Goal: Task Accomplishment & Management: Complete application form

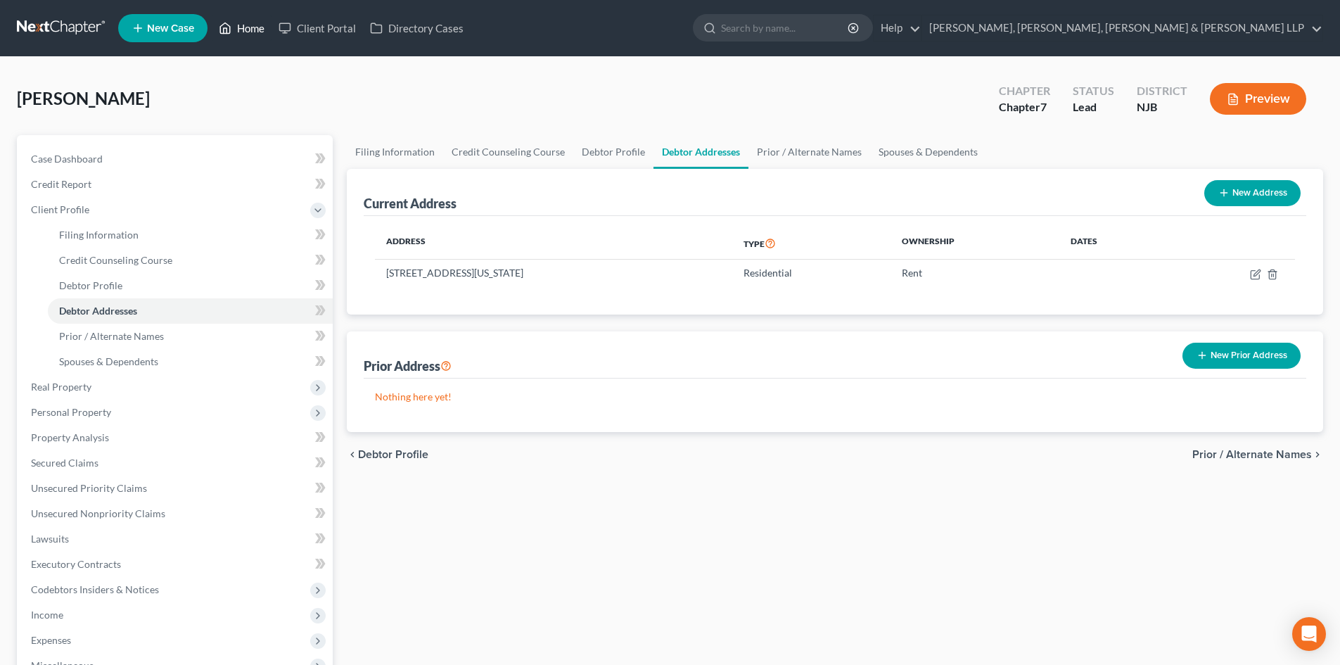
click at [258, 25] on link "Home" at bounding box center [242, 27] width 60 height 25
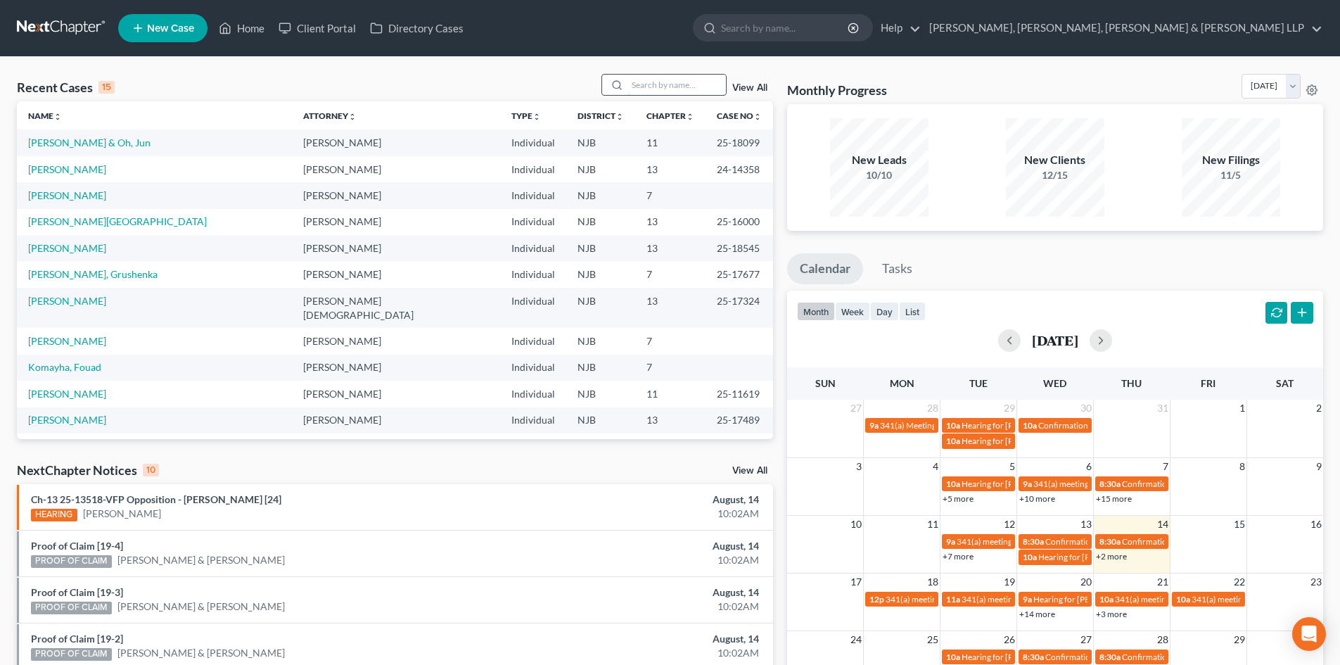
click at [694, 84] on input "search" at bounding box center [676, 85] width 98 height 20
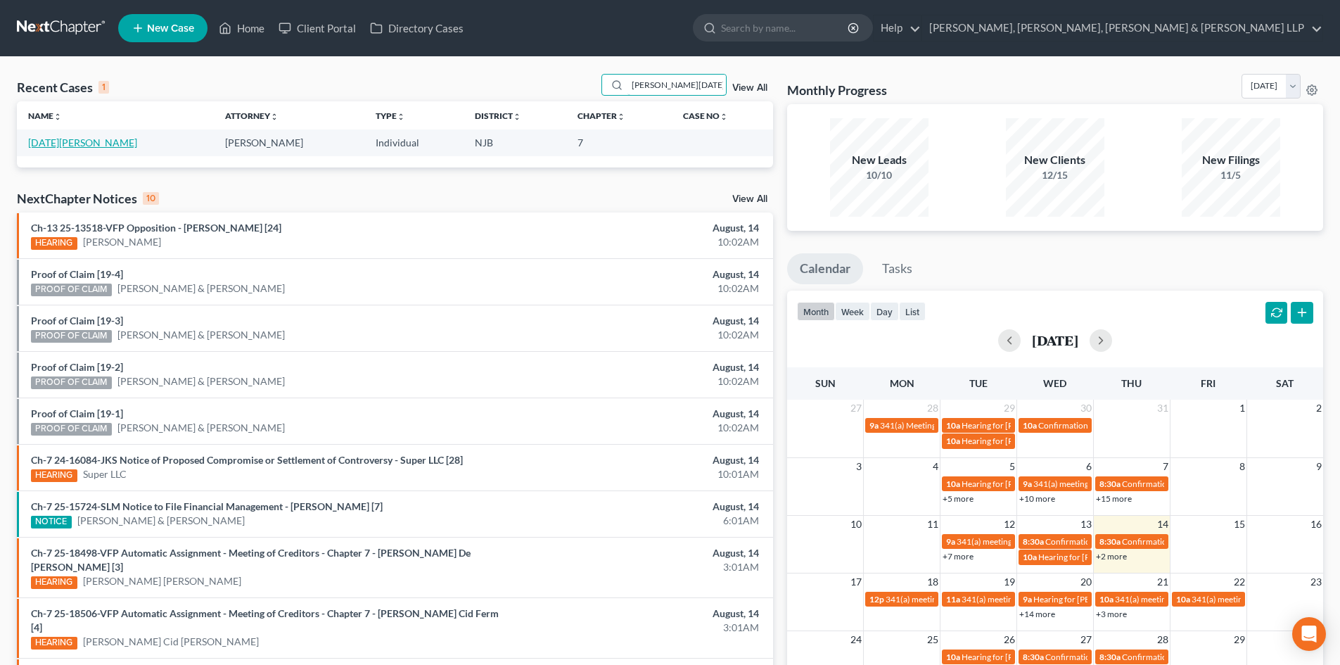
type input "kevin lucia"
click at [62, 145] on link "[DATE][PERSON_NAME]" at bounding box center [82, 142] width 109 height 12
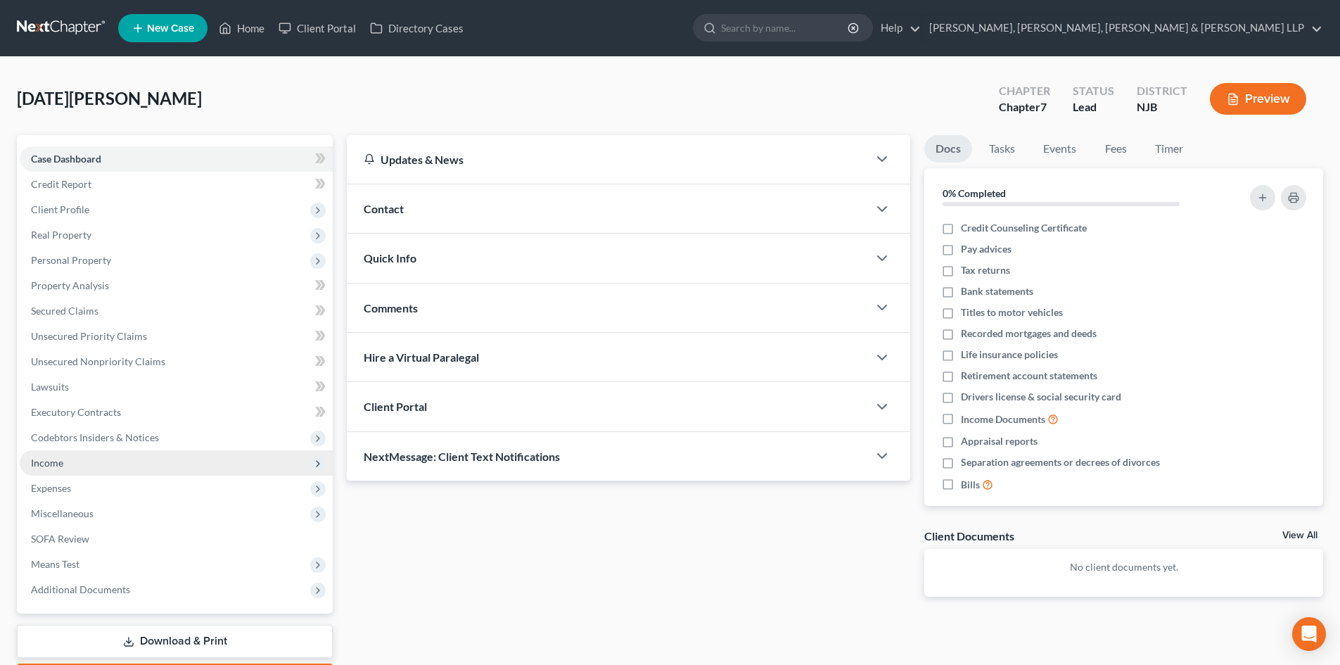
click at [78, 466] on span "Income" at bounding box center [176, 462] width 313 height 25
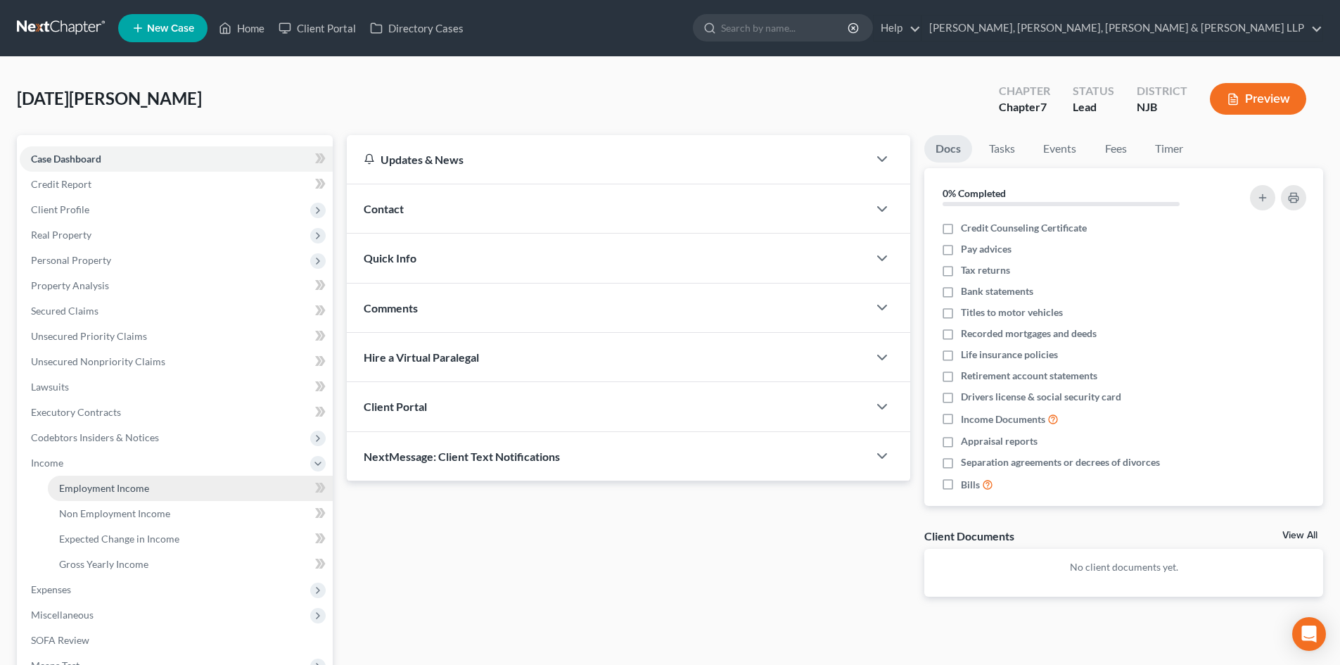
click at [91, 486] on span "Employment Income" at bounding box center [104, 488] width 90 height 12
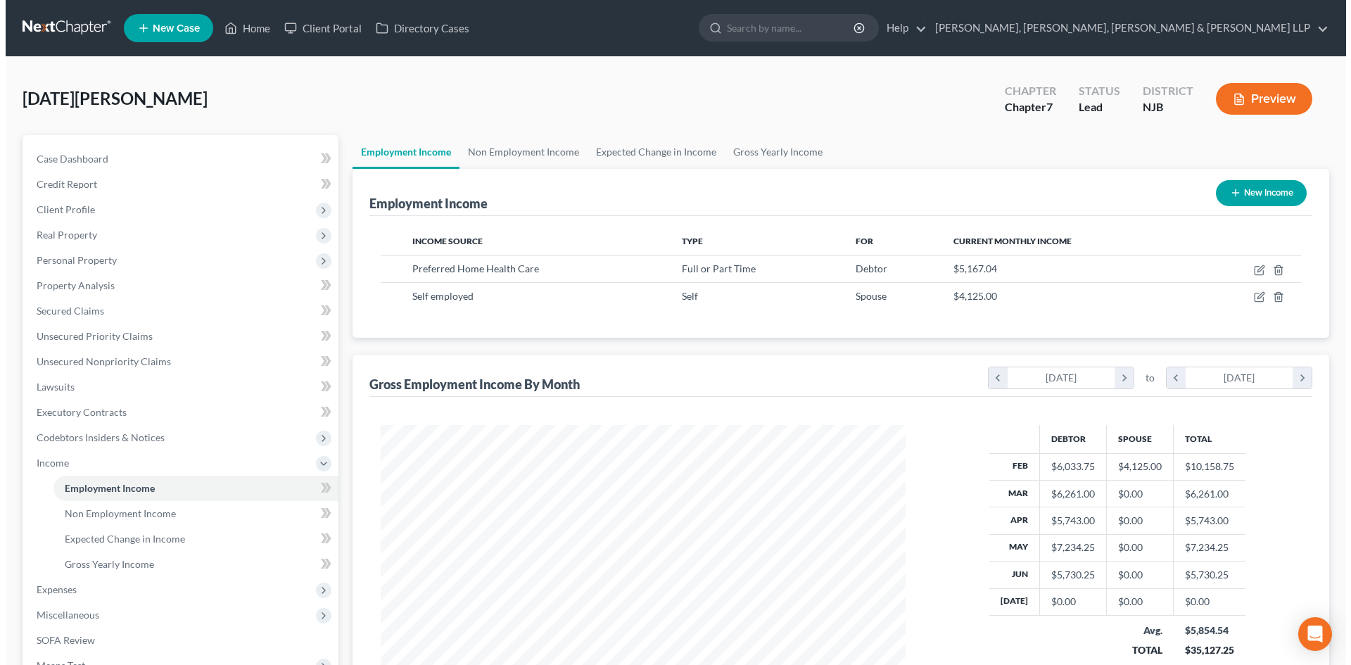
scroll to position [262, 553]
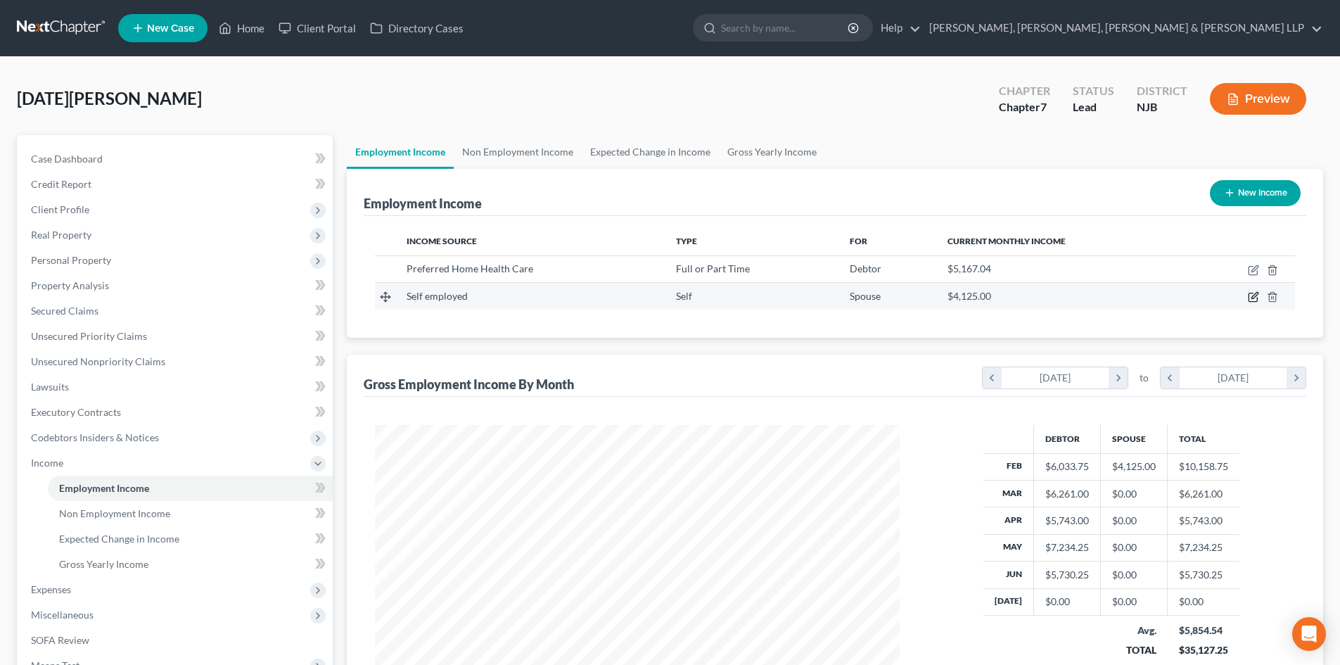
click at [1251, 293] on icon "button" at bounding box center [1253, 297] width 8 height 8
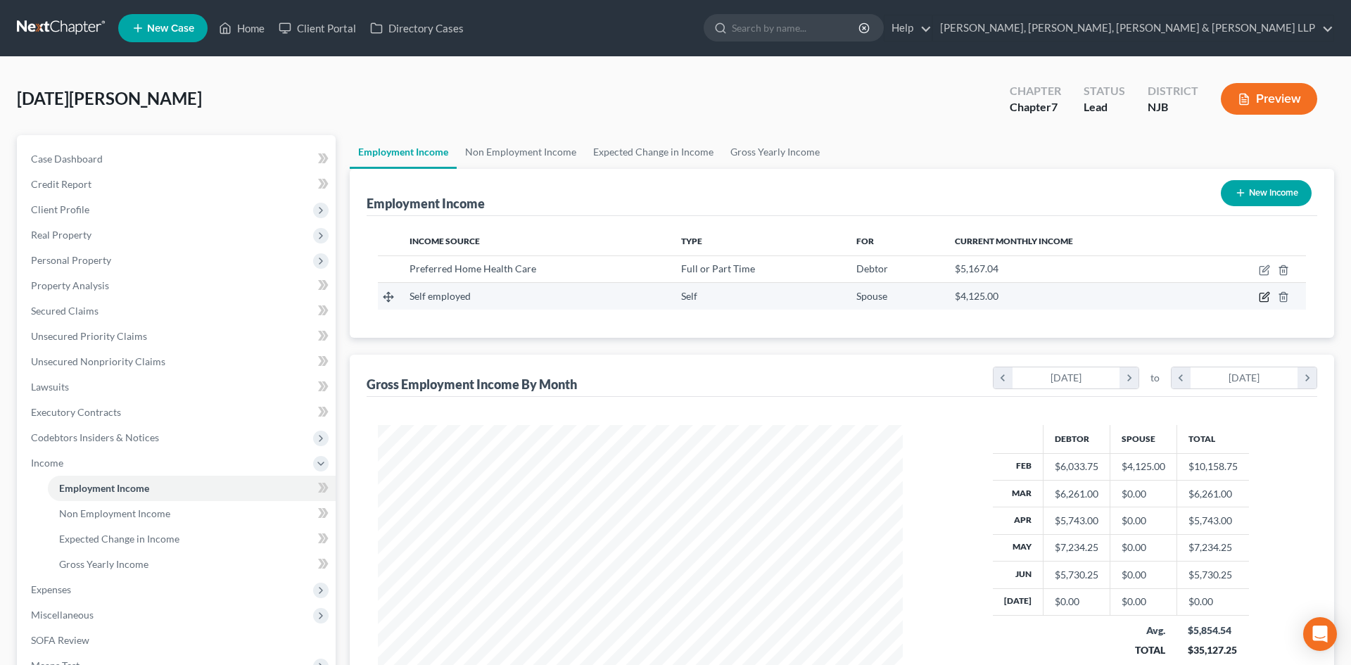
select select "1"
select select "0"
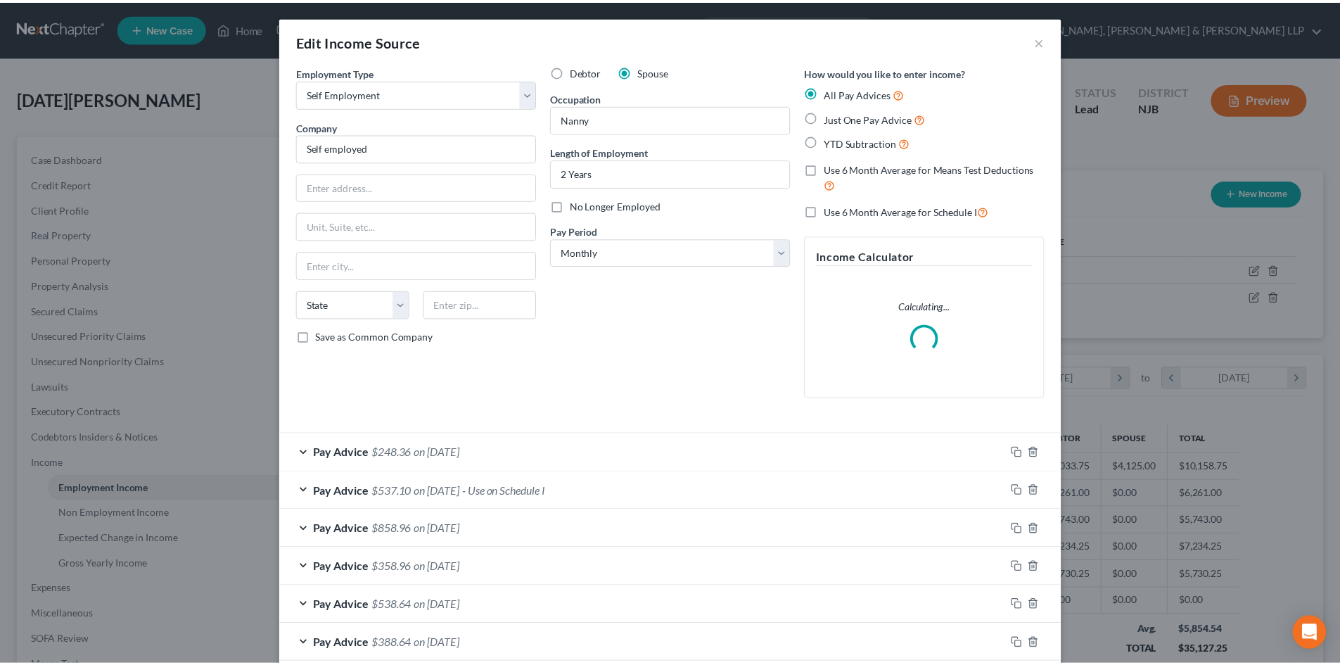
scroll to position [264, 558]
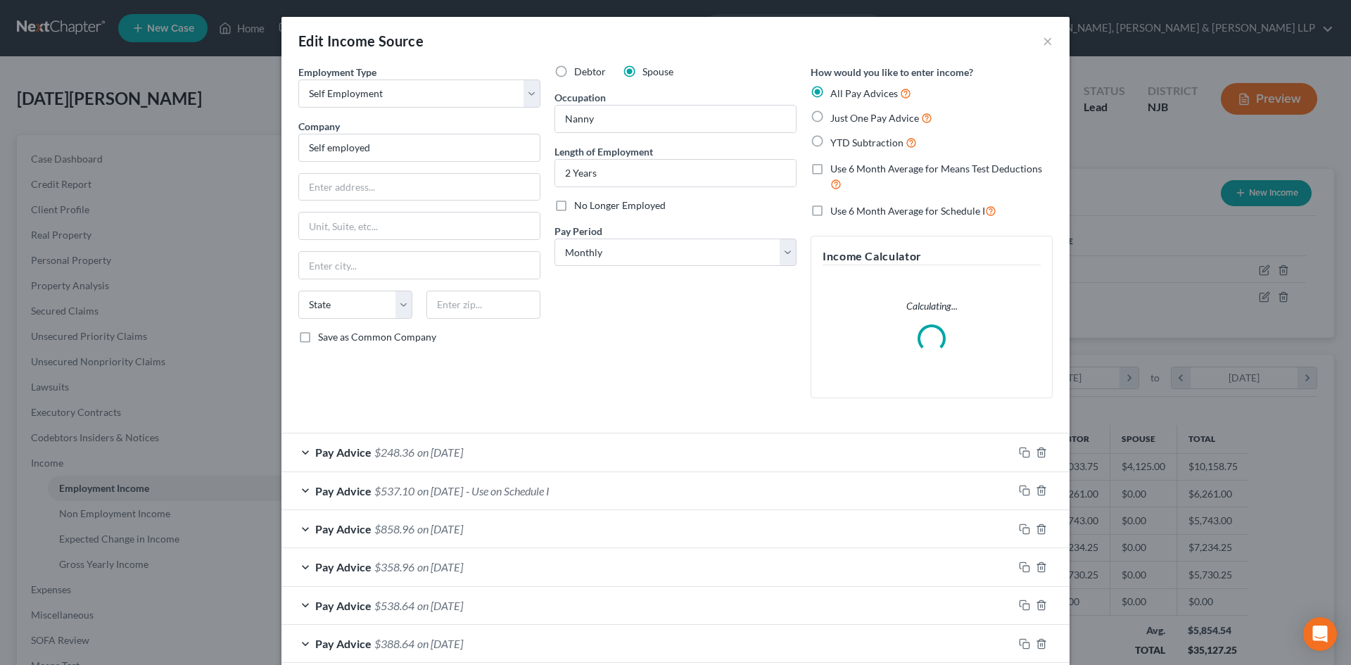
click at [570, 466] on div "Pay Advice $248.36 on 02/28/2025" at bounding box center [647, 451] width 732 height 37
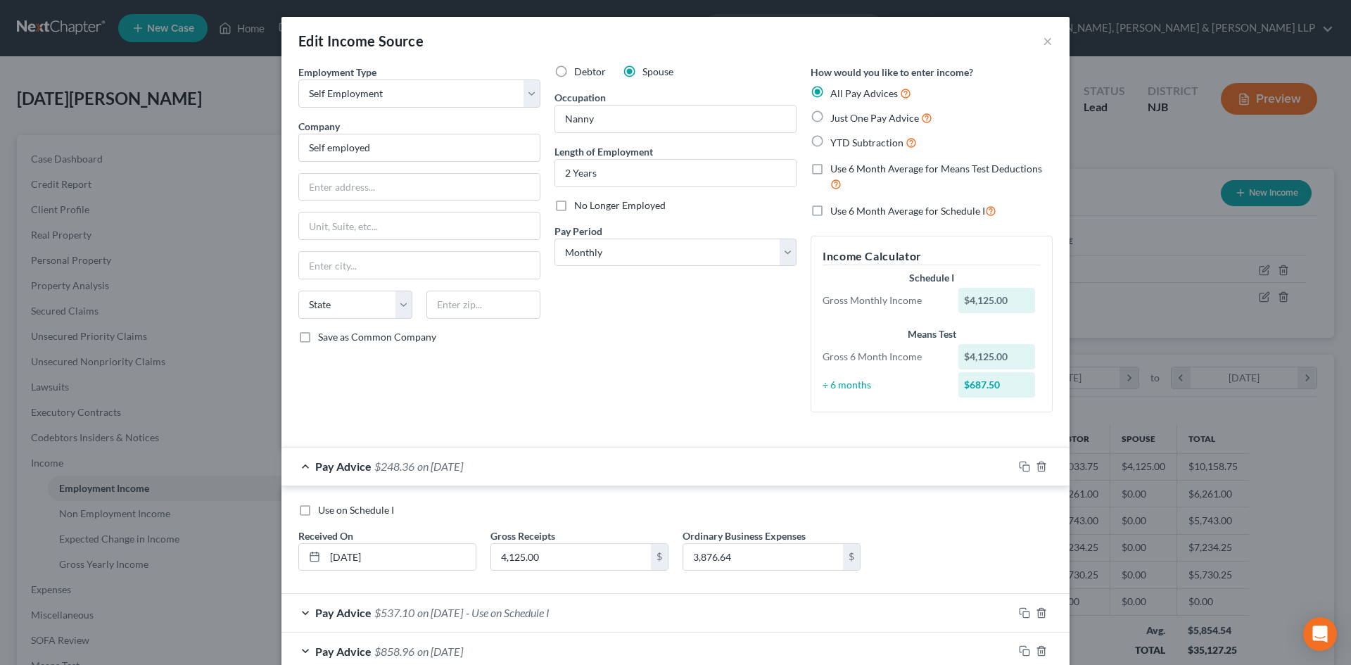
click at [1035, 450] on div "Pay Advice $248.36 on 02/28/2025" at bounding box center [675, 466] width 788 height 39
click at [1038, 468] on icon "button" at bounding box center [1040, 466] width 11 height 11
click at [1038, 607] on icon "button" at bounding box center [1040, 612] width 11 height 11
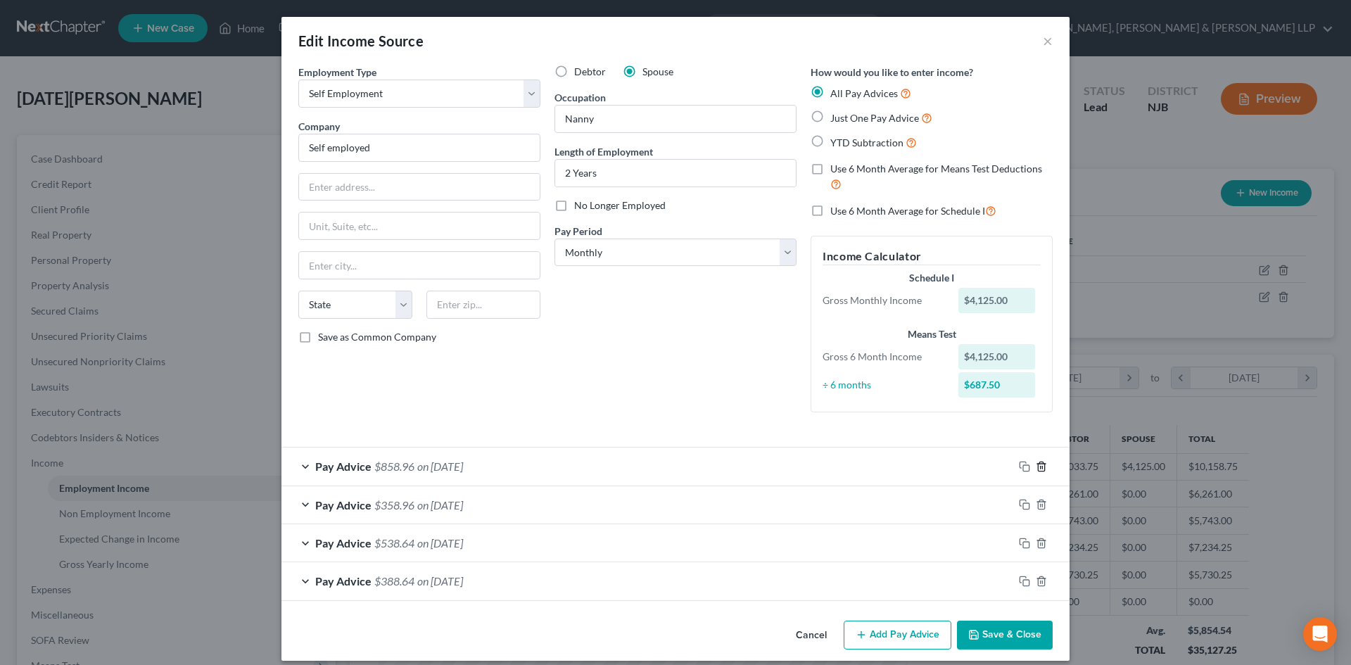
click at [1038, 468] on icon "button" at bounding box center [1040, 466] width 11 height 11
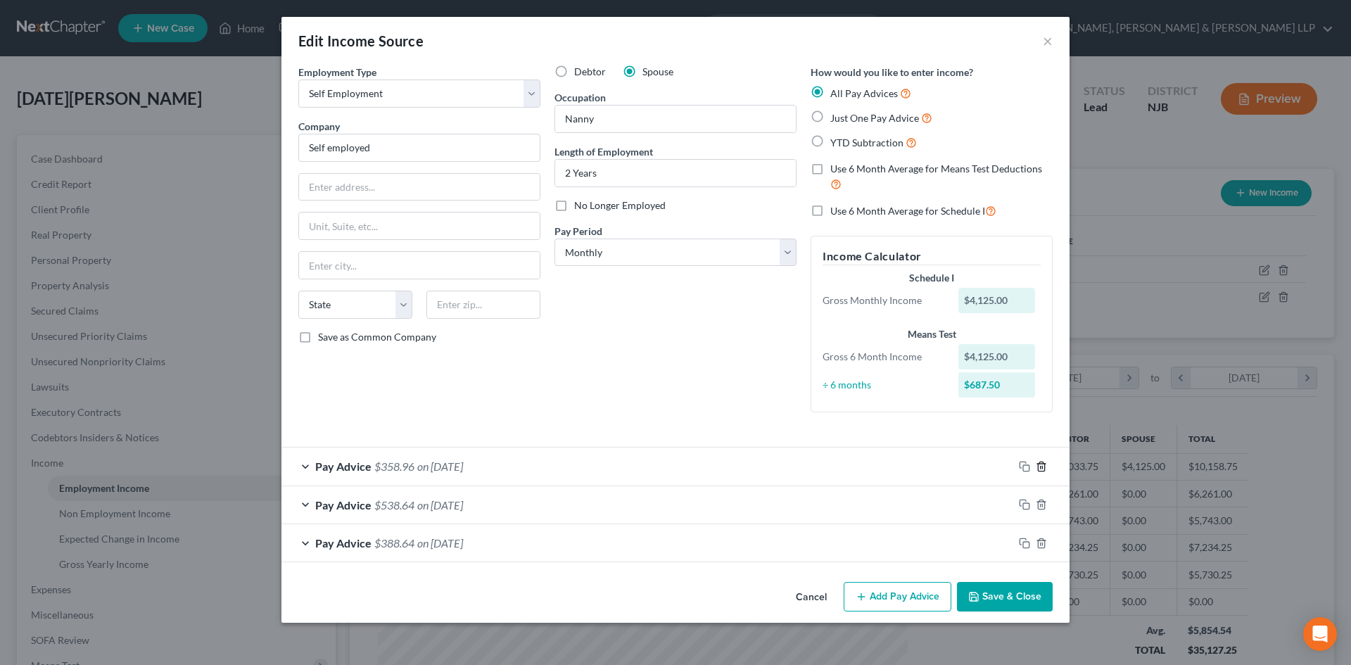
click at [1038, 468] on icon "button" at bounding box center [1041, 465] width 6 height 9
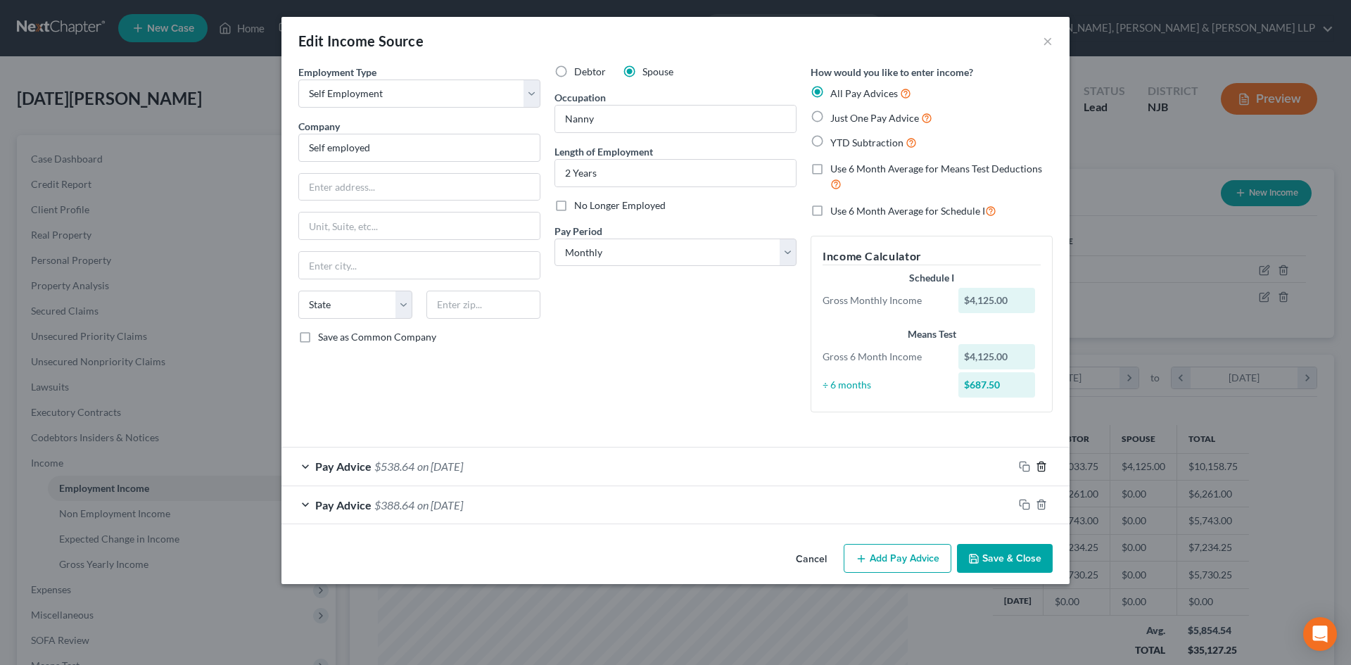
click at [1038, 468] on icon "button" at bounding box center [1041, 465] width 6 height 9
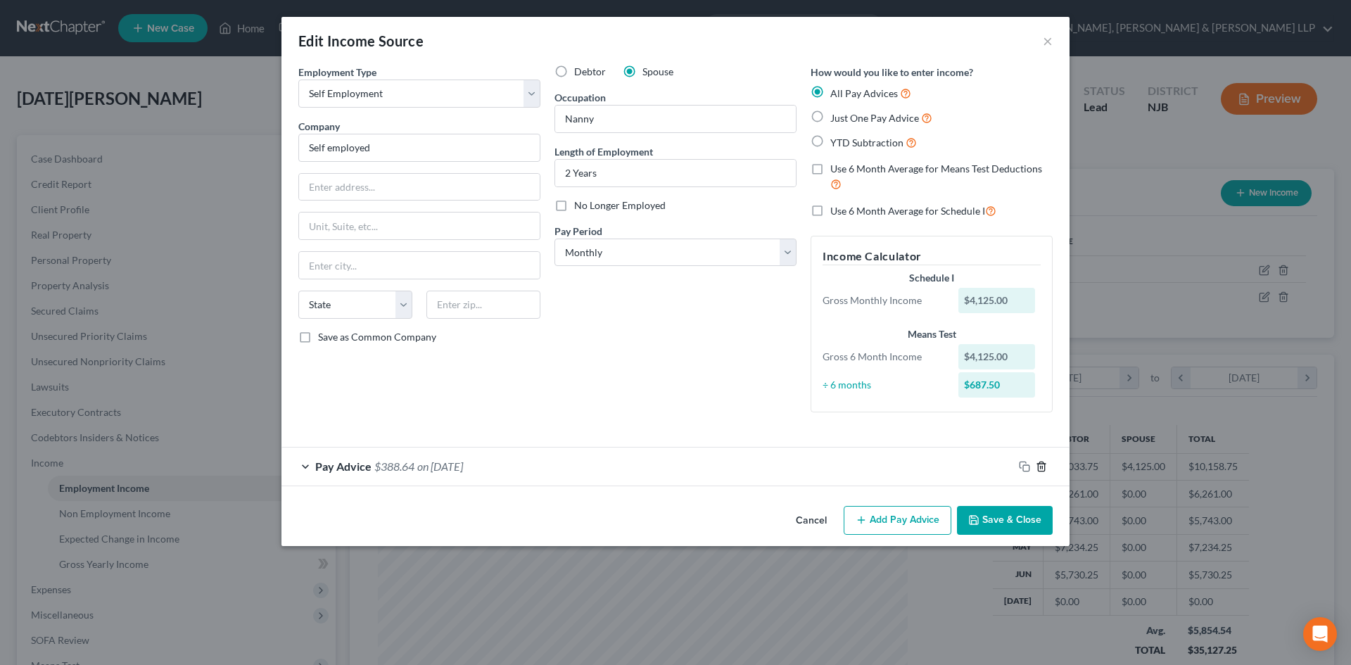
click at [1038, 468] on icon "button" at bounding box center [1041, 465] width 6 height 9
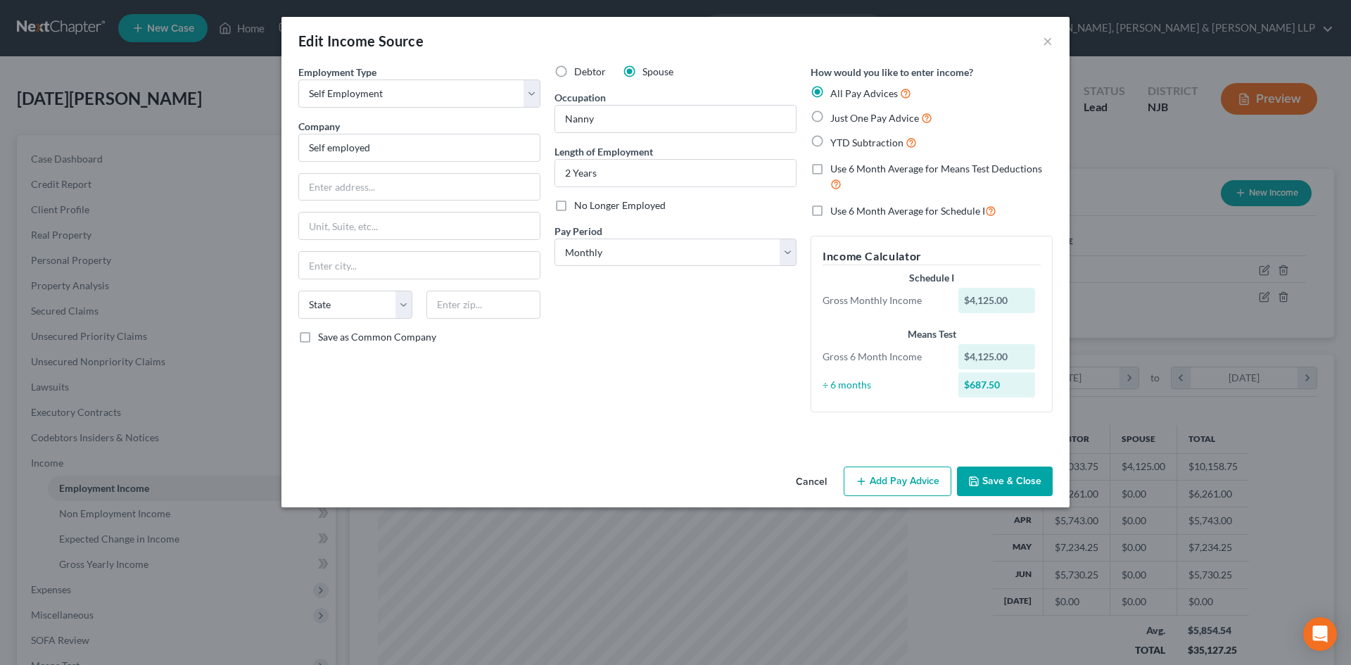
click at [898, 480] on button "Add Pay Advice" at bounding box center [897, 481] width 108 height 30
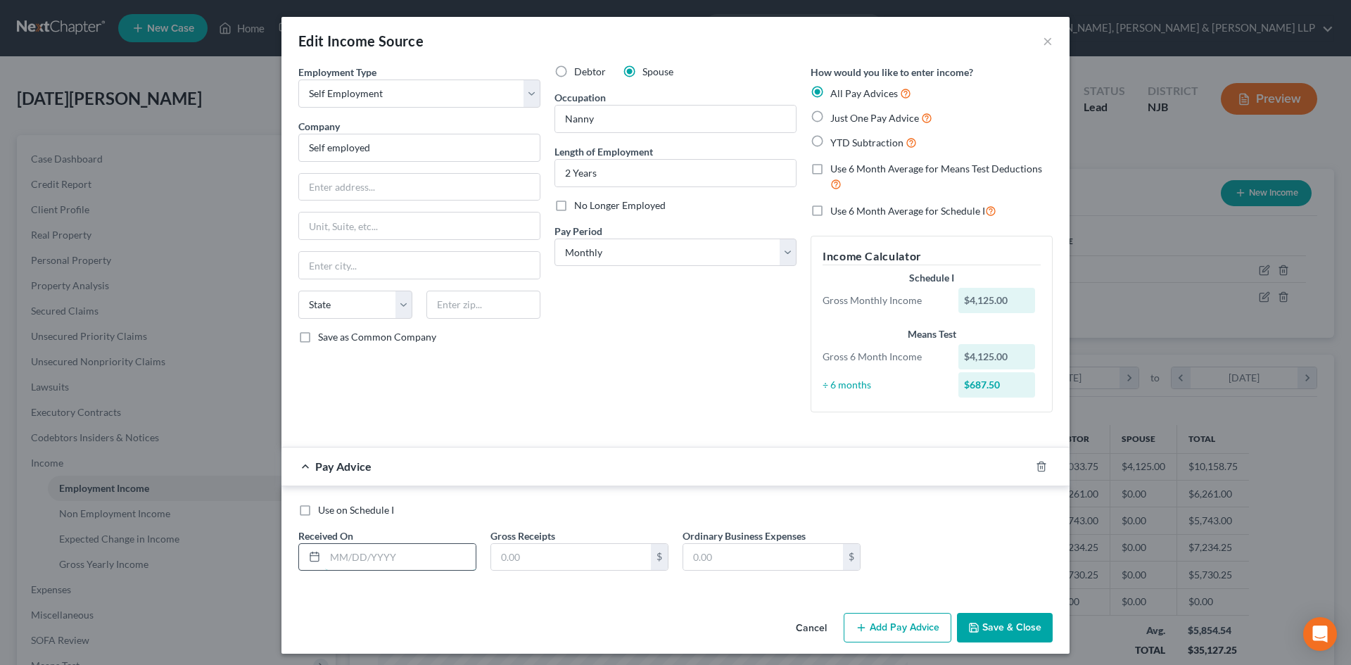
click at [366, 553] on input "text" at bounding box center [400, 557] width 151 height 27
click at [830, 114] on label "Just One Pay Advice" at bounding box center [881, 118] width 102 height 16
click at [836, 114] on input "Just One Pay Advice" at bounding box center [840, 114] width 9 height 9
radio input "true"
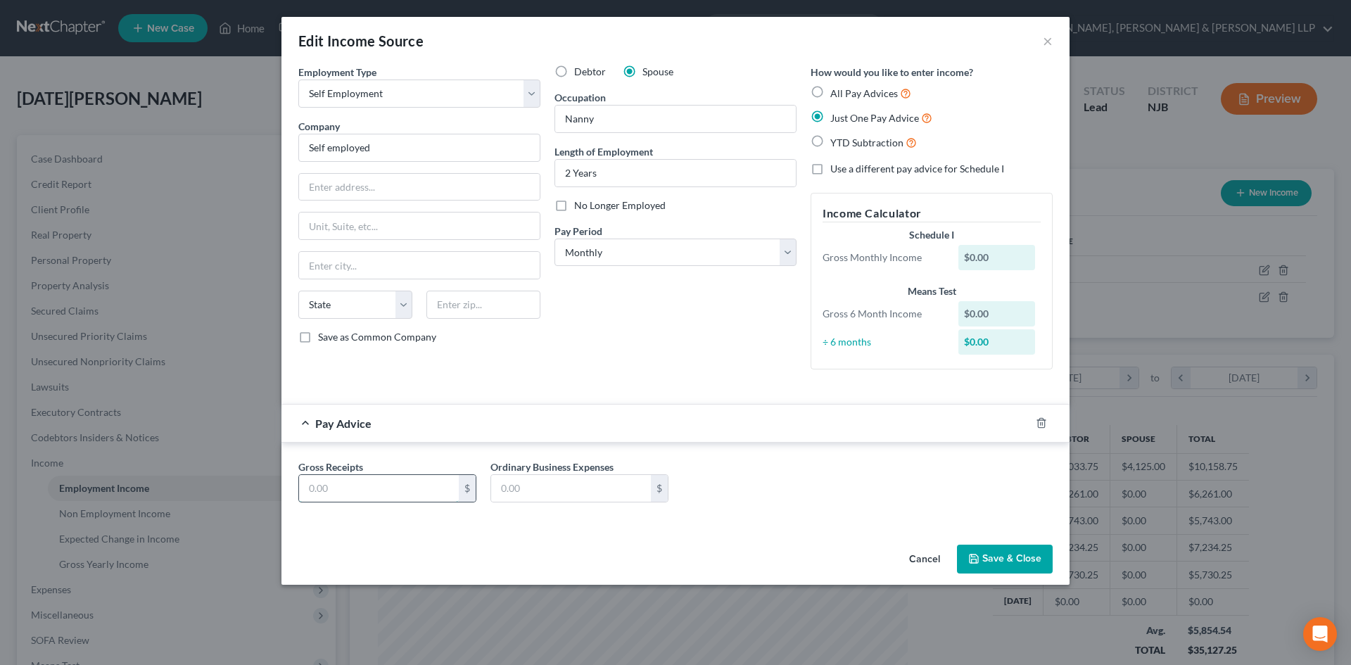
click at [401, 489] on input "text" at bounding box center [379, 488] width 160 height 27
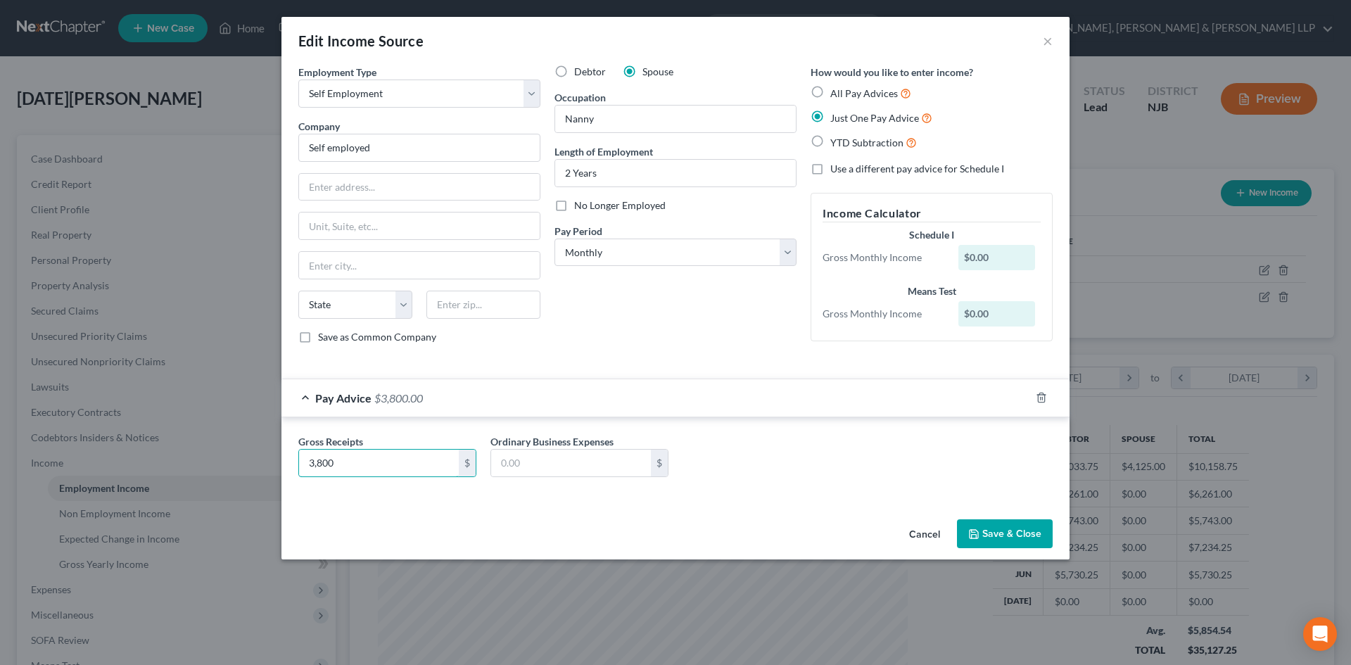
type input "3,800"
click at [1001, 532] on button "Save & Close" at bounding box center [1005, 534] width 96 height 30
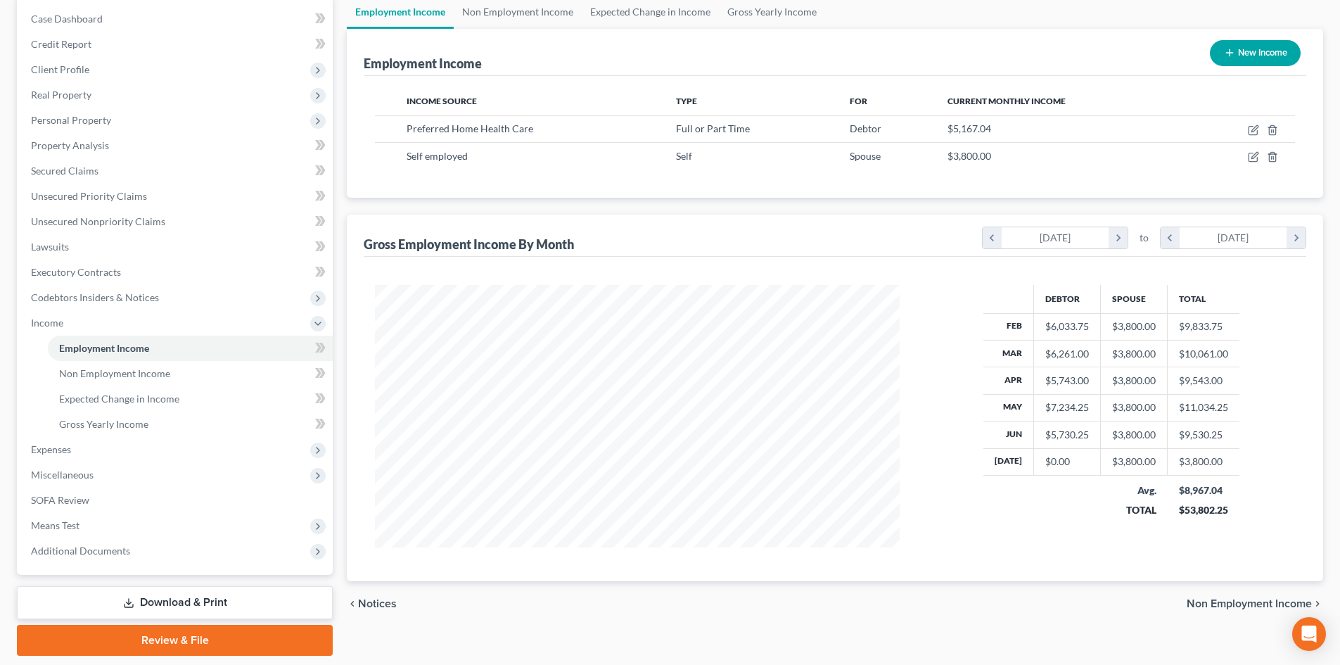
scroll to position [141, 0]
click at [82, 448] on span "Expenses" at bounding box center [176, 448] width 313 height 25
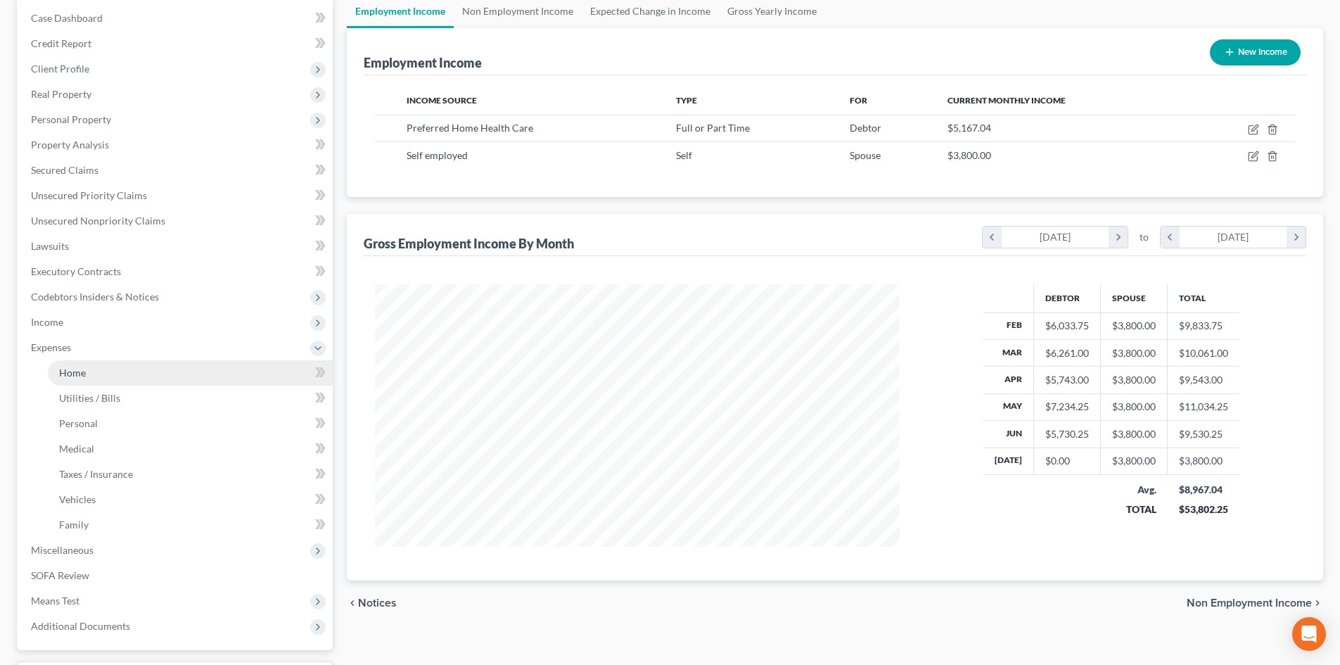
click at [83, 372] on span "Home" at bounding box center [72, 372] width 27 height 12
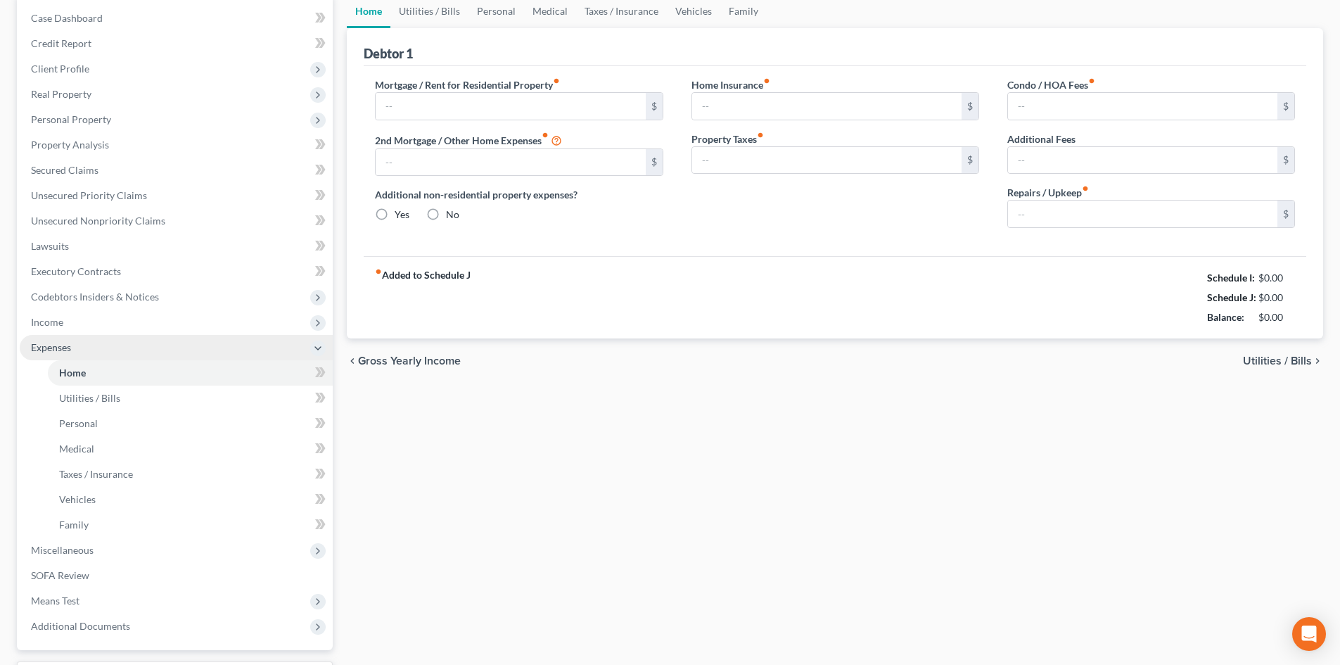
type input "1,850.00"
type input "0.00"
radio input "true"
type input "20.00"
type input "0.00"
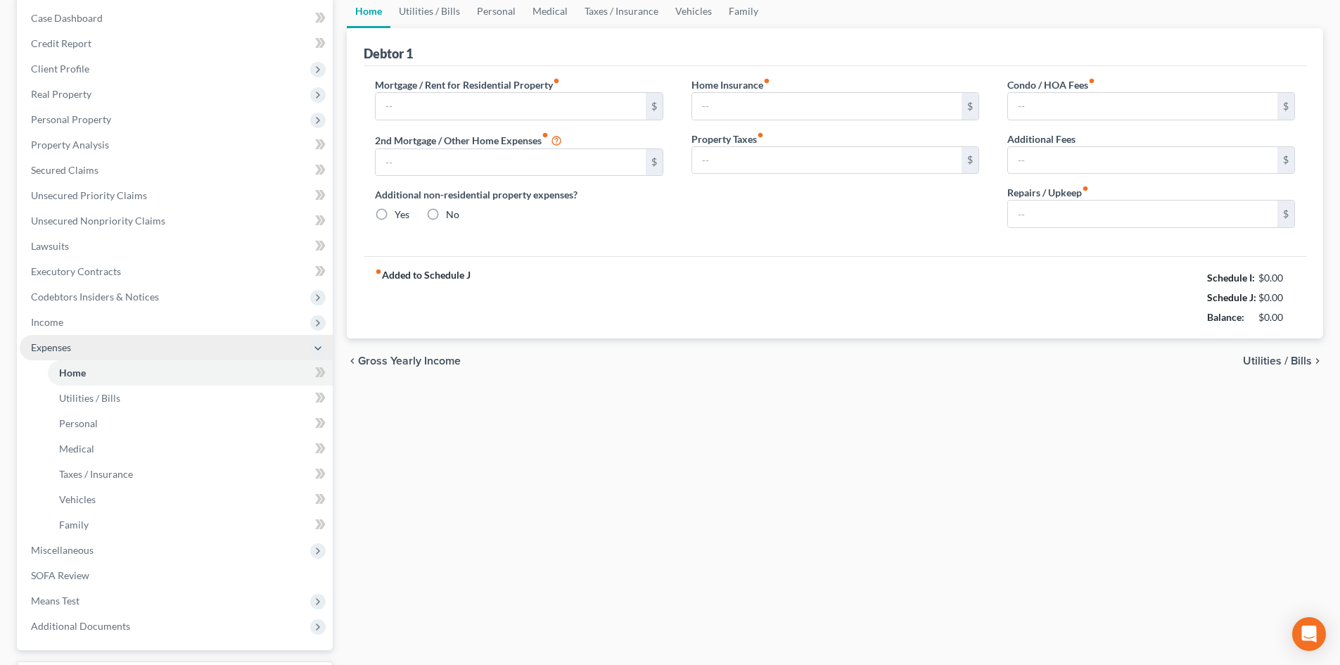
type input "0.00"
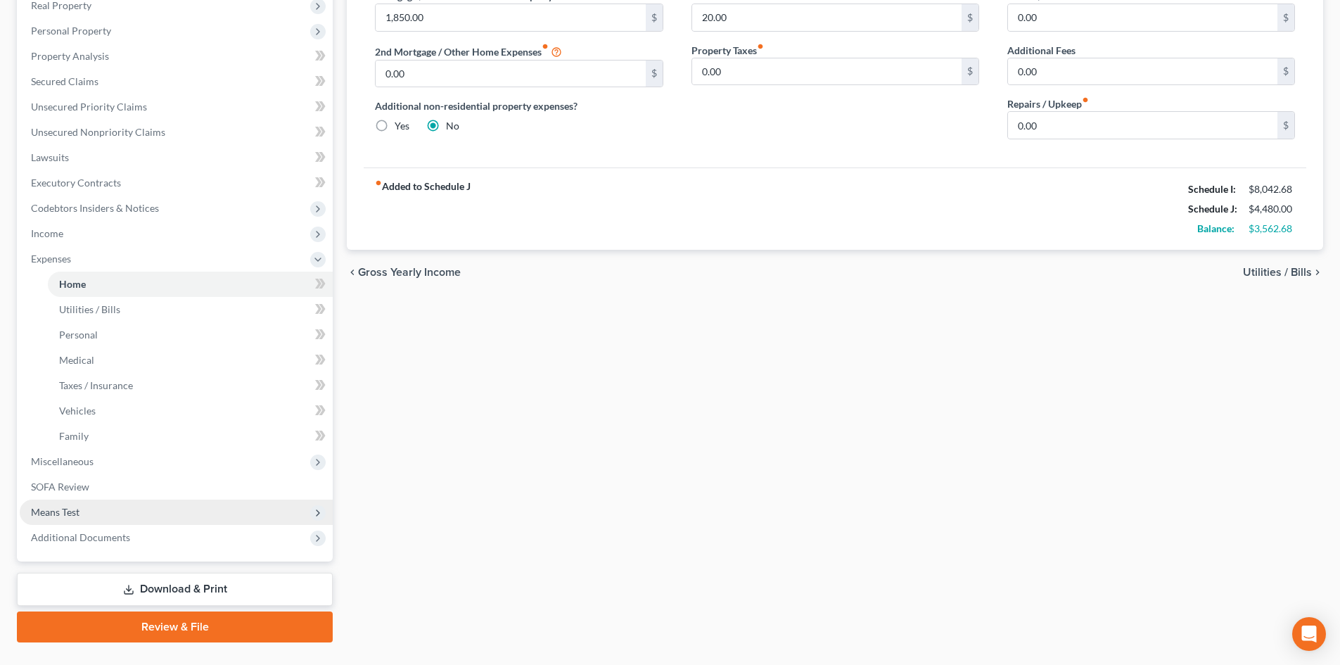
scroll to position [260, 0]
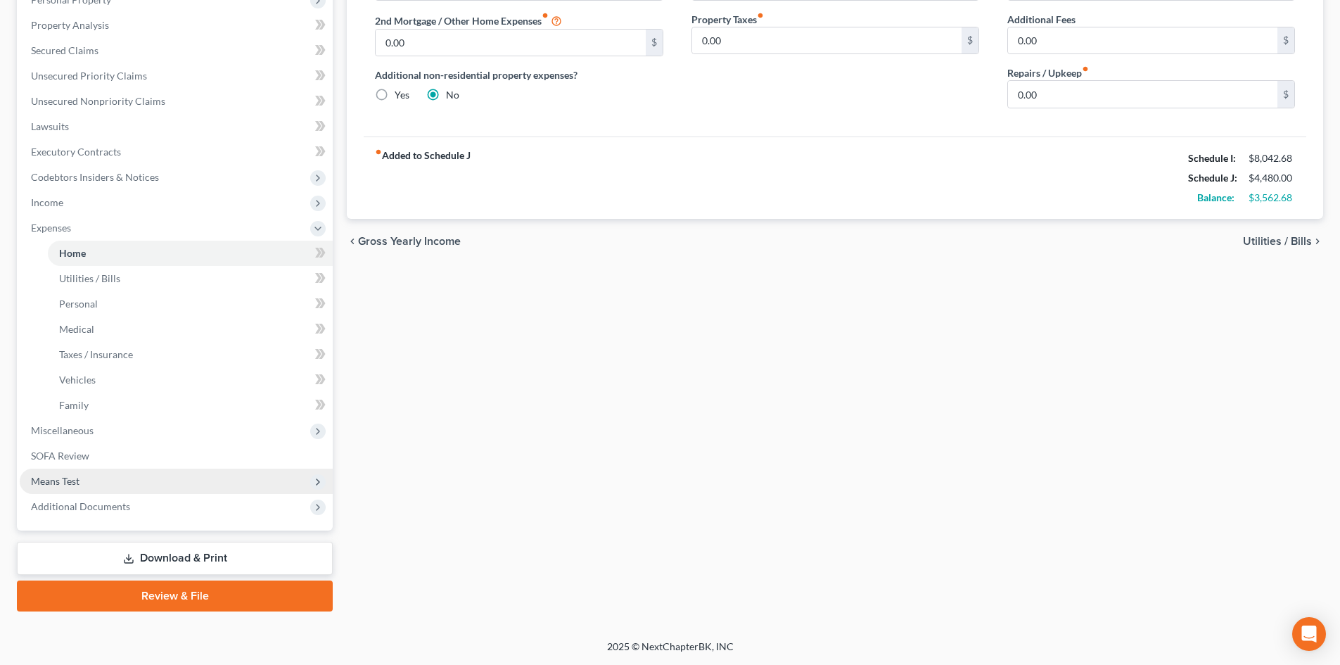
click at [72, 482] on span "Means Test" at bounding box center [55, 481] width 49 height 12
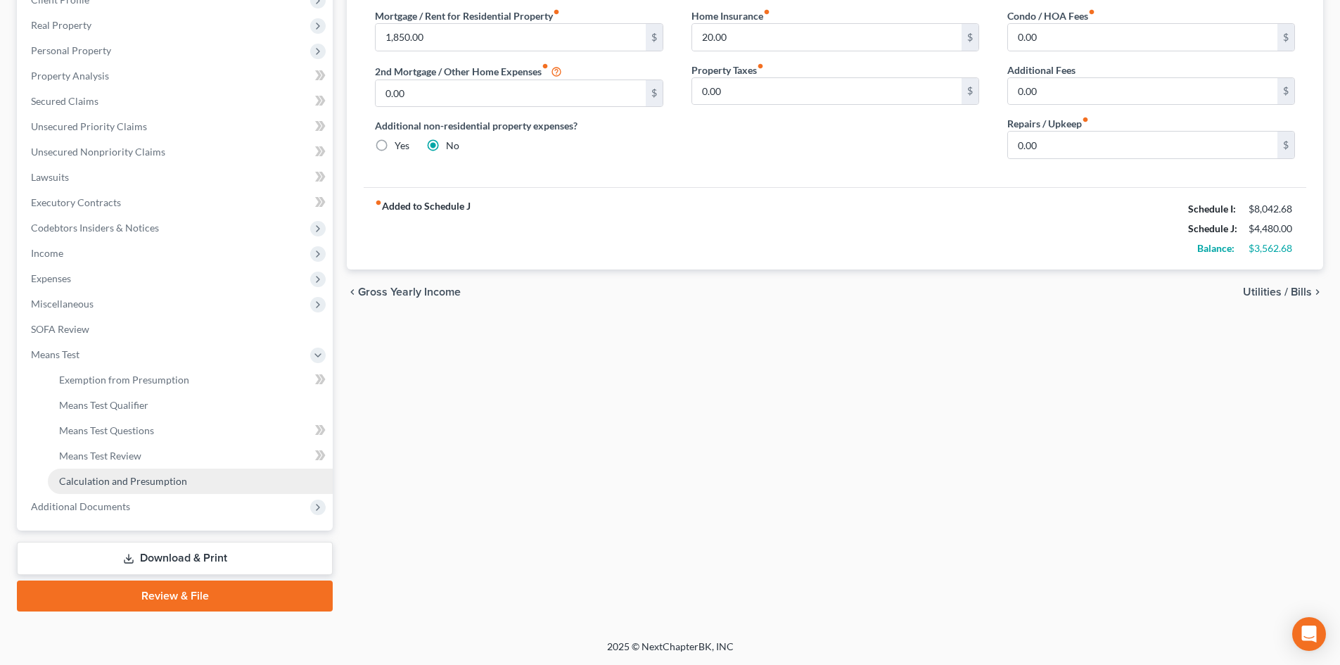
scroll to position [210, 0]
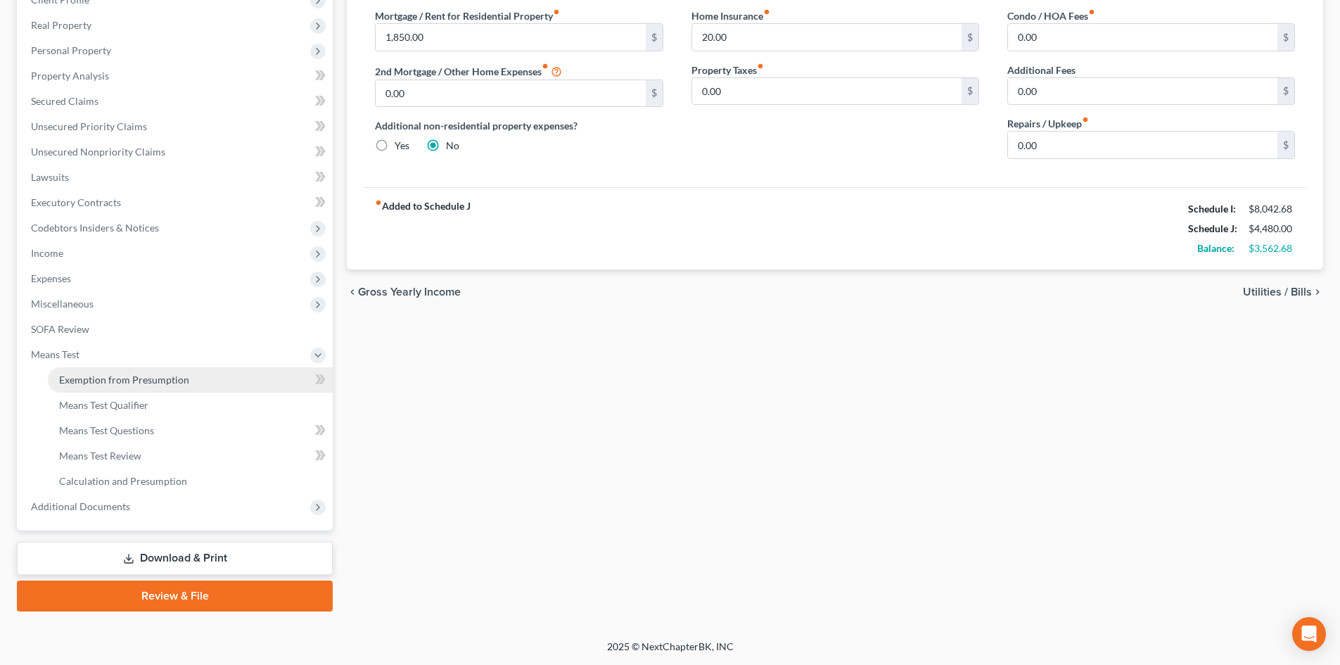
click at [147, 386] on link "Exemption from Presumption" at bounding box center [190, 379] width 285 height 25
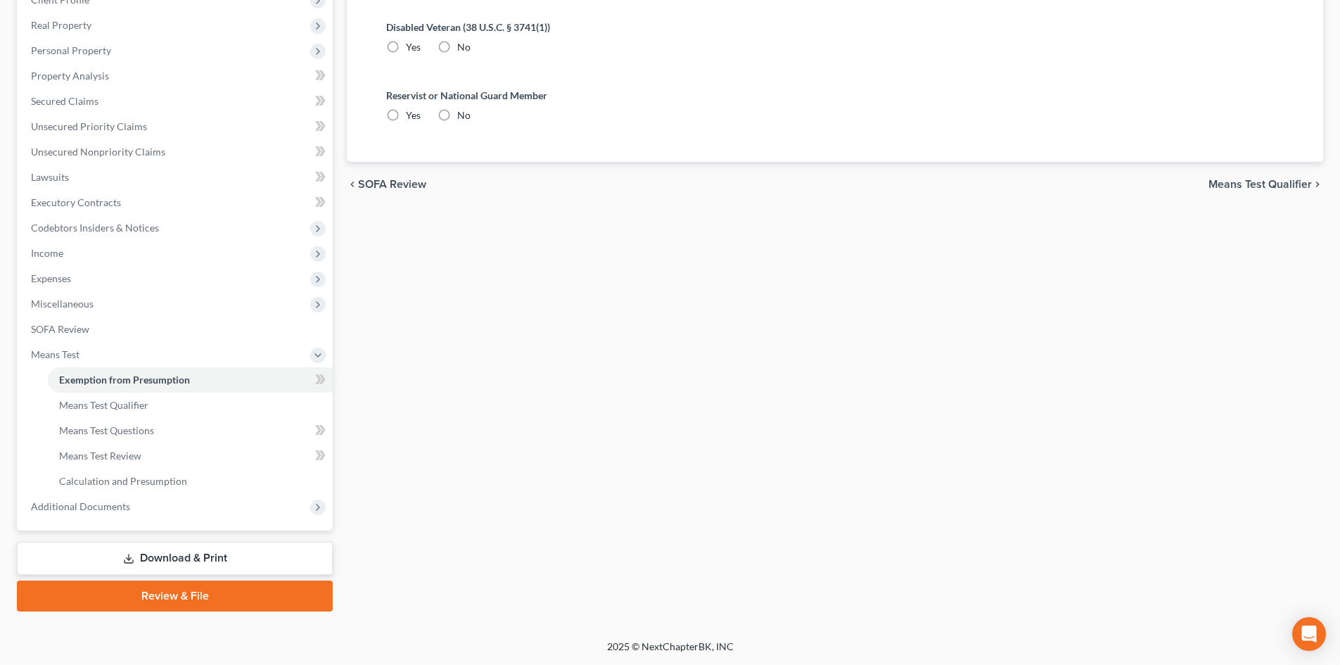
radio input "true"
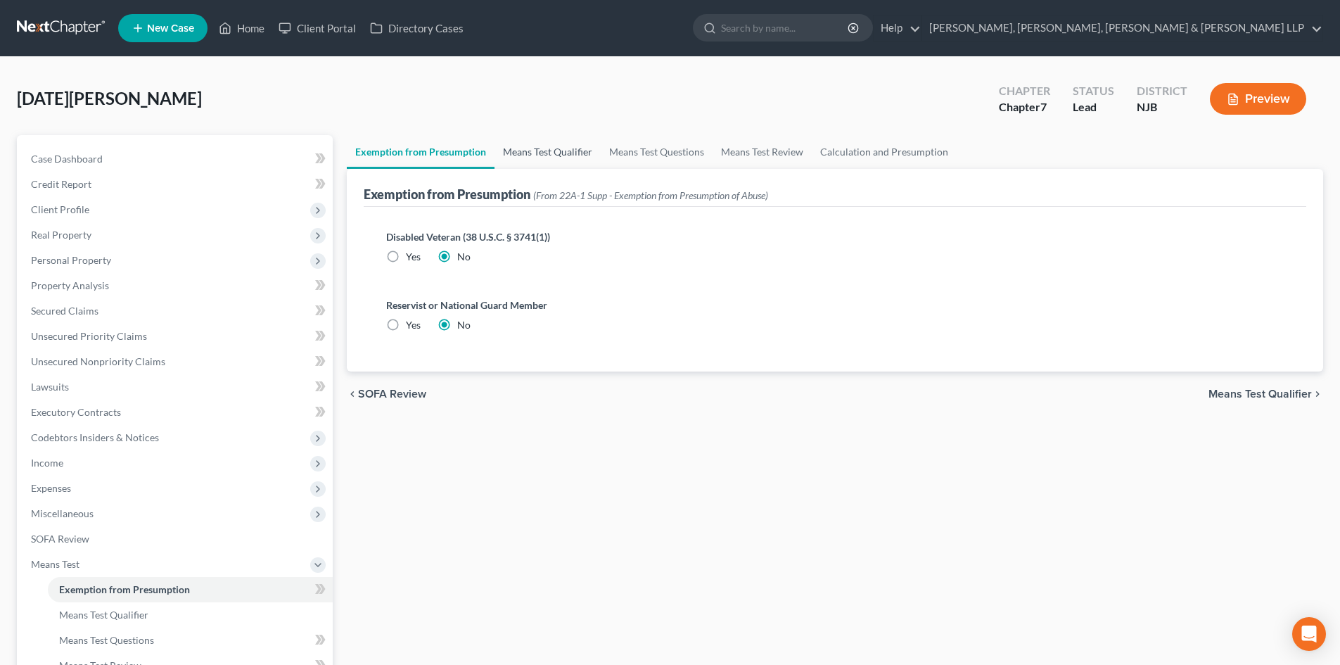
click at [537, 154] on link "Means Test Qualifier" at bounding box center [548, 152] width 106 height 34
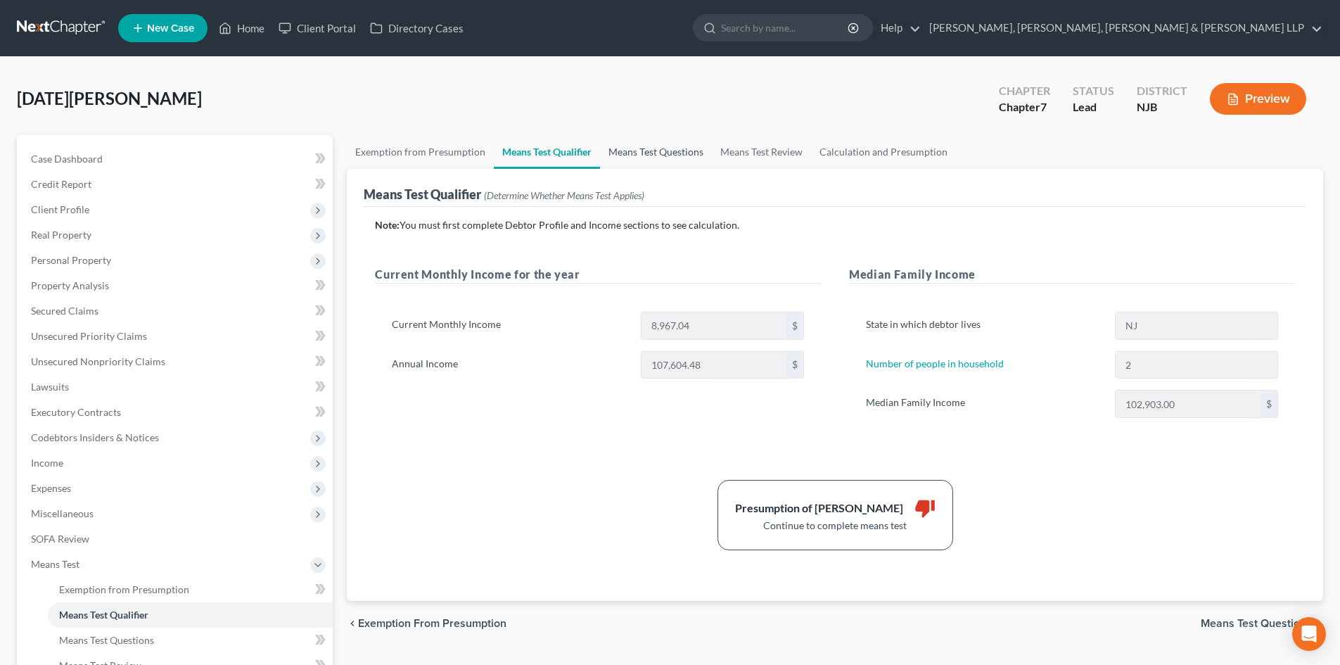
click at [638, 153] on link "Means Test Questions" at bounding box center [656, 152] width 112 height 34
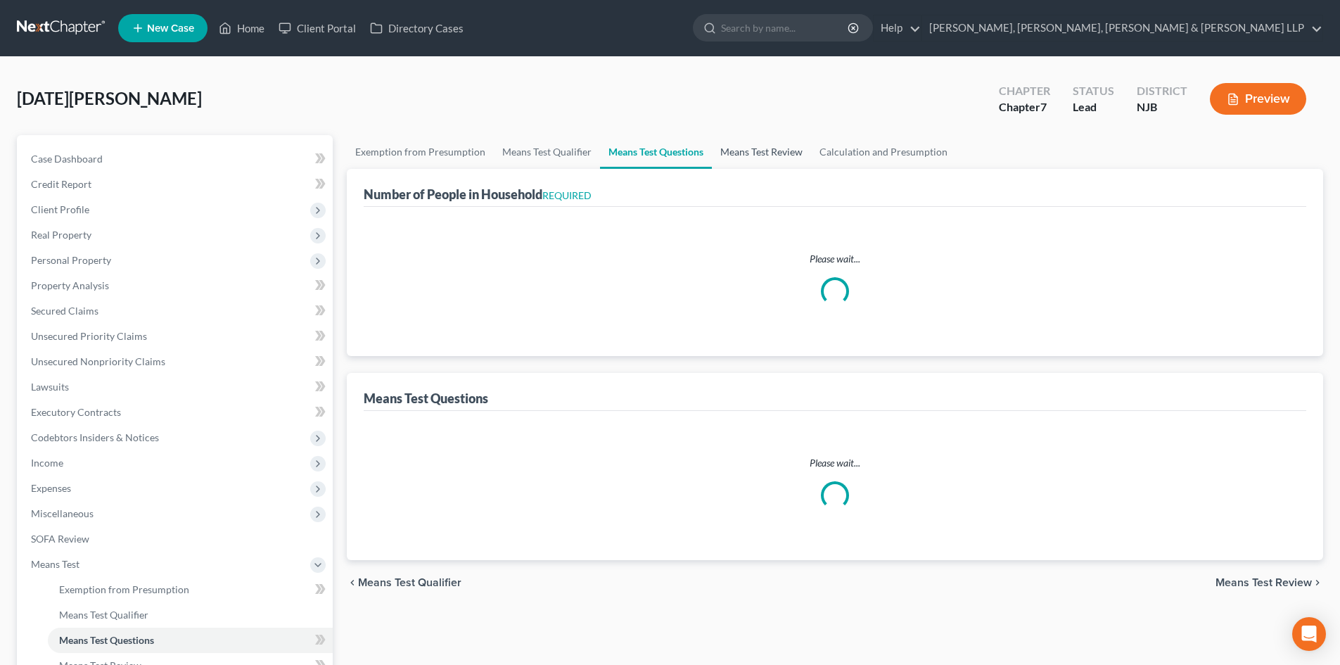
select select "0"
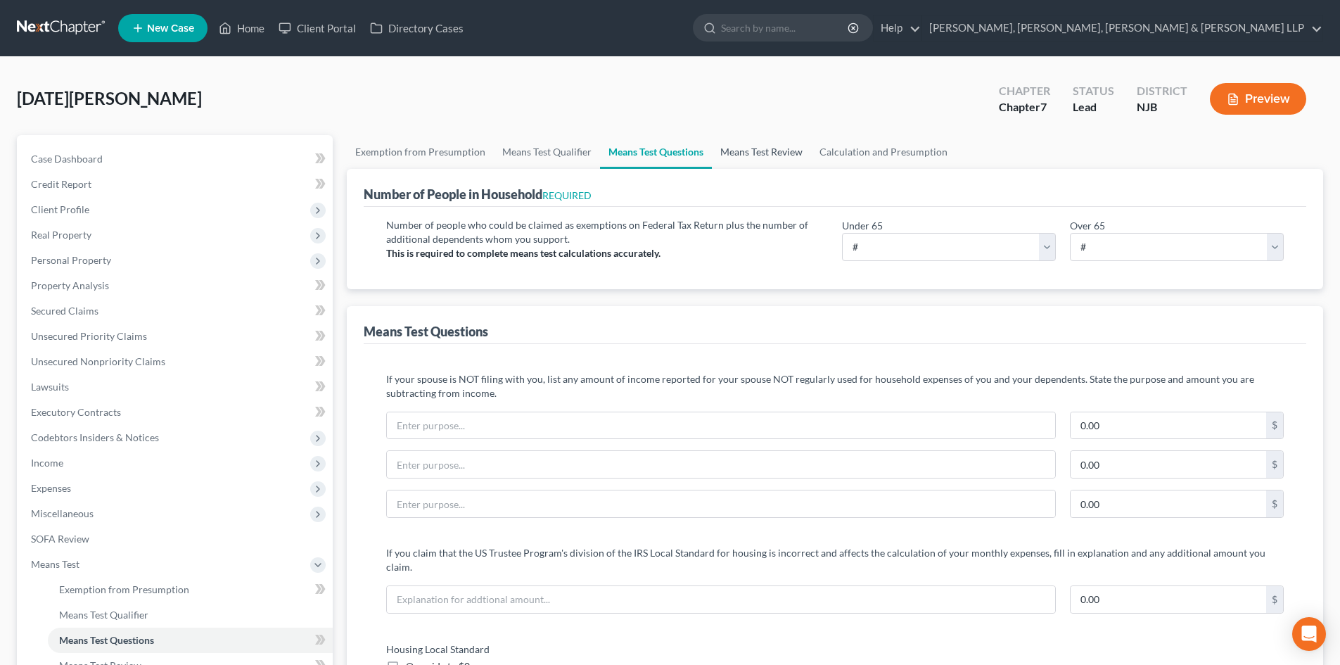
click at [777, 158] on link "Means Test Review" at bounding box center [761, 152] width 99 height 34
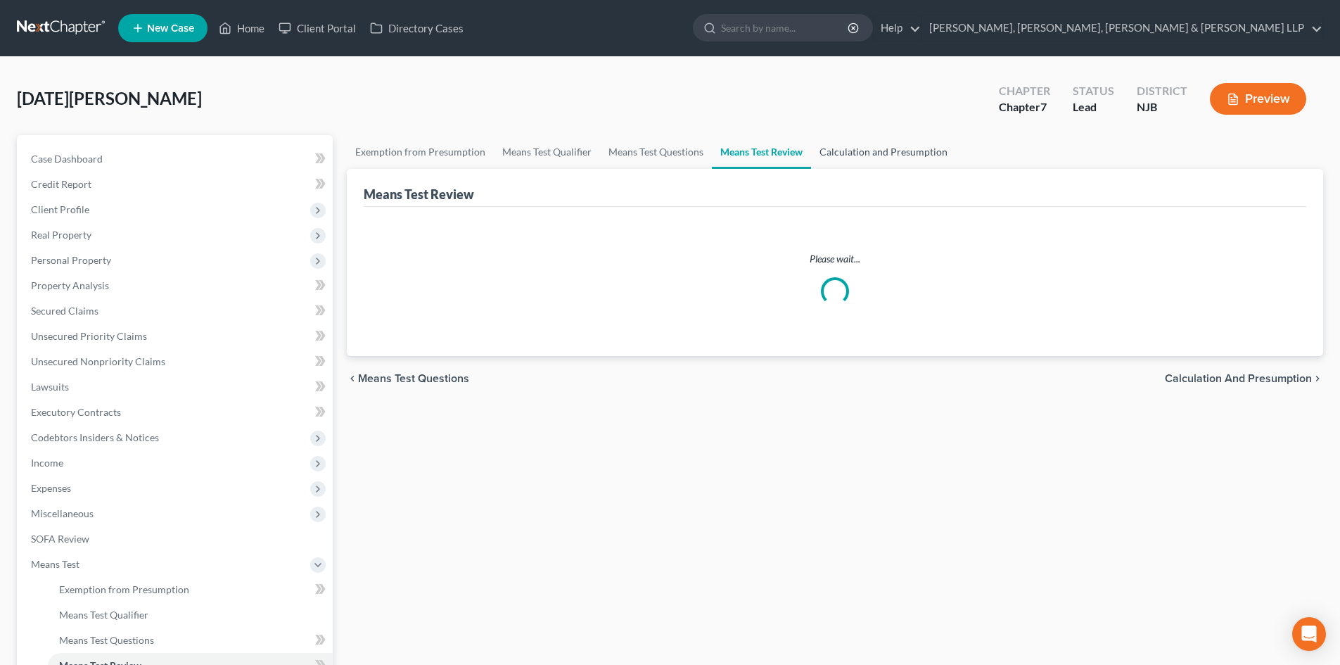
click at [888, 157] on link "Calculation and Presumption" at bounding box center [883, 152] width 145 height 34
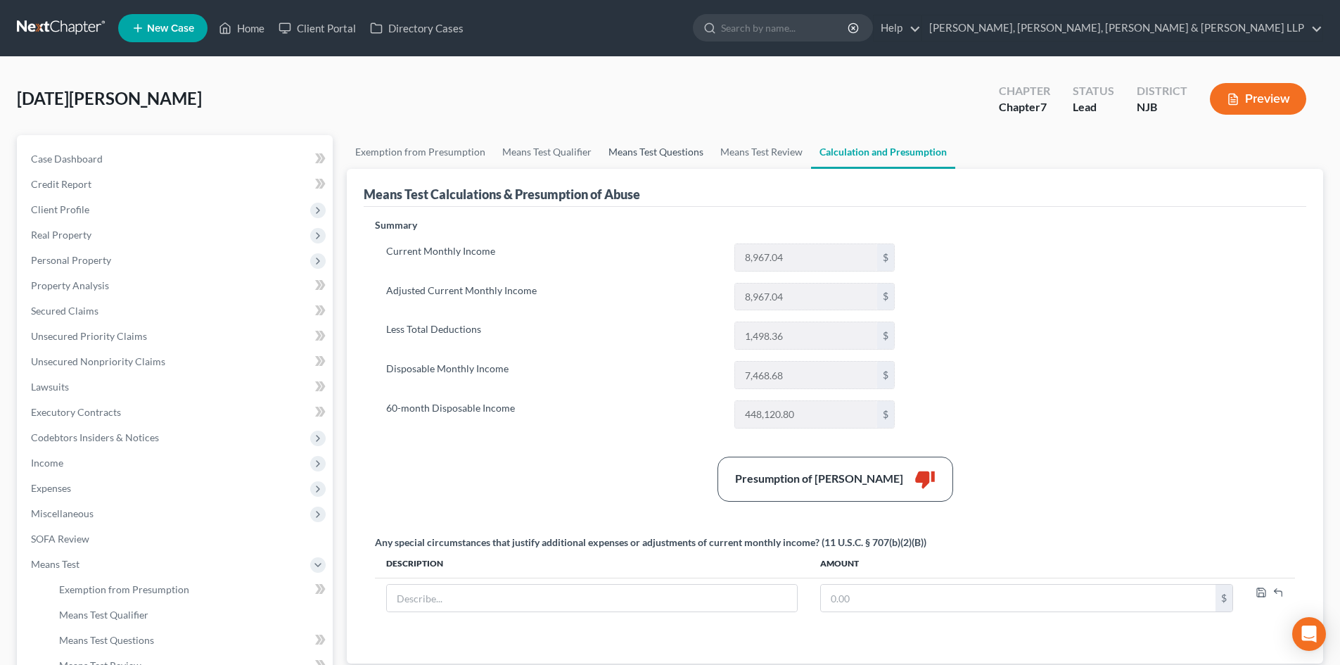
click at [648, 157] on link "Means Test Questions" at bounding box center [656, 152] width 112 height 34
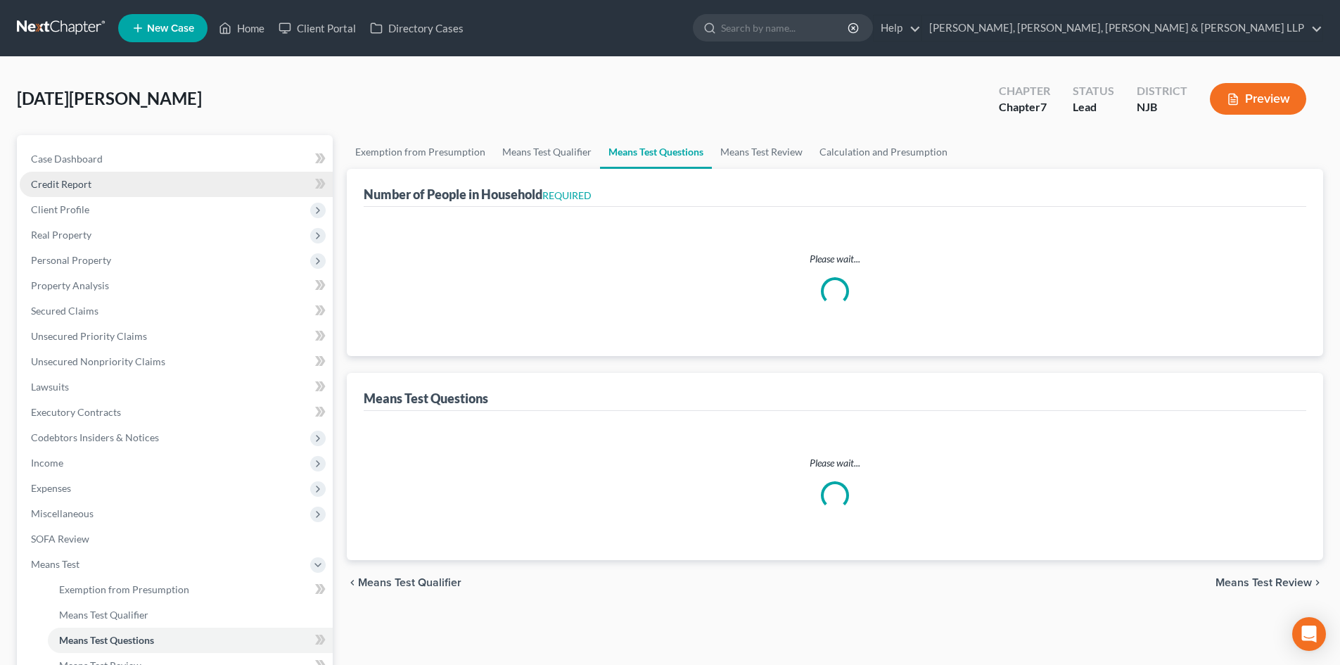
select select "0"
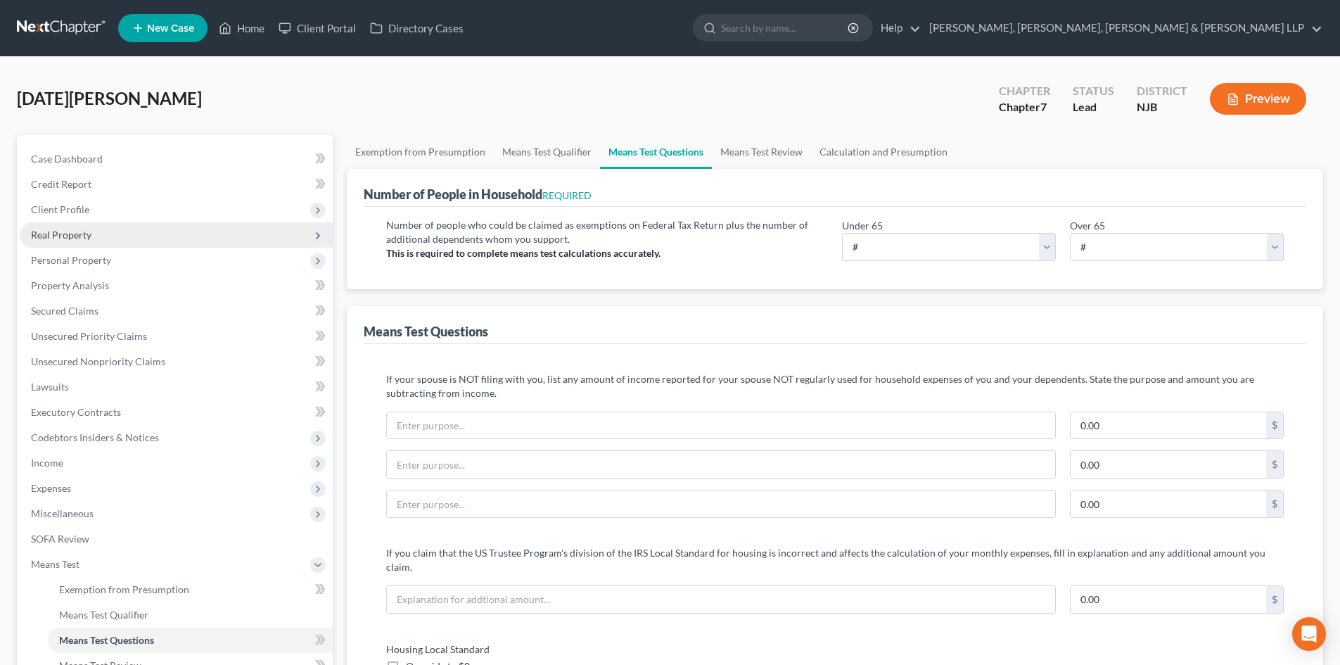
click at [89, 222] on span "Real Property" at bounding box center [176, 234] width 313 height 25
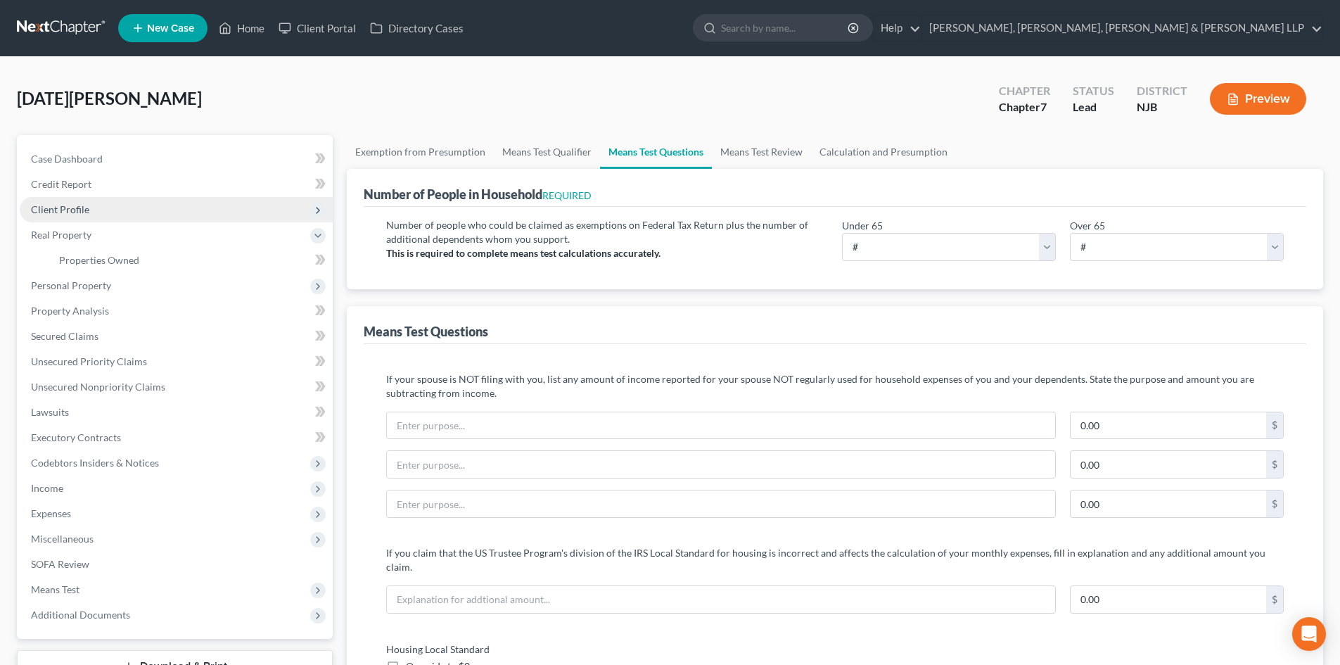
drag, startPoint x: 106, startPoint y: 203, endPoint x: 106, endPoint y: 216, distance: 13.4
click at [106, 203] on span "Client Profile" at bounding box center [176, 209] width 313 height 25
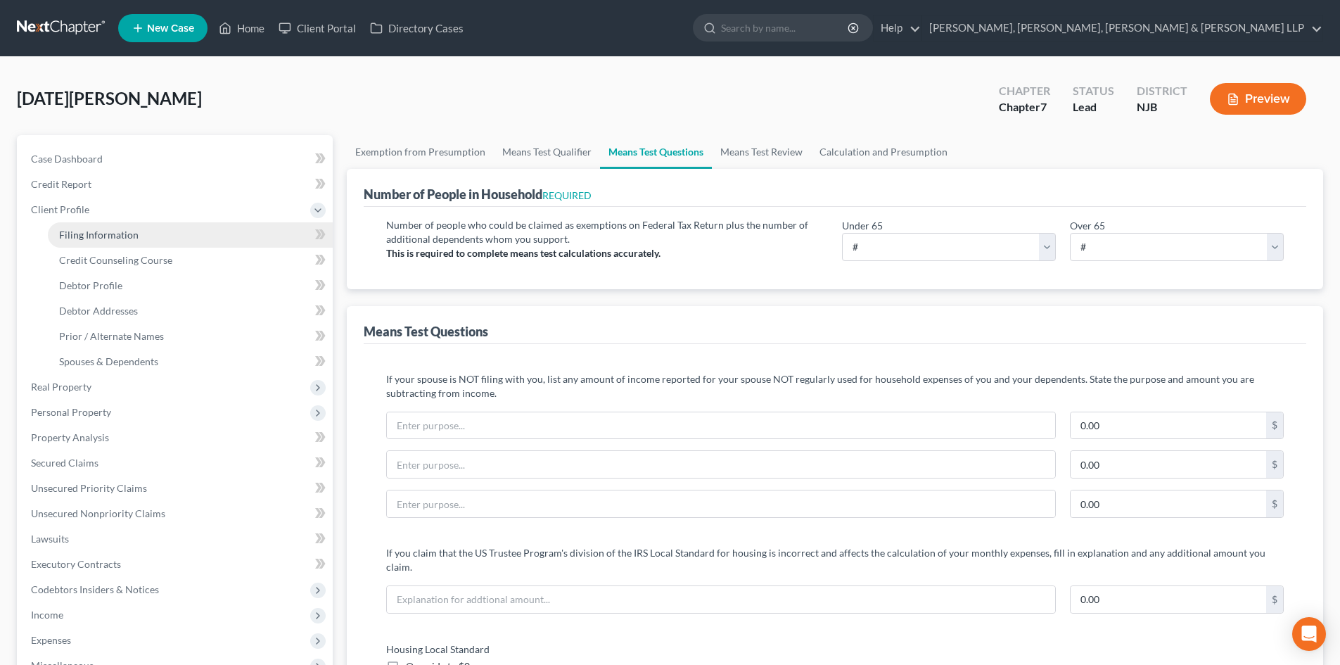
click at [106, 225] on link "Filing Information" at bounding box center [190, 234] width 285 height 25
select select "1"
select select "0"
select select "51"
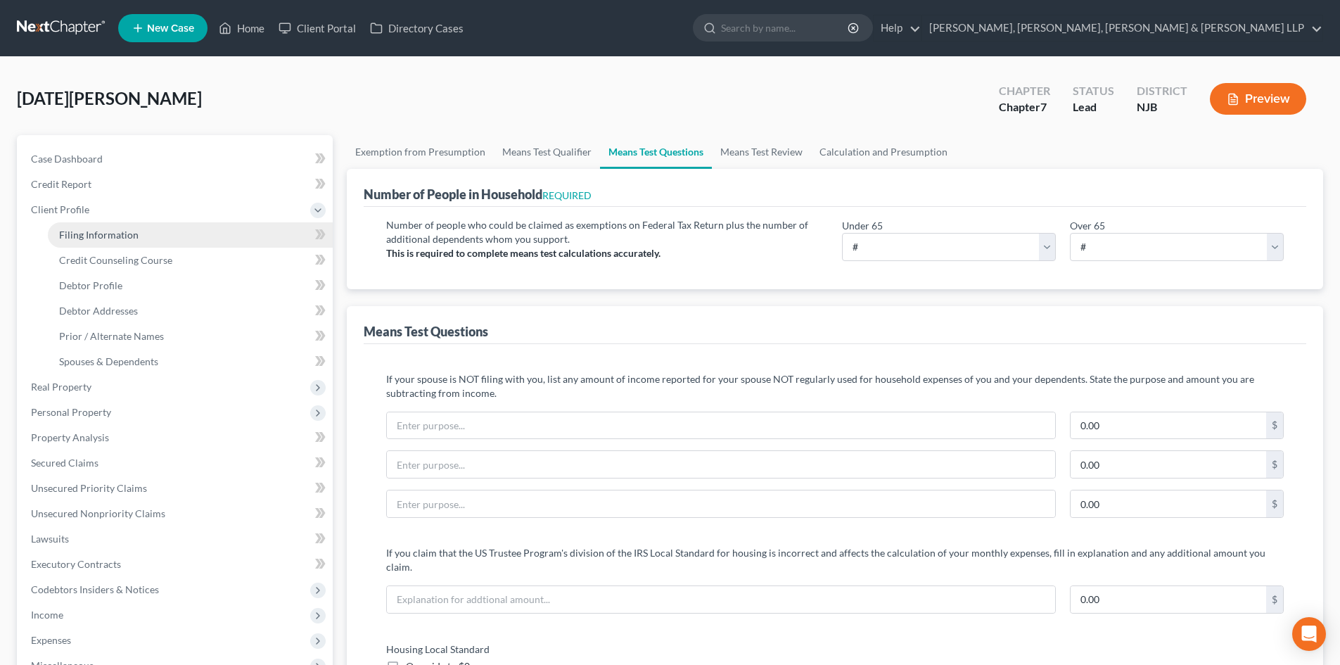
select select "5"
select select "0"
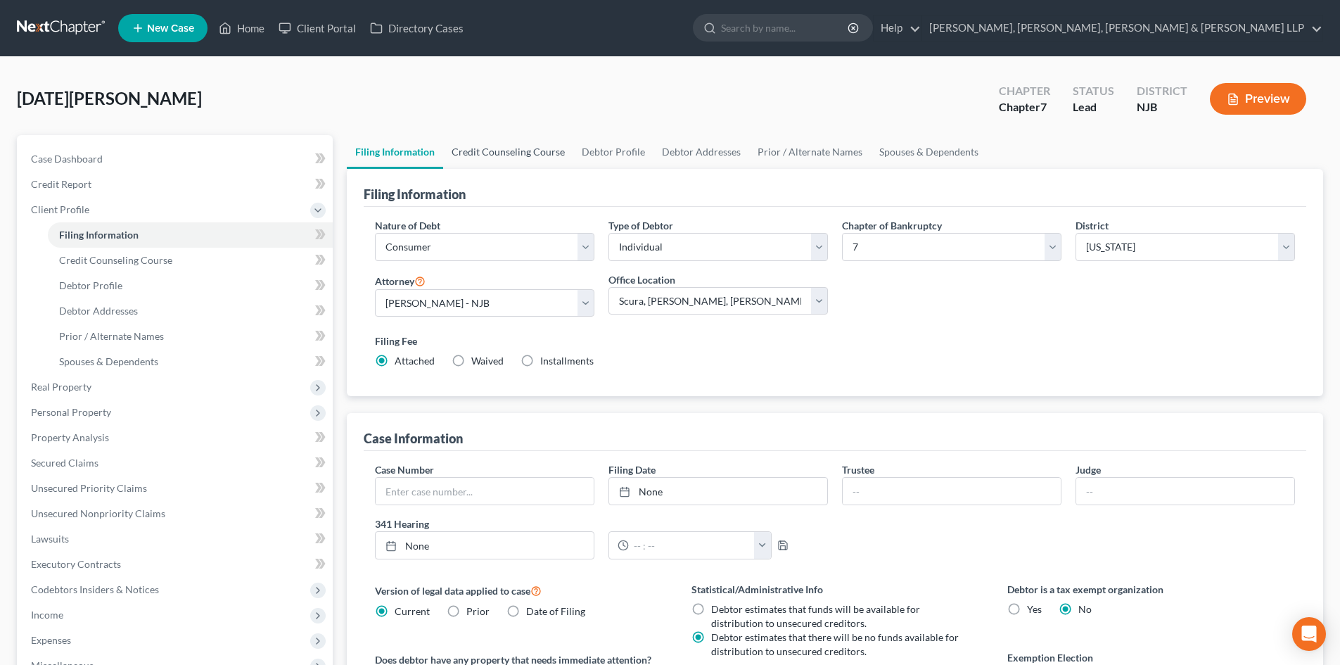
click at [515, 152] on link "Credit Counseling Course" at bounding box center [508, 152] width 130 height 34
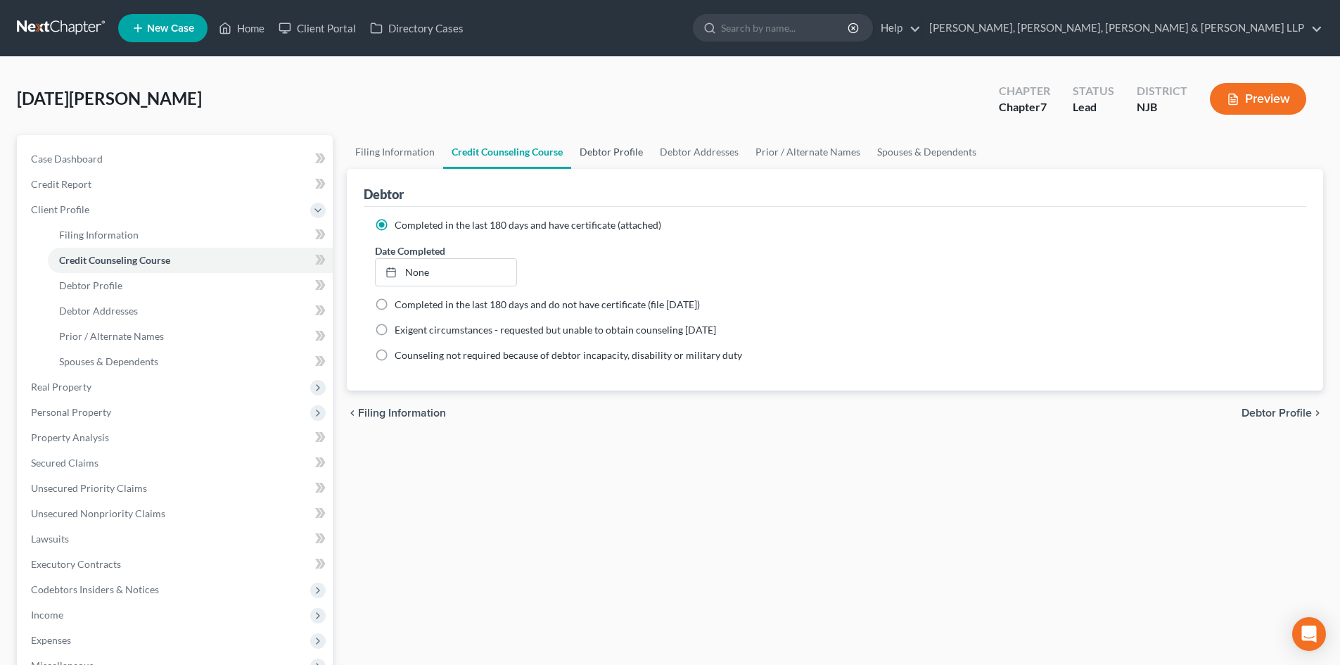
click at [622, 152] on link "Debtor Profile" at bounding box center [611, 152] width 80 height 34
select select "1"
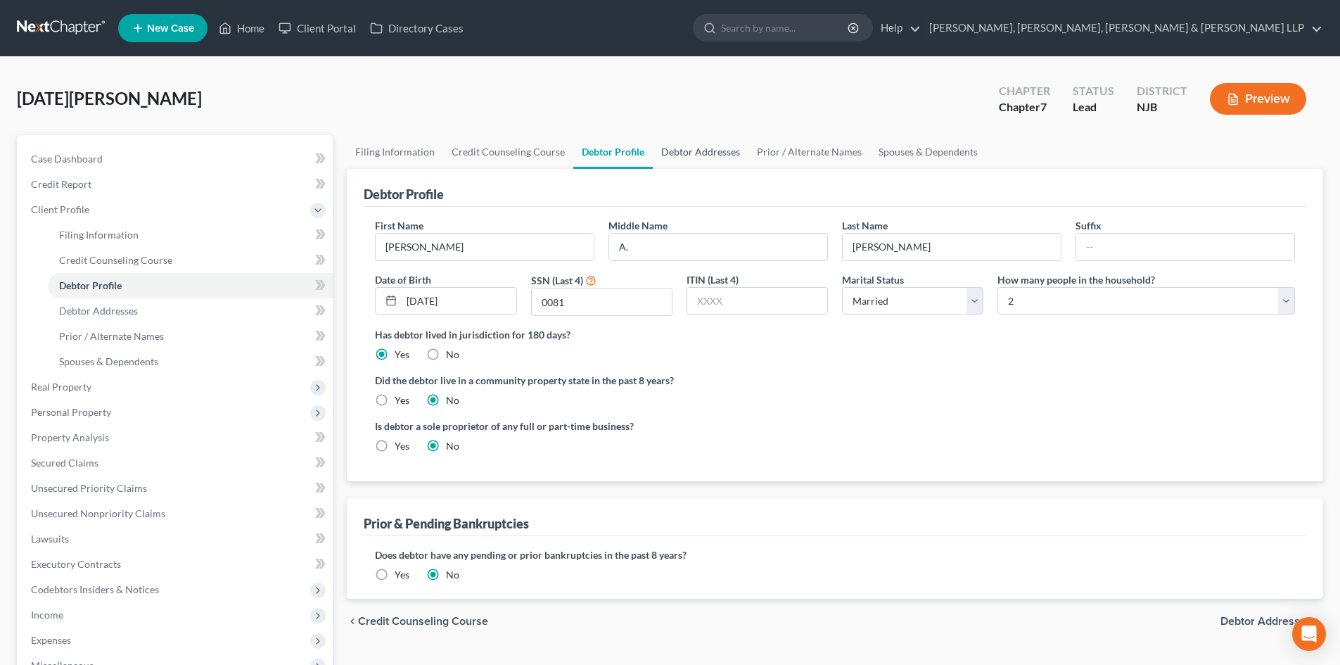
click at [680, 152] on link "Debtor Addresses" at bounding box center [701, 152] width 96 height 34
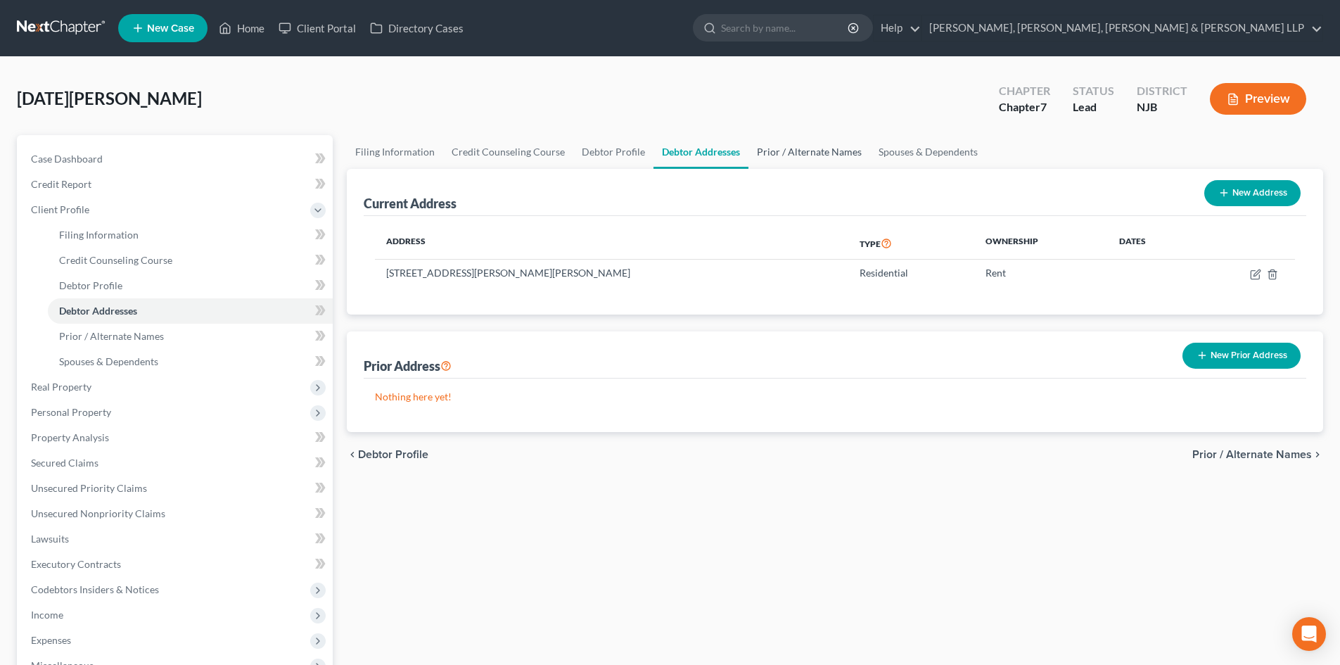
click at [780, 151] on link "Prior / Alternate Names" at bounding box center [809, 152] width 122 height 34
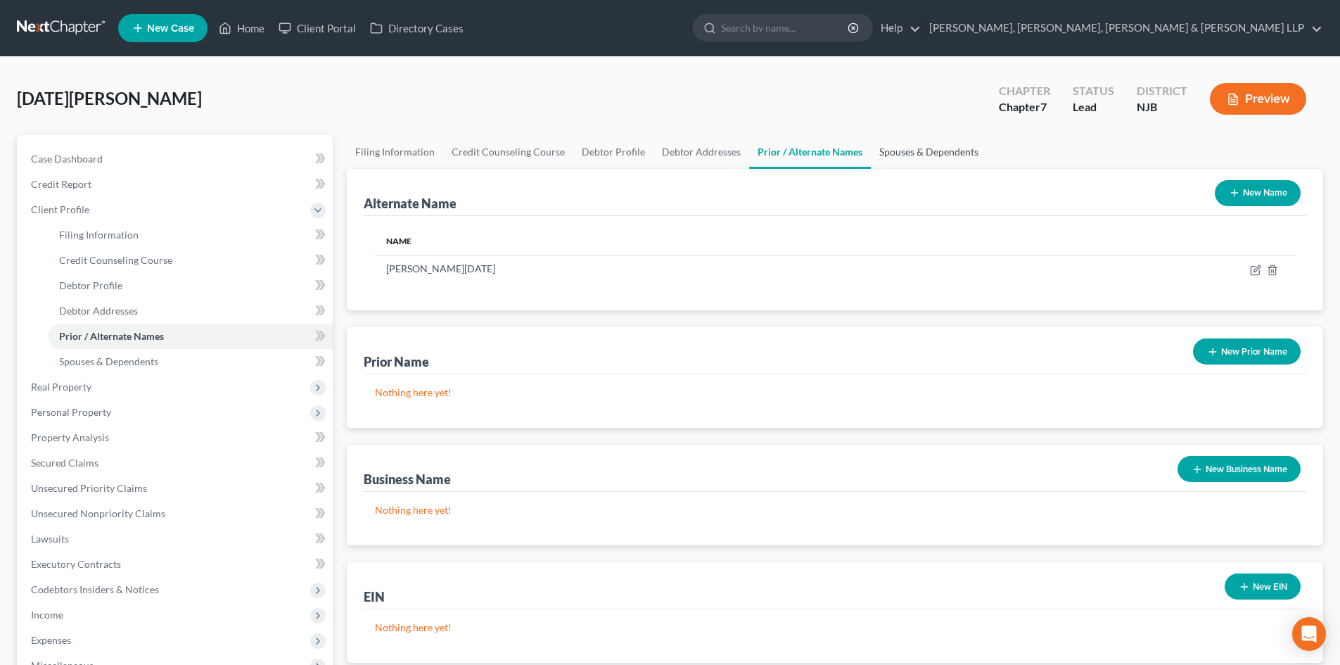
click at [919, 152] on link "Spouses & Dependents" at bounding box center [929, 152] width 116 height 34
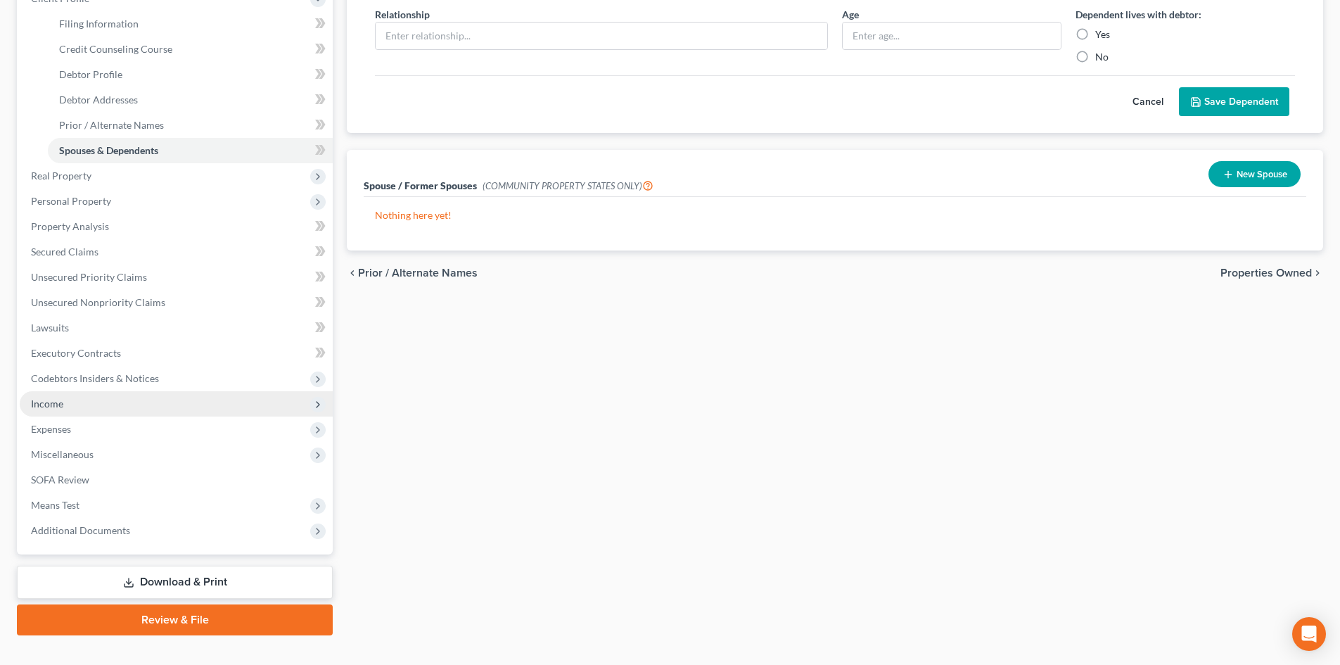
click at [84, 405] on span "Income" at bounding box center [176, 403] width 313 height 25
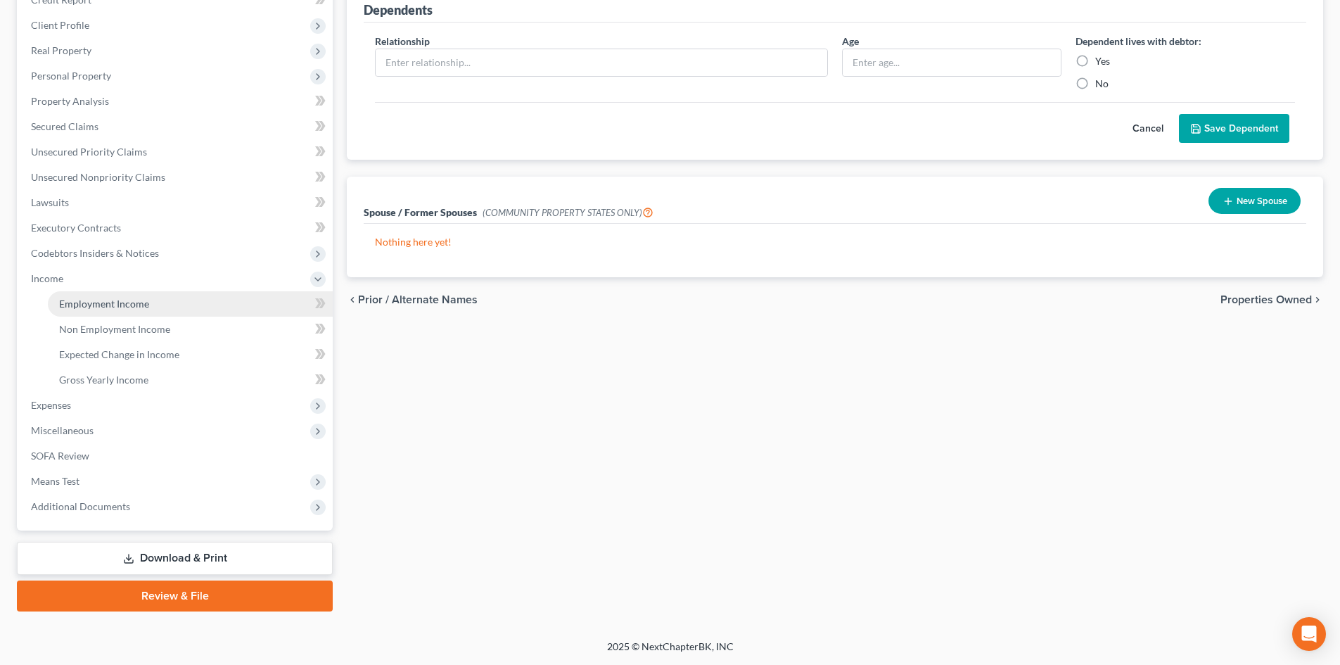
click at [146, 301] on span "Employment Income" at bounding box center [104, 304] width 90 height 12
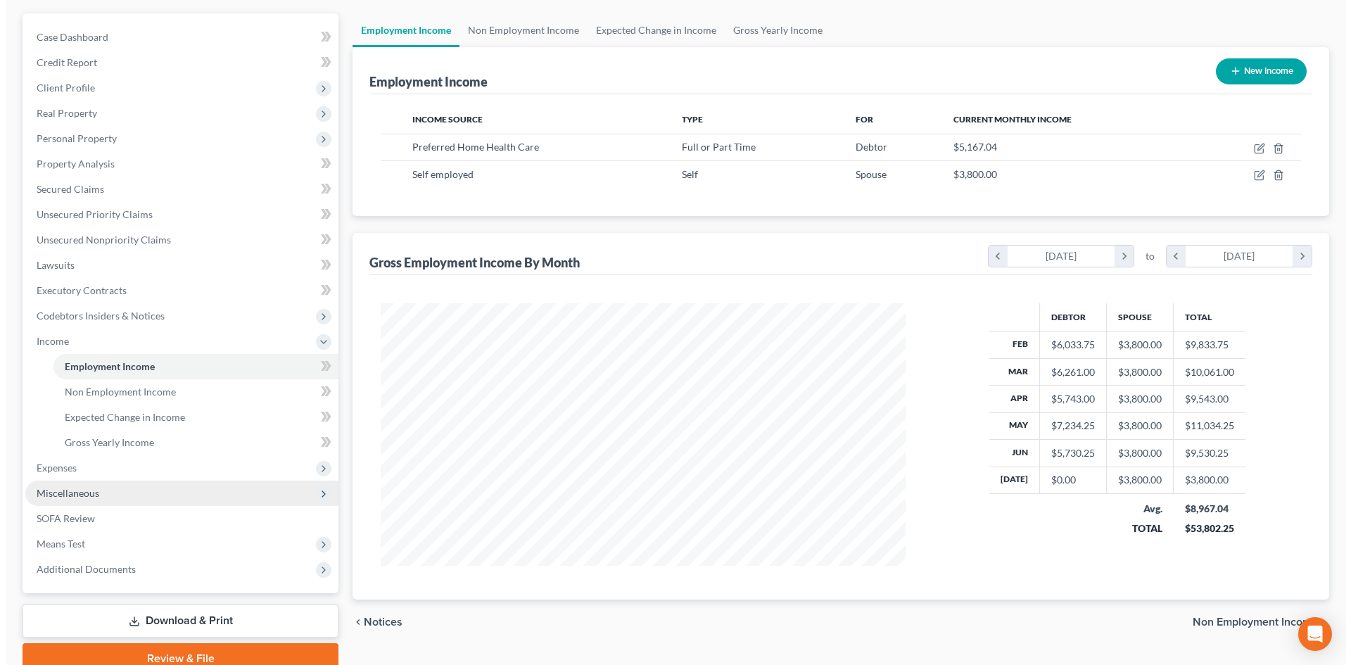
scroll to position [141, 0]
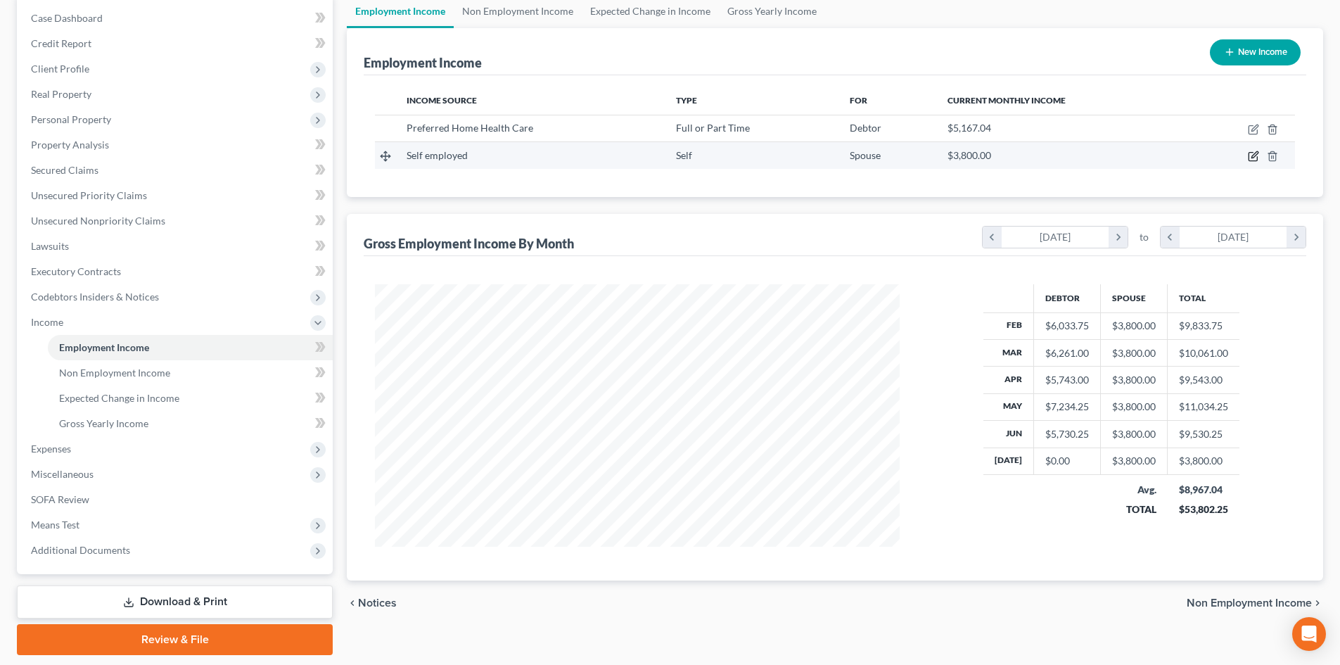
click at [1252, 158] on icon "button" at bounding box center [1254, 155] width 6 height 6
select select "1"
select select "0"
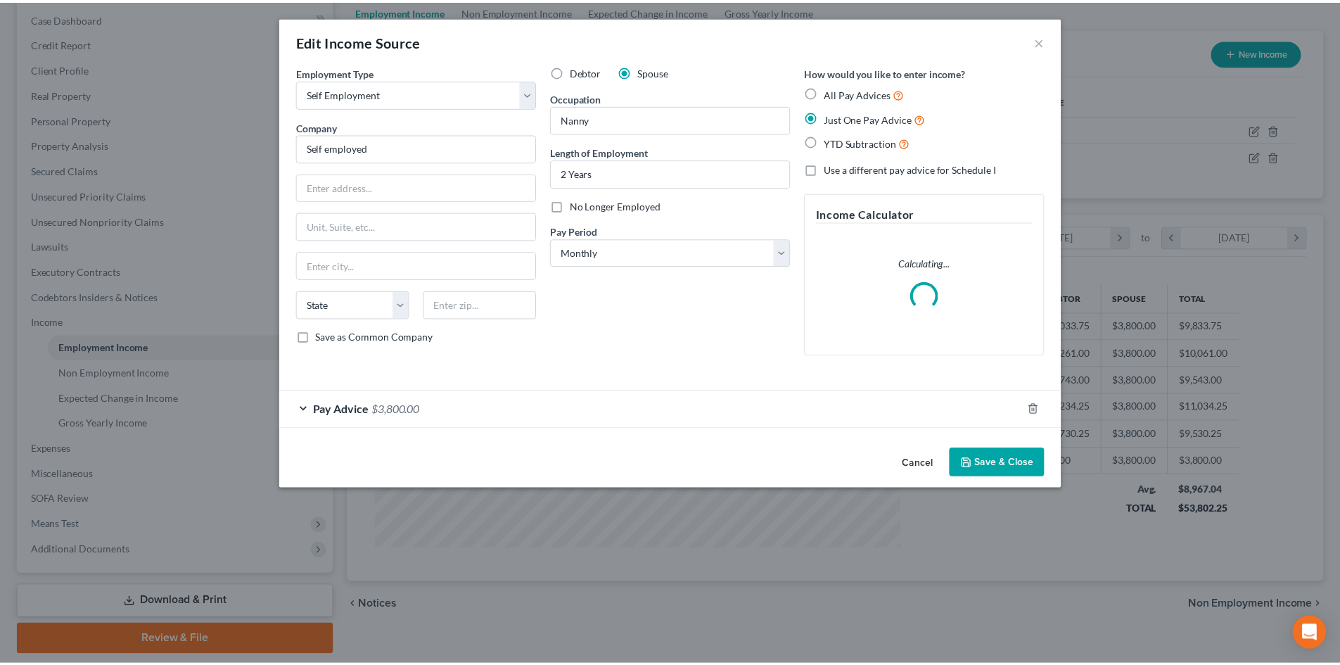
scroll to position [264, 558]
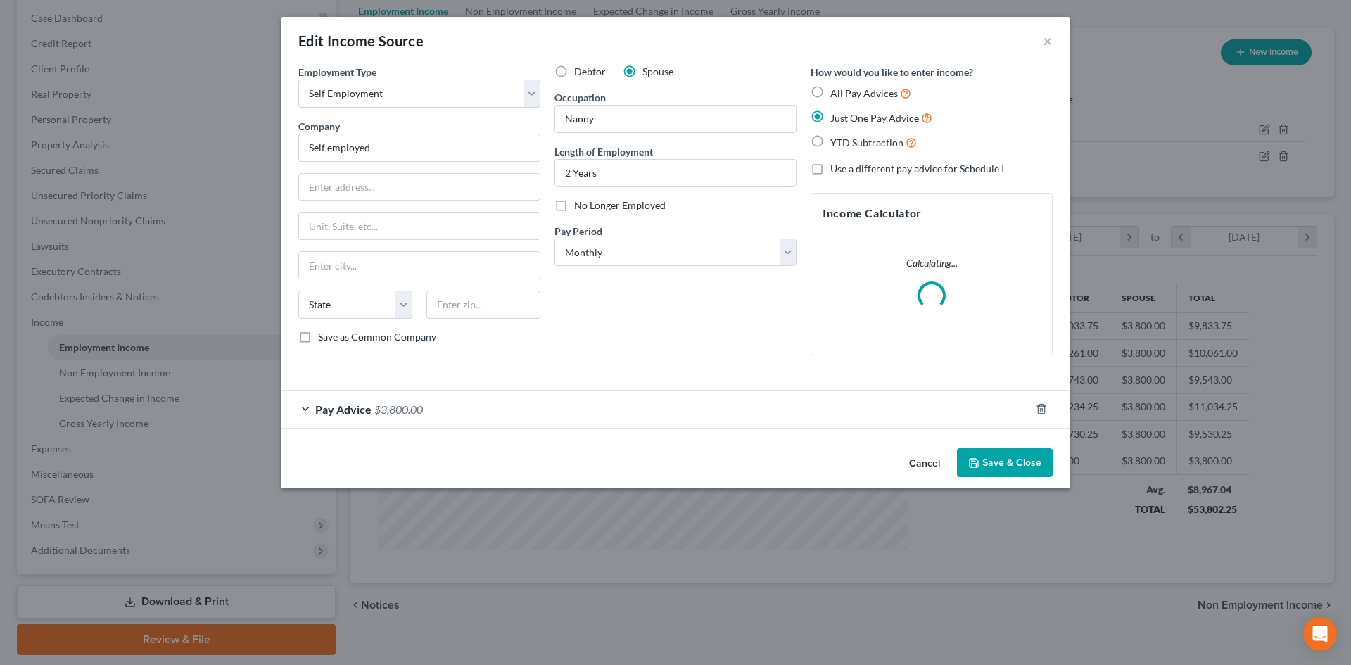
click at [1005, 472] on button "Save & Close" at bounding box center [1005, 463] width 96 height 30
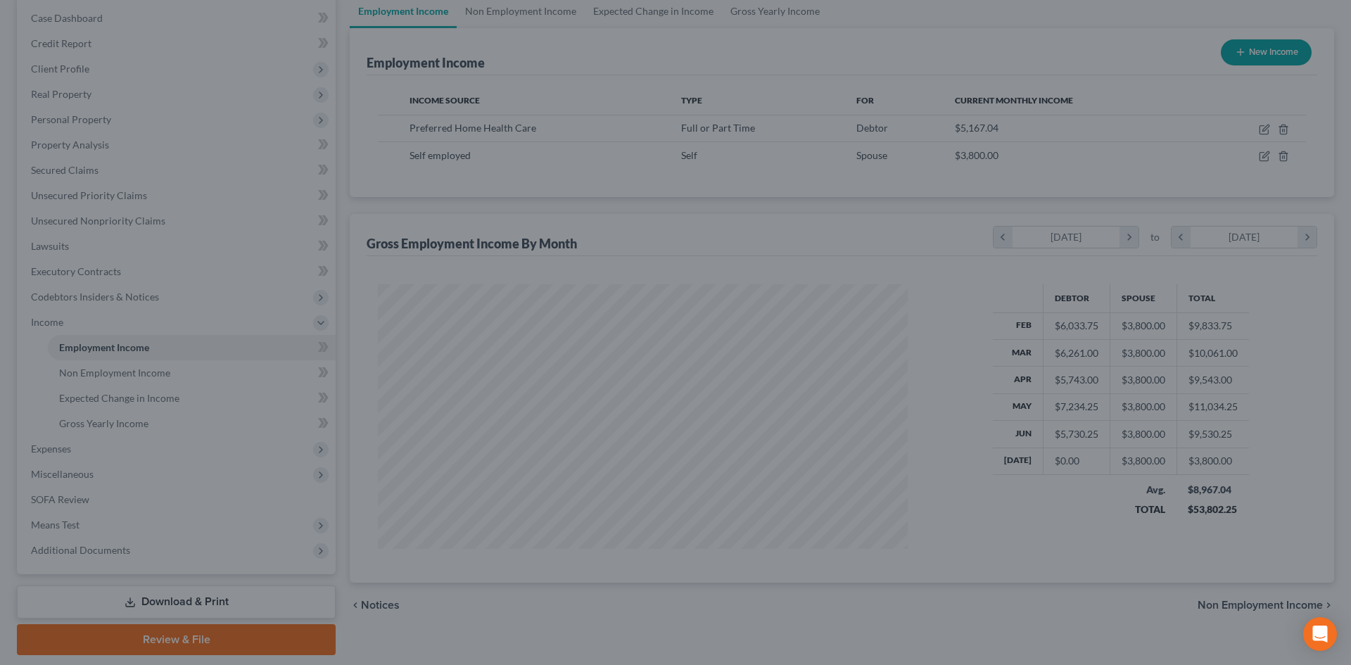
scroll to position [703188, 702898]
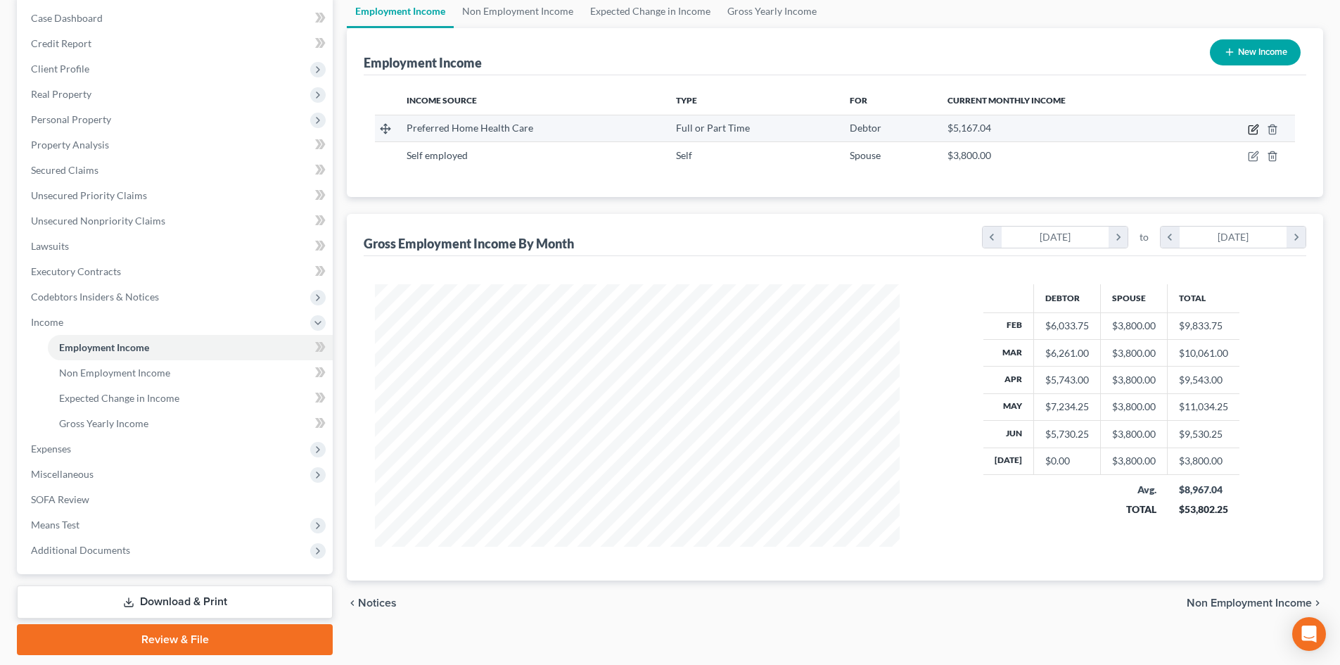
click at [1258, 128] on icon "button" at bounding box center [1253, 129] width 11 height 11
select select "0"
select select "33"
select select "3"
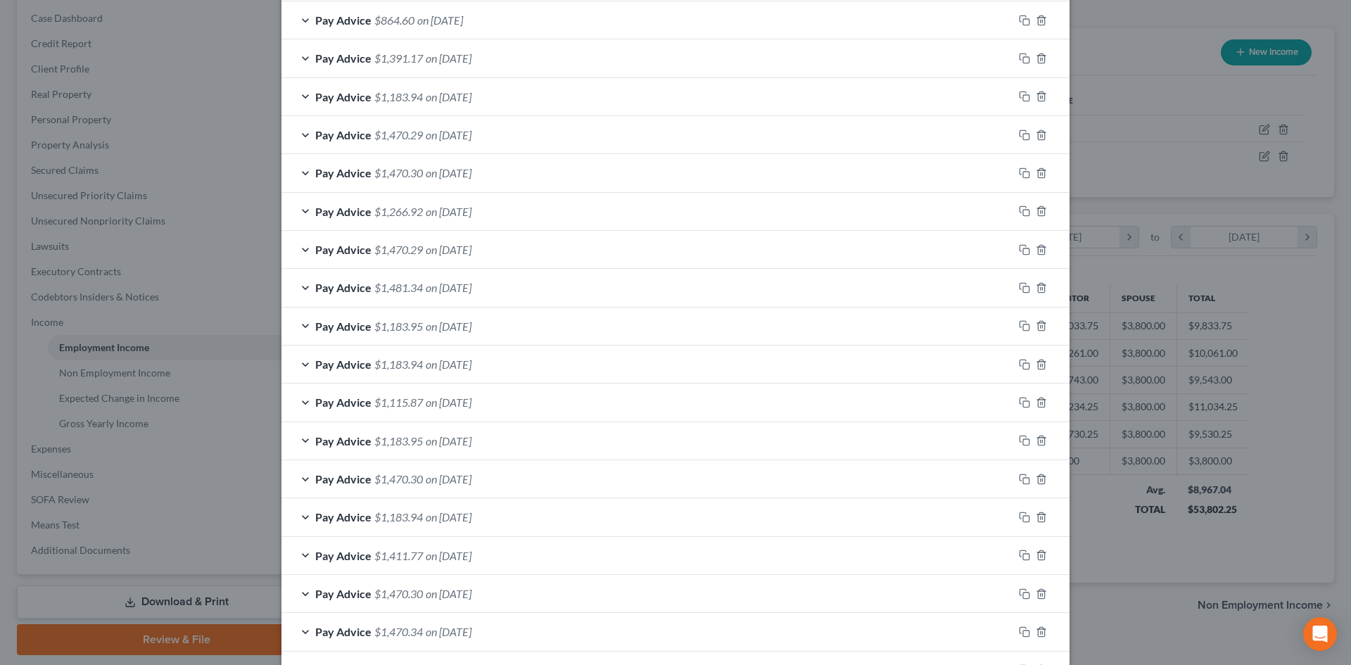
scroll to position [1531, 0]
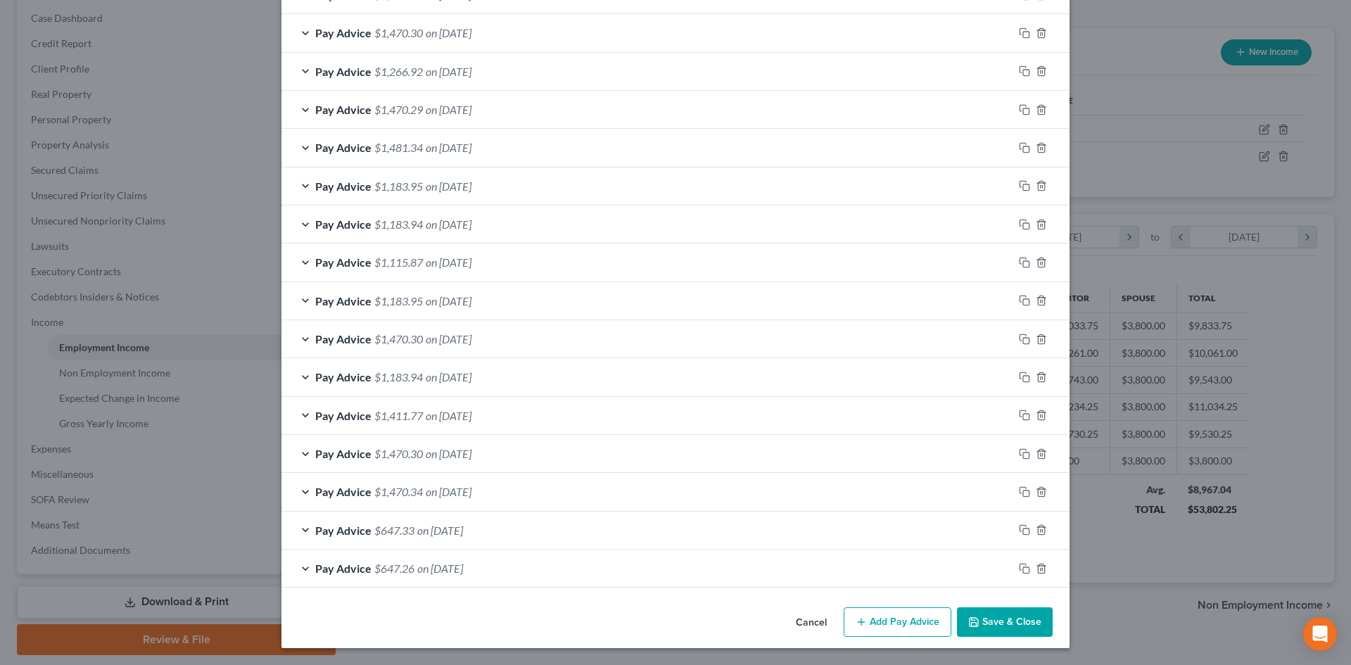
click at [882, 619] on button "Add Pay Advice" at bounding box center [897, 622] width 108 height 30
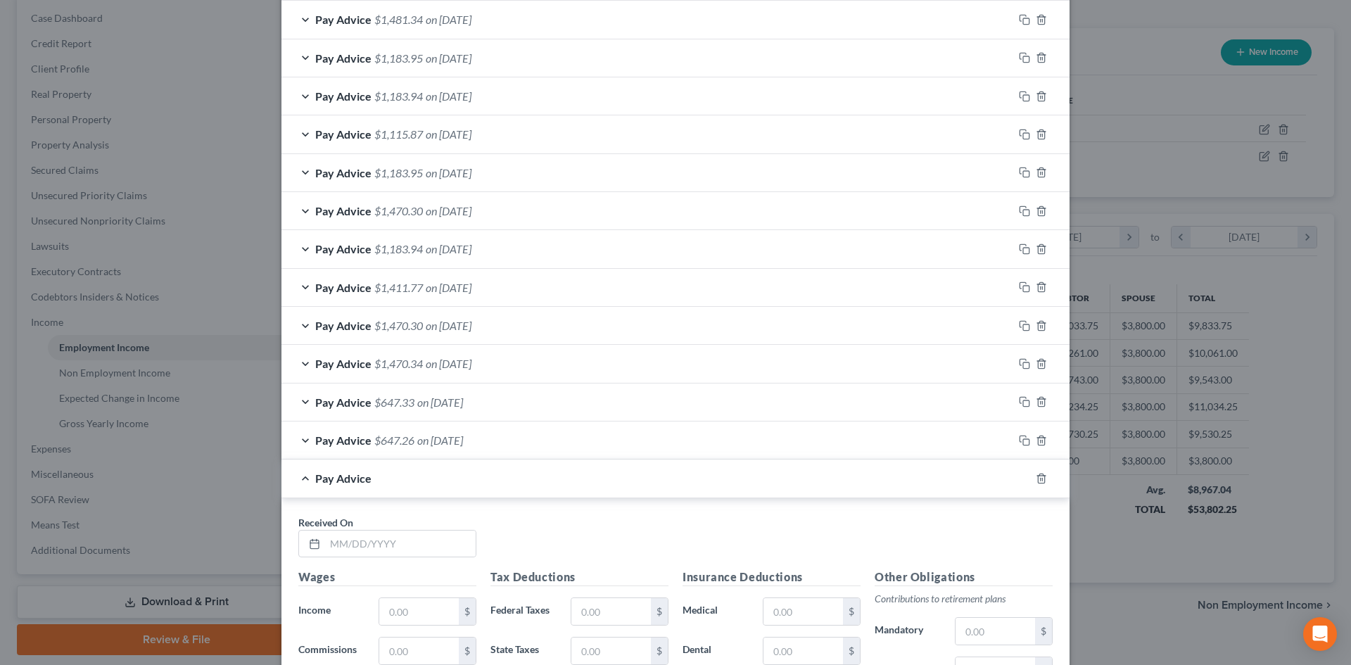
scroll to position [1883, 0]
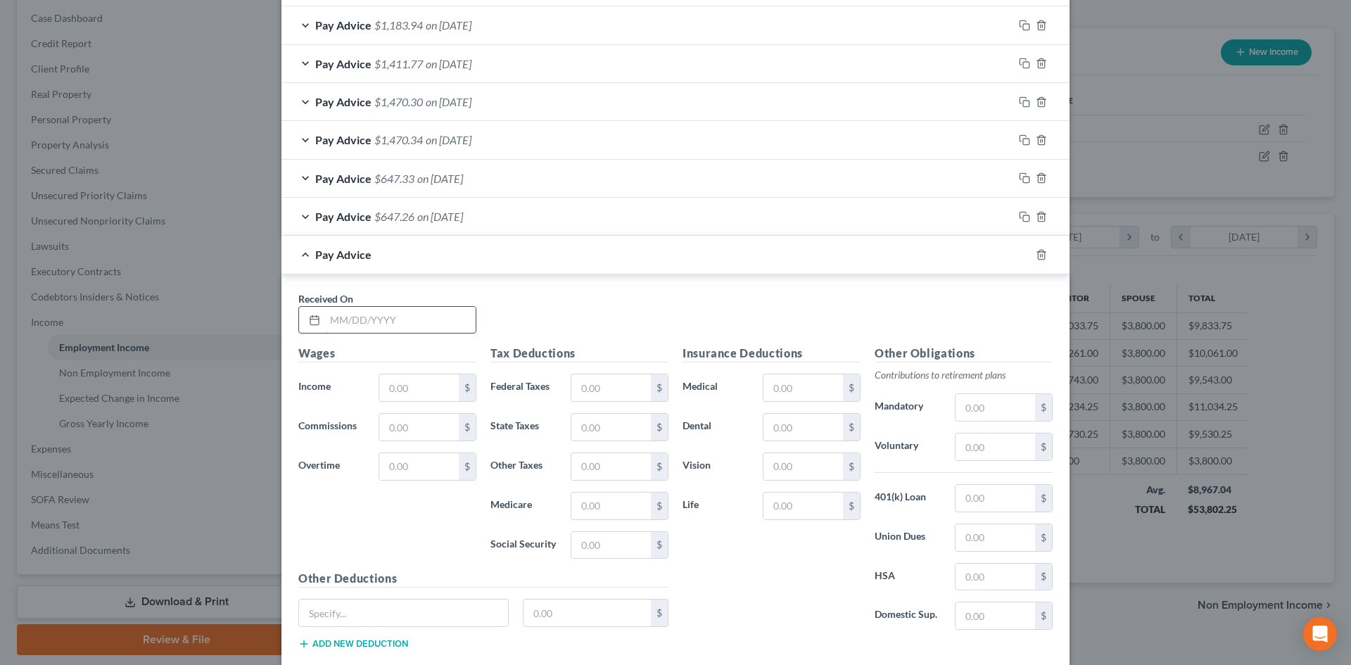
click at [385, 324] on input "text" at bounding box center [400, 320] width 151 height 27
type input "07/03/2025"
click at [395, 378] on input "text" at bounding box center [418, 387] width 79 height 27
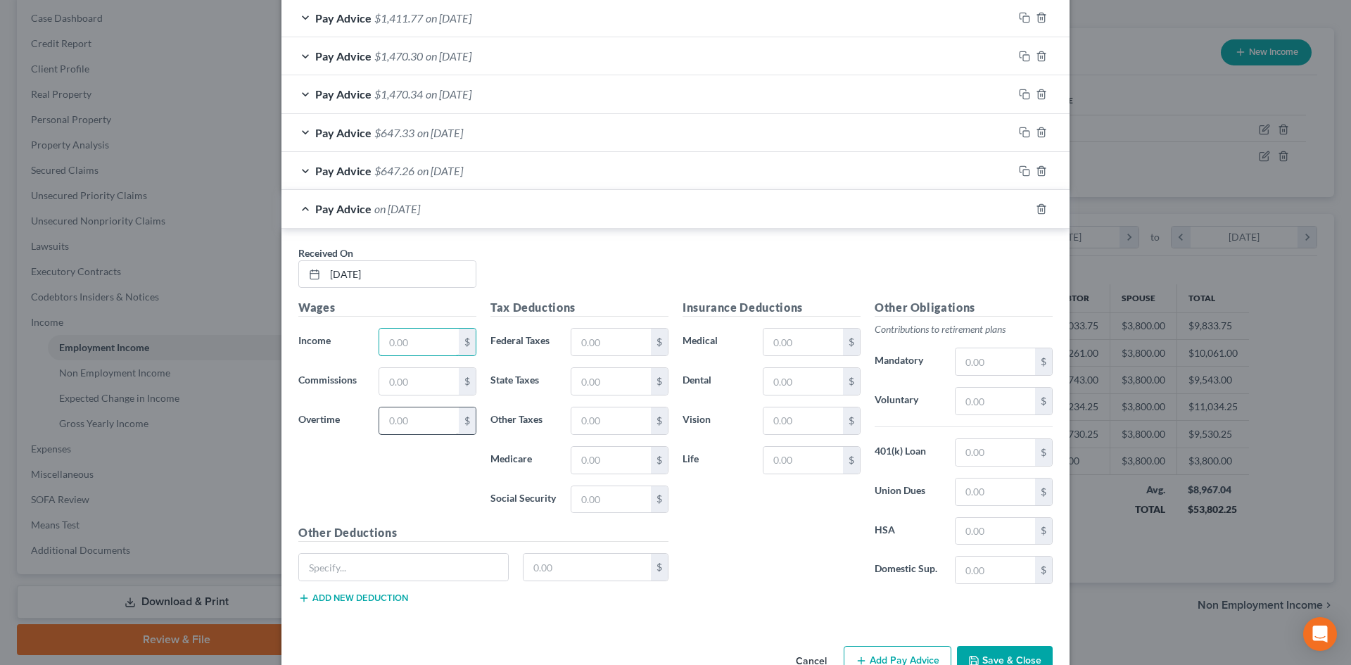
scroll to position [1968, 0]
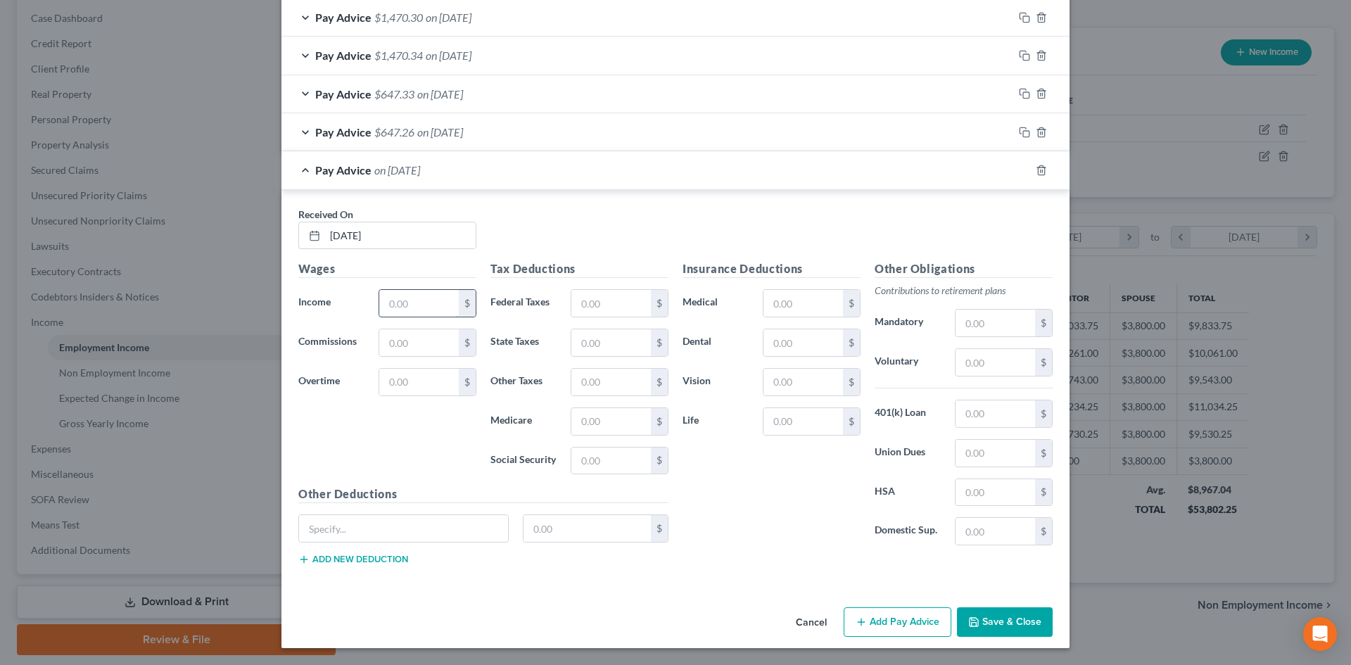
click at [396, 300] on input "text" at bounding box center [418, 303] width 79 height 27
type input "1,951.75"
click at [616, 304] on input "text" at bounding box center [610, 303] width 79 height 27
type input "155.81"
click at [608, 348] on input "text" at bounding box center [610, 342] width 79 height 27
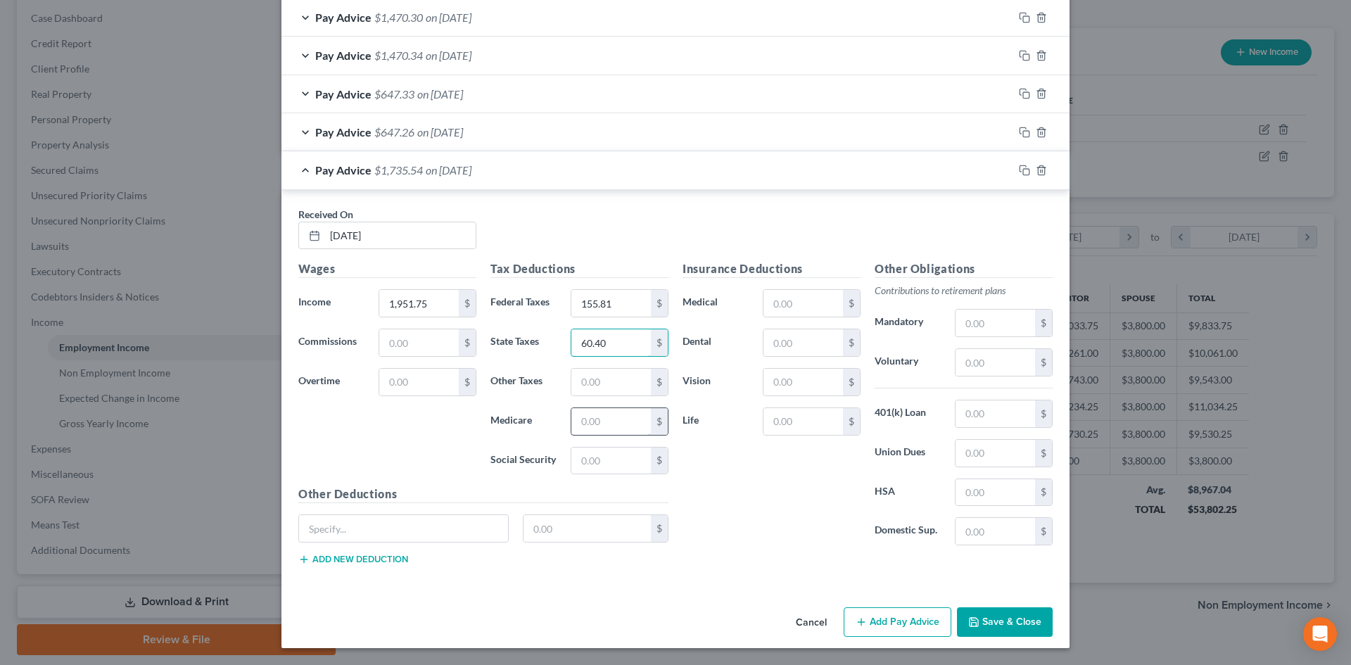
type input "60.40"
click at [610, 412] on input "text" at bounding box center [610, 421] width 79 height 27
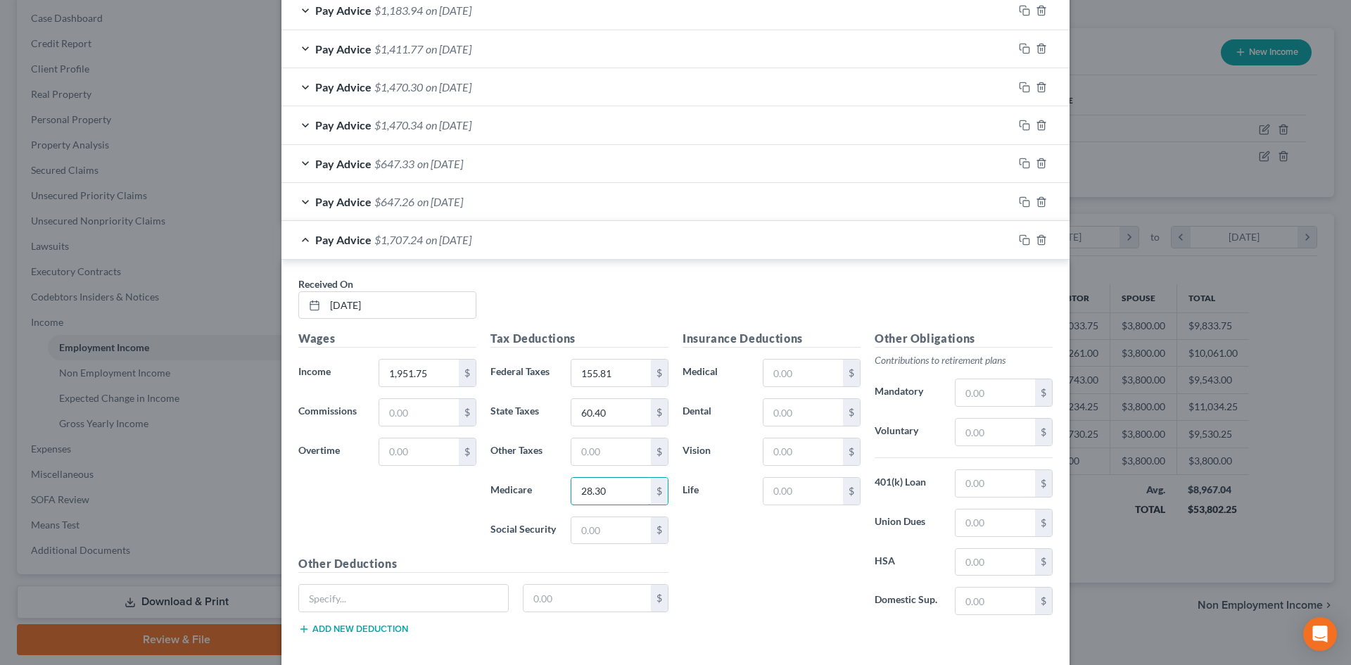
scroll to position [1897, 0]
type input "28.30"
click at [597, 521] on input "text" at bounding box center [610, 531] width 79 height 27
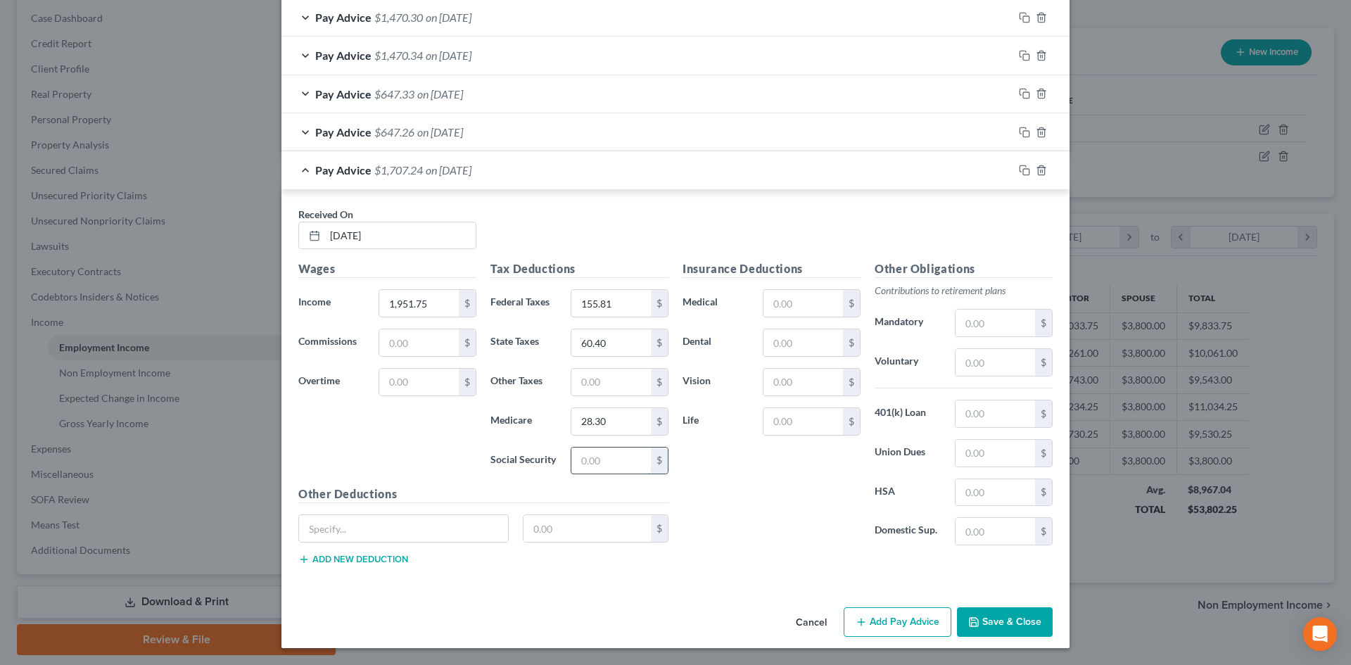
click at [587, 465] on input "text" at bounding box center [610, 460] width 79 height 27
type input "121"
click at [603, 384] on input "text" at bounding box center [610, 382] width 79 height 27
type input "19.22"
click at [926, 620] on button "Add Pay Advice" at bounding box center [897, 622] width 108 height 30
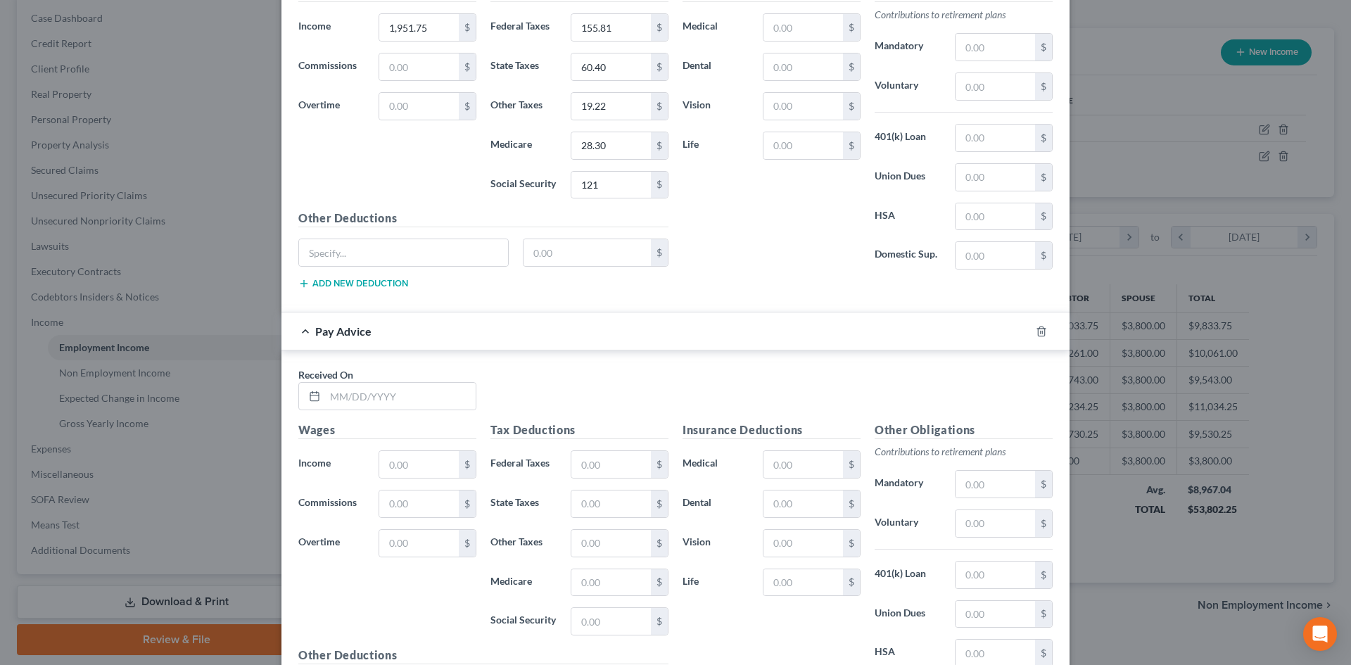
scroll to position [2249, 0]
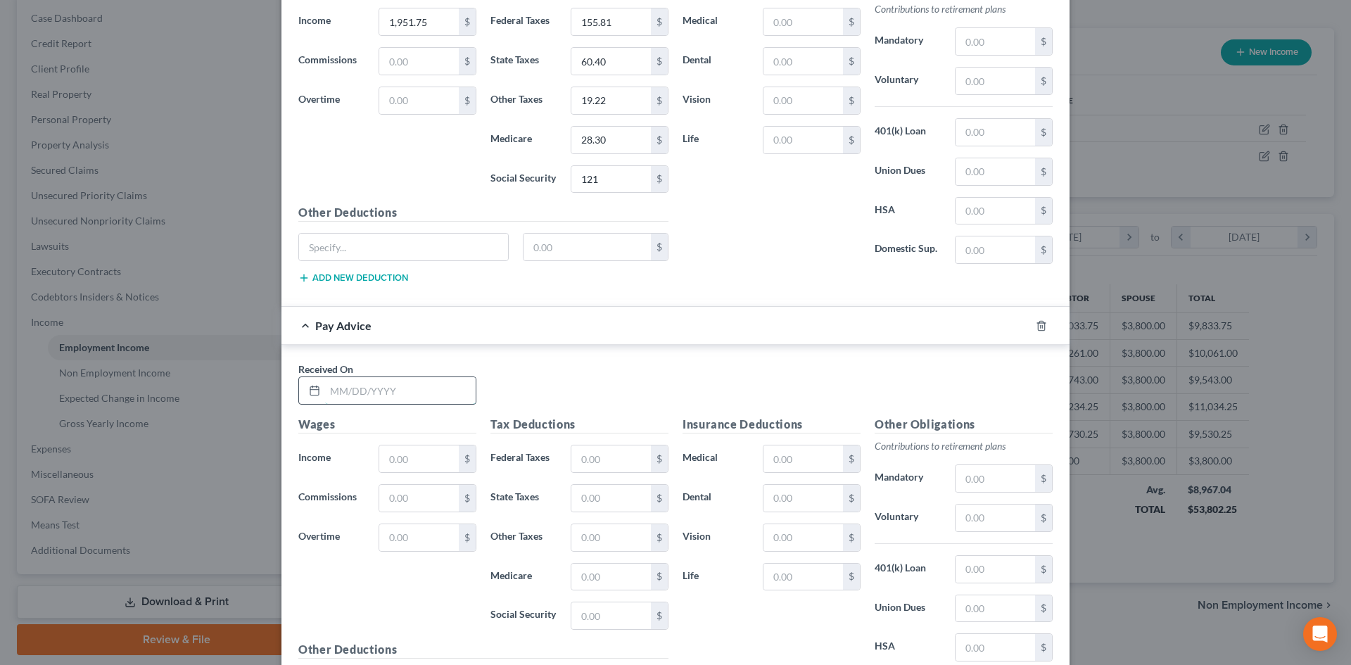
click at [402, 388] on input "text" at bounding box center [400, 390] width 151 height 27
type input "07/10/2025"
click at [393, 459] on input "text" at bounding box center [418, 458] width 79 height 27
type input "369.00"
click at [591, 457] on input "text" at bounding box center [610, 458] width 79 height 27
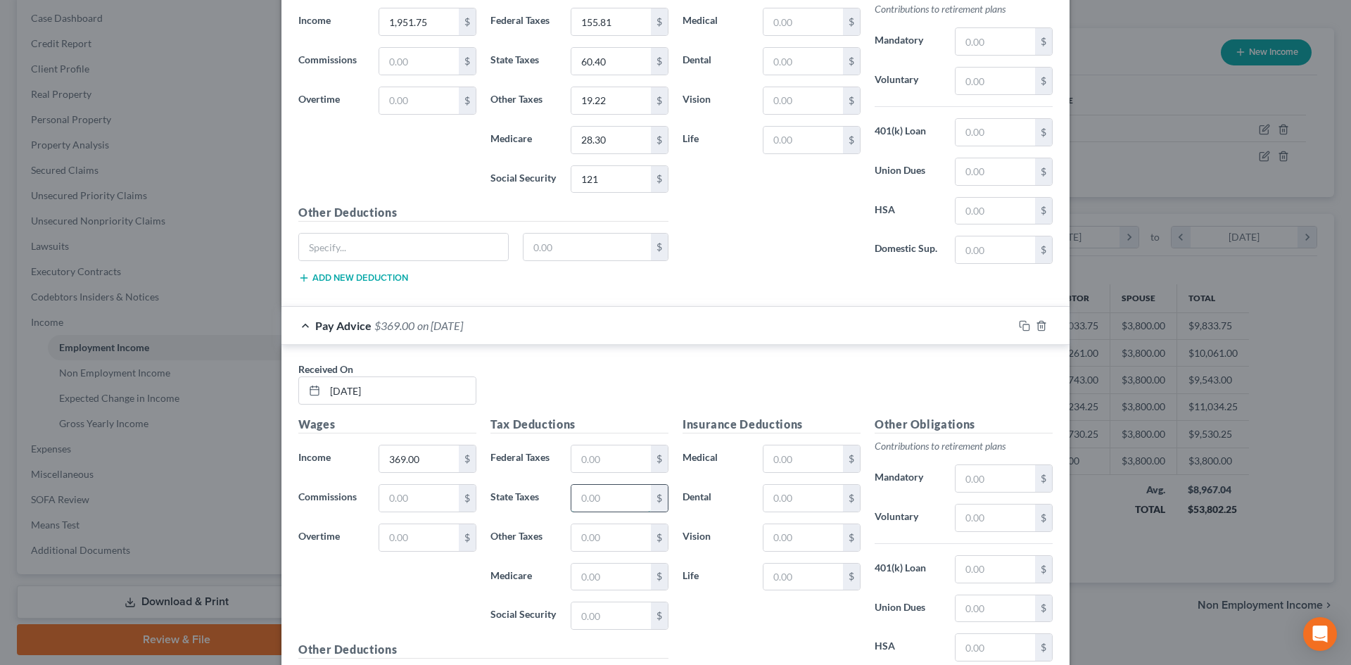
click at [581, 499] on input "text" at bounding box center [610, 498] width 79 height 27
type input "5.54"
click at [592, 565] on input "text" at bounding box center [610, 576] width 79 height 27
type input "5.35"
click at [577, 610] on input "text" at bounding box center [610, 615] width 79 height 27
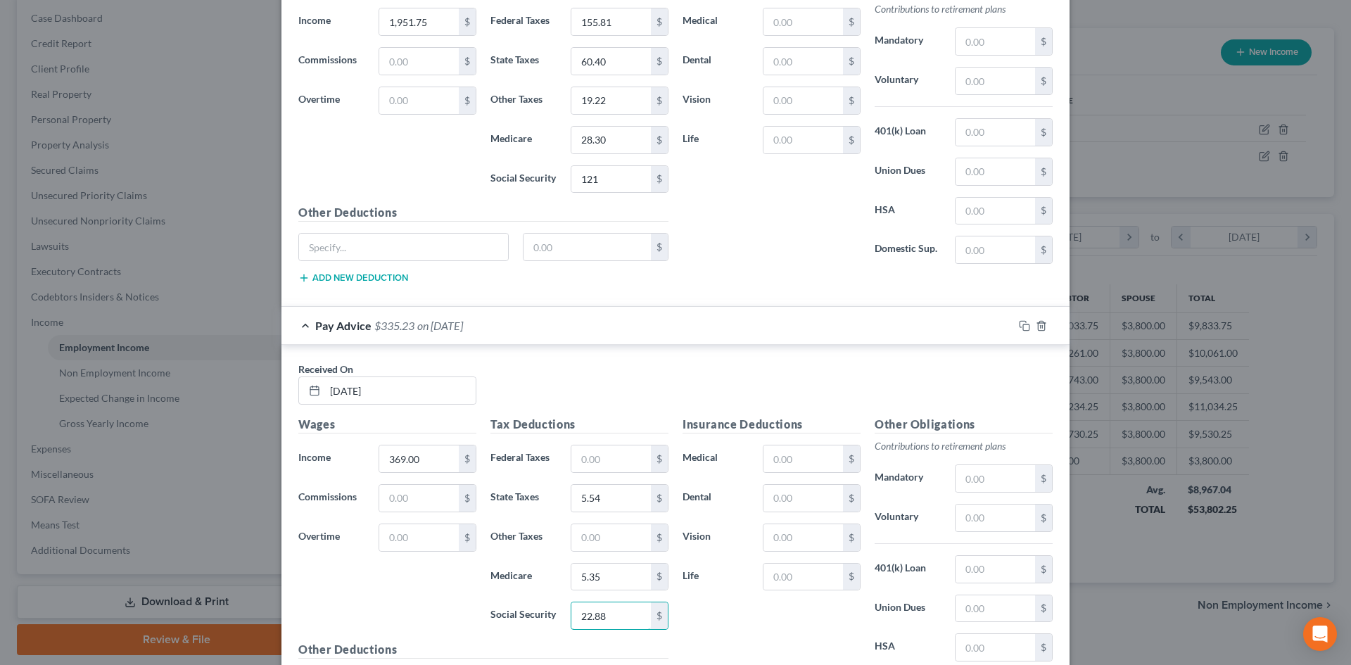
type input "22.88"
click at [623, 540] on input "text" at bounding box center [610, 537] width 79 height 27
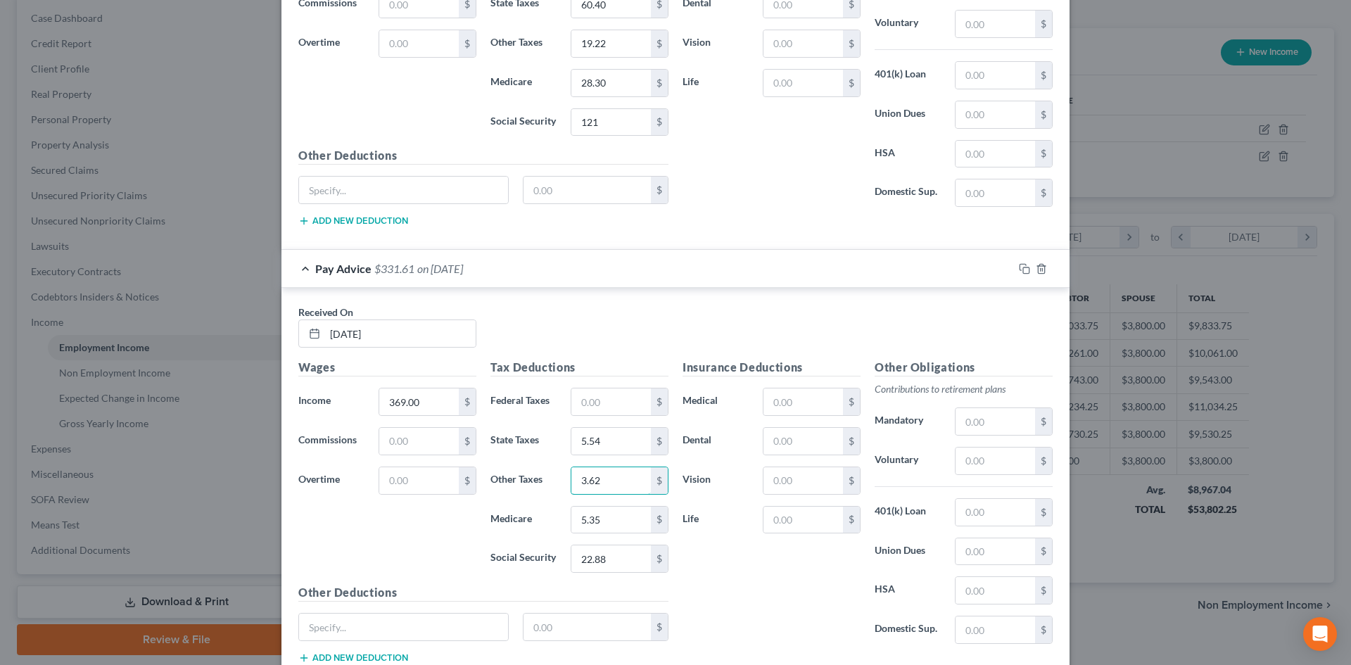
scroll to position [2404, 0]
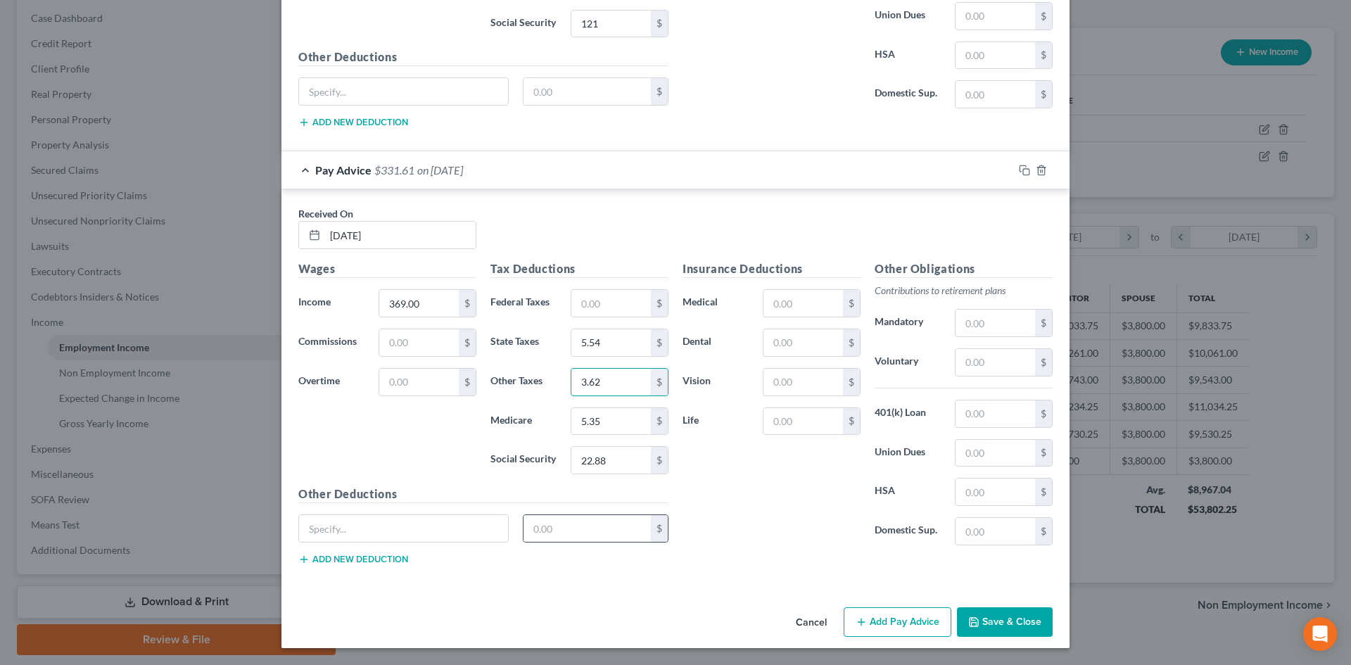
type input "3.62"
click at [896, 618] on button "Add Pay Advice" at bounding box center [897, 622] width 108 height 30
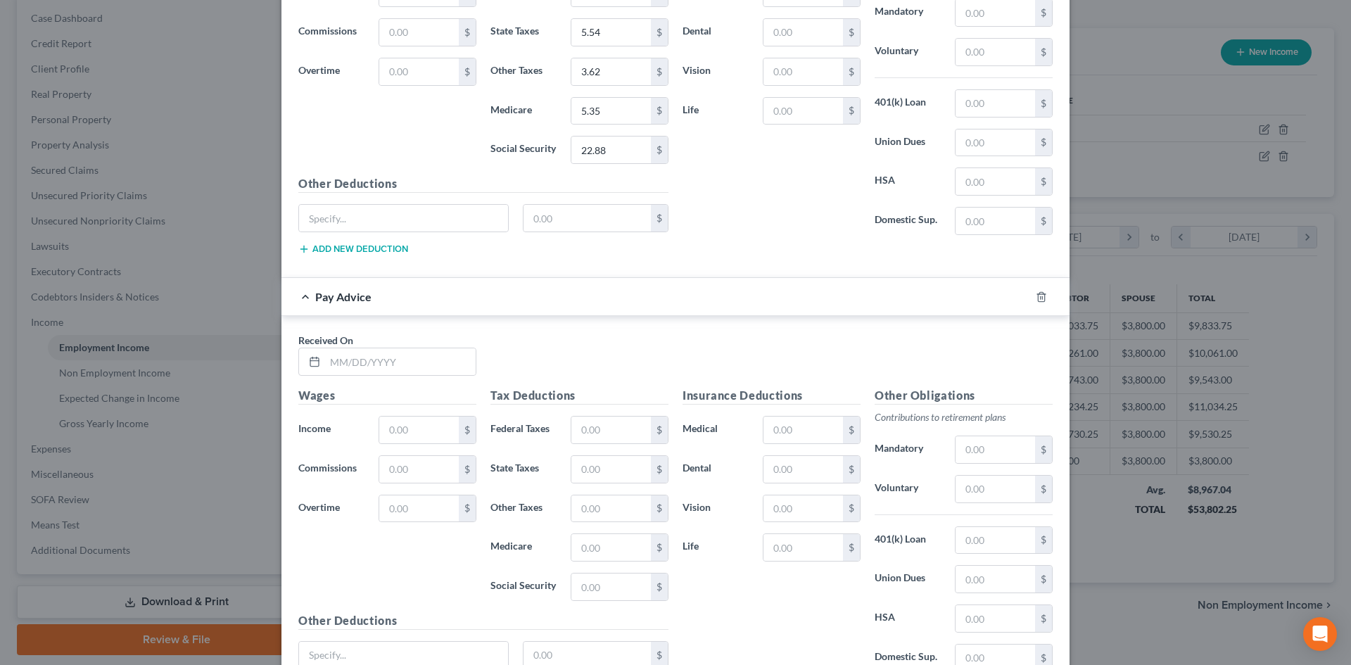
scroll to position [2756, 0]
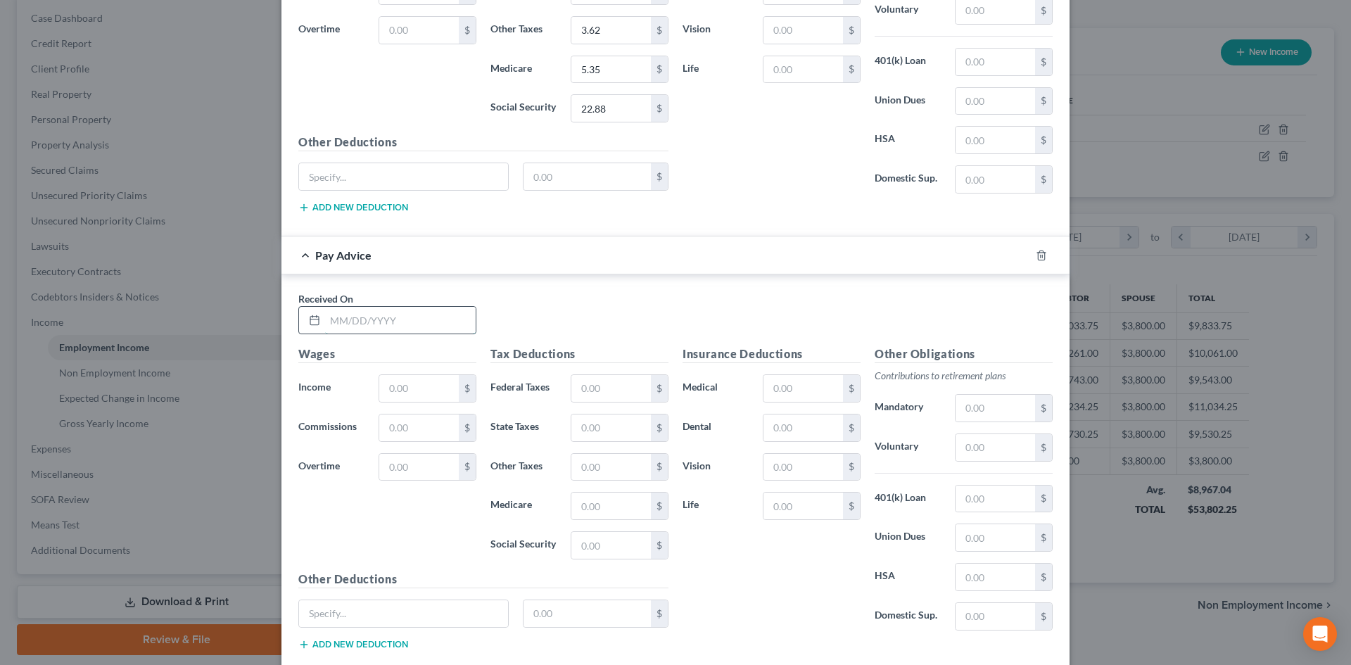
click at [377, 329] on input "text" at bounding box center [400, 320] width 151 height 27
type input "07/17/2025"
click at [400, 395] on input "text" at bounding box center [418, 388] width 79 height 27
type input "1,593.75"
click at [563, 383] on div "$" at bounding box center [619, 388] width 112 height 28
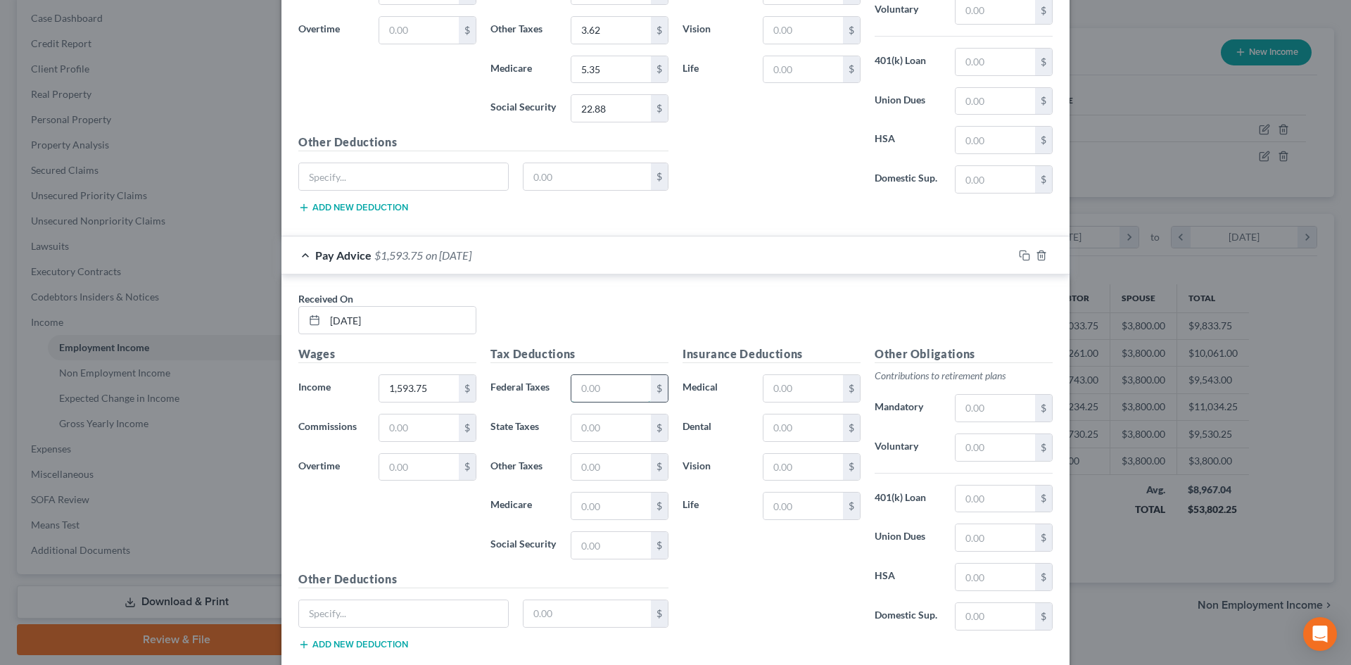
click at [580, 385] on input "text" at bounding box center [610, 388] width 79 height 27
click at [607, 396] on input "text" at bounding box center [610, 388] width 79 height 27
drag, startPoint x: 616, startPoint y: 390, endPoint x: 559, endPoint y: 397, distance: 57.3
click at [563, 397] on div "122.85 $" at bounding box center [619, 388] width 112 height 28
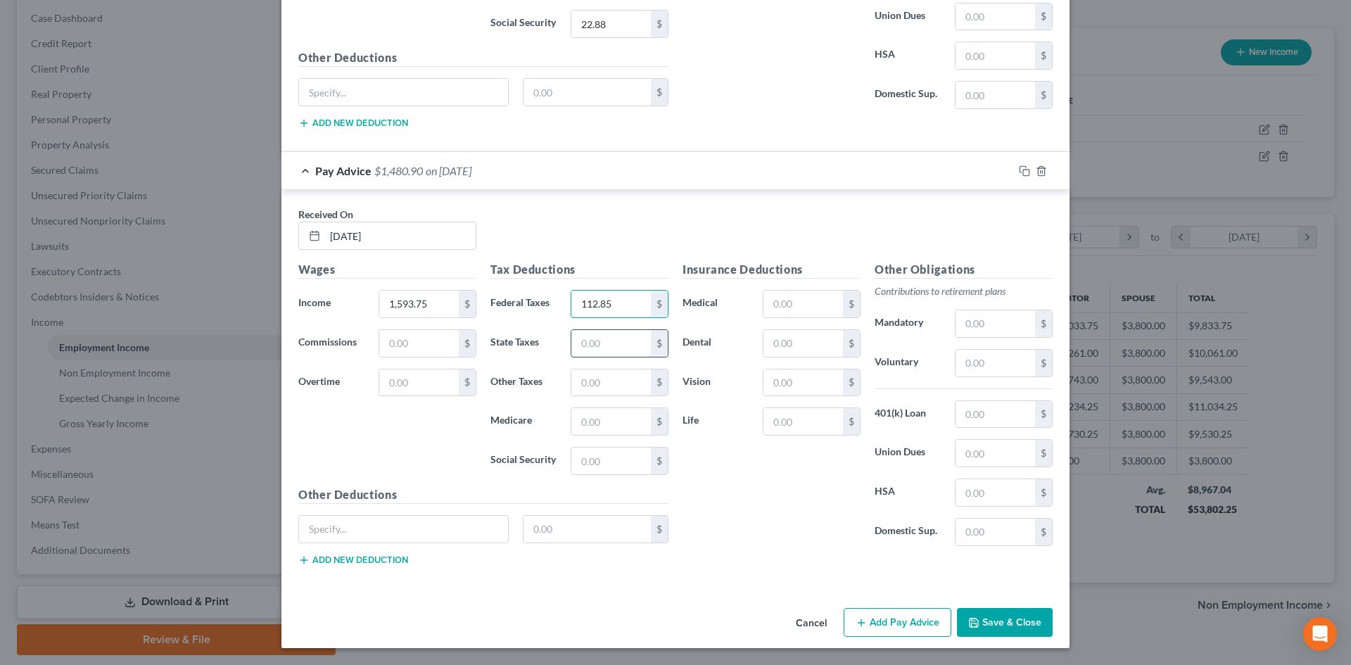
type input "112.85"
click at [592, 330] on input "text" at bounding box center [610, 343] width 79 height 27
type input "38.56"
click at [632, 432] on input "text" at bounding box center [610, 421] width 79 height 27
type input "23.11"
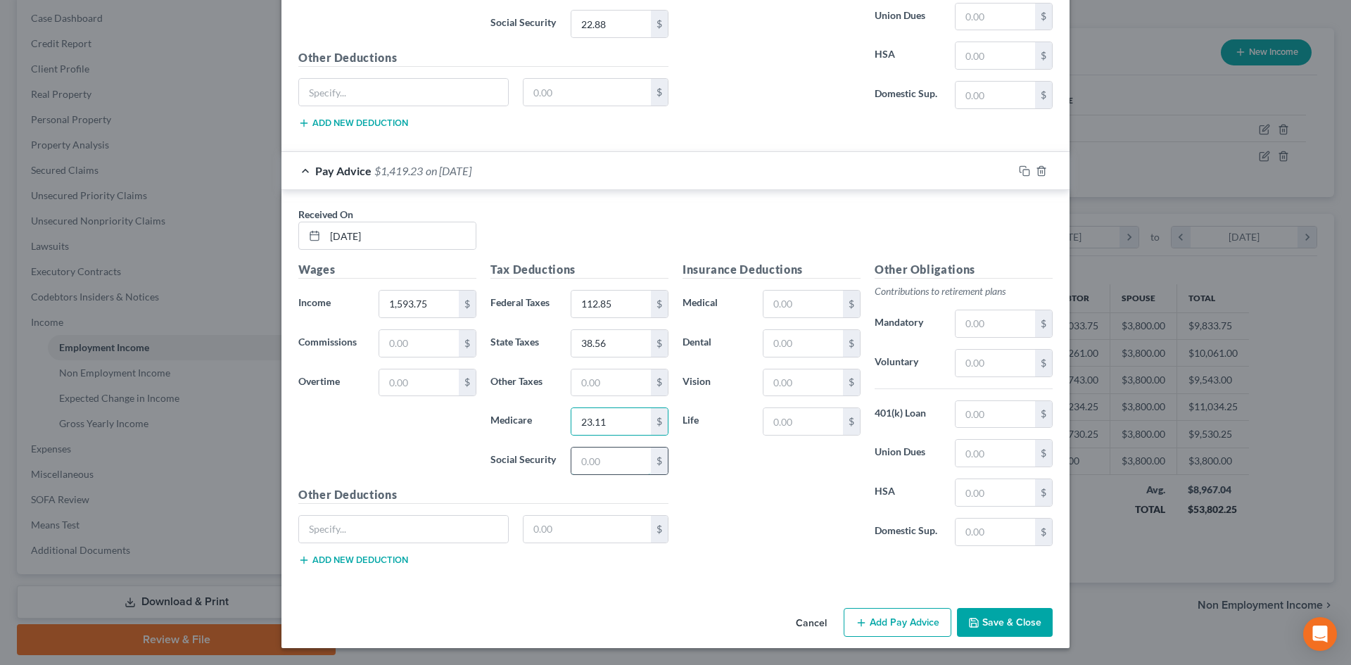
click at [626, 468] on input "text" at bounding box center [610, 460] width 79 height 27
type input "98.81"
click at [606, 385] on input "text" at bounding box center [610, 382] width 79 height 27
type input "15.71"
click at [928, 629] on button "Add Pay Advice" at bounding box center [897, 623] width 108 height 30
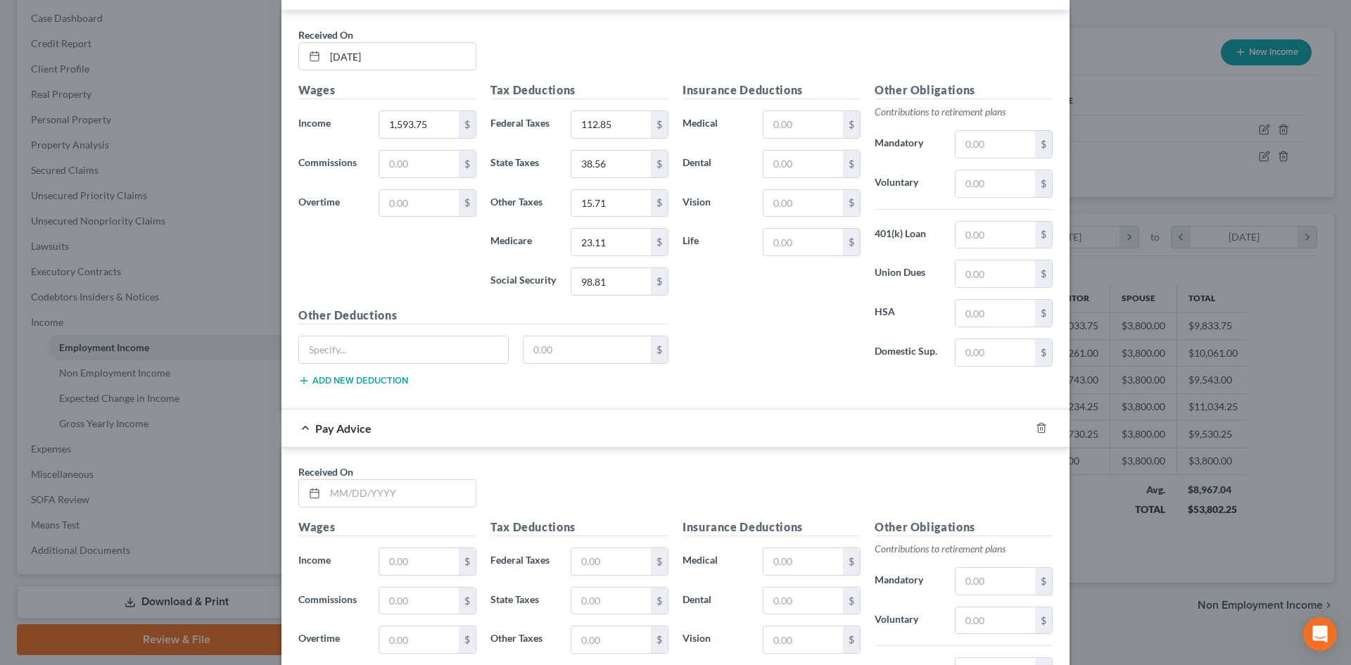
scroll to position [3052, 0]
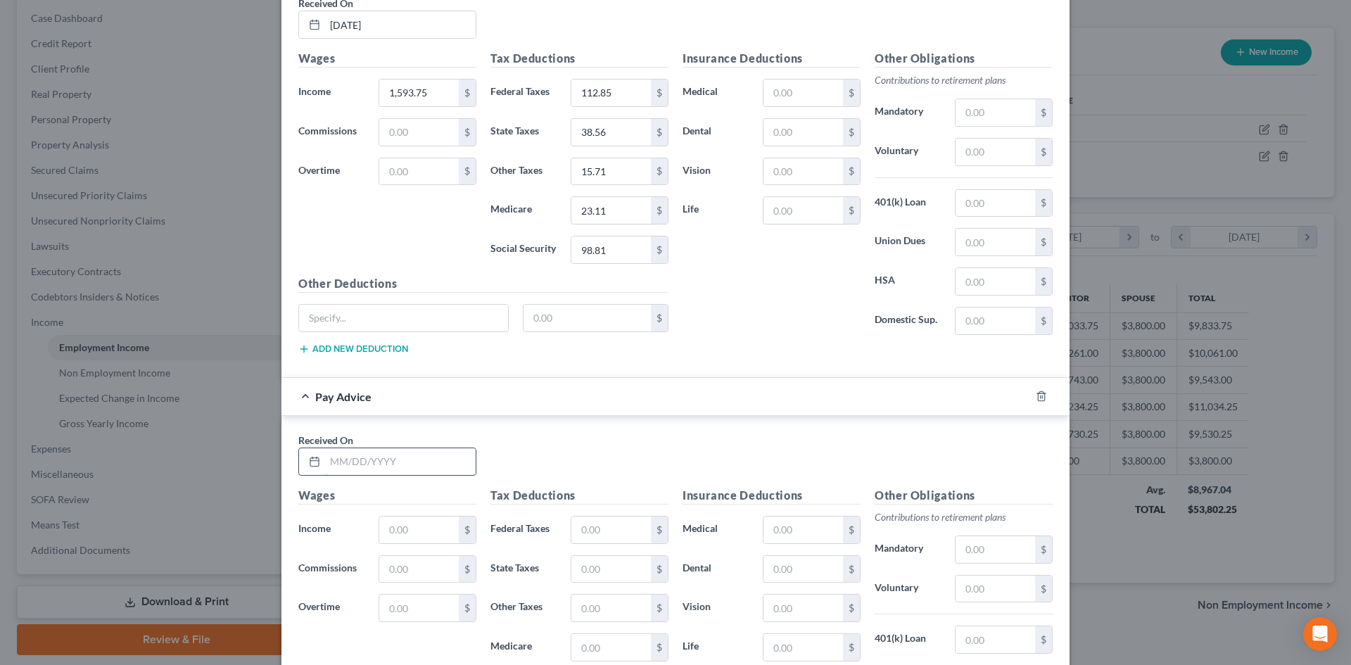
click at [374, 463] on input "text" at bounding box center [400, 461] width 151 height 27
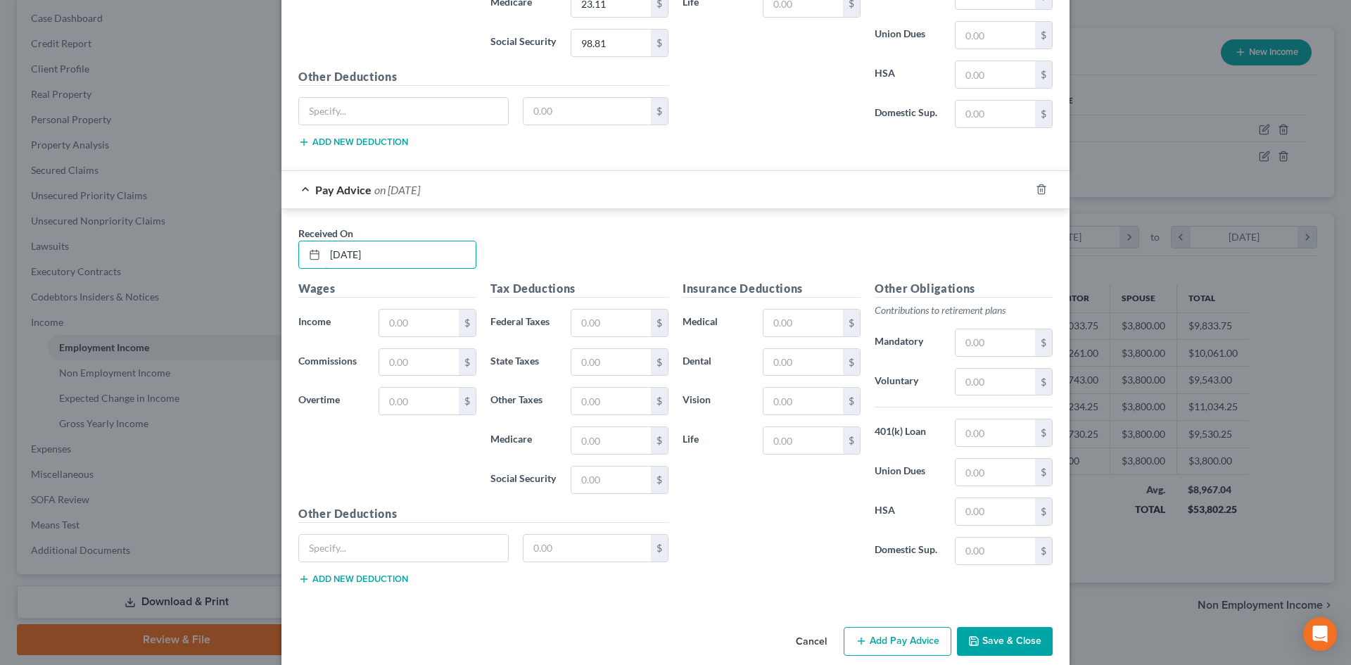
scroll to position [3263, 0]
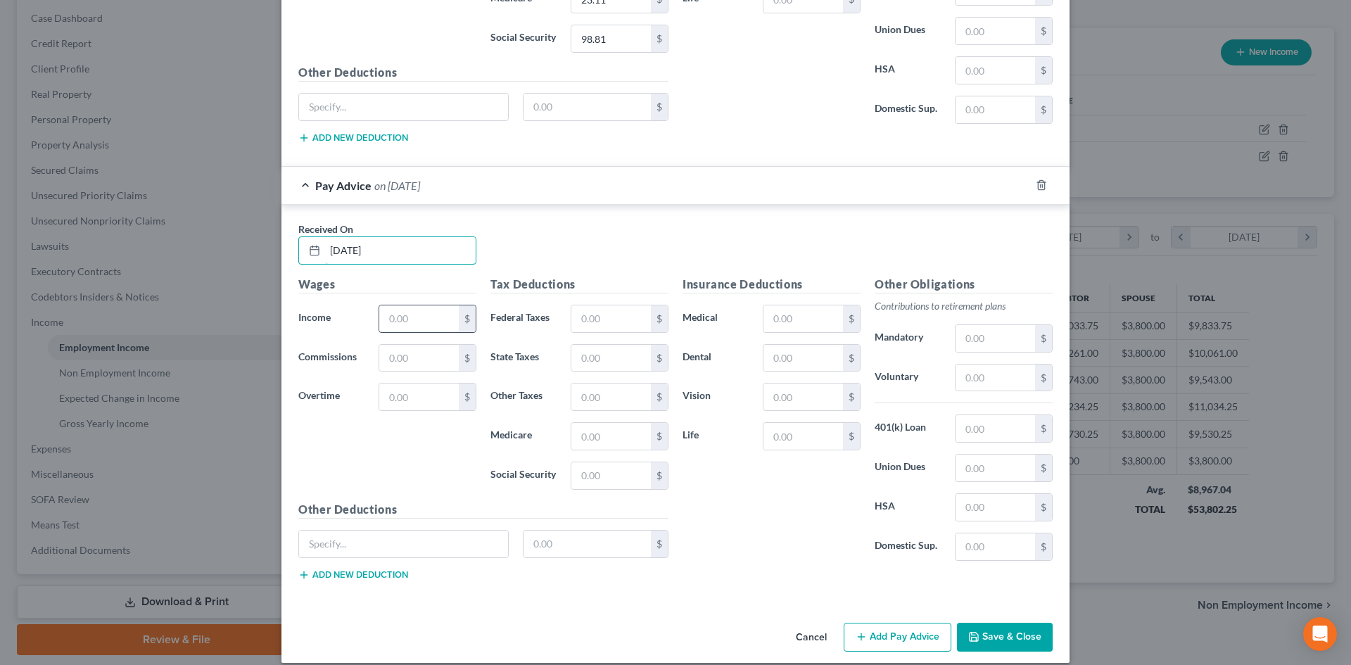
type input "[DATE]"
click at [419, 320] on input "text" at bounding box center [418, 318] width 79 height 27
type input "994.50"
click at [618, 323] on input "text" at bounding box center [610, 318] width 79 height 27
type input "41.76"
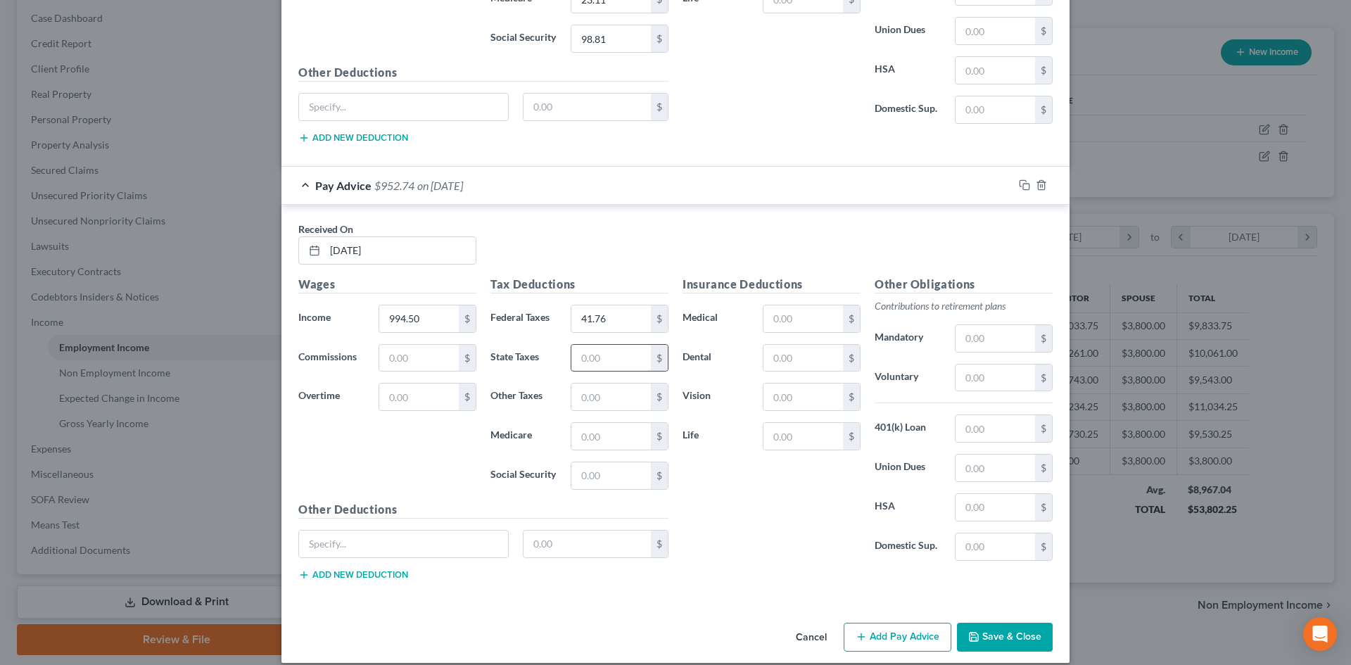
click at [619, 353] on input "text" at bounding box center [610, 358] width 79 height 27
type input "18.20"
click at [606, 435] on input "text" at bounding box center [610, 436] width 79 height 27
type input "14.42"
click at [606, 483] on input "text" at bounding box center [610, 475] width 79 height 27
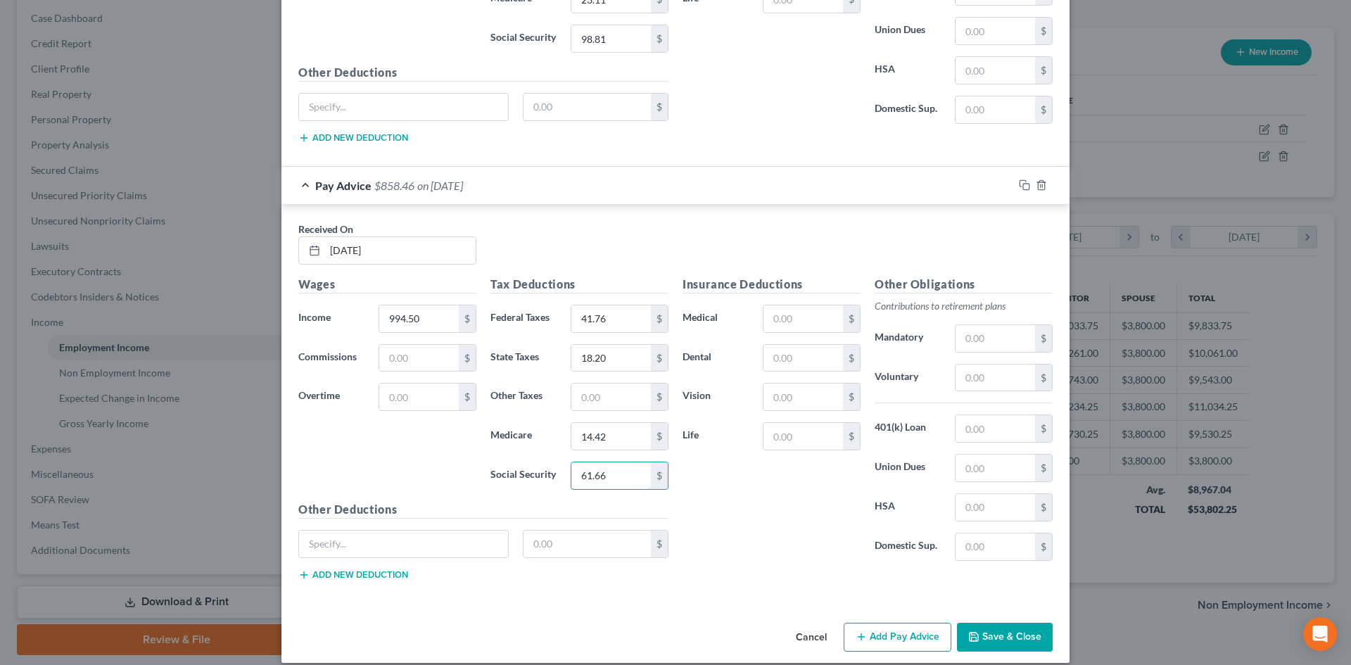
type input "61.66"
click at [606, 391] on input "text" at bounding box center [610, 396] width 79 height 27
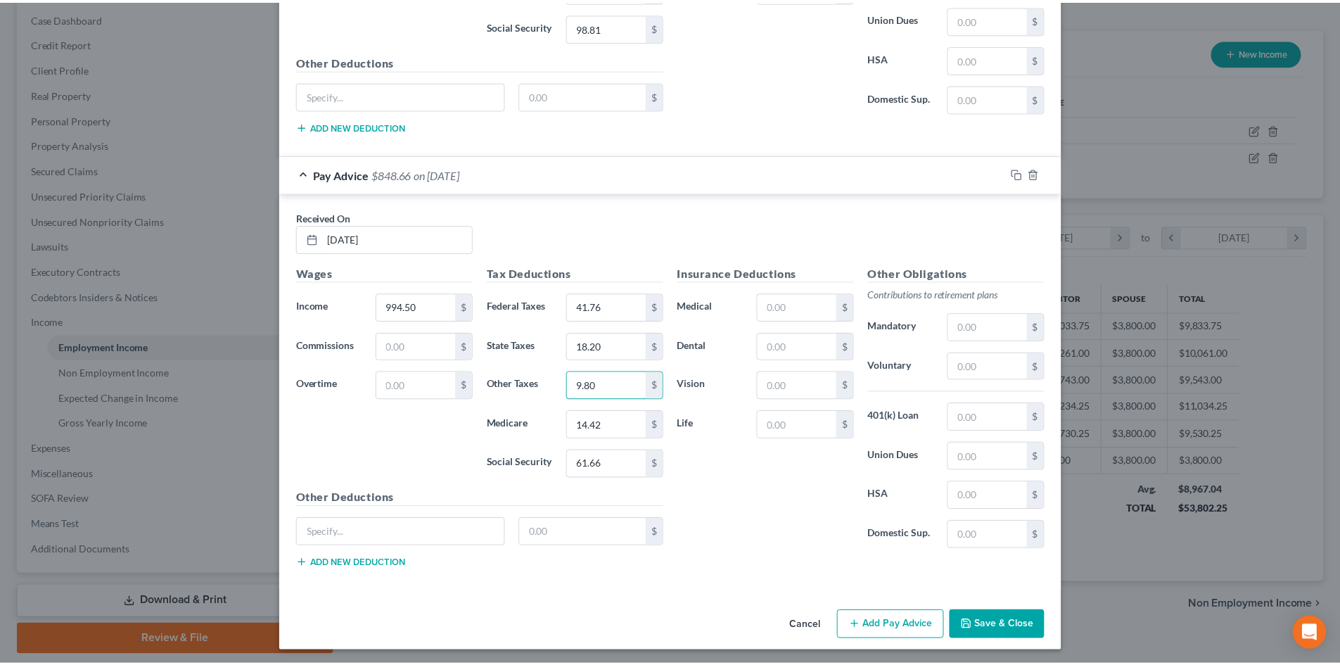
scroll to position [3277, 0]
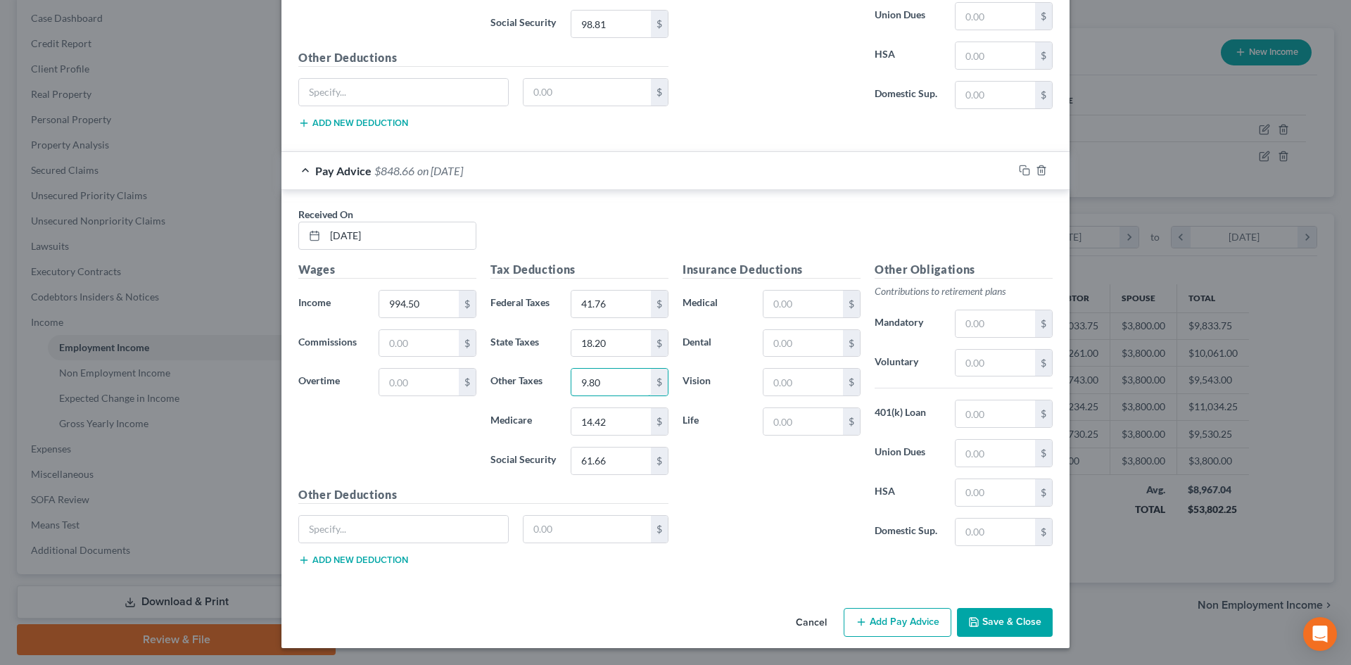
type input "9.80"
click at [975, 622] on icon "button" at bounding box center [973, 621] width 11 height 11
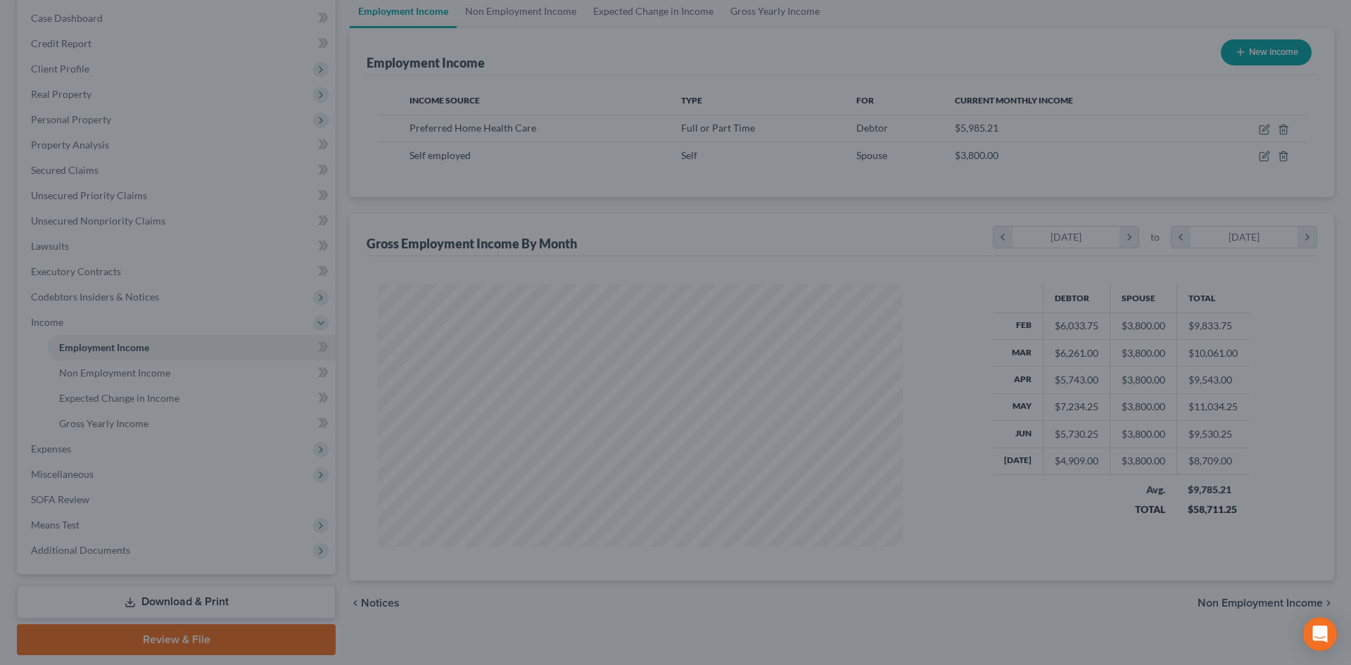
scroll to position [703188, 702898]
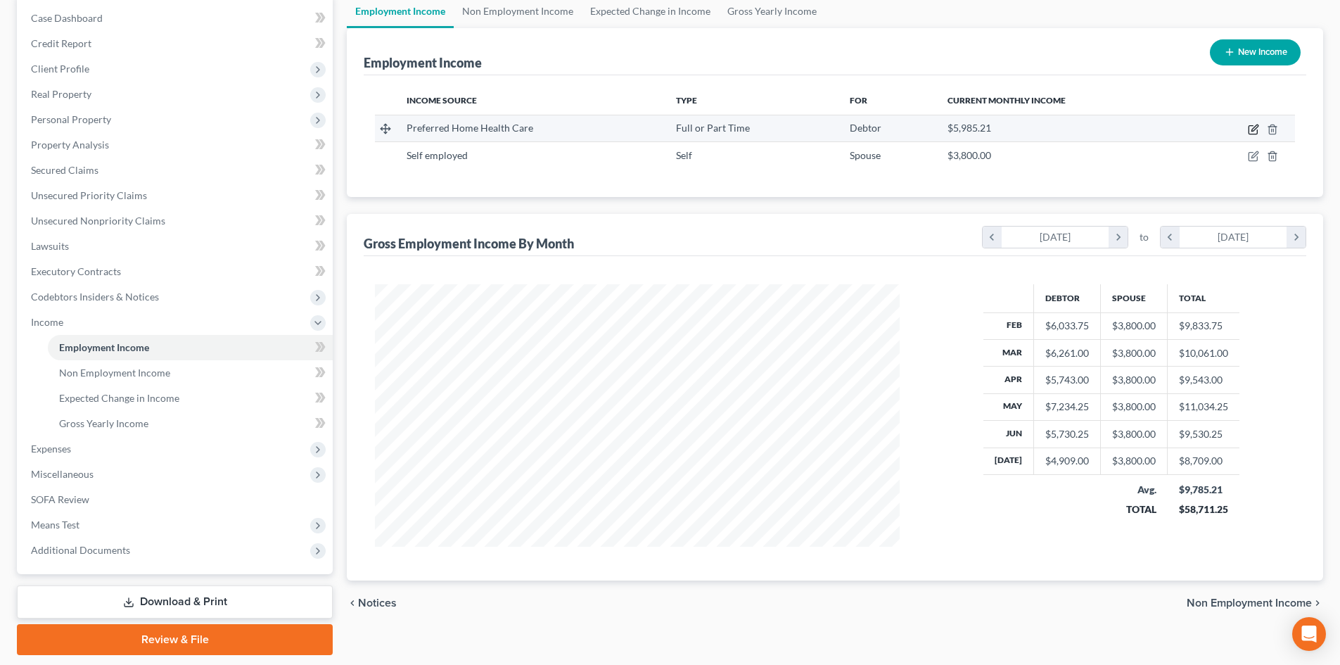
click at [1256, 132] on icon "button" at bounding box center [1253, 129] width 11 height 11
select select "0"
select select "33"
select select "3"
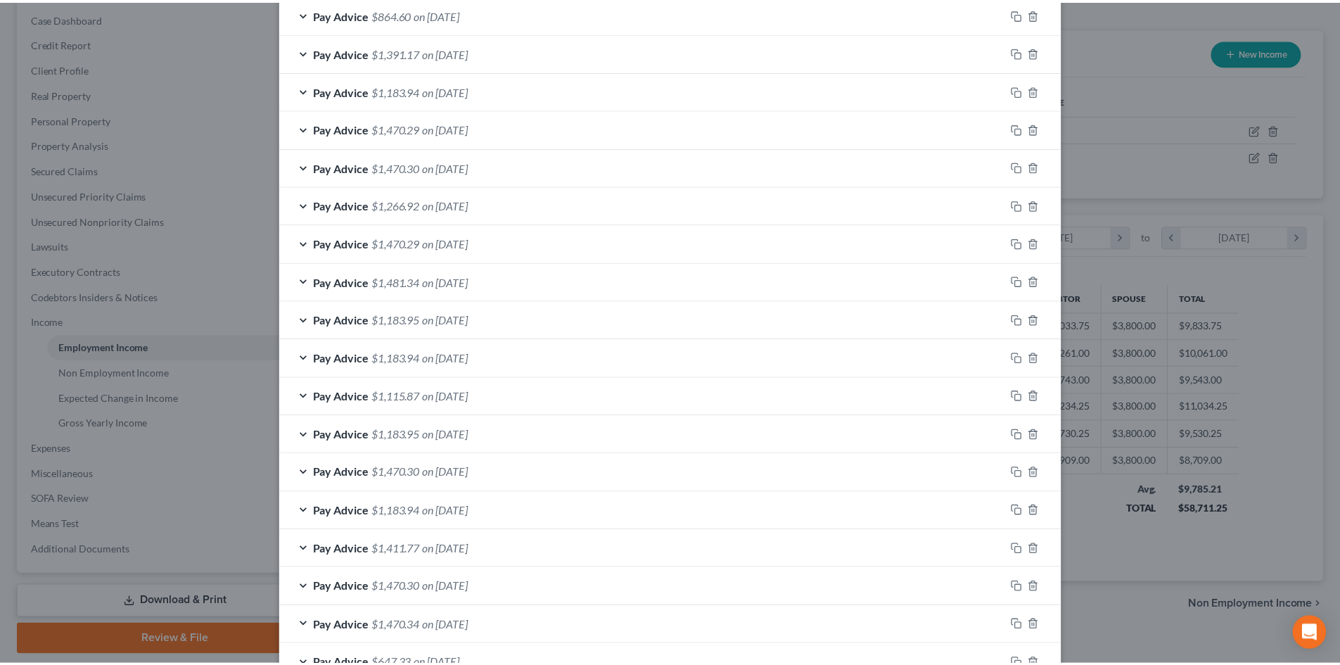
scroll to position [1684, 0]
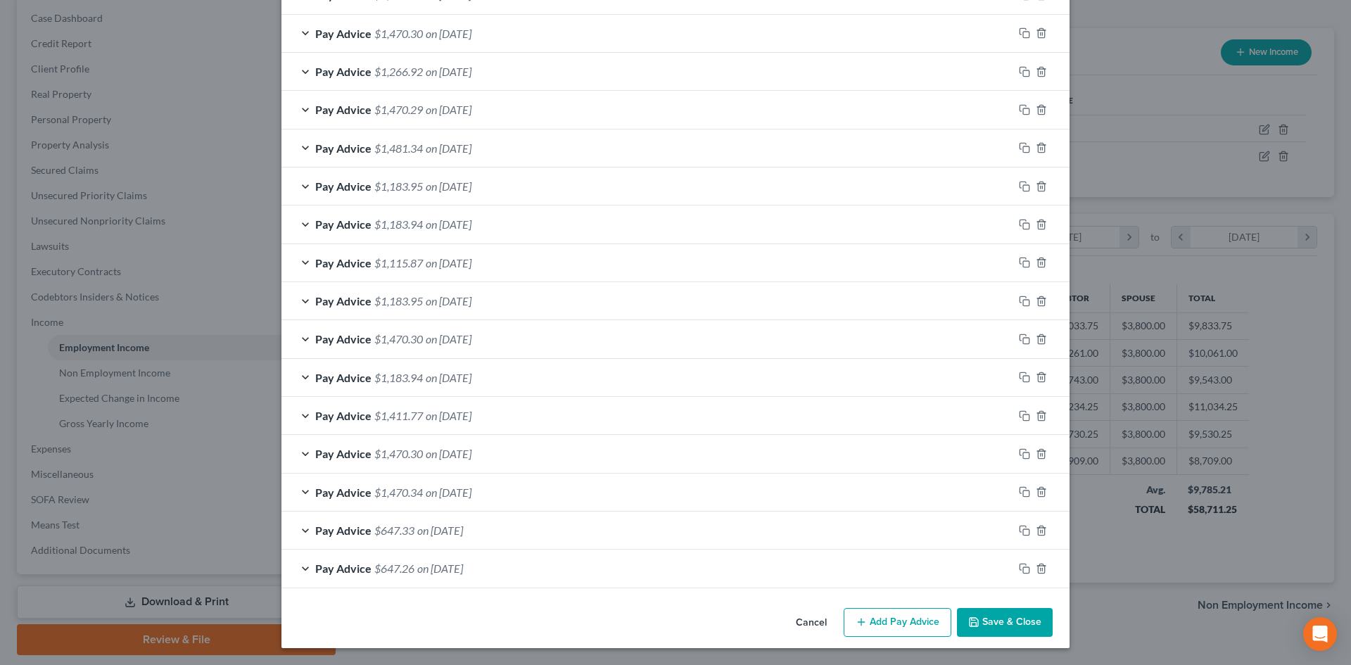
click at [1009, 619] on button "Save & Close" at bounding box center [1005, 623] width 96 height 30
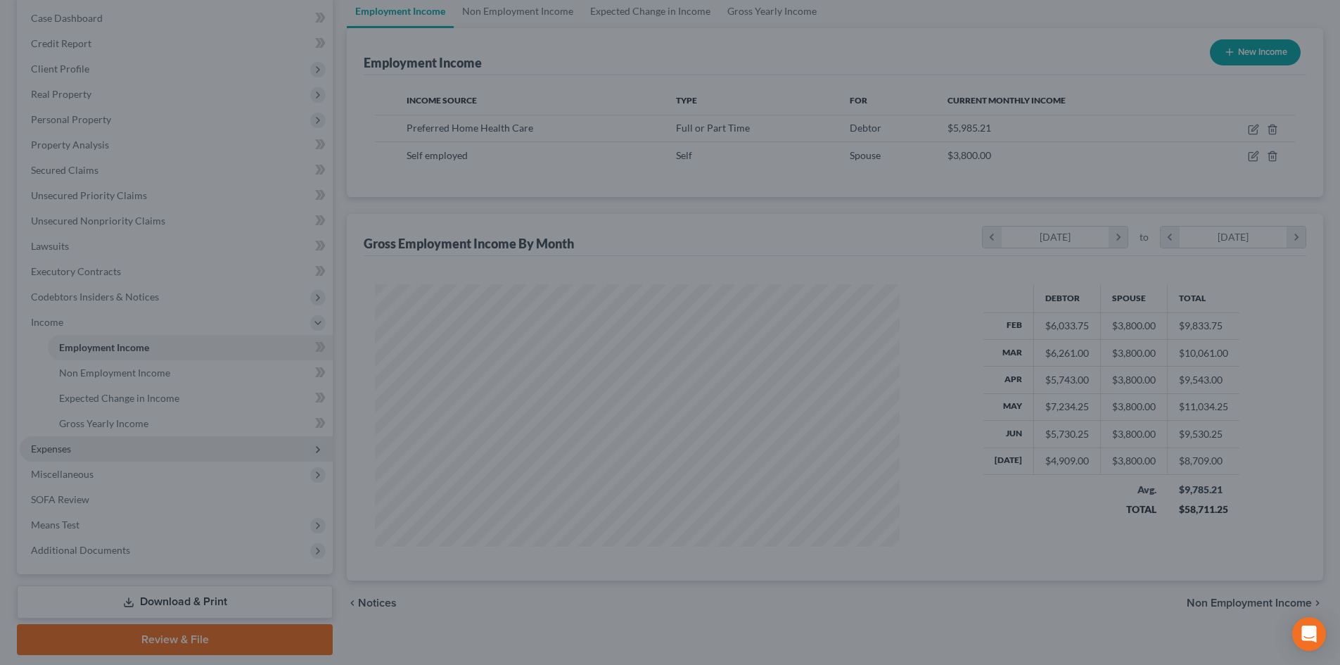
scroll to position [703188, 702898]
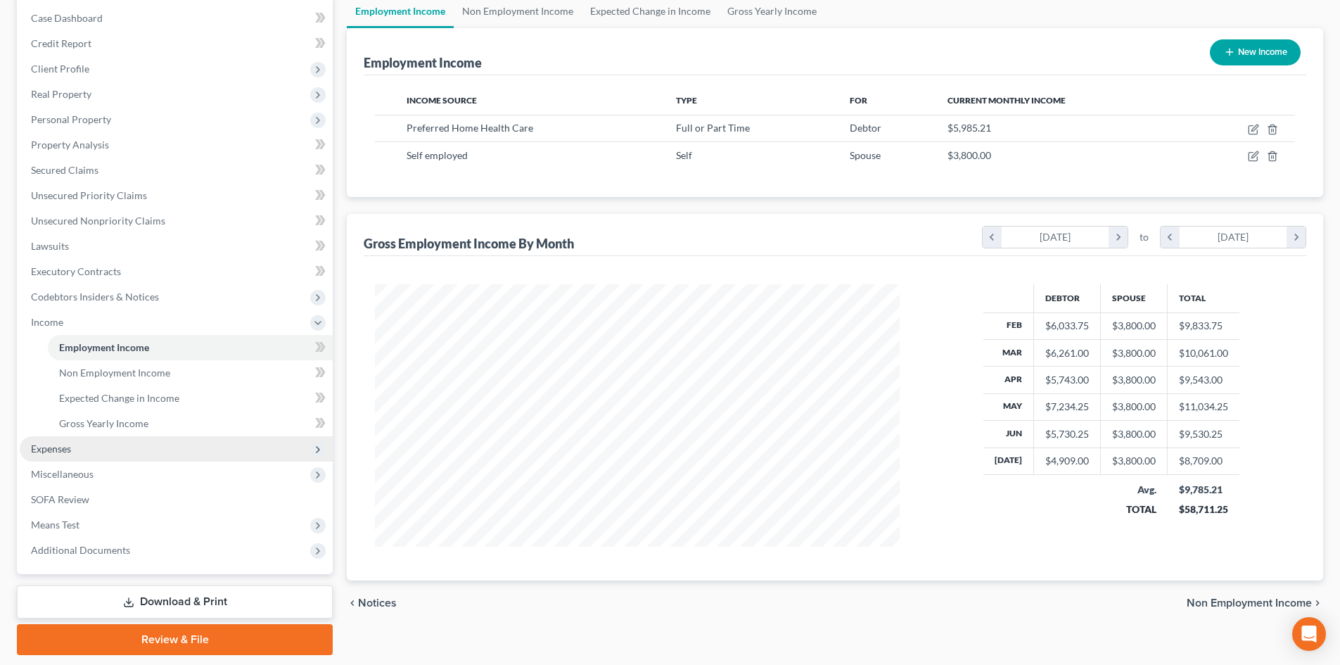
click at [77, 448] on span "Expenses" at bounding box center [176, 448] width 313 height 25
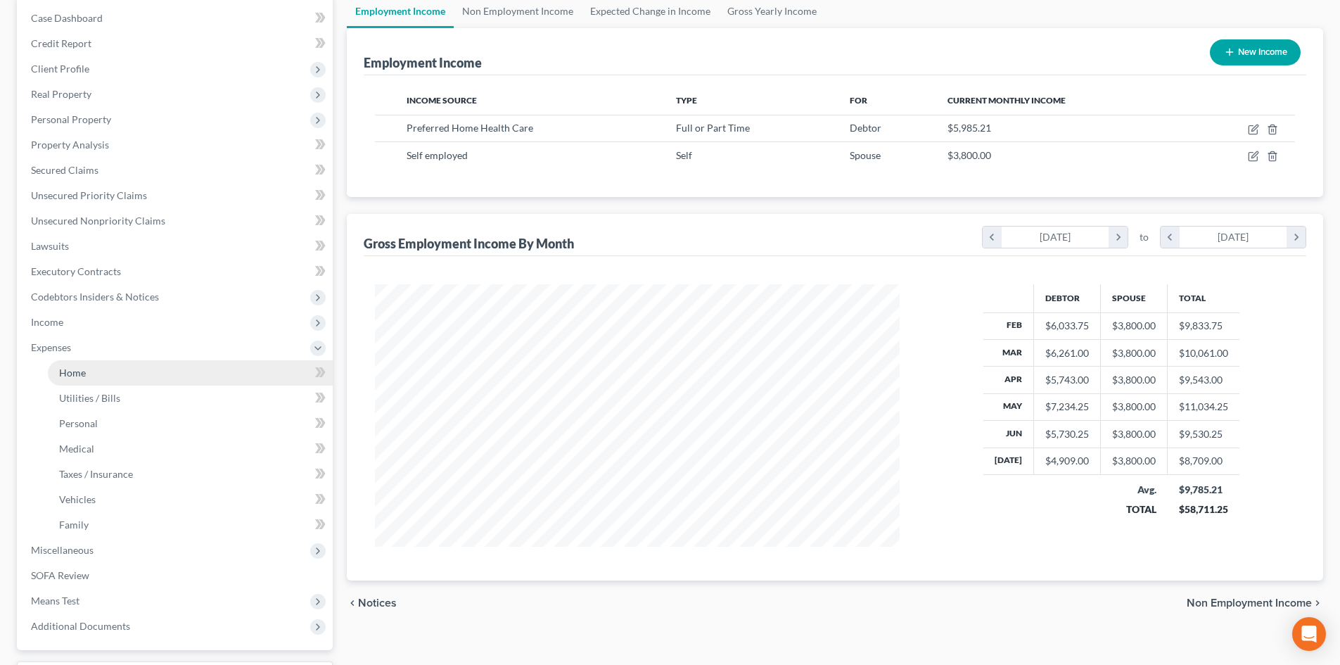
click at [98, 362] on link "Home" at bounding box center [190, 372] width 285 height 25
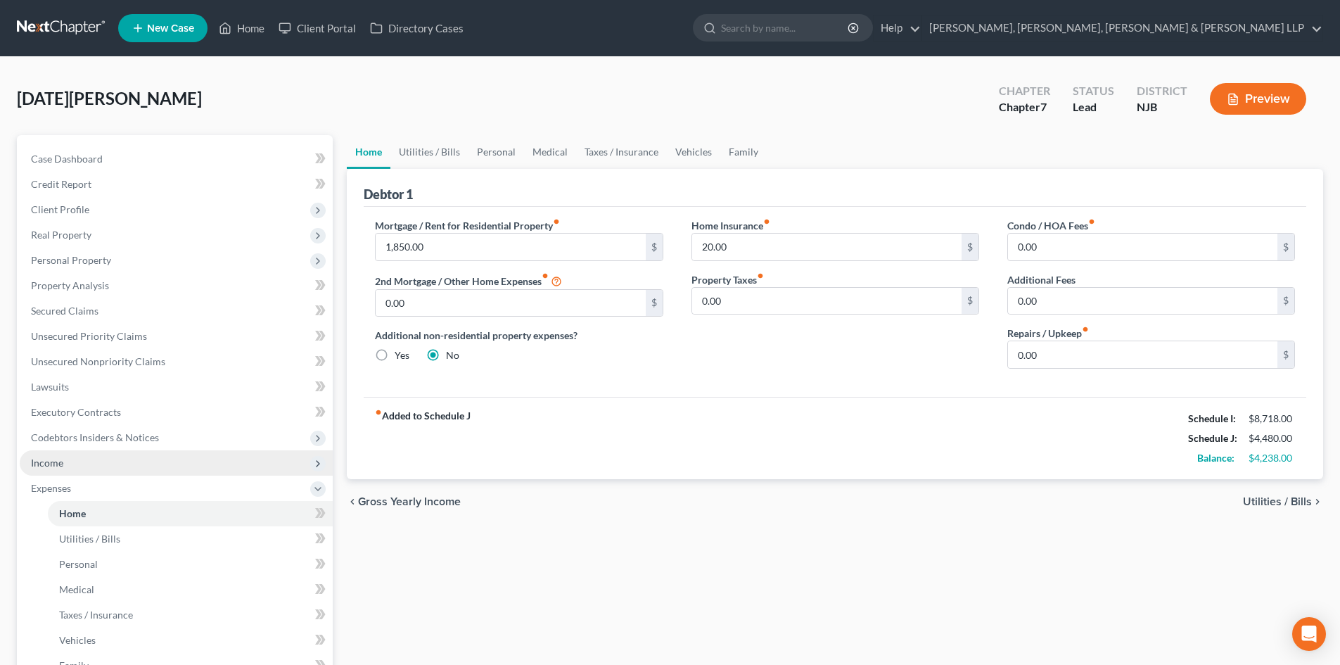
click at [98, 459] on span "Income" at bounding box center [176, 462] width 313 height 25
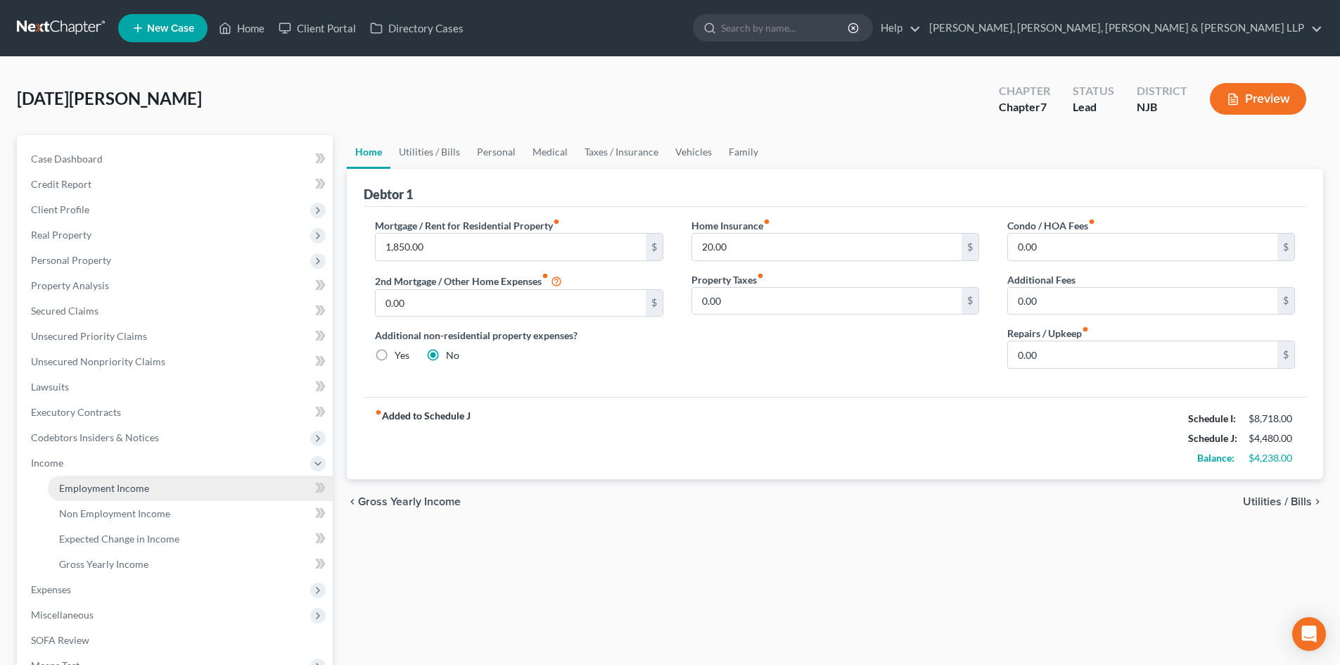
click at [112, 484] on span "Employment Income" at bounding box center [104, 488] width 90 height 12
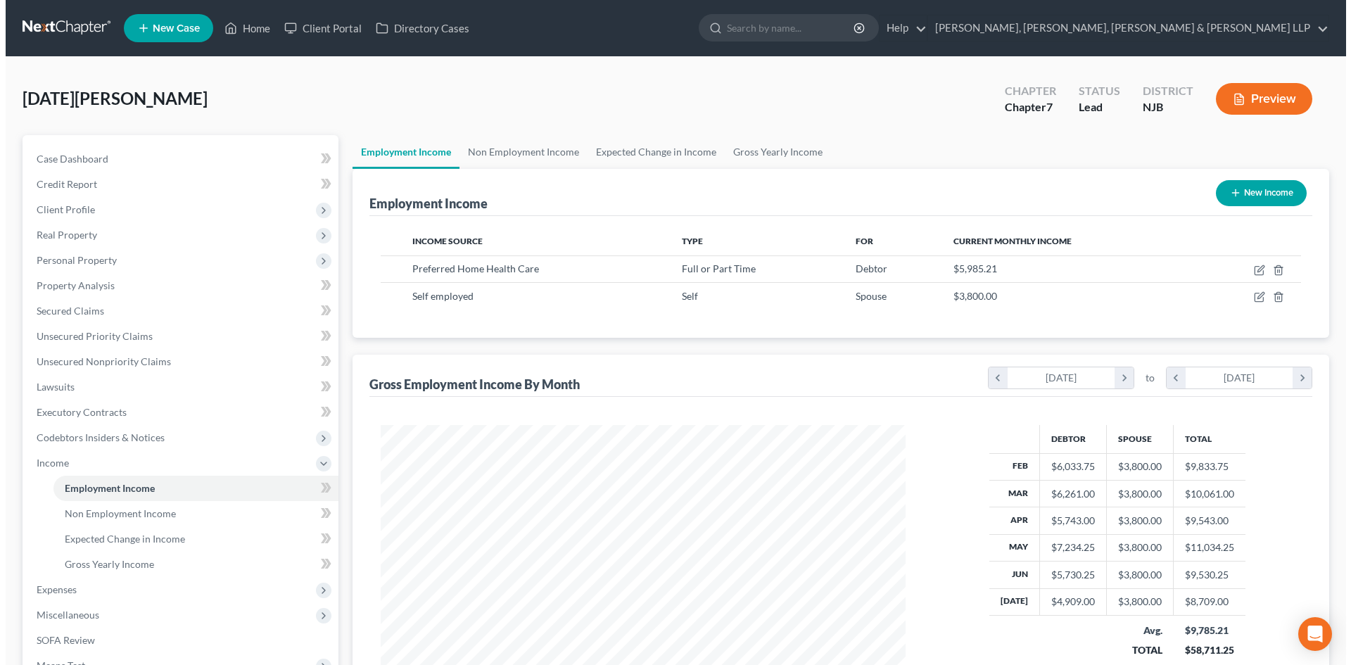
scroll to position [262, 553]
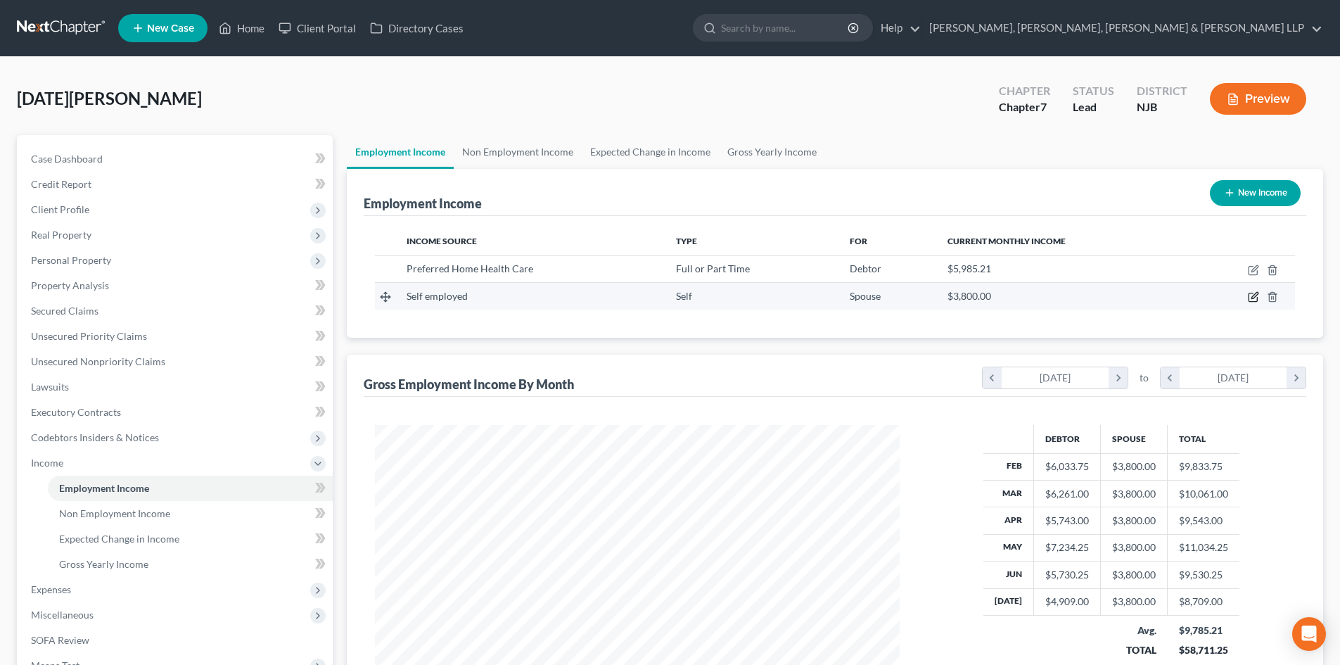
click at [1254, 298] on icon "button" at bounding box center [1254, 296] width 6 height 6
select select "1"
select select "0"
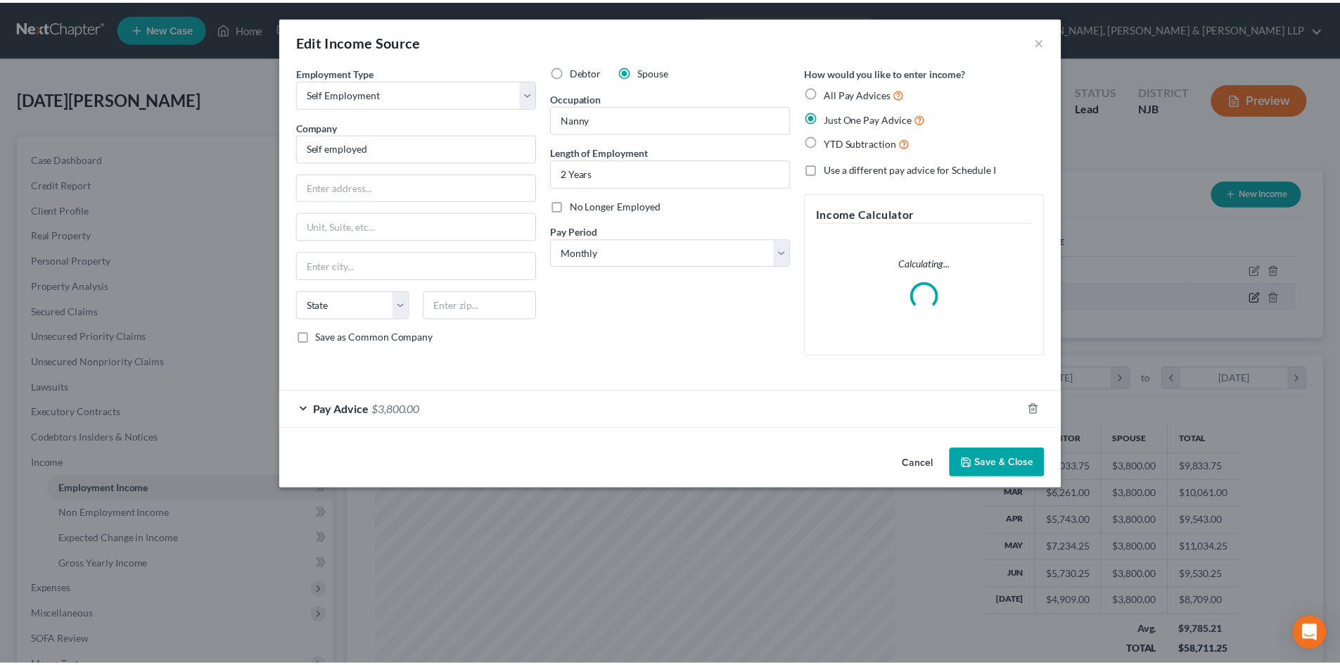
scroll to position [264, 558]
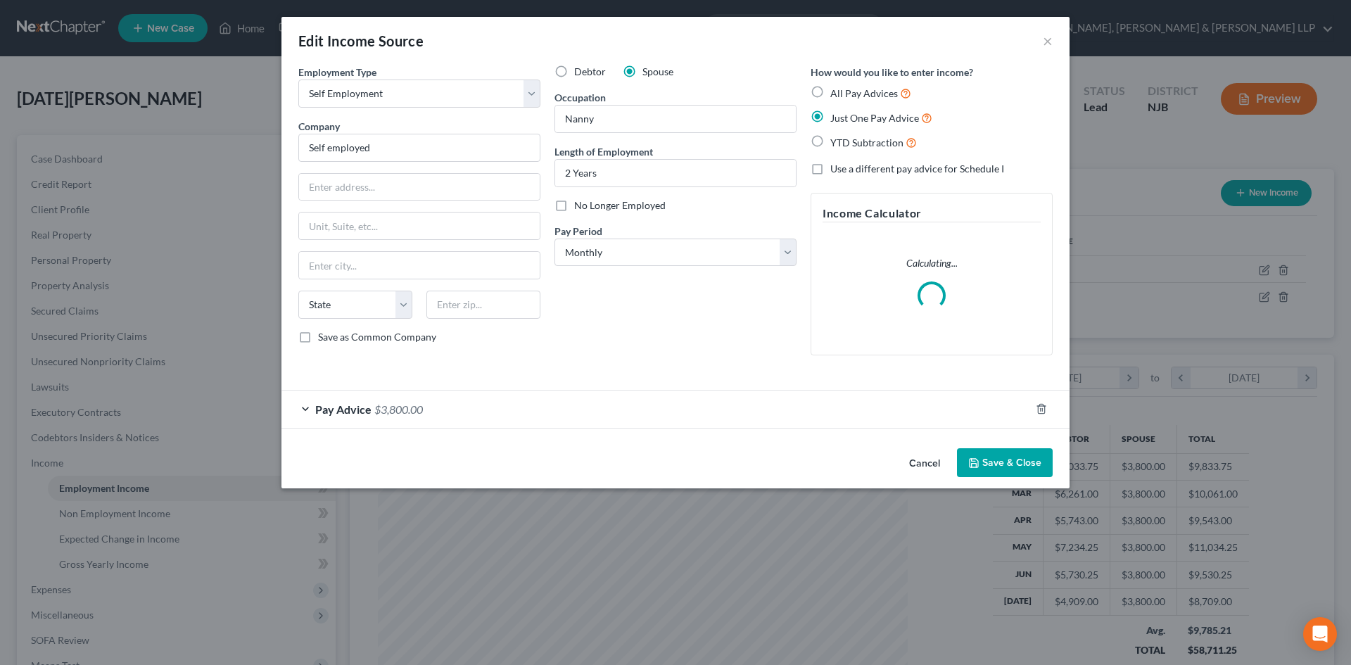
click at [989, 452] on button "Save & Close" at bounding box center [1005, 463] width 96 height 30
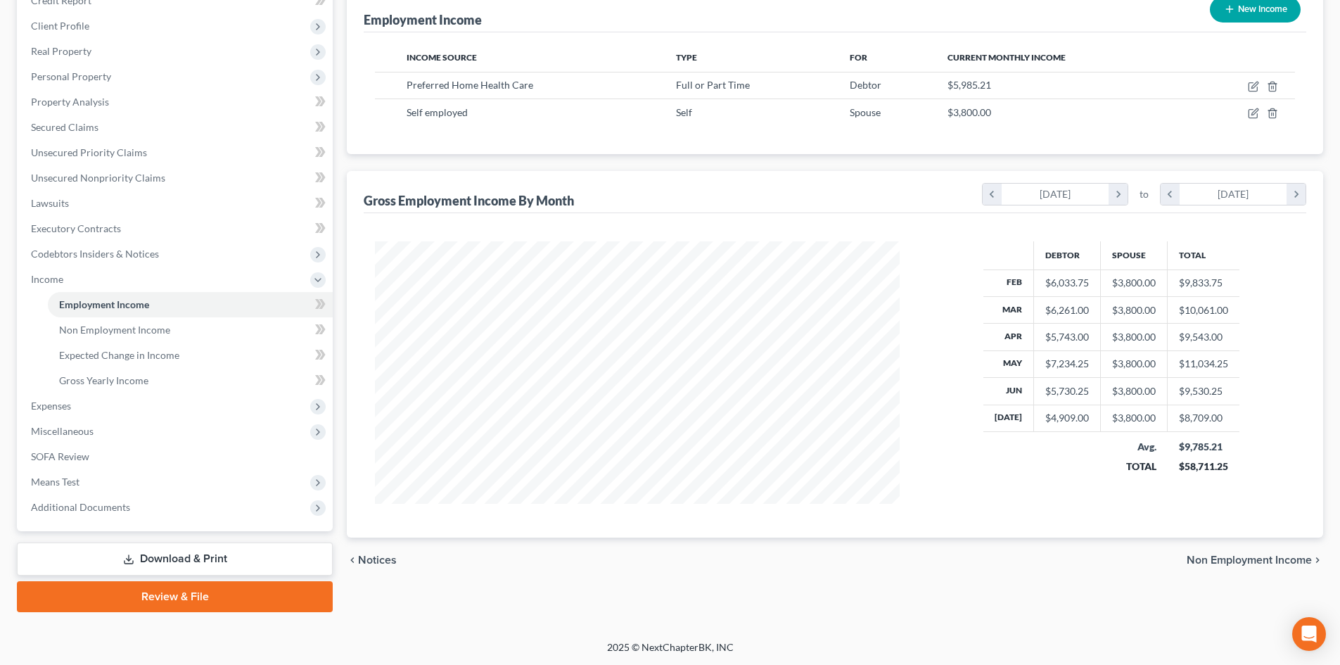
scroll to position [184, 0]
click at [111, 439] on span "Miscellaneous" at bounding box center [176, 430] width 313 height 25
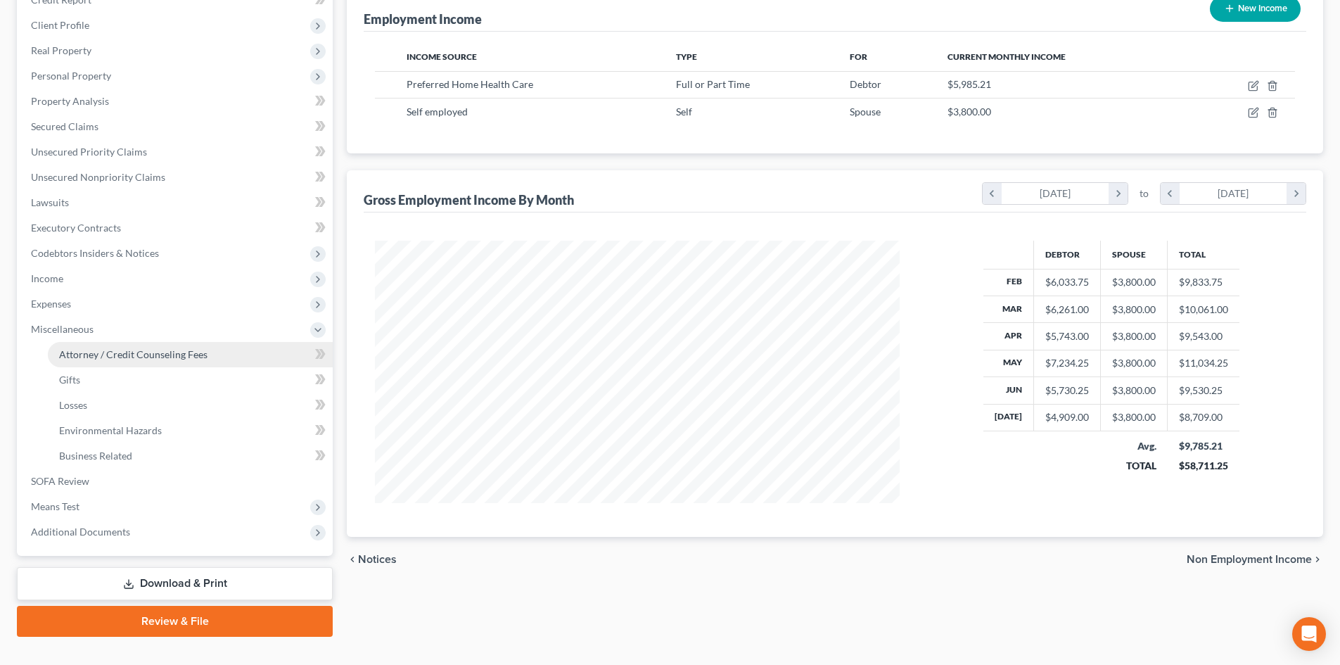
click at [133, 353] on span "Attorney / Credit Counseling Fees" at bounding box center [133, 354] width 148 height 12
select select "1"
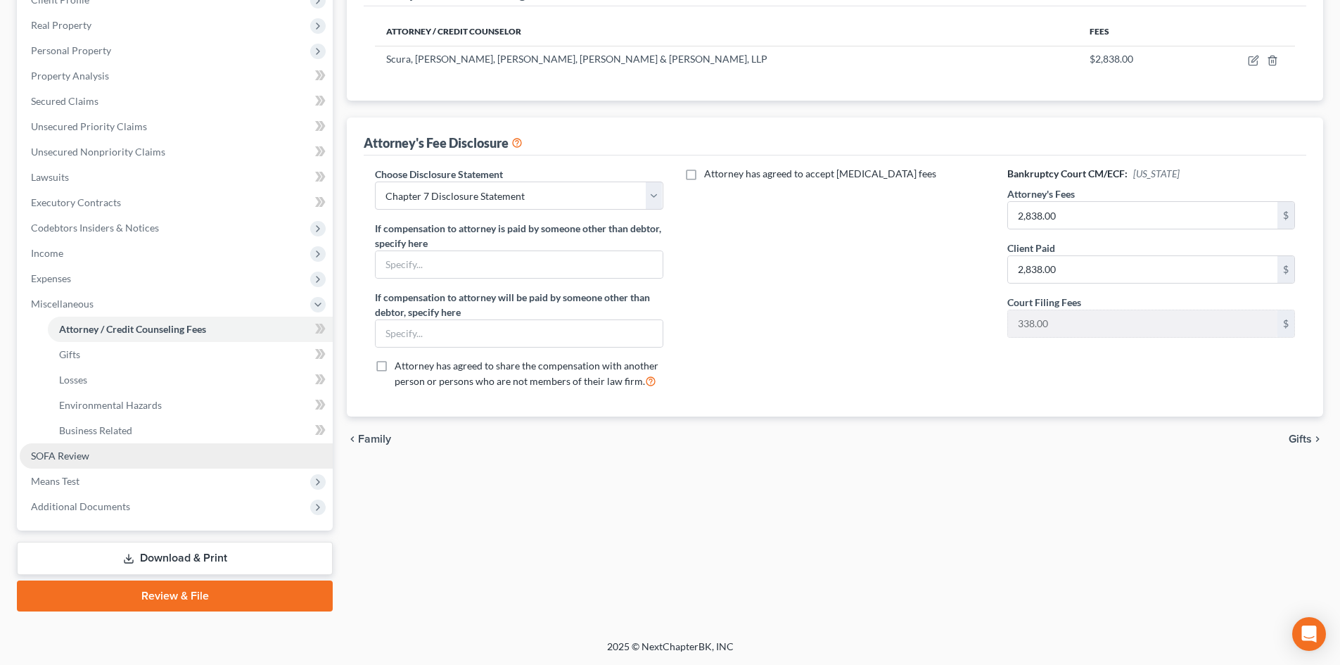
click at [112, 461] on link "SOFA Review" at bounding box center [176, 455] width 313 height 25
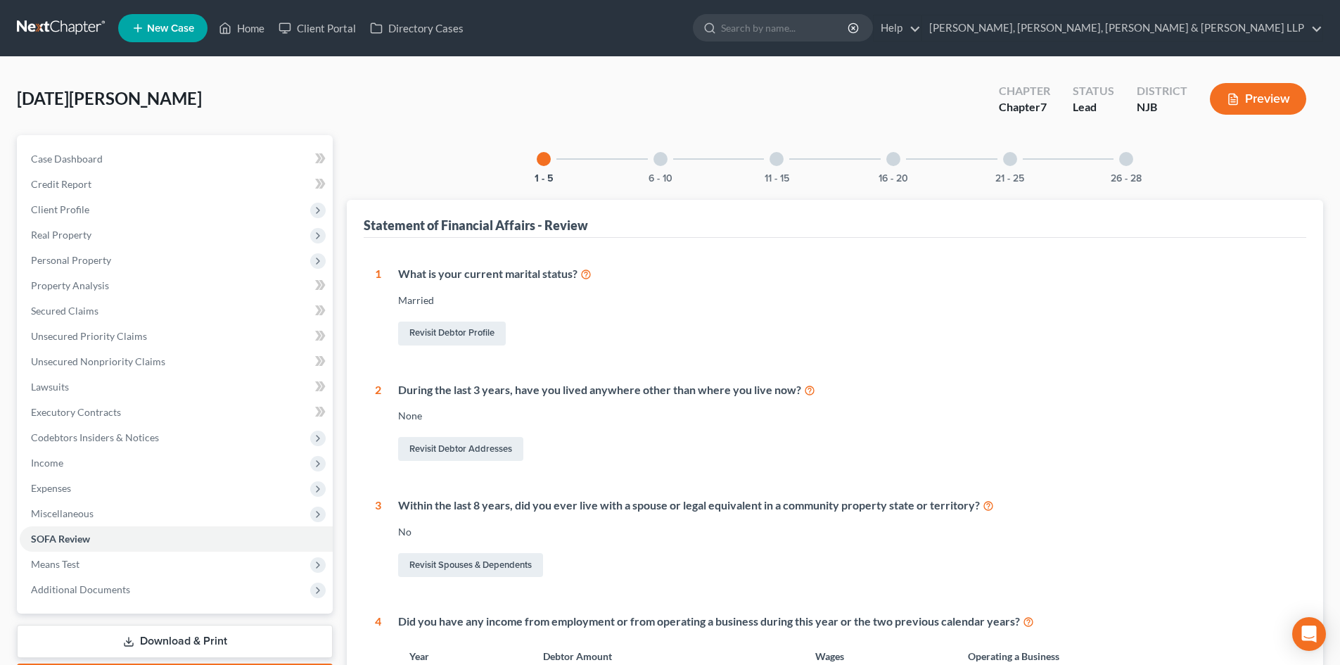
click at [1135, 160] on div "26 - 28" at bounding box center [1126, 159] width 48 height 48
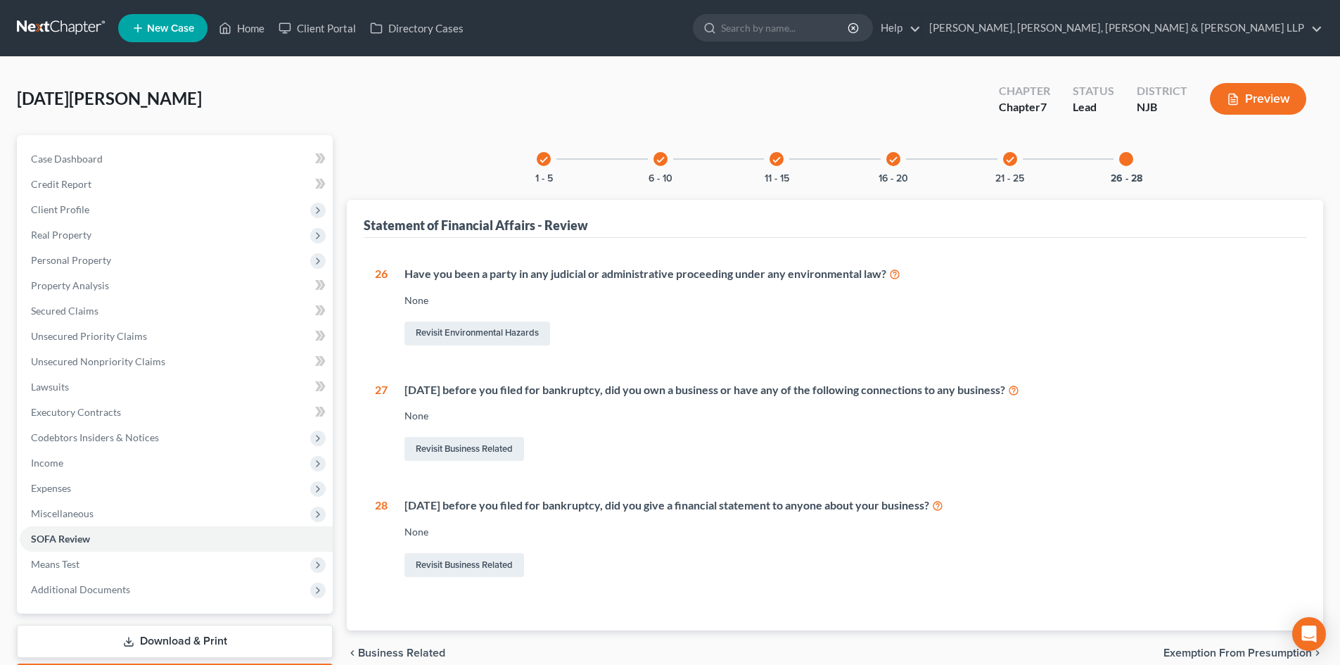
click at [1009, 158] on icon "check" at bounding box center [1010, 160] width 10 height 10
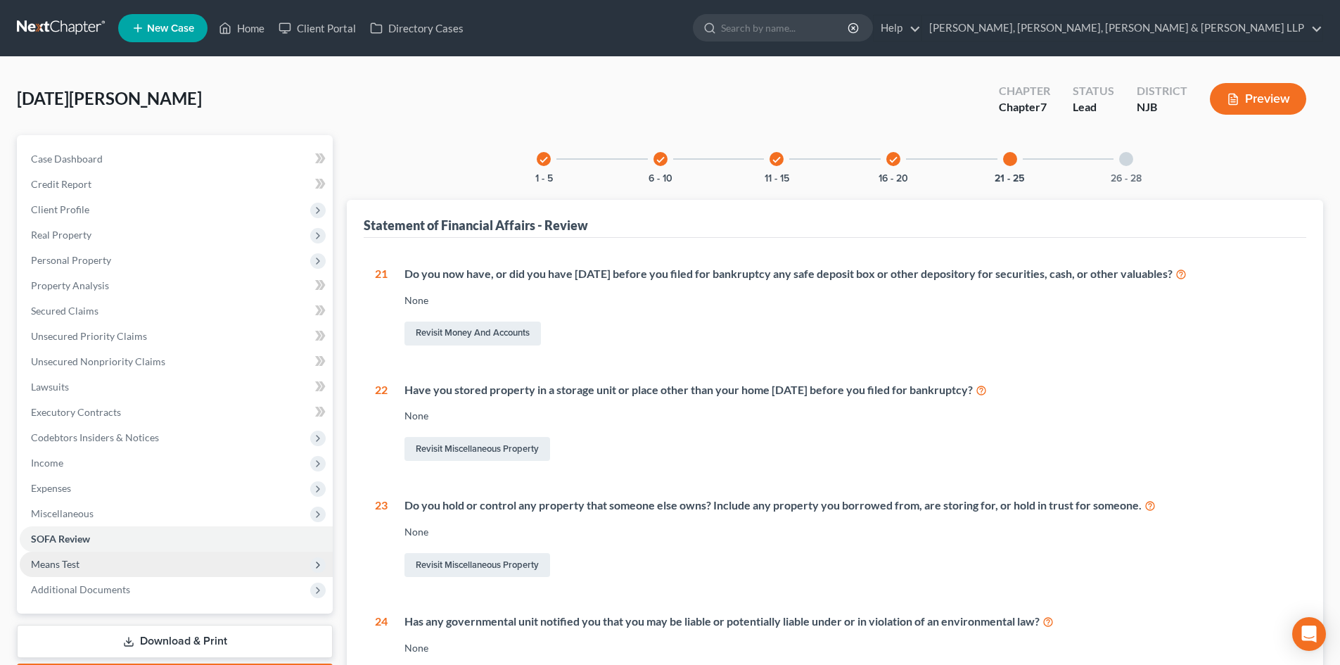
click at [101, 568] on span "Means Test" at bounding box center [176, 564] width 313 height 25
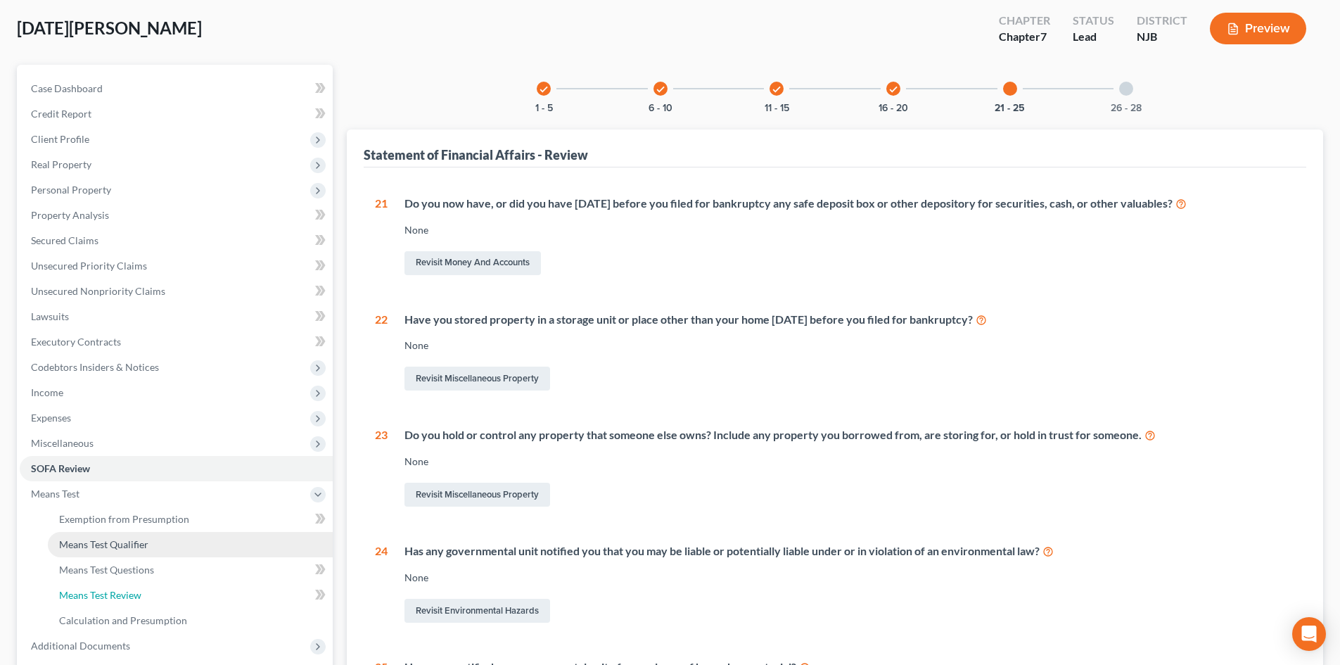
click at [114, 590] on span "Means Test Review" at bounding box center [100, 595] width 82 height 12
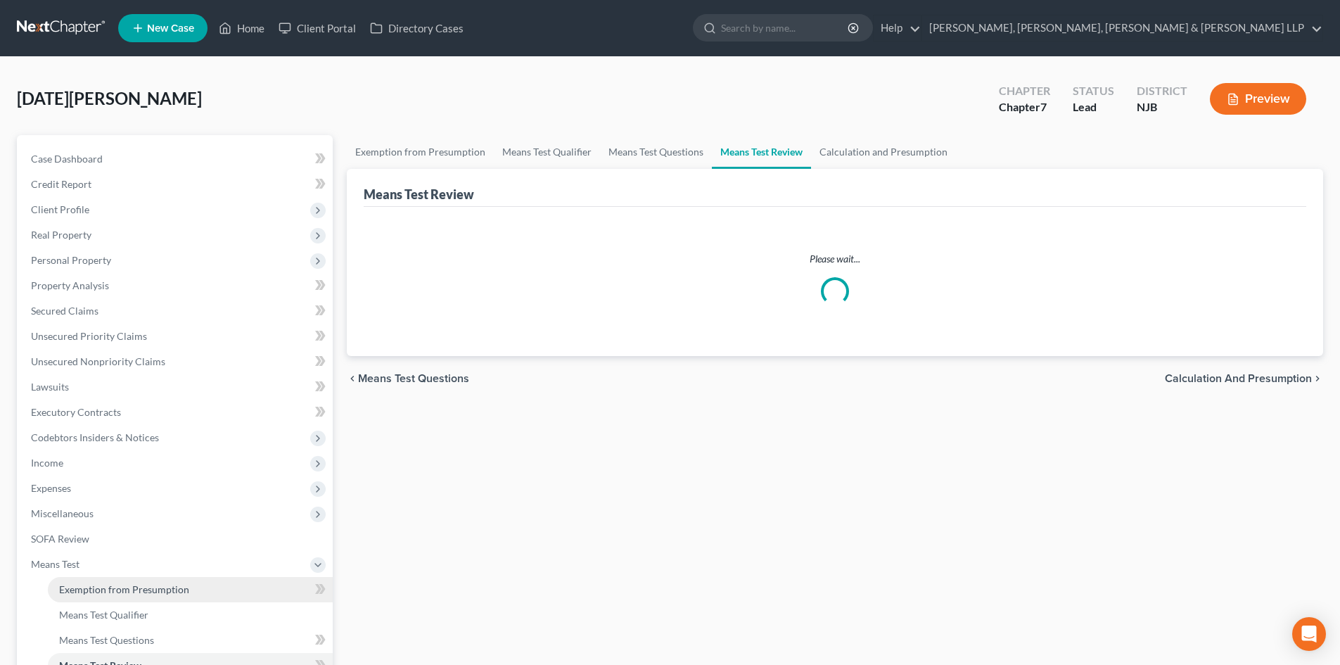
click at [139, 593] on span "Exemption from Presumption" at bounding box center [124, 589] width 130 height 12
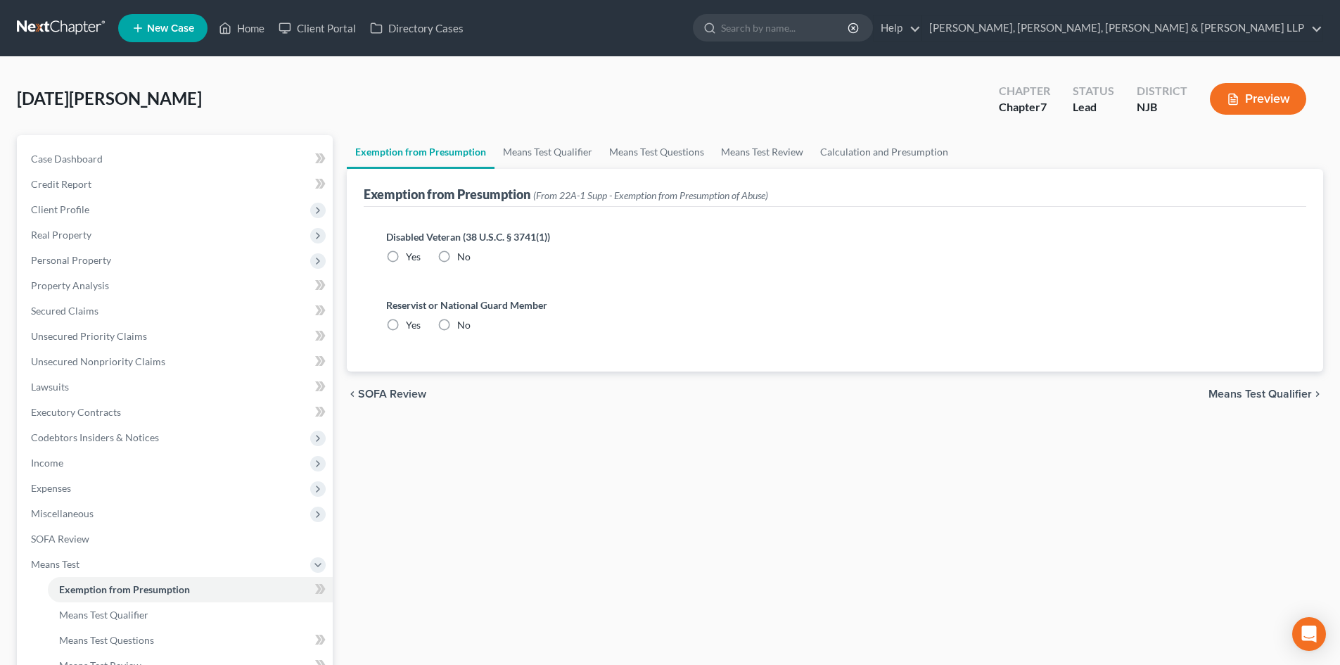
radio input "true"
drag, startPoint x: 547, startPoint y: 157, endPoint x: 598, endPoint y: 156, distance: 50.7
click at [548, 157] on link "Means Test Qualifier" at bounding box center [548, 152] width 106 height 34
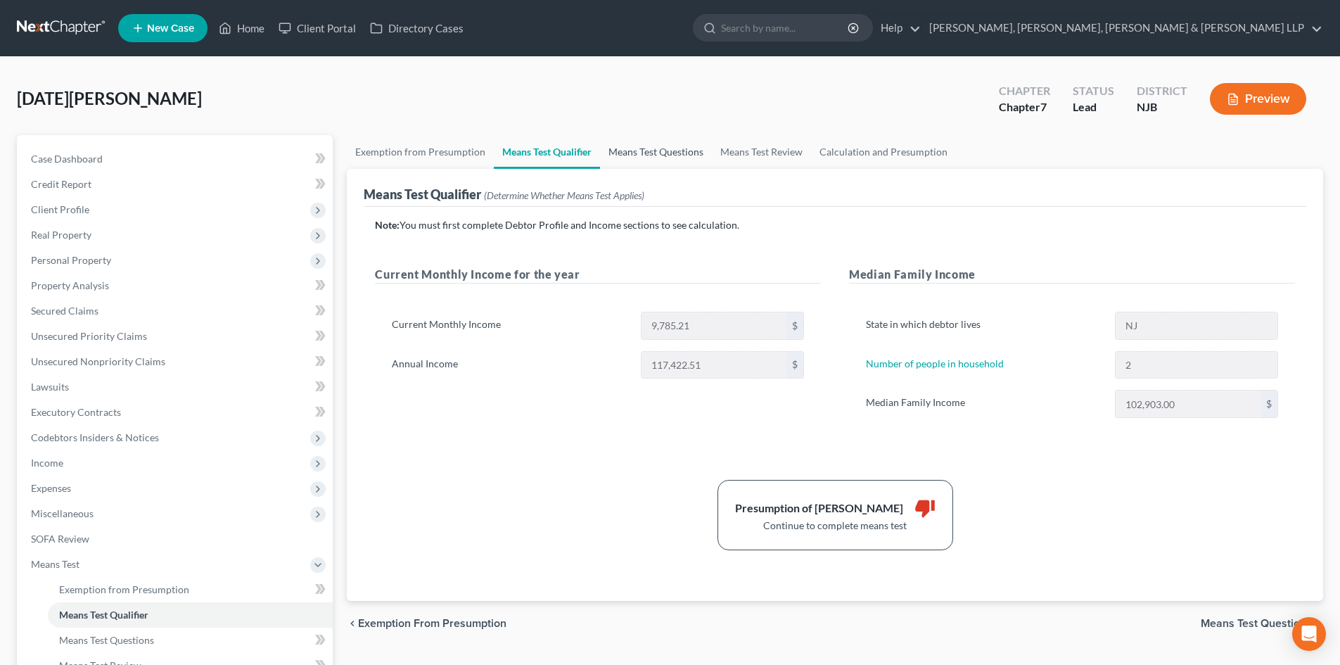
click at [645, 155] on link "Means Test Questions" at bounding box center [656, 152] width 112 height 34
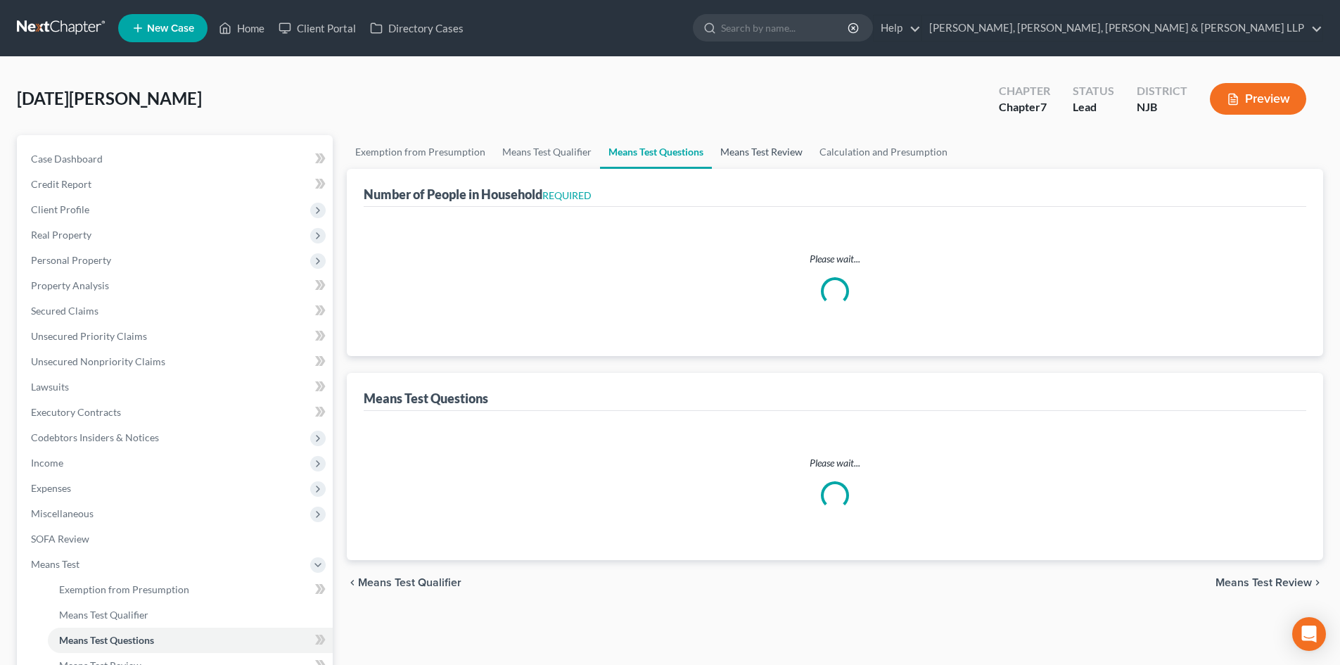
select select "0"
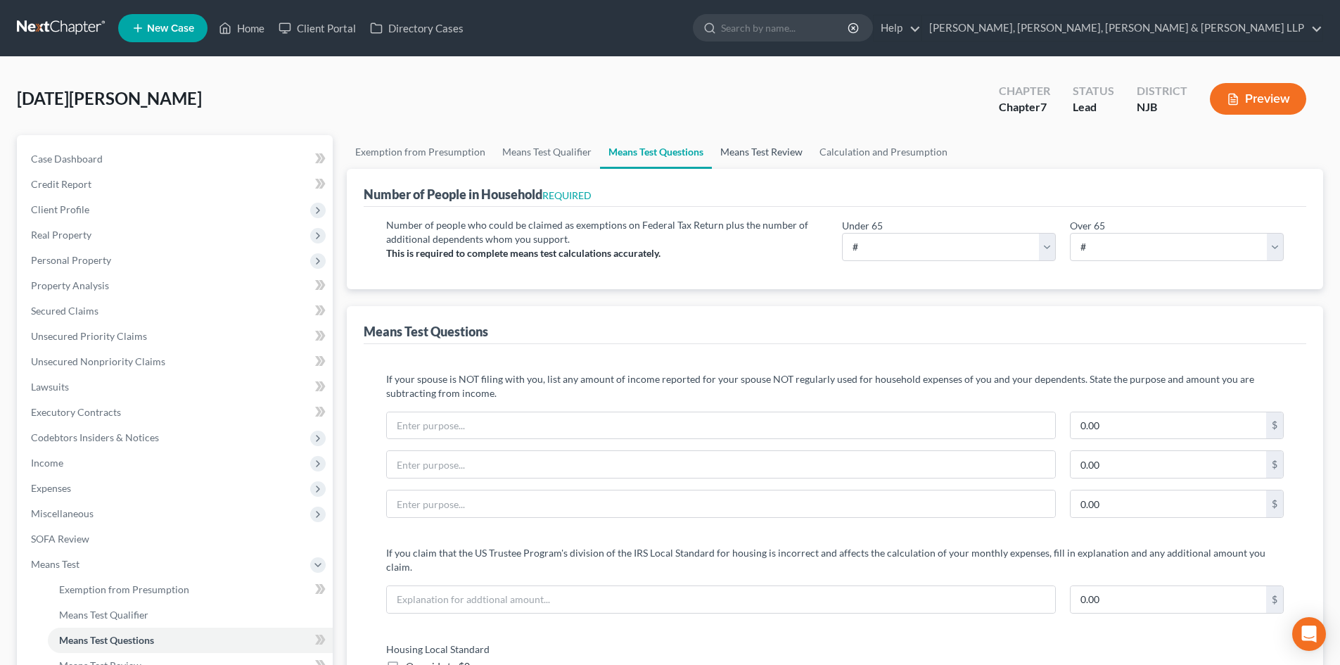
click at [774, 158] on link "Means Test Review" at bounding box center [761, 152] width 99 height 34
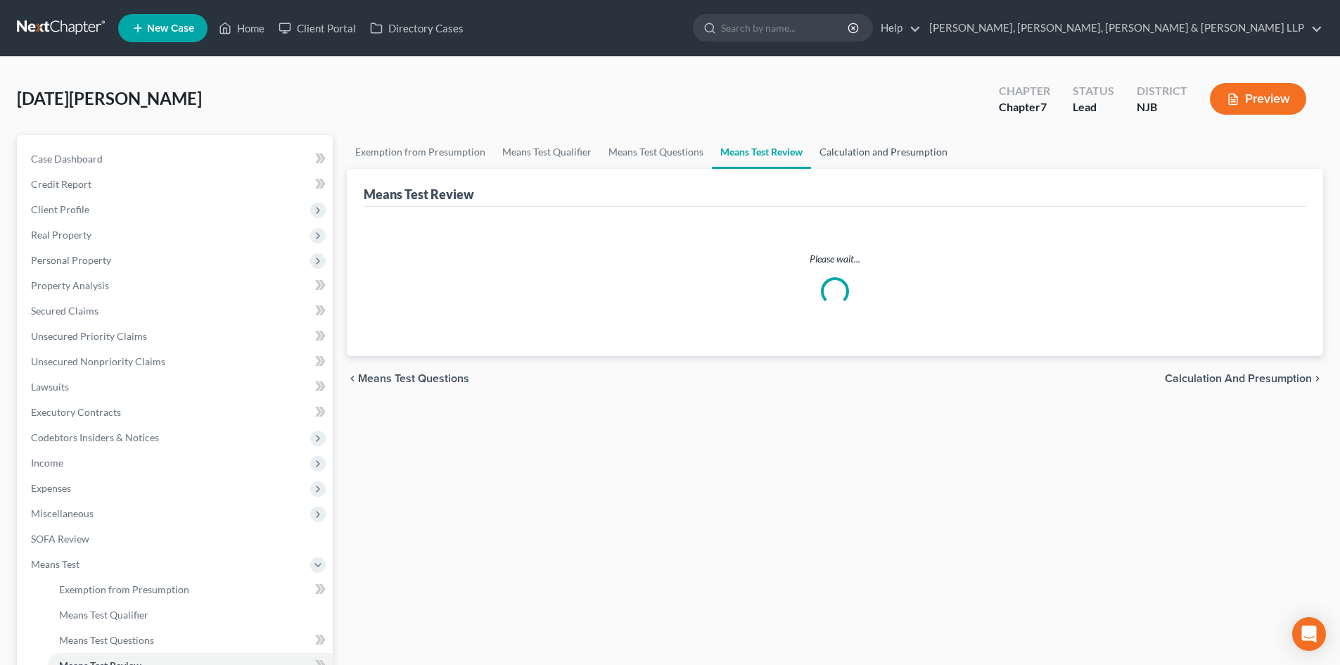
click at [861, 160] on link "Calculation and Presumption" at bounding box center [883, 152] width 145 height 34
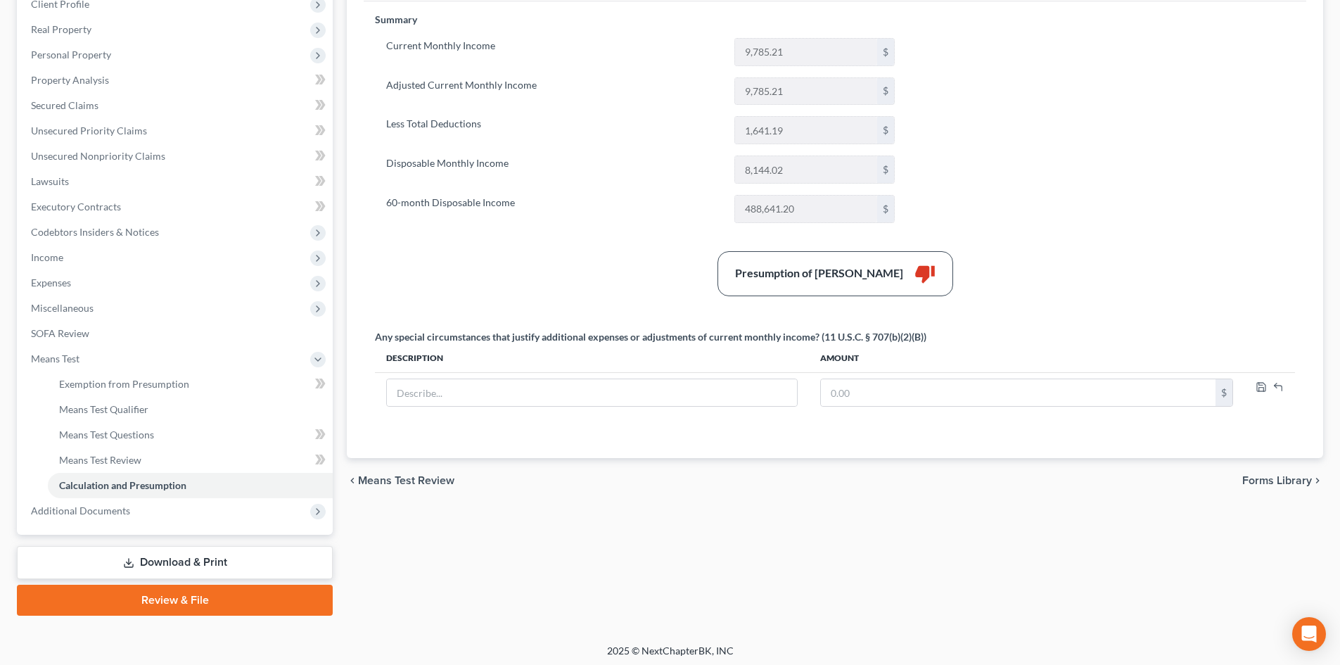
scroll to position [210, 0]
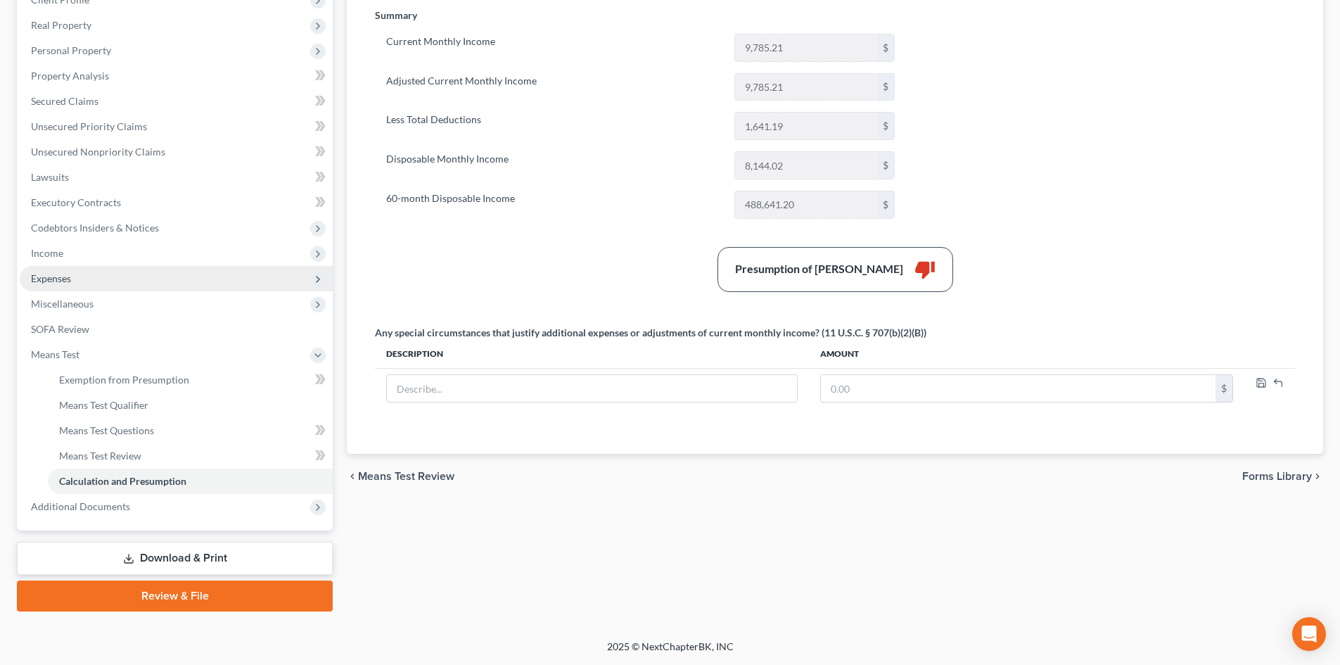
drag, startPoint x: 78, startPoint y: 276, endPoint x: 90, endPoint y: 287, distance: 16.4
click at [78, 276] on span "Expenses" at bounding box center [176, 278] width 313 height 25
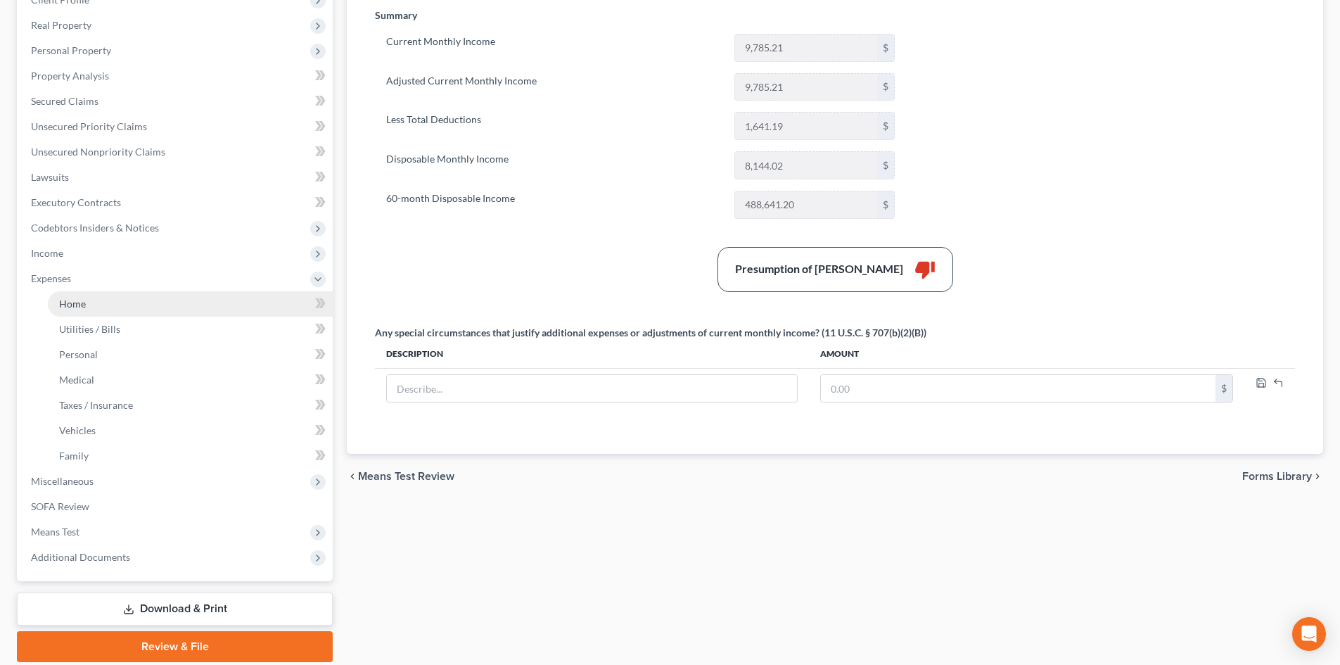
click at [85, 305] on span "Home" at bounding box center [72, 304] width 27 height 12
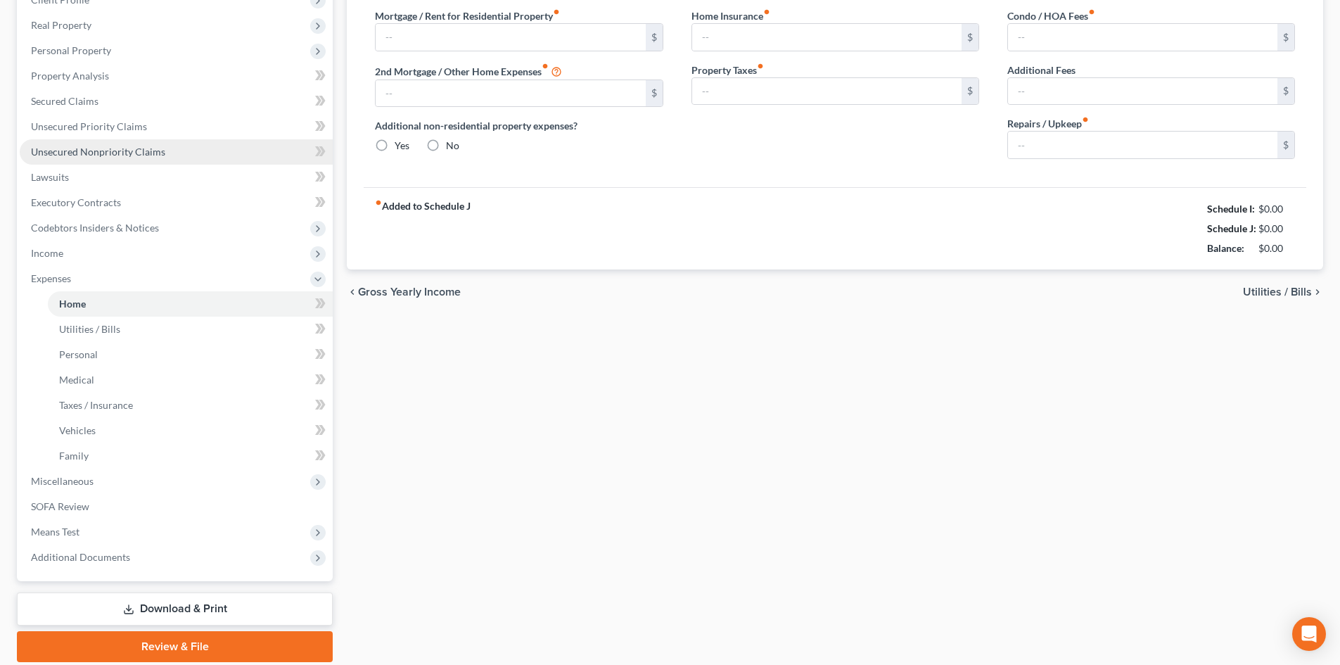
type input "1,850.00"
type input "0.00"
radio input "true"
type input "20.00"
type input "0.00"
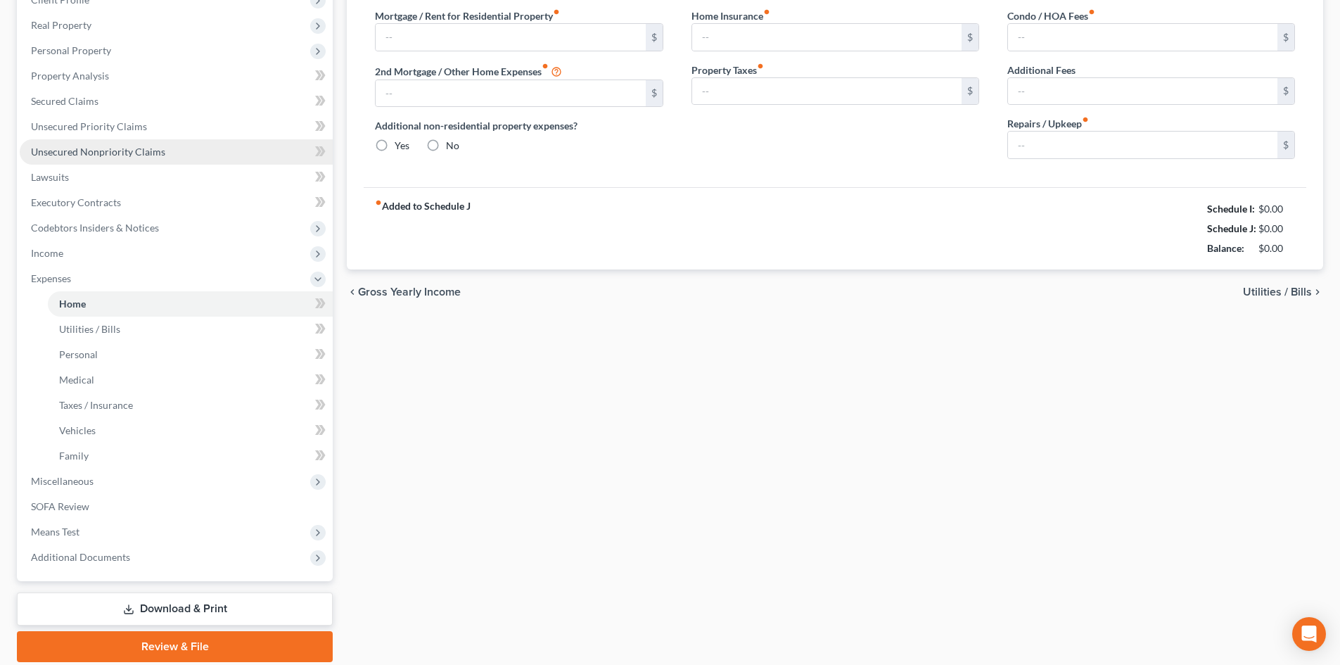
type input "0.00"
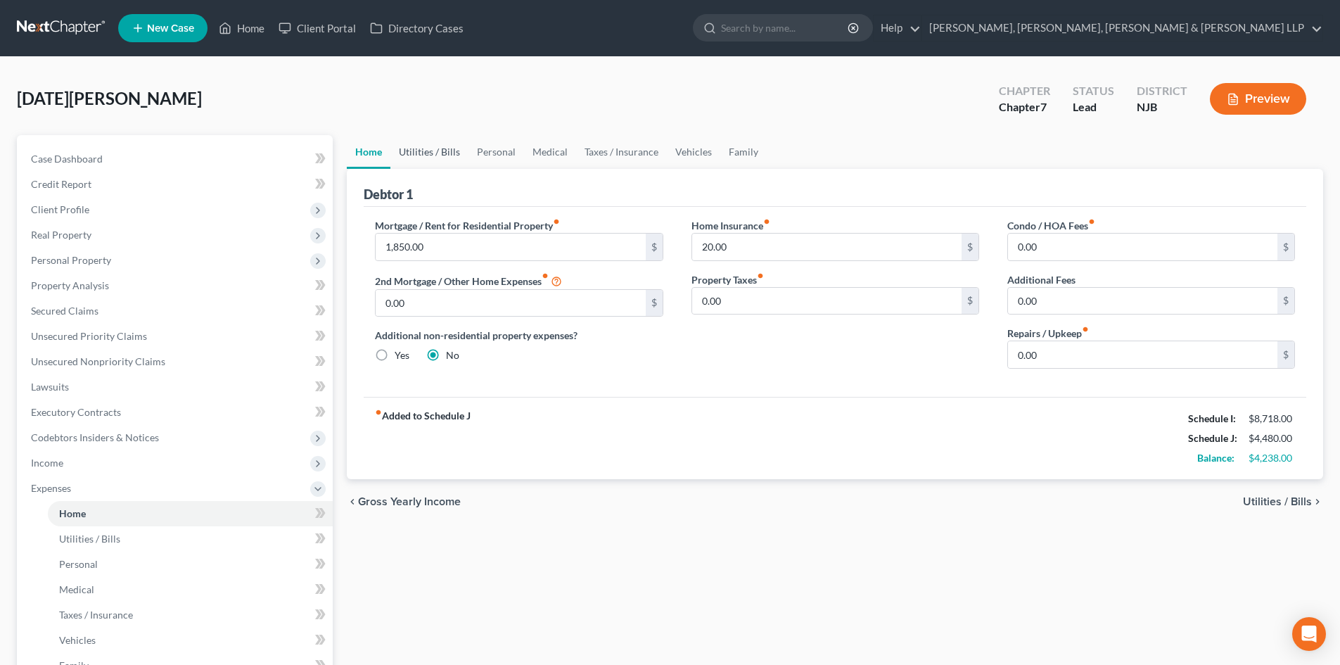
click at [438, 145] on link "Utilities / Bills" at bounding box center [429, 152] width 78 height 34
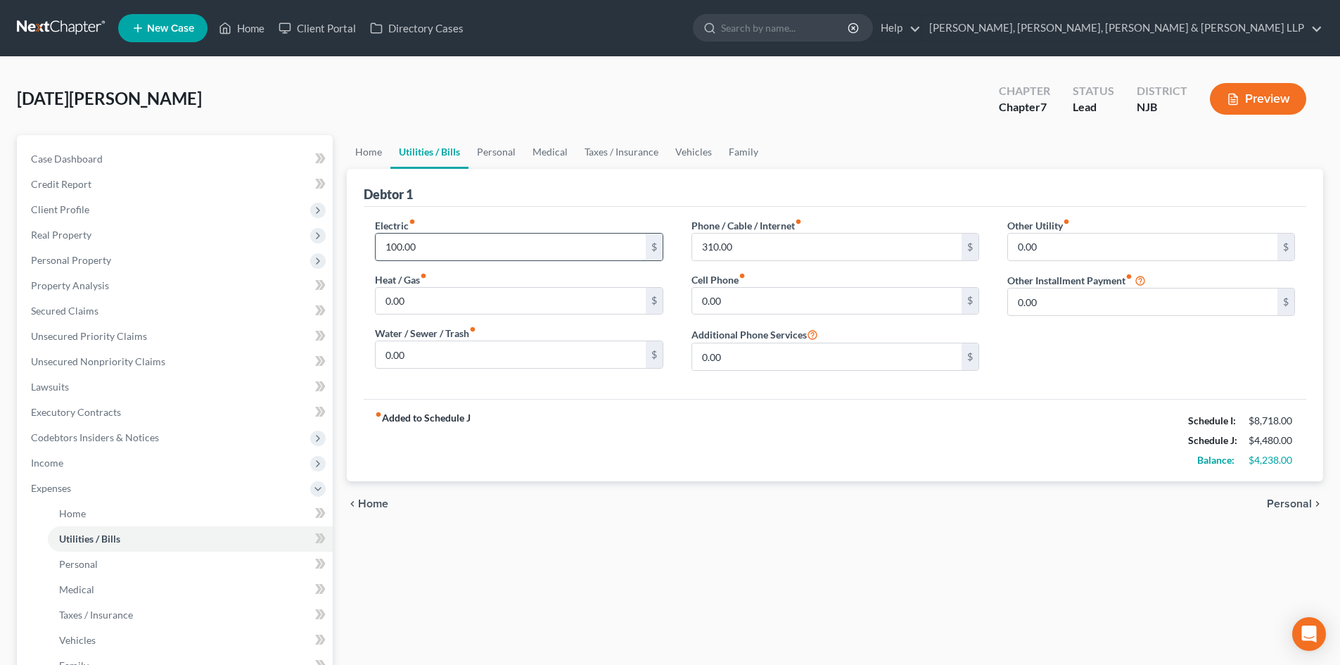
click at [435, 245] on input "100.00" at bounding box center [510, 247] width 269 height 27
type input "150"
drag, startPoint x: 476, startPoint y: 148, endPoint x: 492, endPoint y: 153, distance: 16.9
click at [476, 148] on link "Personal" at bounding box center [496, 152] width 56 height 34
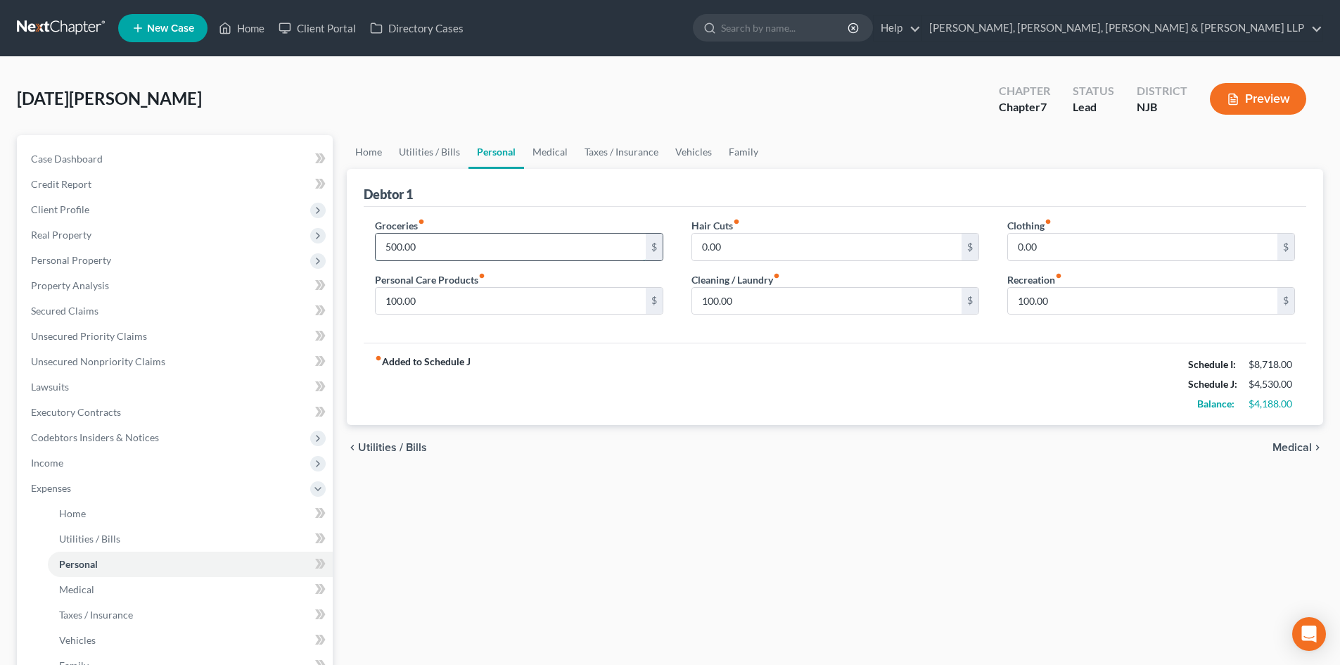
click at [436, 241] on input "500.00" at bounding box center [510, 247] width 269 height 27
type input "750"
click at [419, 305] on input "100.00" at bounding box center [510, 301] width 269 height 27
type input "250"
click at [763, 306] on input "100.00" at bounding box center [826, 301] width 269 height 27
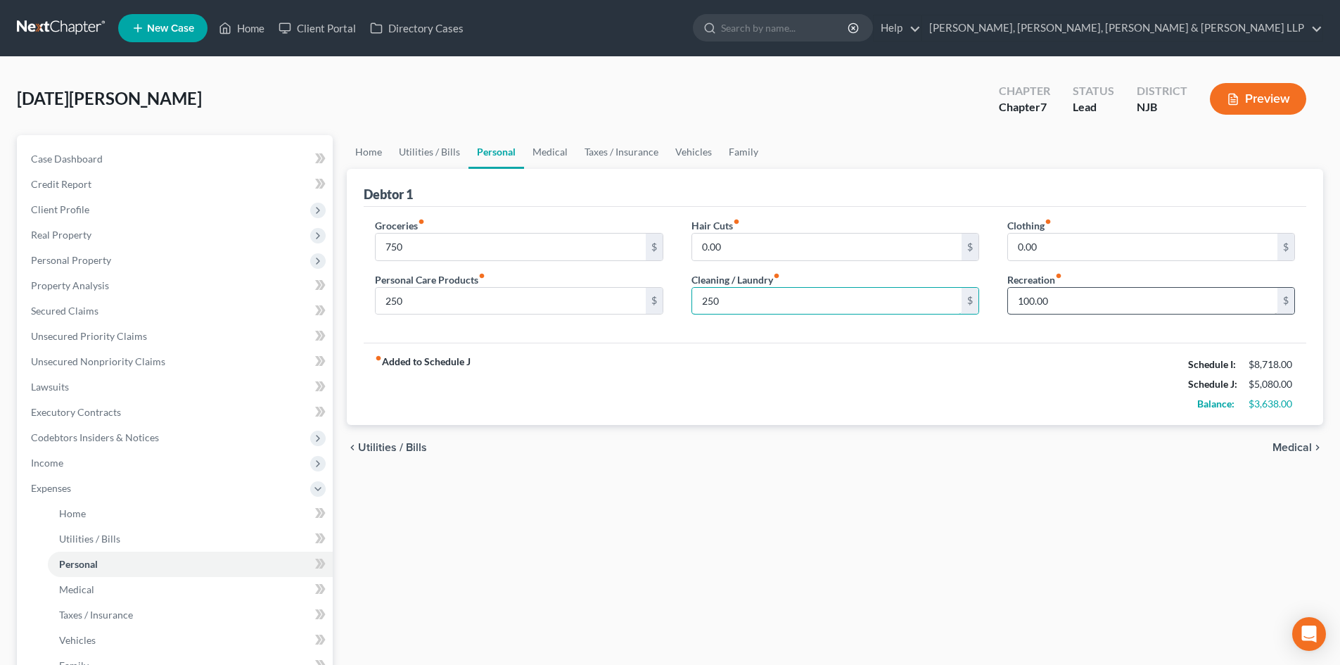
type input "250"
click at [1078, 300] on input "100.00" at bounding box center [1142, 301] width 269 height 27
type input "250"
click at [560, 149] on link "Medical" at bounding box center [550, 152] width 52 height 34
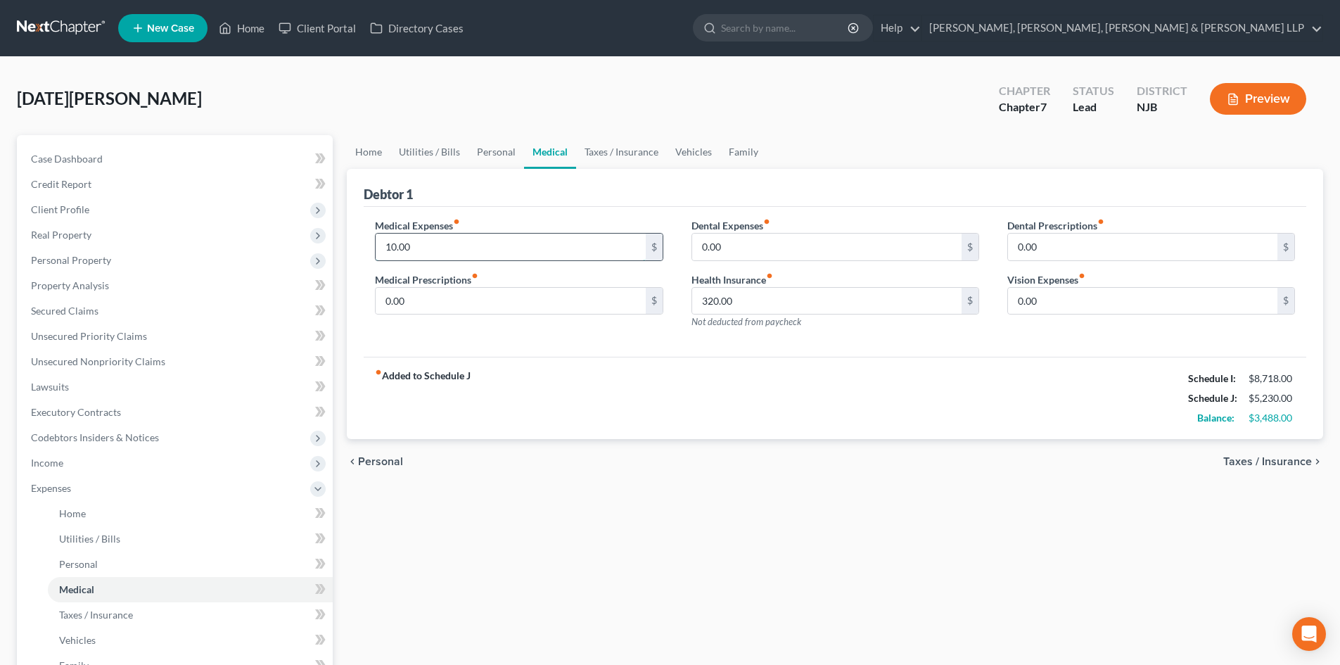
click at [418, 246] on input "10.00" at bounding box center [510, 247] width 269 height 27
type input "150"
drag, startPoint x: 609, startPoint y: 157, endPoint x: 715, endPoint y: 155, distance: 106.2
click at [610, 157] on link "Taxes / Insurance" at bounding box center [621, 152] width 91 height 34
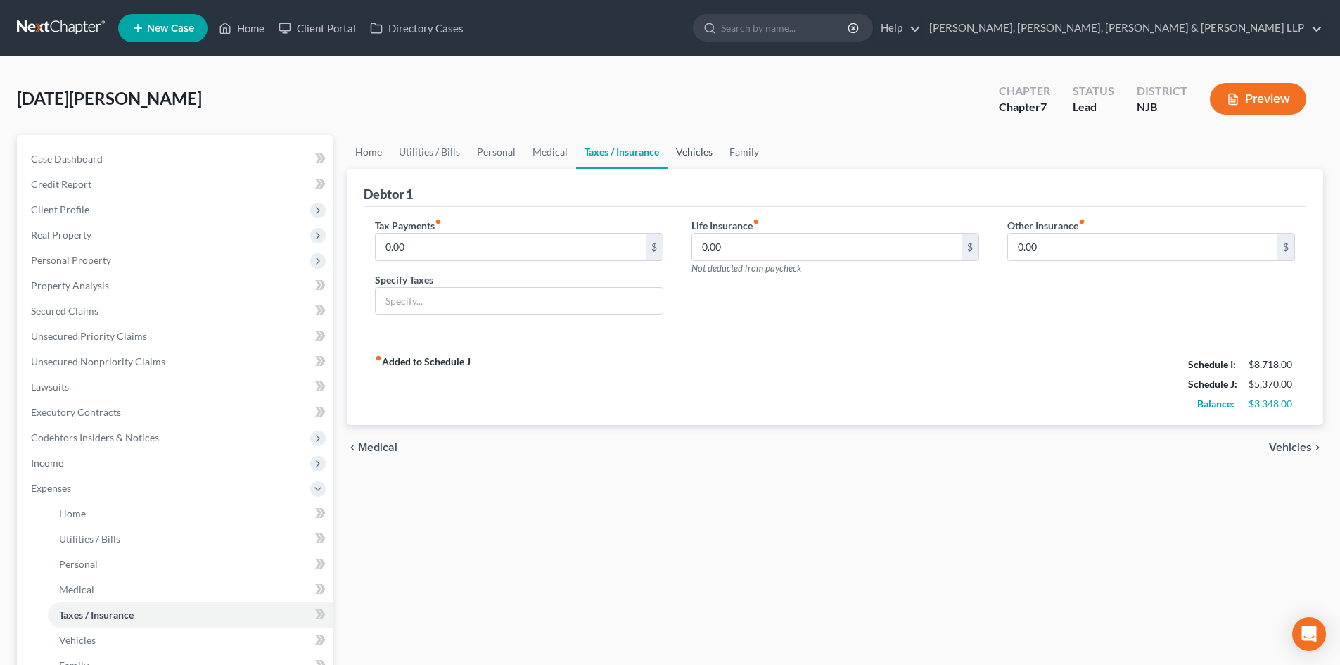
click at [691, 151] on link "Vehicles" at bounding box center [694, 152] width 53 height 34
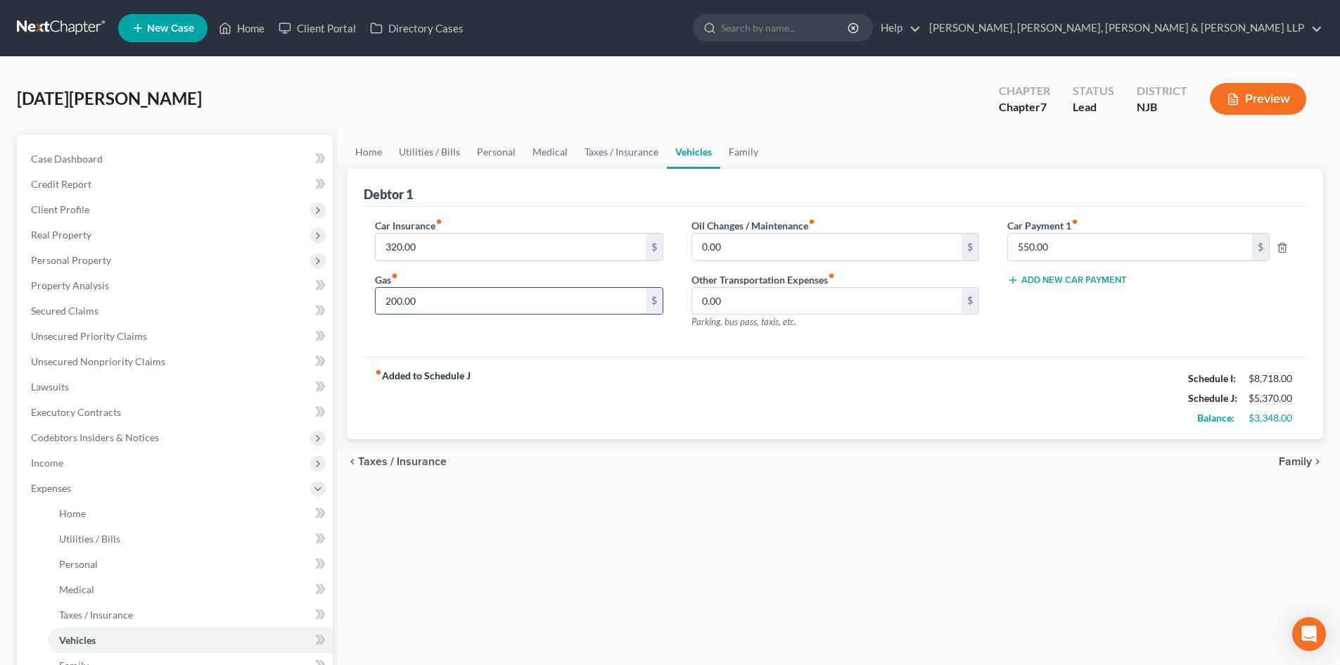
click at [444, 304] on input "200.00" at bounding box center [510, 301] width 269 height 27
type input "250"
click at [732, 146] on link "Family" at bounding box center [743, 152] width 46 height 34
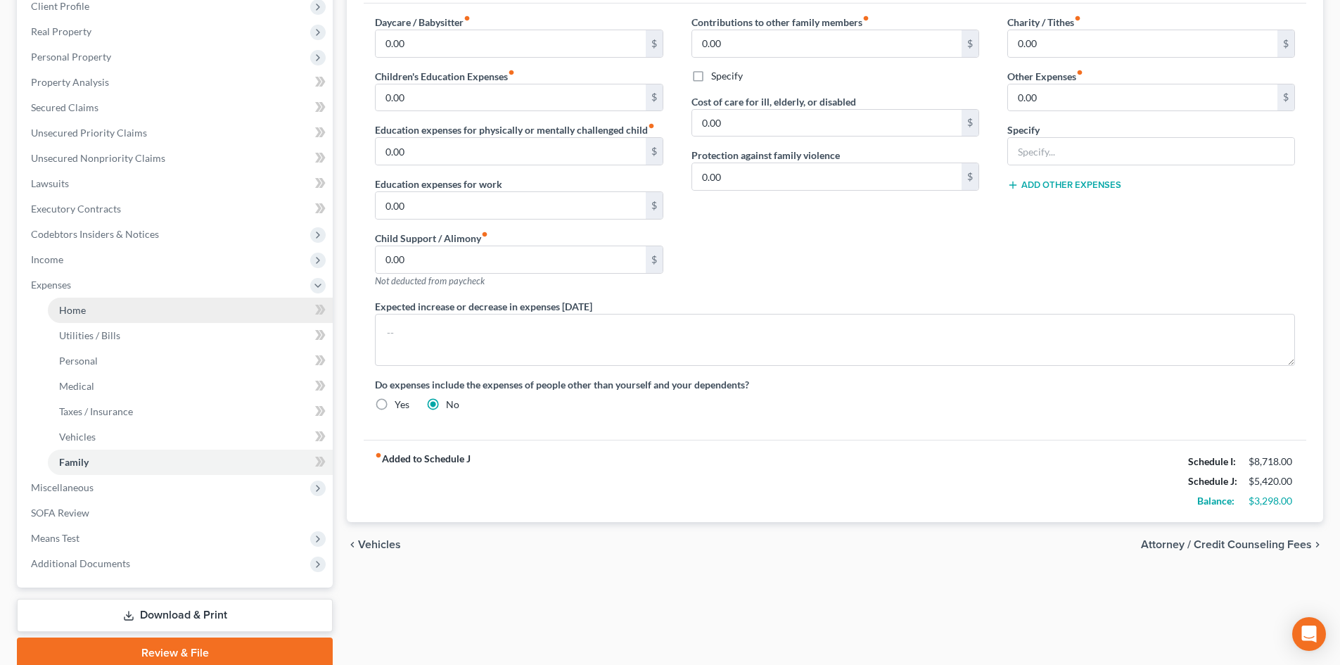
scroll to position [211, 0]
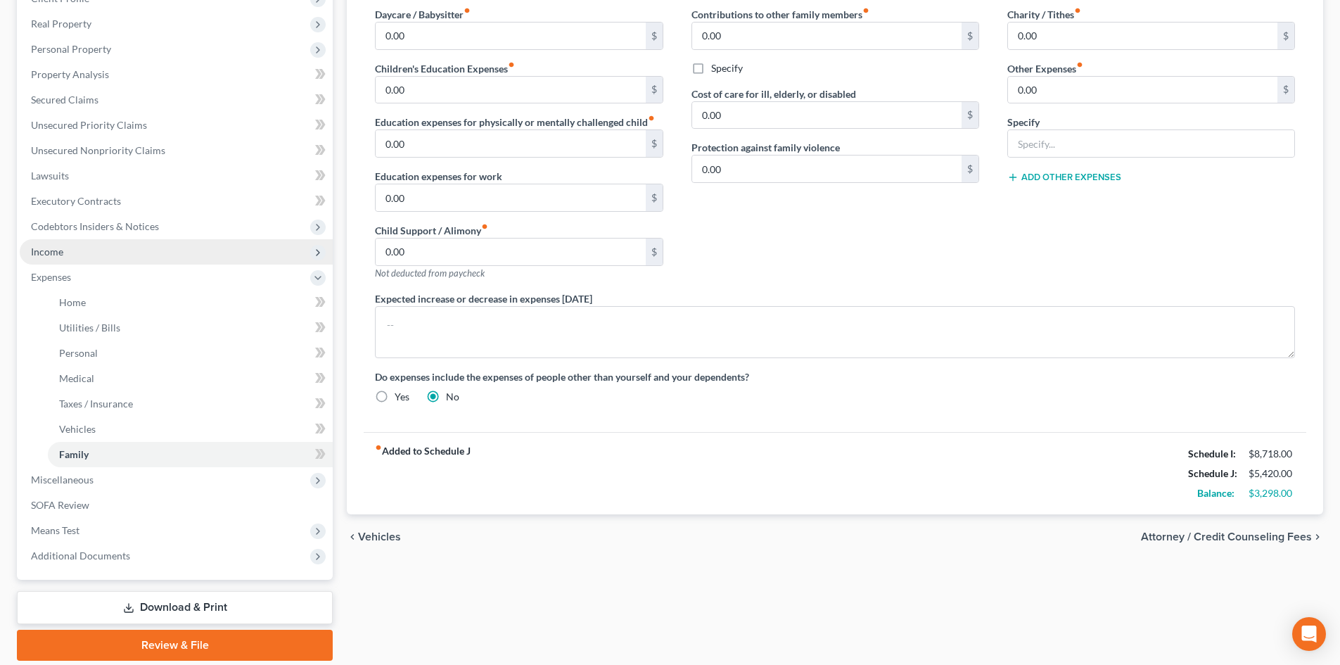
click at [98, 258] on span "Income" at bounding box center [176, 251] width 313 height 25
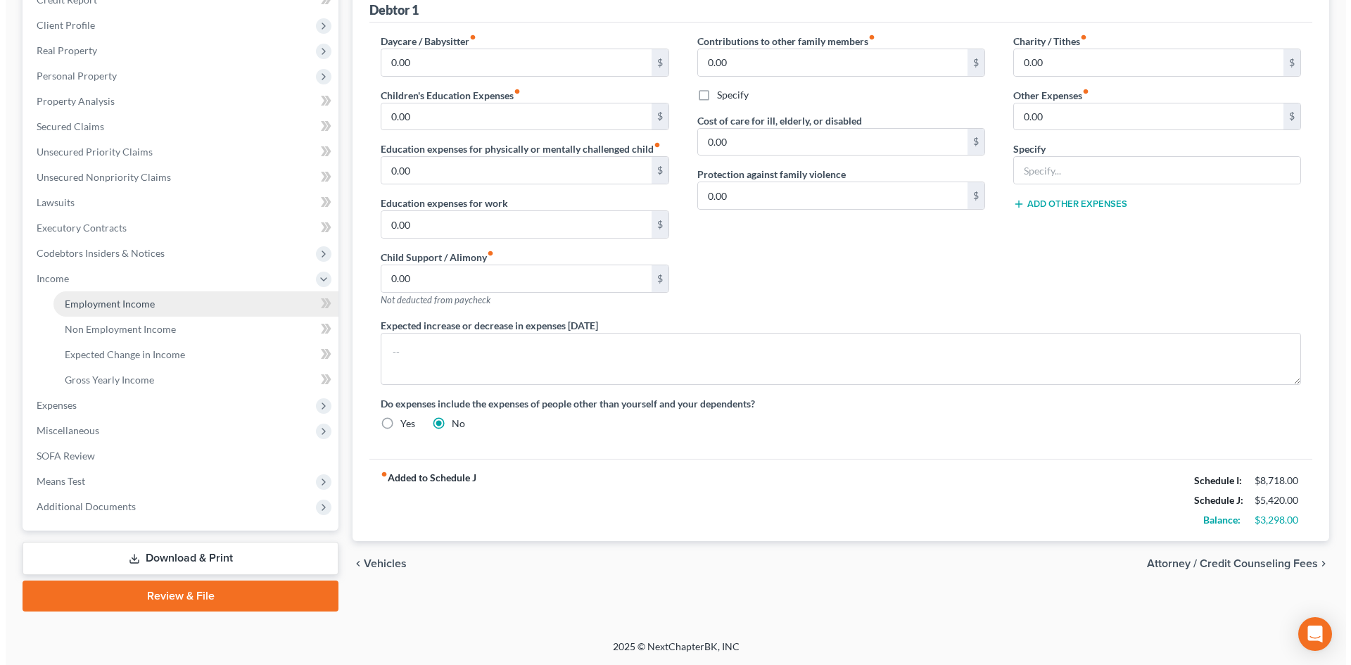
scroll to position [184, 0]
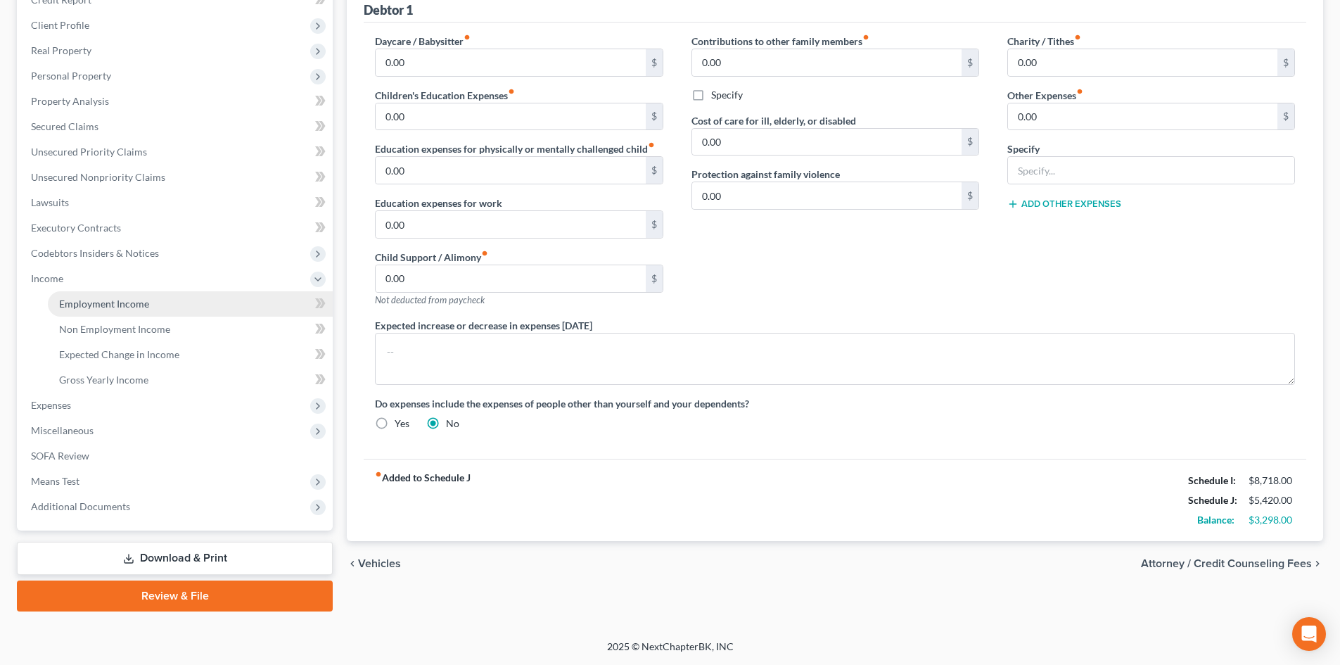
click at [99, 298] on span "Employment Income" at bounding box center [104, 304] width 90 height 12
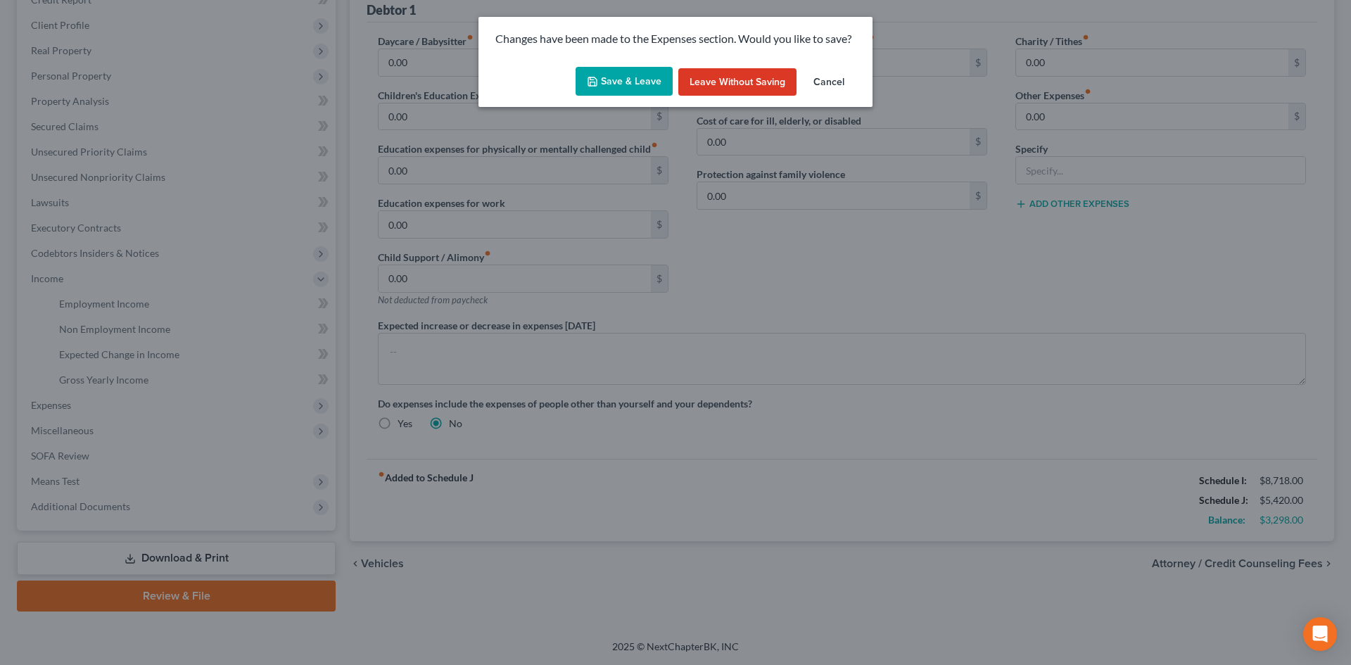
click at [658, 74] on button "Save & Leave" at bounding box center [623, 82] width 97 height 30
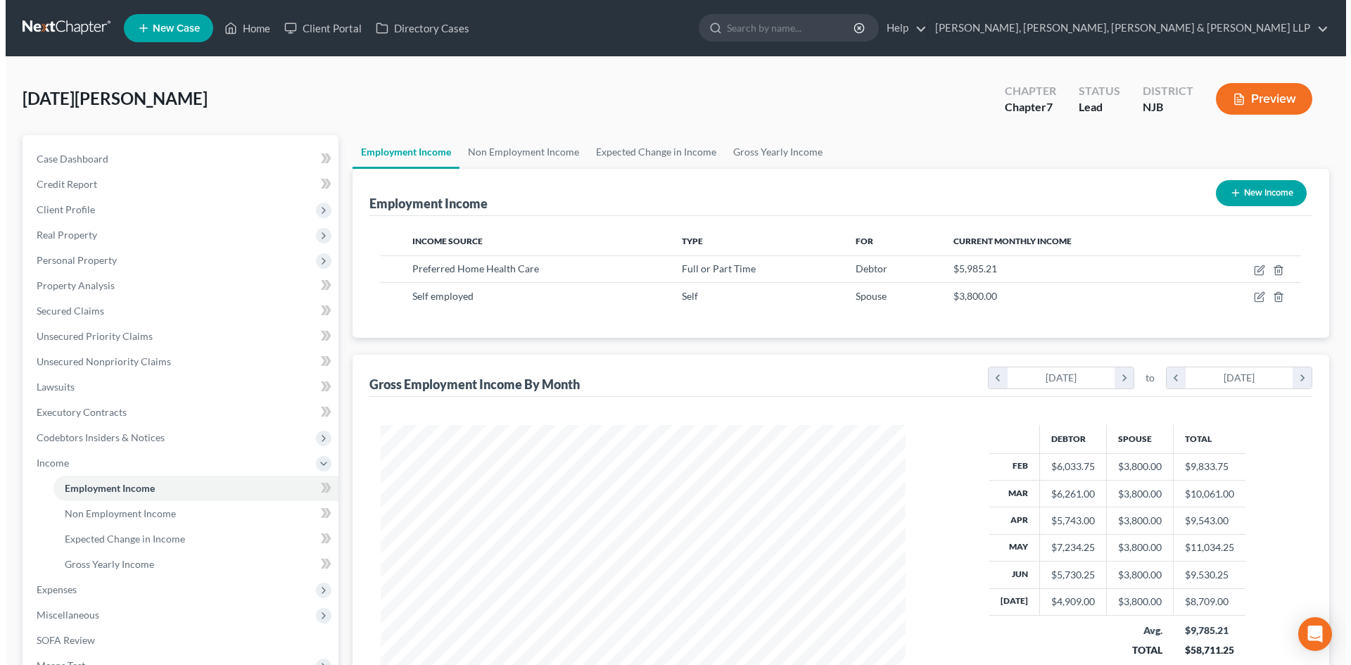
scroll to position [262, 553]
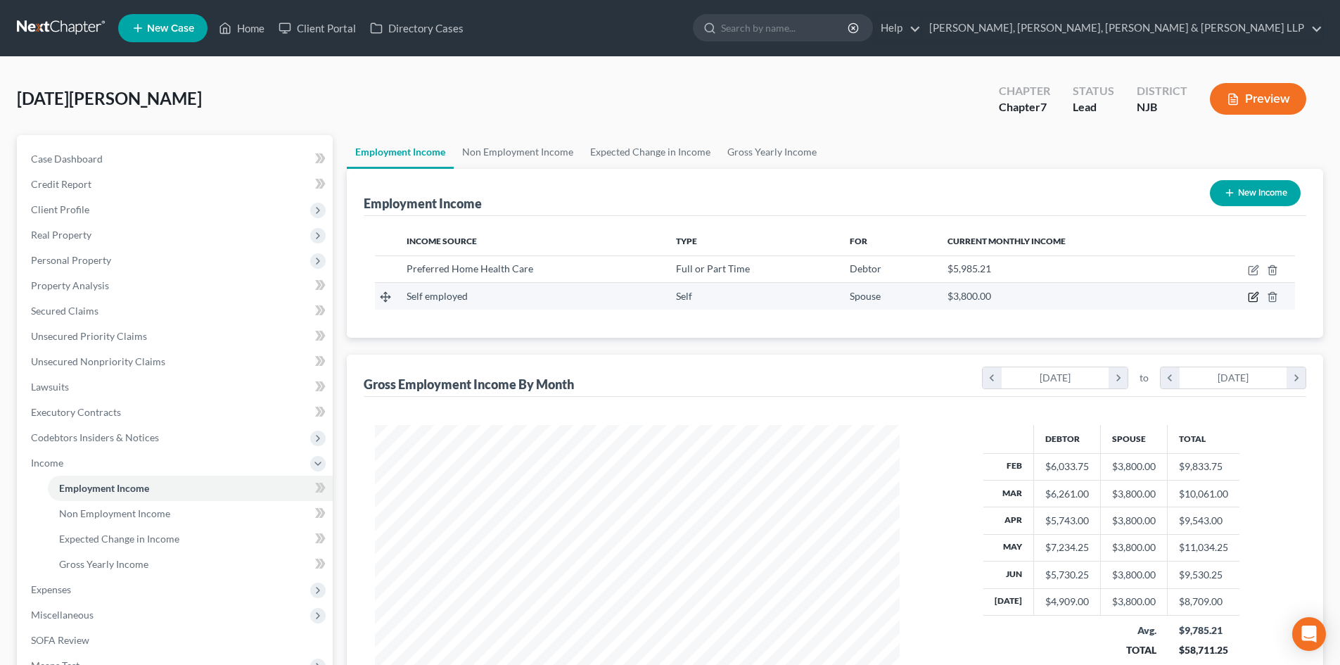
click at [1256, 293] on icon "button" at bounding box center [1254, 296] width 6 height 6
select select "1"
select select "0"
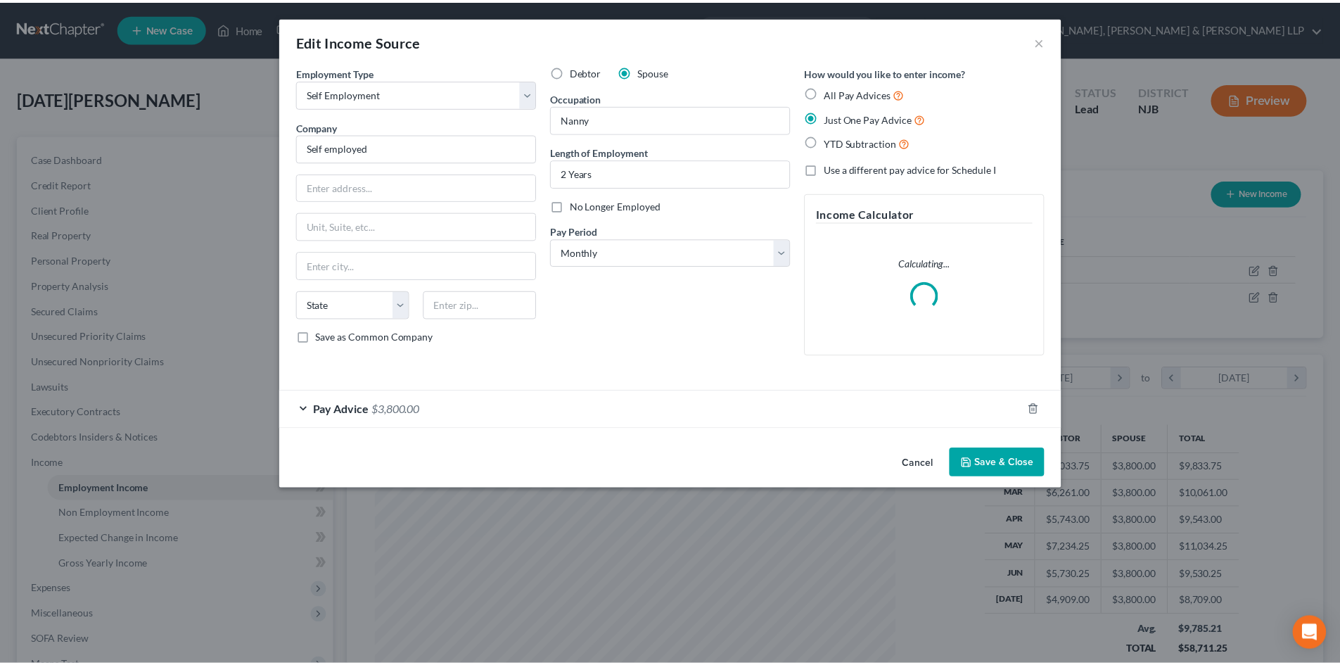
scroll to position [264, 558]
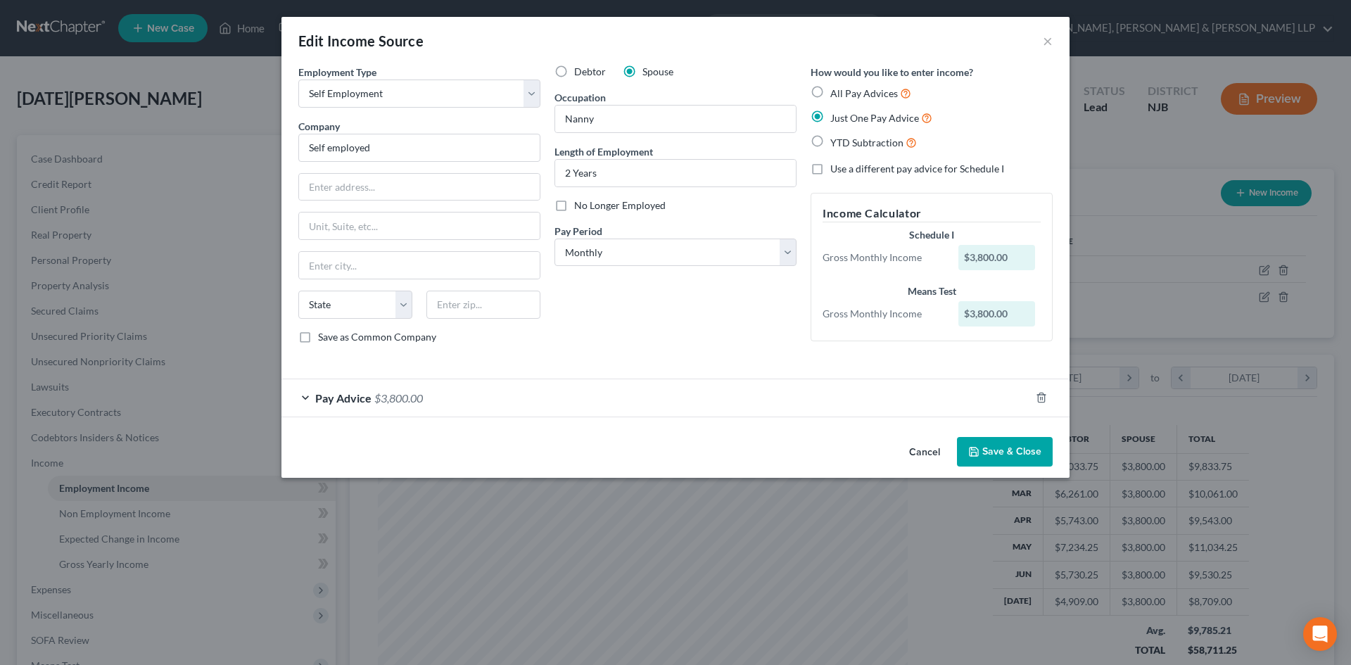
click at [463, 386] on div "Pay Advice $3,800.00" at bounding box center [655, 397] width 748 height 37
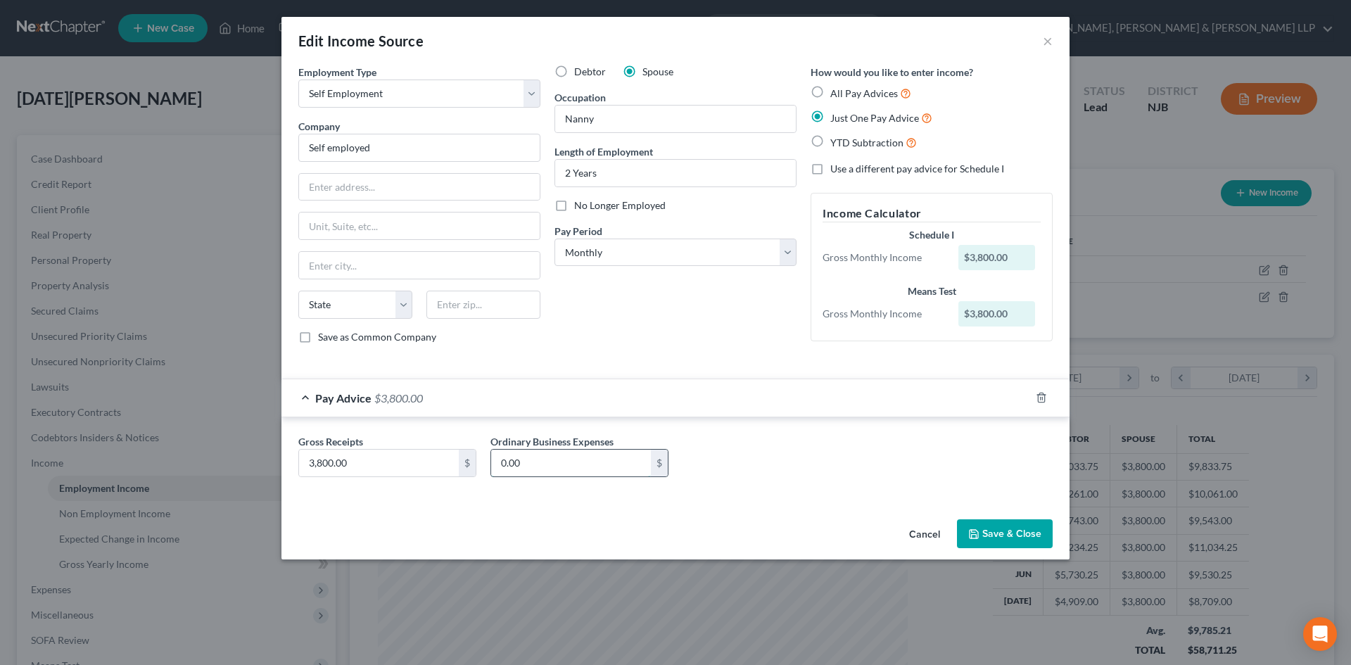
click at [518, 463] on input "0.00" at bounding box center [571, 463] width 160 height 27
type input "380"
click at [1002, 526] on button "Save & Close" at bounding box center [1005, 534] width 96 height 30
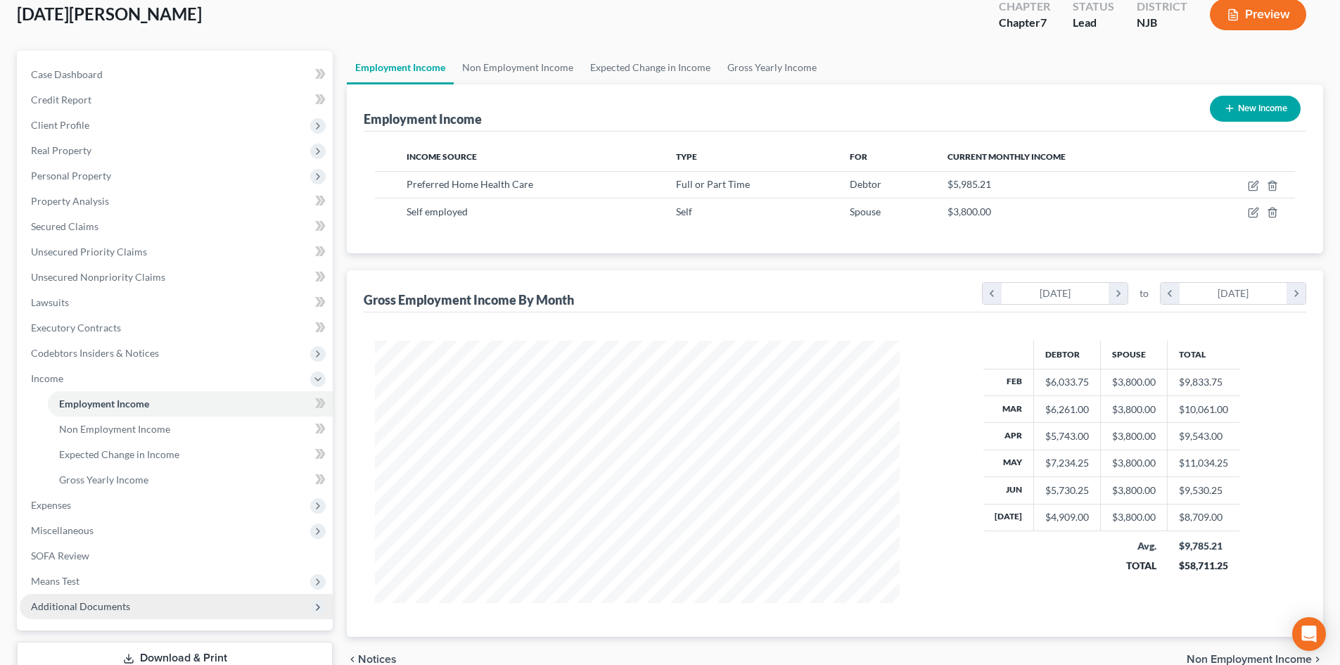
scroll to position [184, 0]
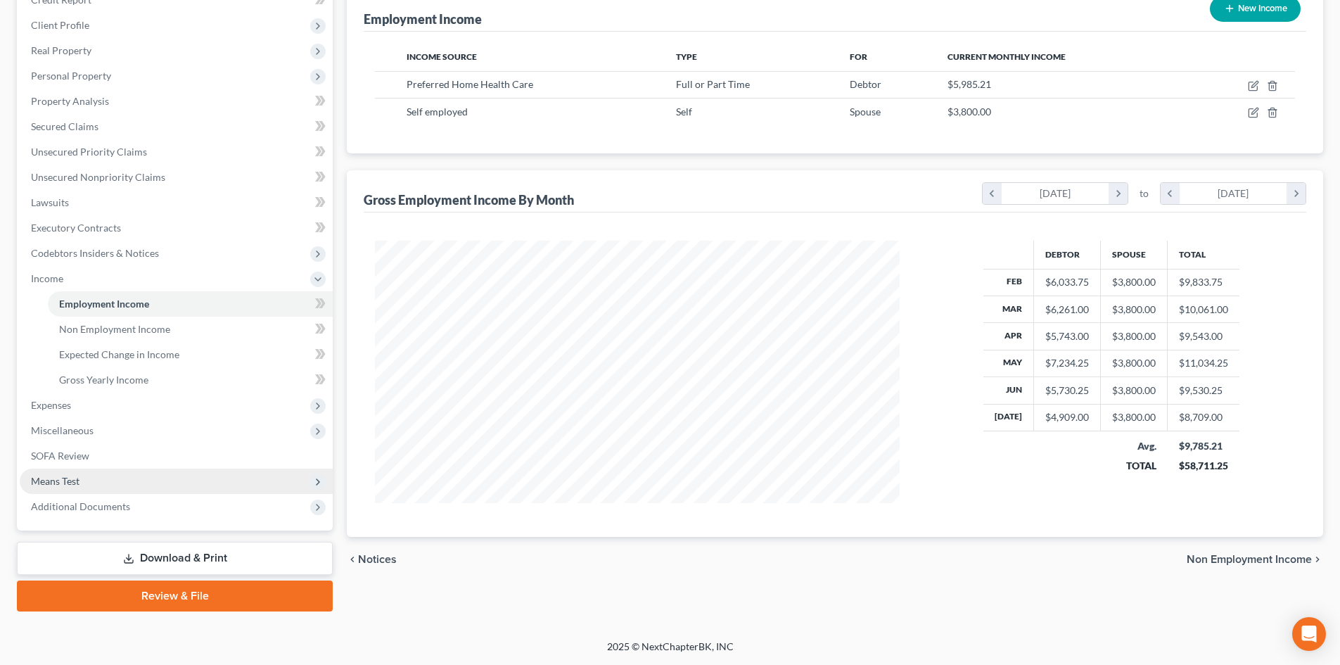
drag, startPoint x: 98, startPoint y: 476, endPoint x: 110, endPoint y: 479, distance: 11.6
click at [98, 476] on span "Means Test" at bounding box center [176, 480] width 313 height 25
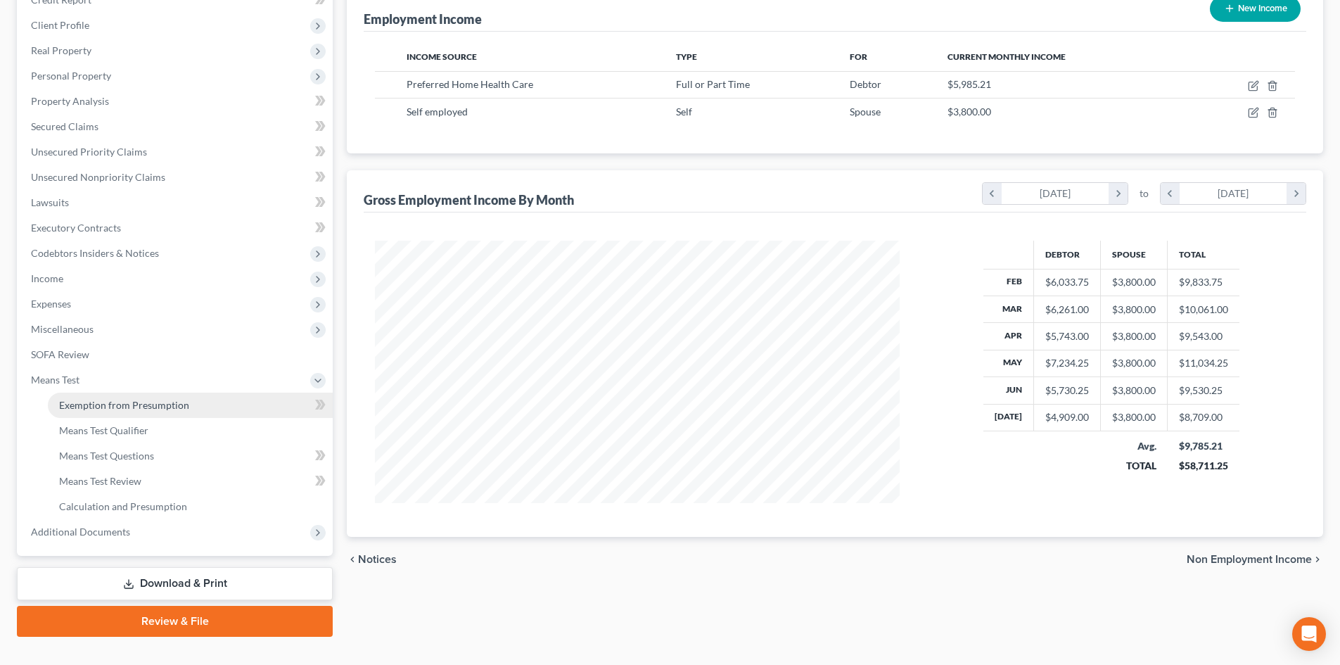
click at [132, 399] on span "Exemption from Presumption" at bounding box center [124, 405] width 130 height 12
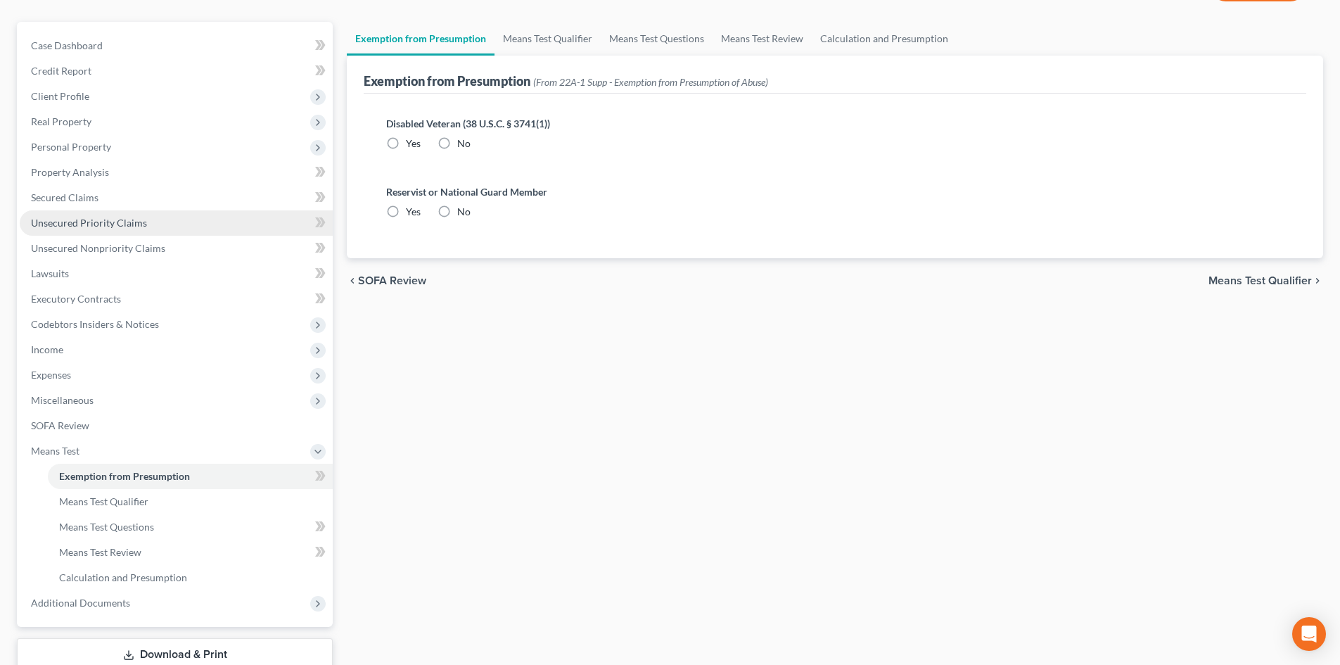
radio input "true"
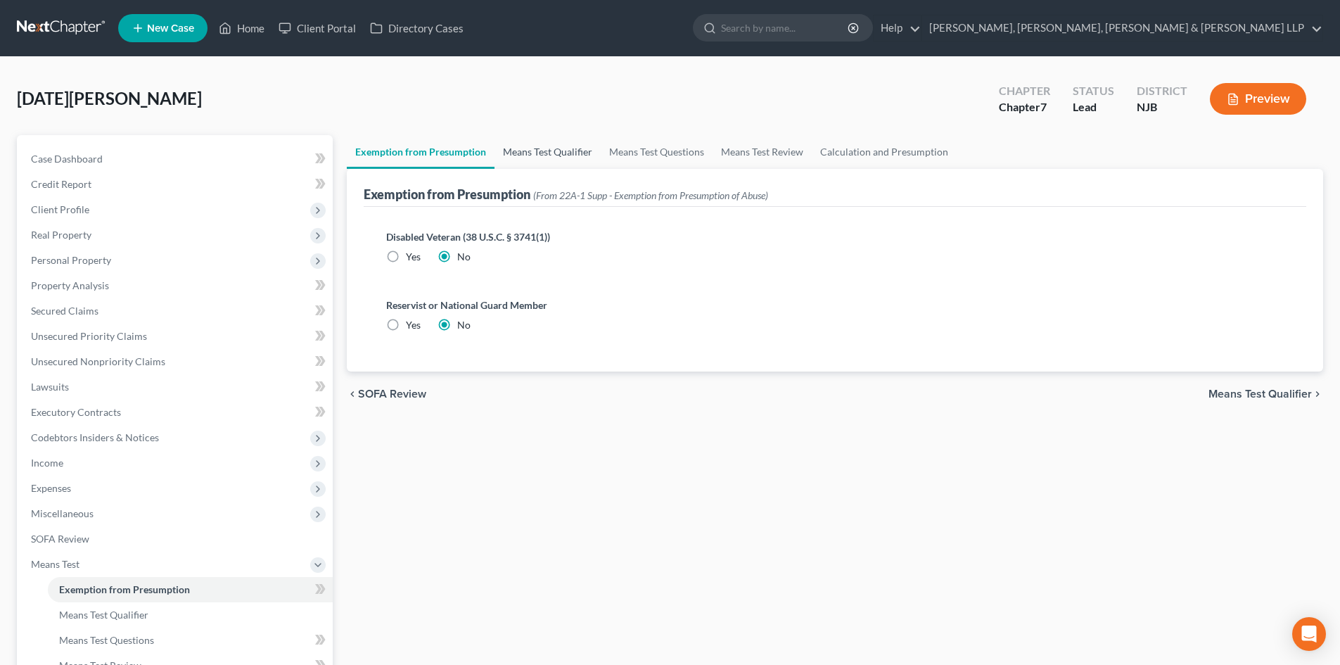
click at [559, 146] on link "Means Test Qualifier" at bounding box center [548, 152] width 106 height 34
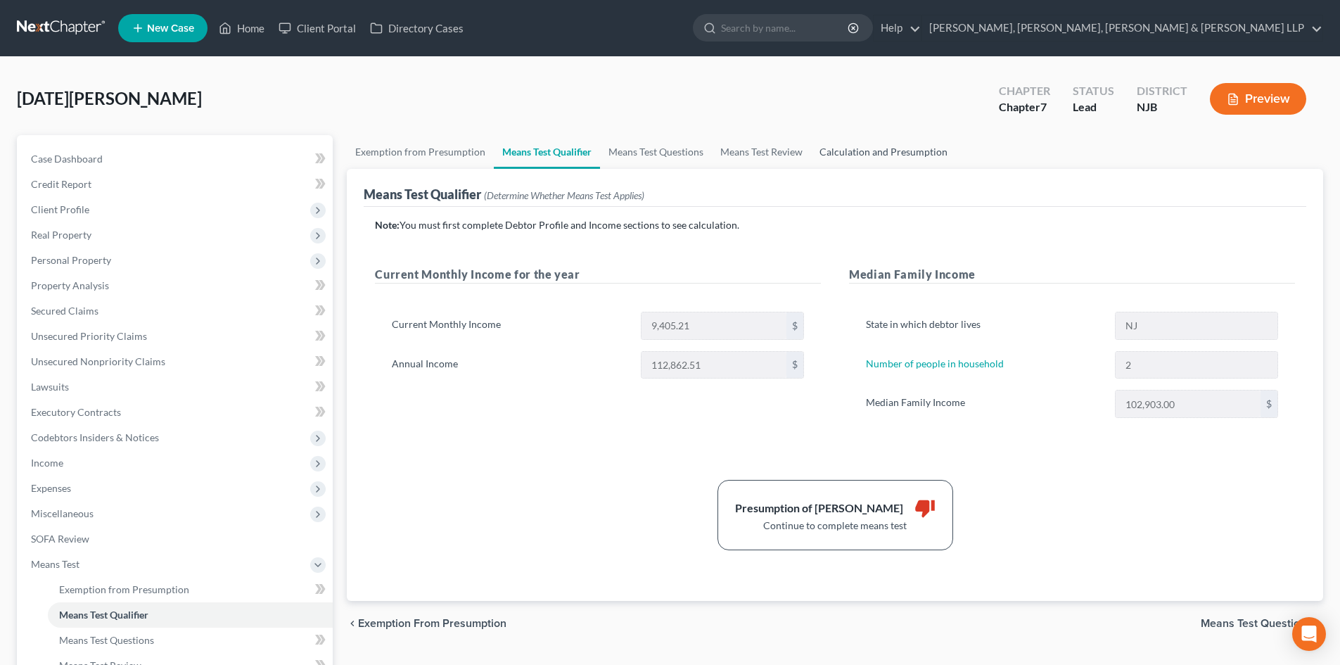
click at [874, 154] on link "Calculation and Presumption" at bounding box center [883, 152] width 145 height 34
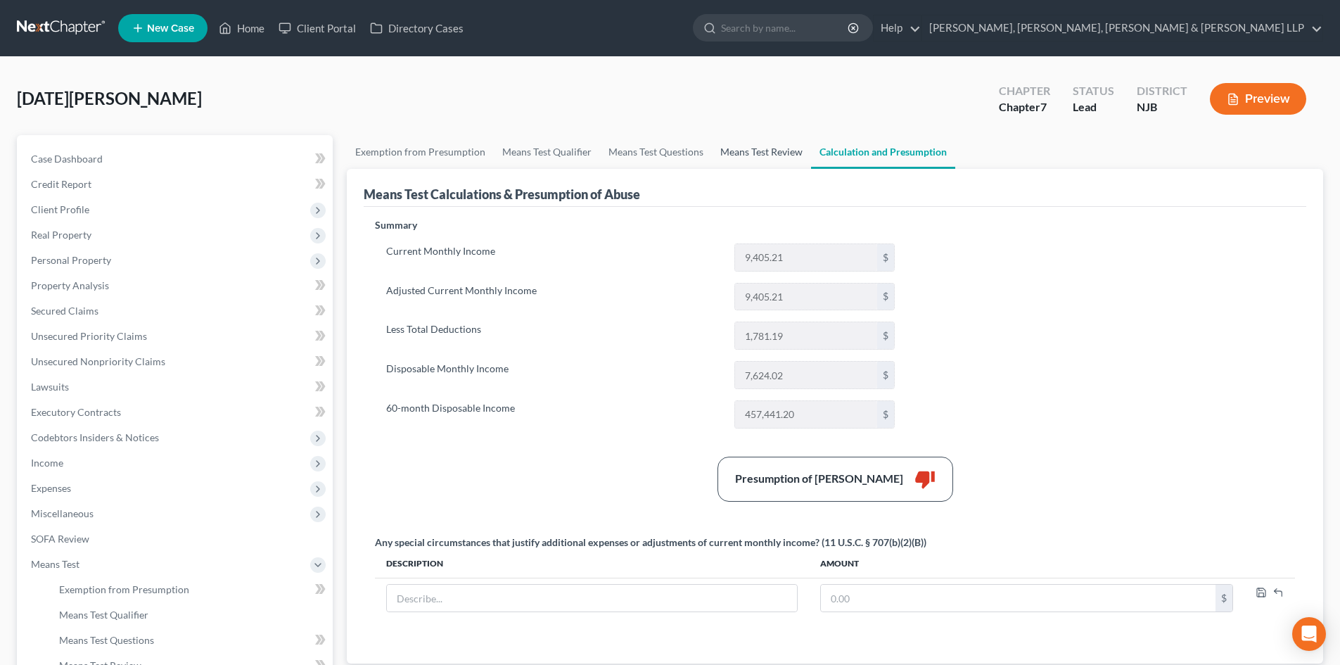
click at [739, 153] on link "Means Test Review" at bounding box center [761, 152] width 99 height 34
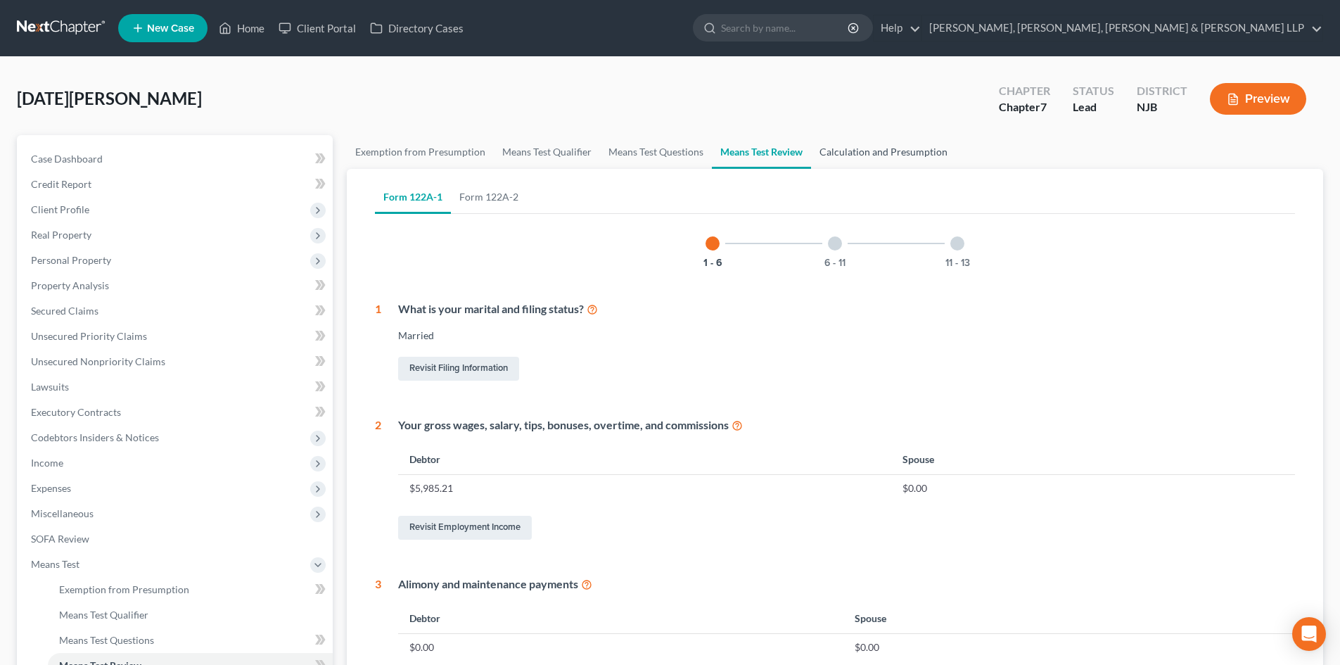
click at [867, 158] on link "Calculation and Presumption" at bounding box center [883, 152] width 145 height 34
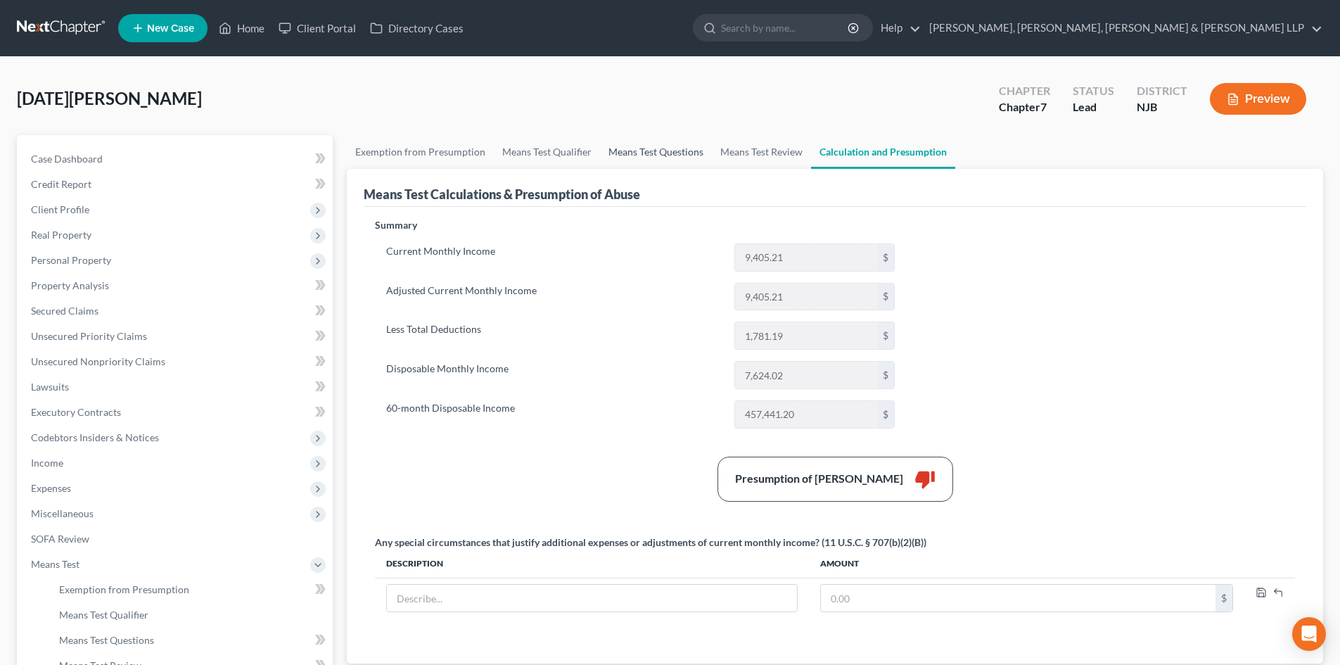
click at [621, 162] on link "Means Test Questions" at bounding box center [656, 152] width 112 height 34
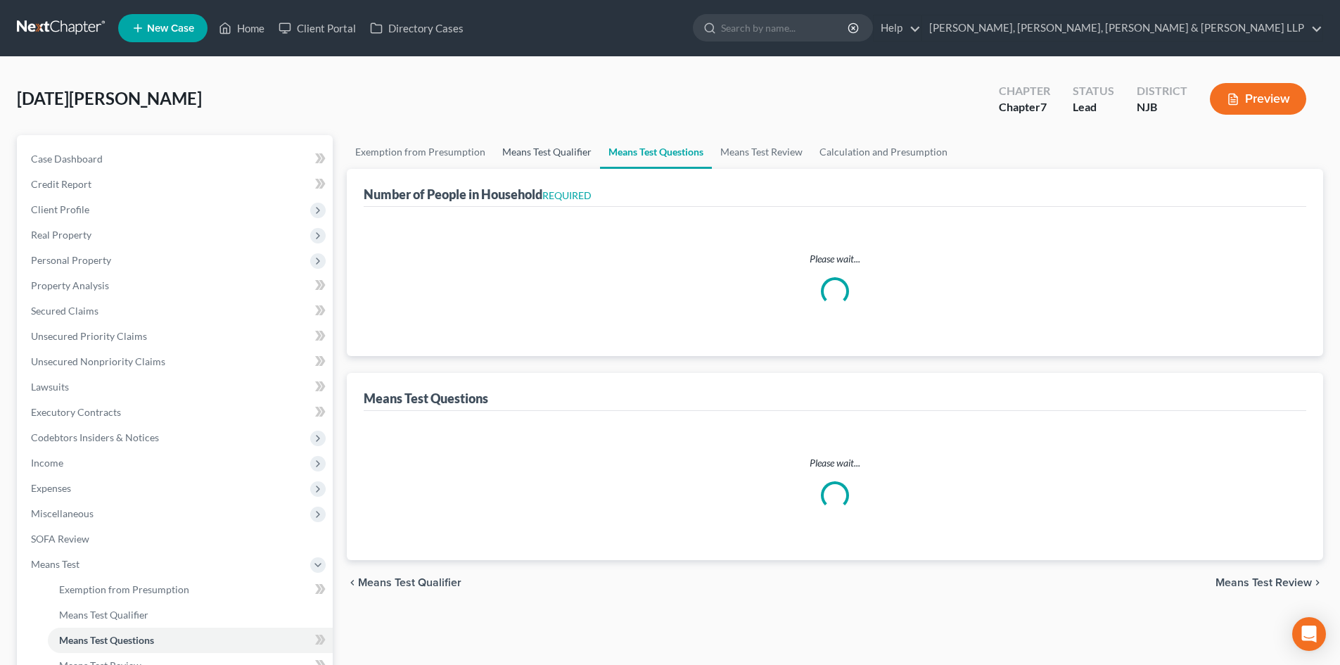
click at [521, 149] on link "Means Test Qualifier" at bounding box center [547, 152] width 106 height 34
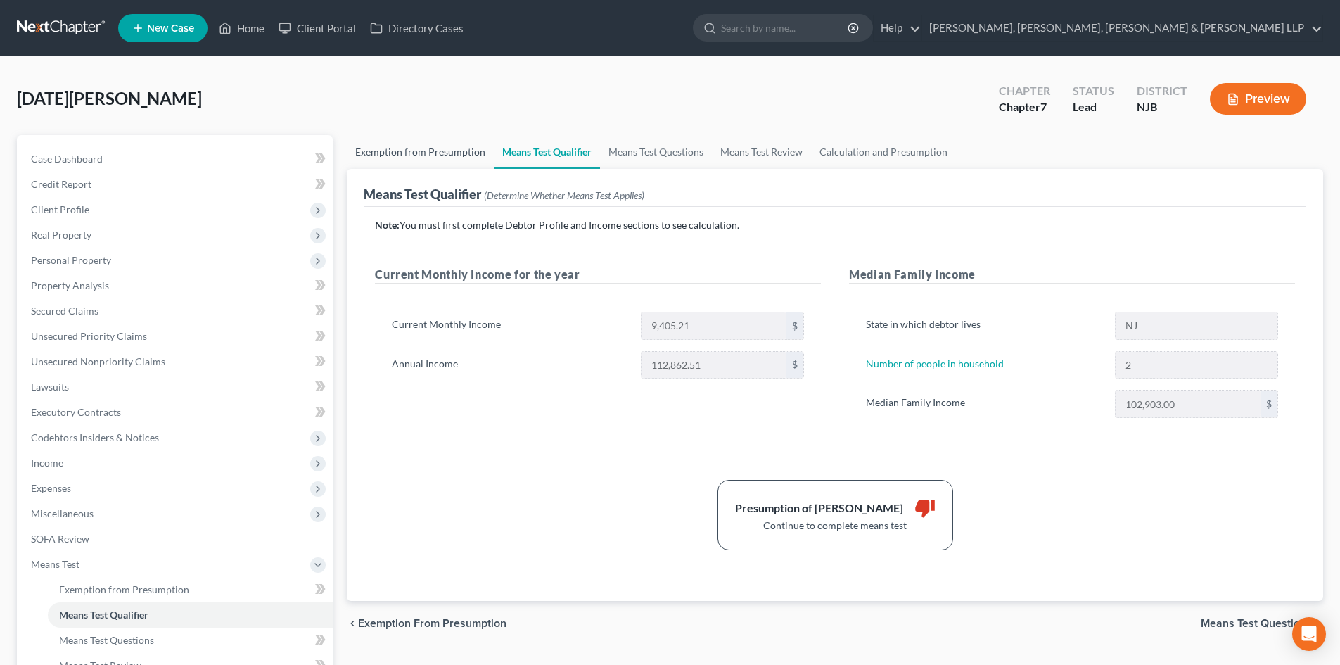
click at [401, 158] on link "Exemption from Presumption" at bounding box center [420, 152] width 147 height 34
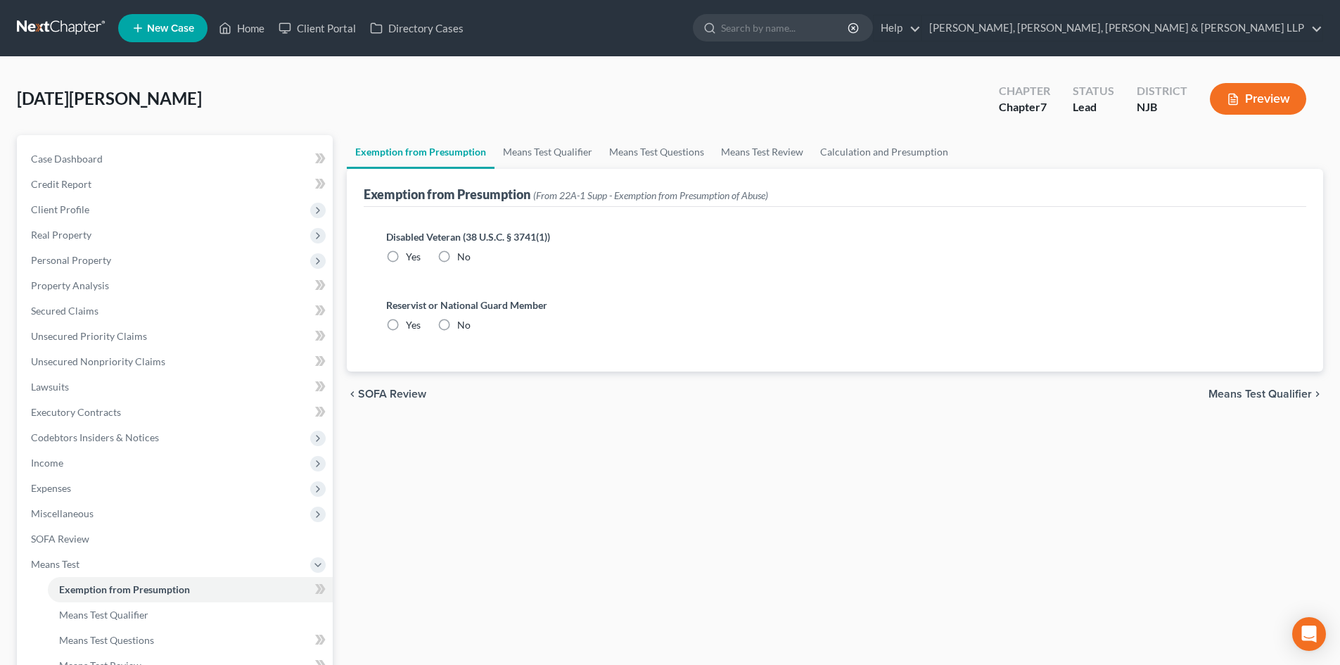
radio input "true"
click at [58, 462] on span "Income" at bounding box center [47, 463] width 32 height 12
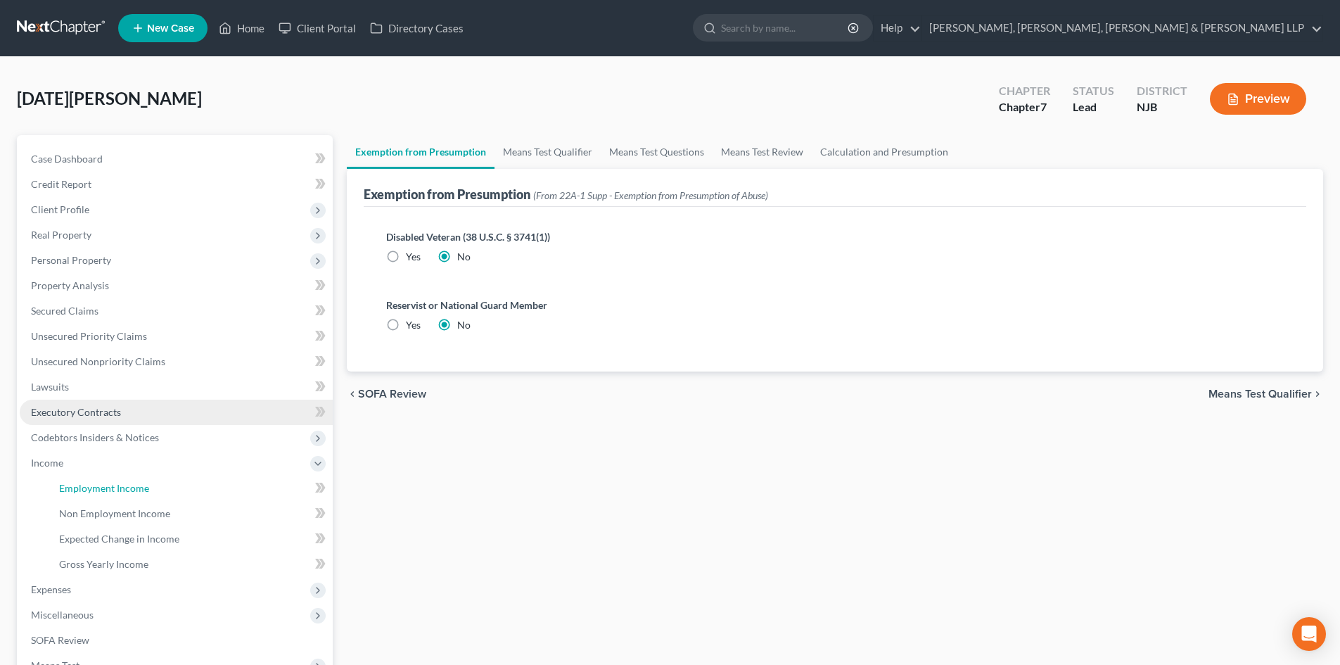
drag, startPoint x: 74, startPoint y: 485, endPoint x: 276, endPoint y: 421, distance: 212.7
click at [75, 486] on span "Employment Income" at bounding box center [104, 488] width 90 height 12
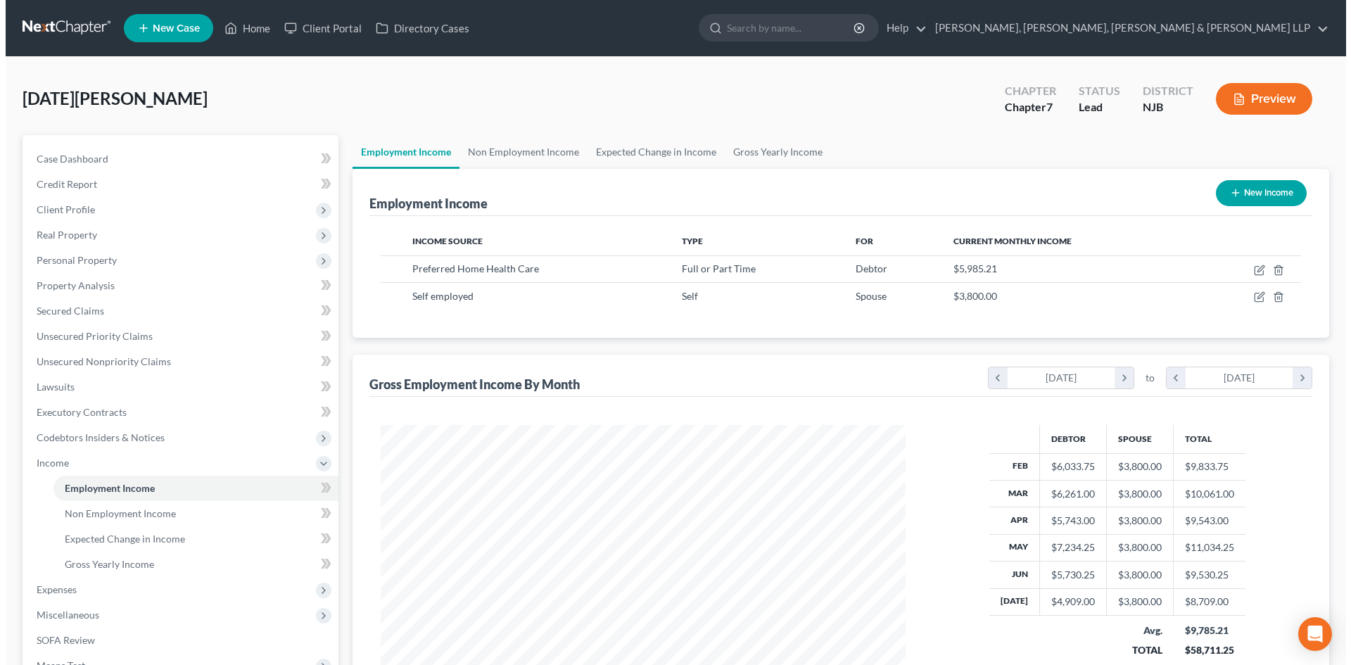
scroll to position [262, 553]
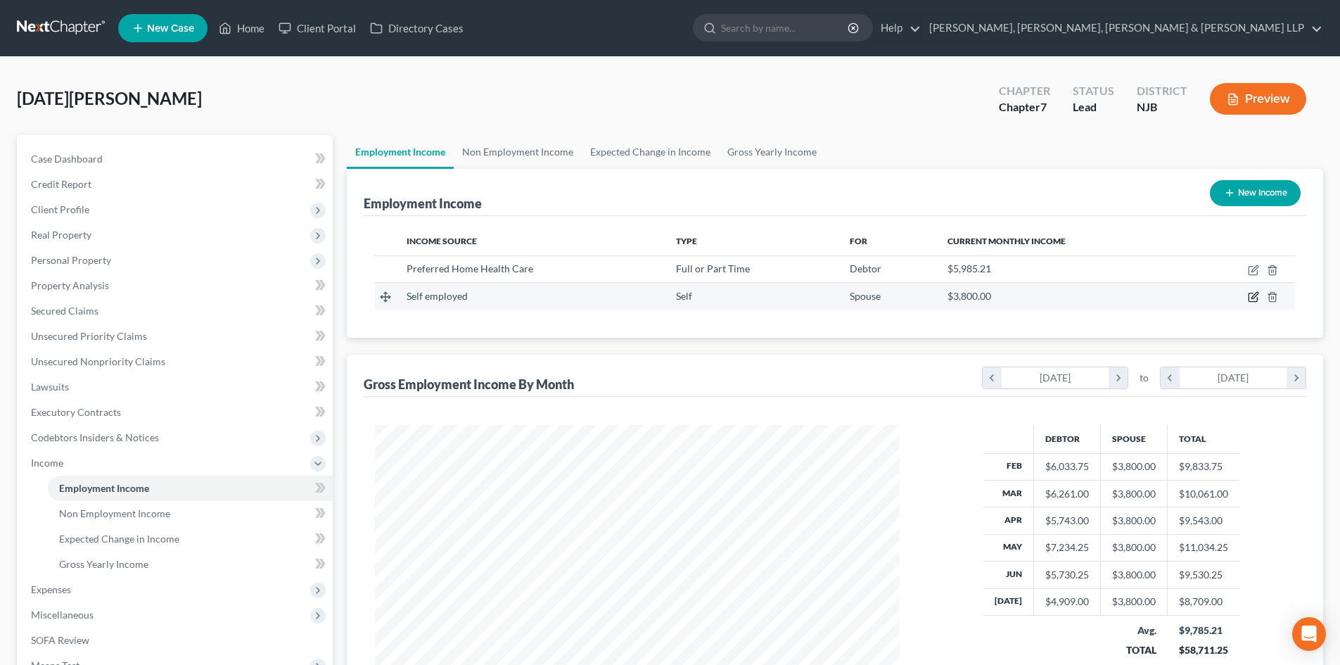
click at [1256, 293] on icon "button" at bounding box center [1254, 296] width 6 height 6
select select "1"
select select "0"
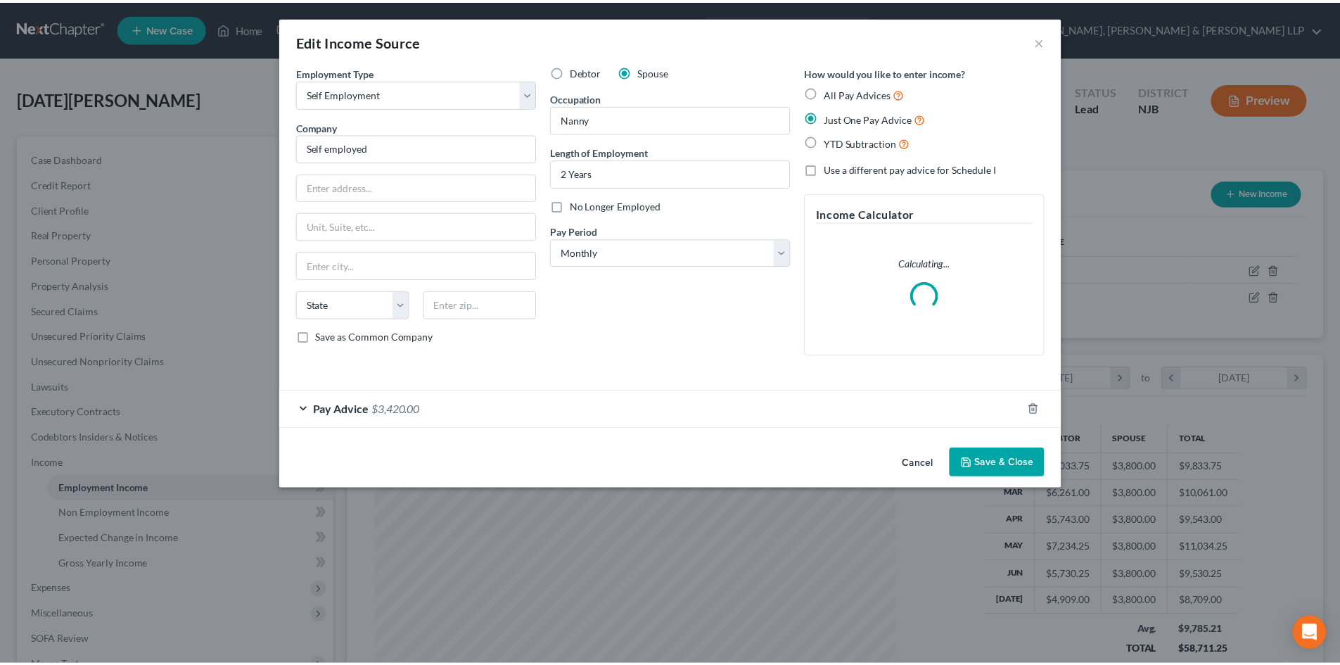
scroll to position [264, 558]
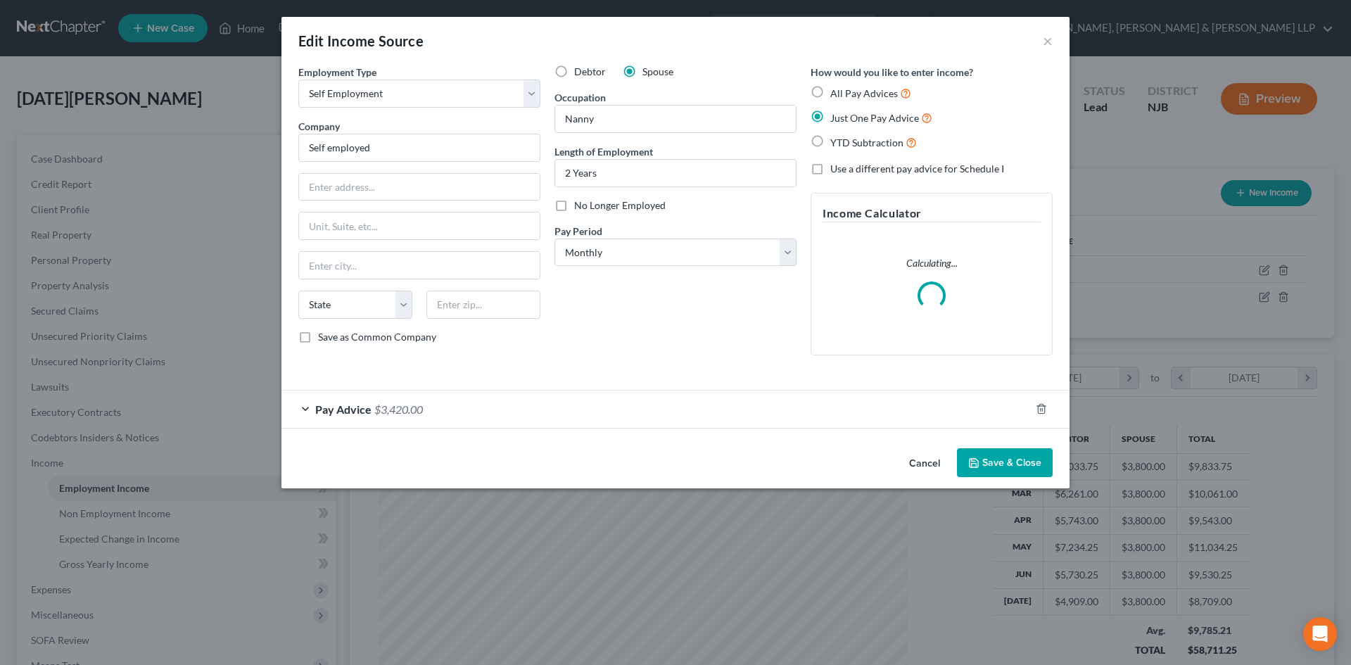
click at [601, 421] on div "Pay Advice $3,420.00" at bounding box center [655, 408] width 748 height 37
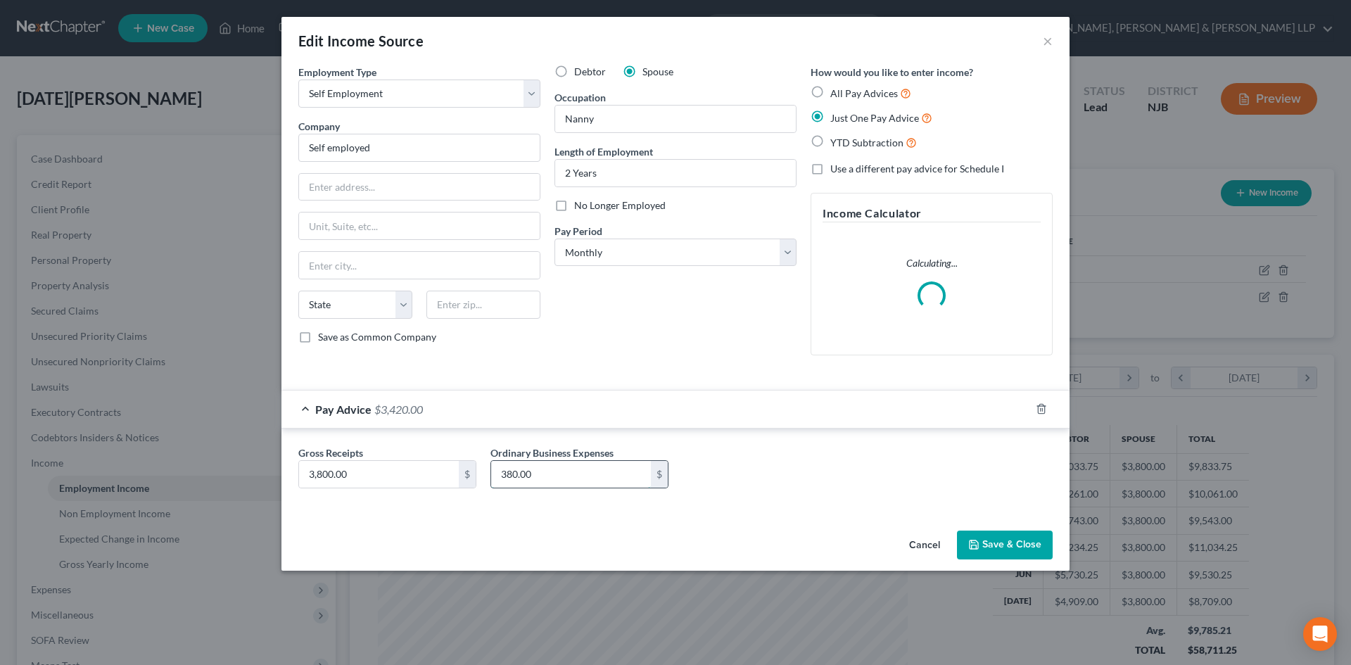
click at [552, 478] on input "380.00" at bounding box center [571, 474] width 160 height 27
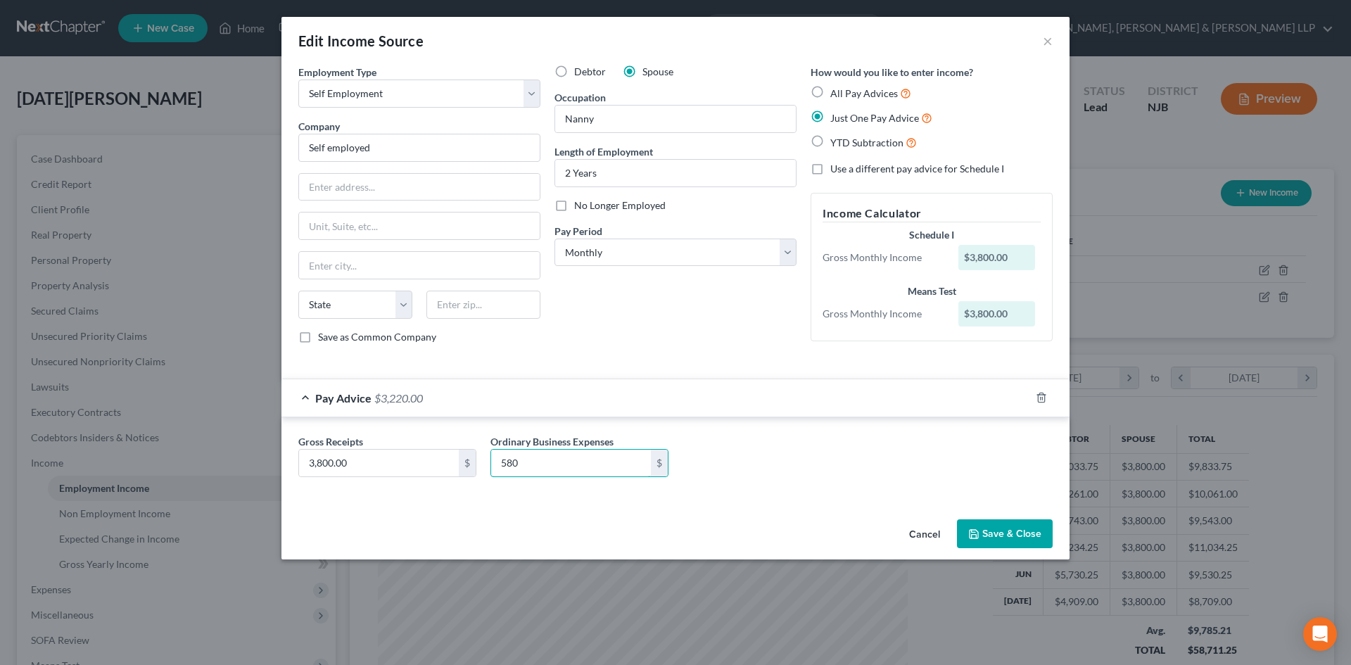
type input "580"
click at [1019, 537] on button "Save & Close" at bounding box center [1005, 534] width 96 height 30
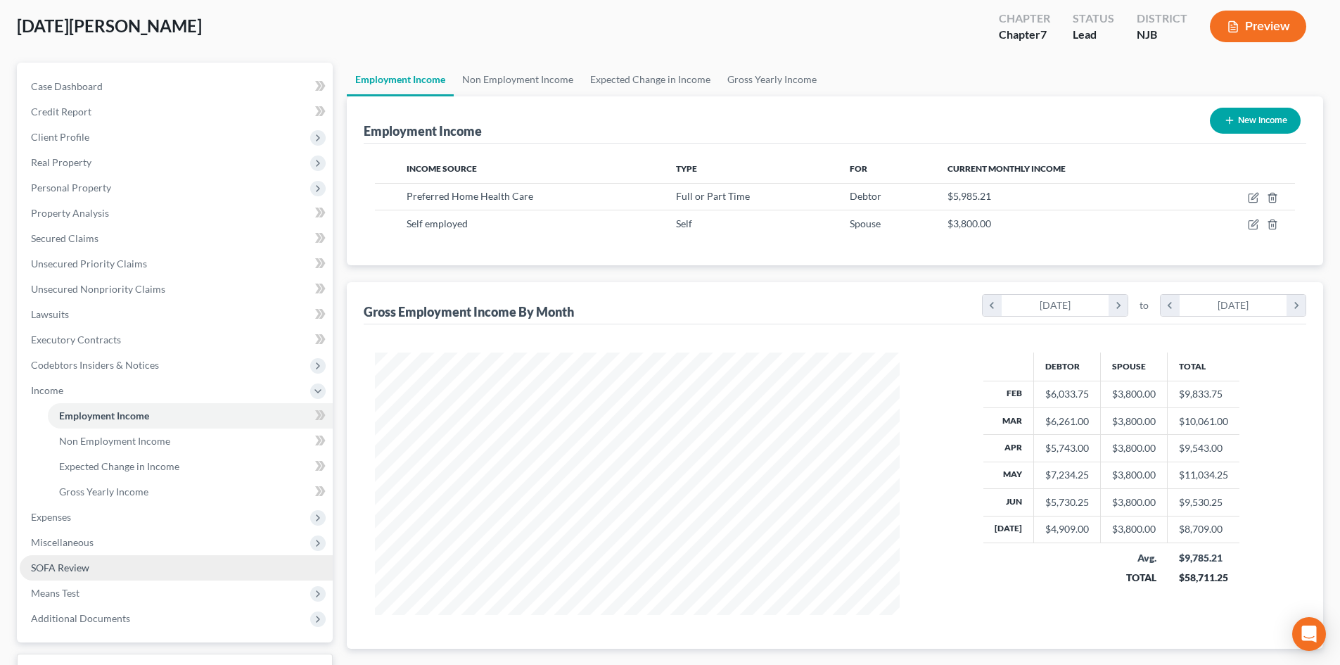
scroll to position [184, 0]
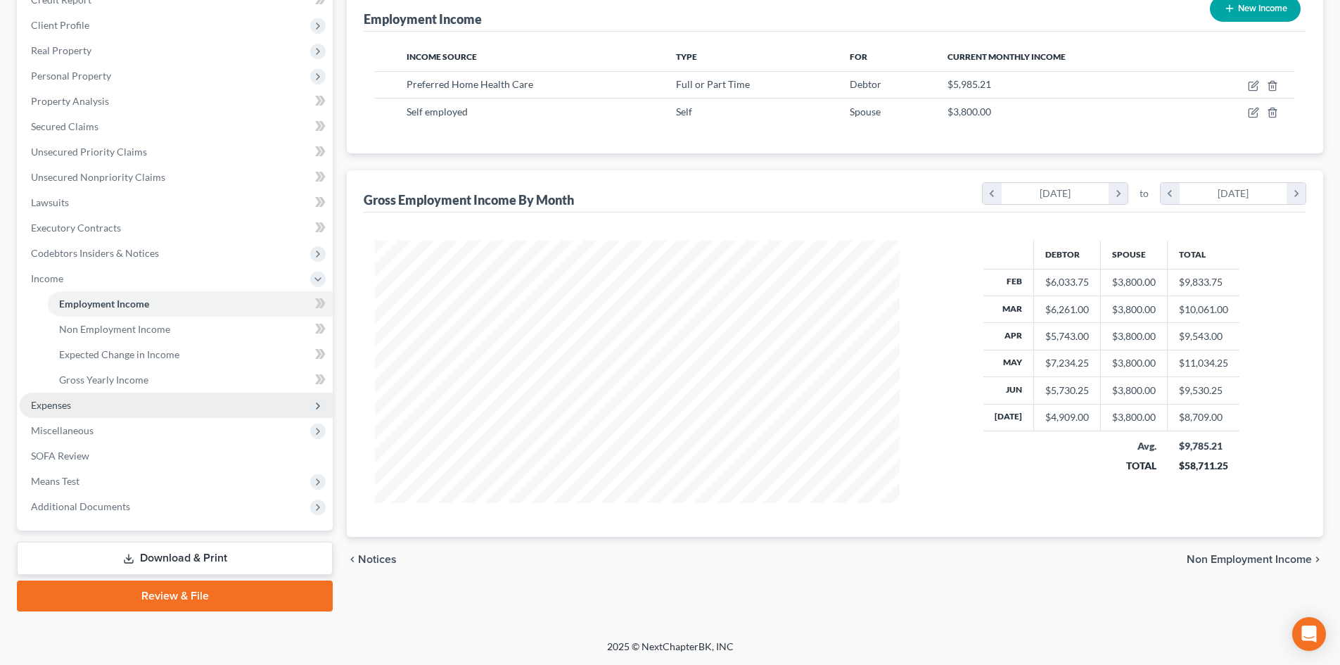
click at [63, 406] on span "Expenses" at bounding box center [51, 405] width 40 height 12
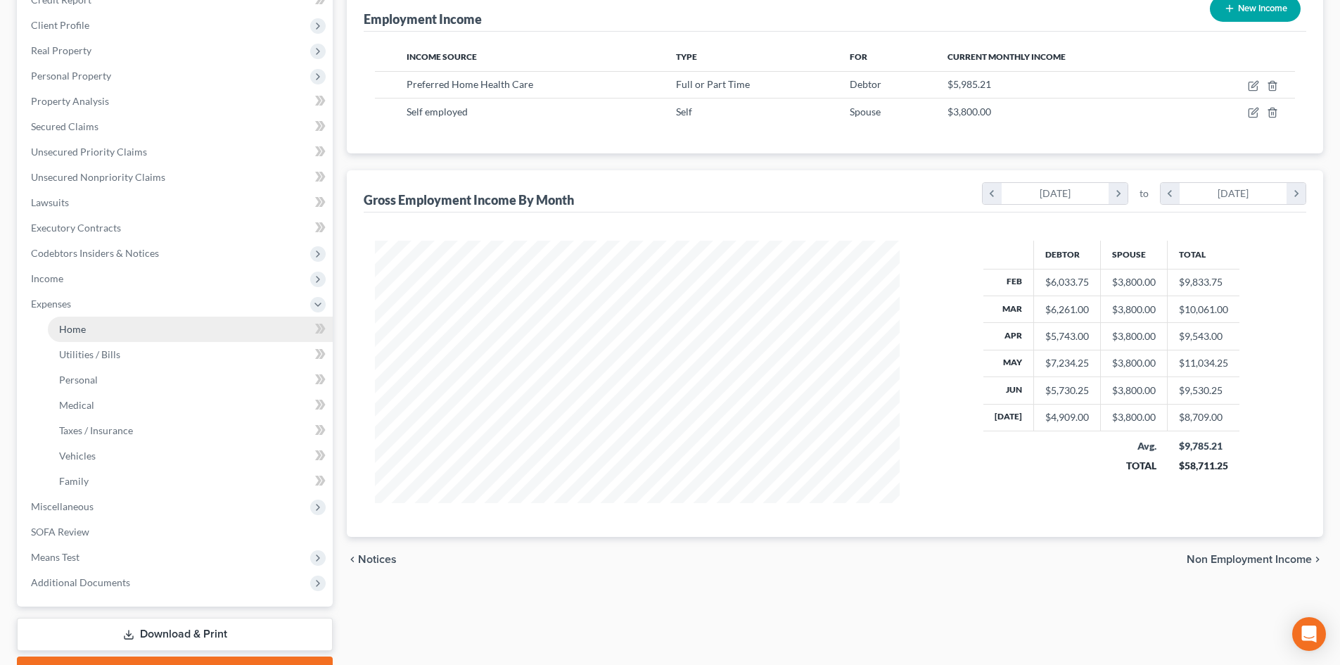
click at [86, 333] on link "Home" at bounding box center [190, 329] width 285 height 25
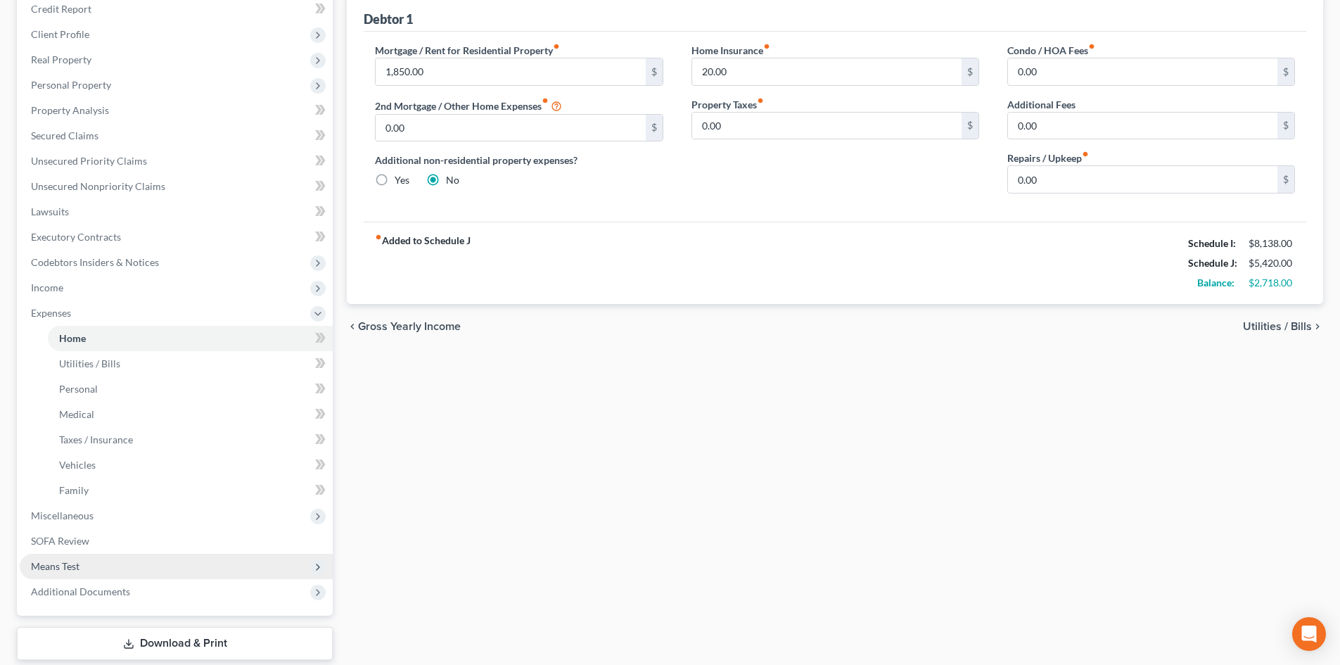
scroll to position [260, 0]
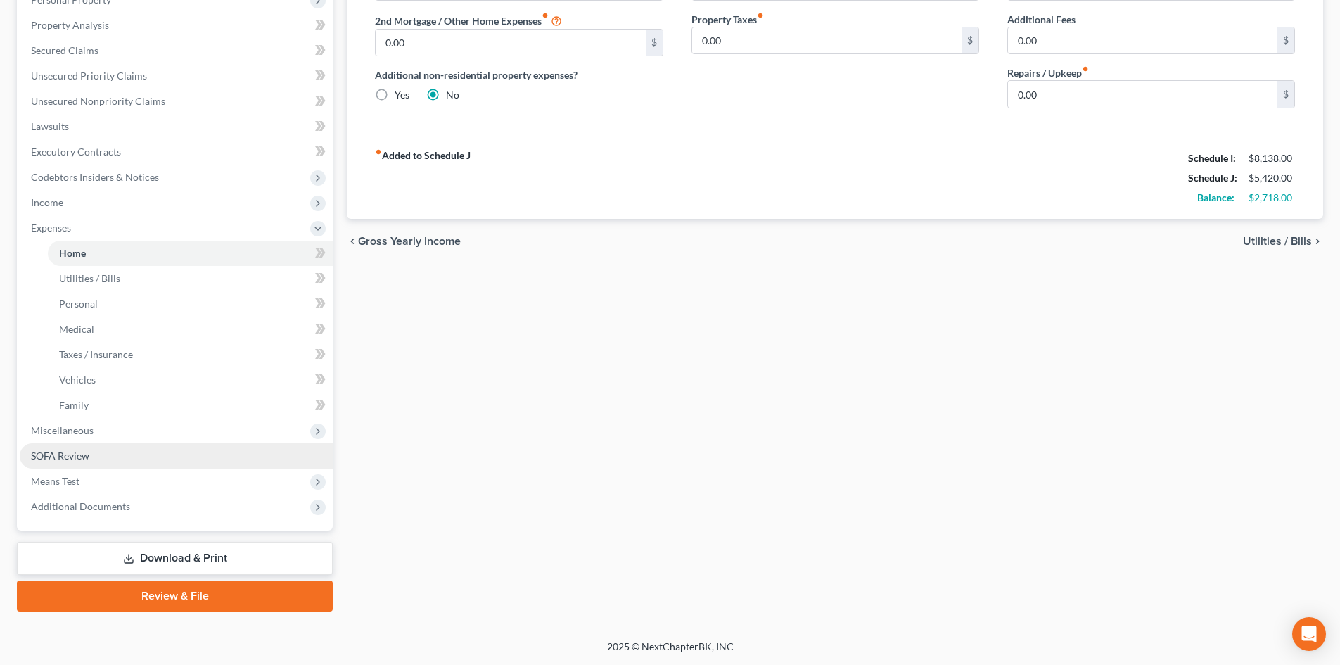
click at [80, 454] on span "SOFA Review" at bounding box center [60, 456] width 58 height 12
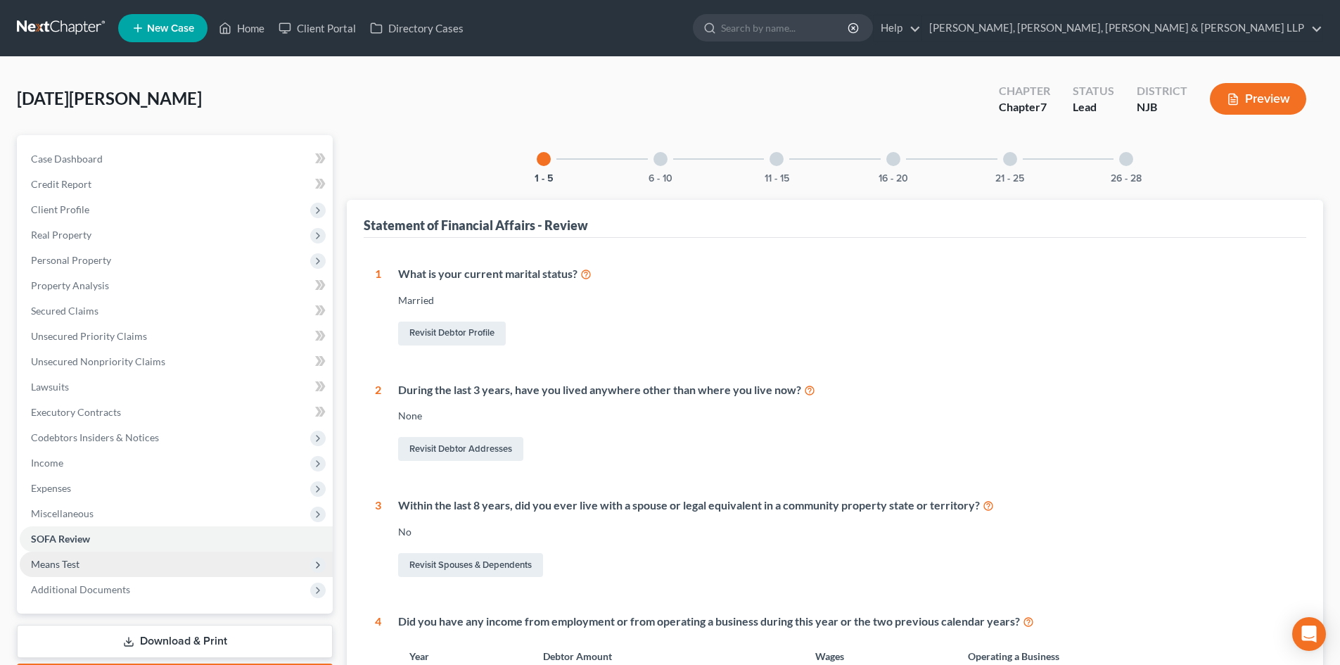
click at [88, 559] on span "Means Test" at bounding box center [176, 564] width 313 height 25
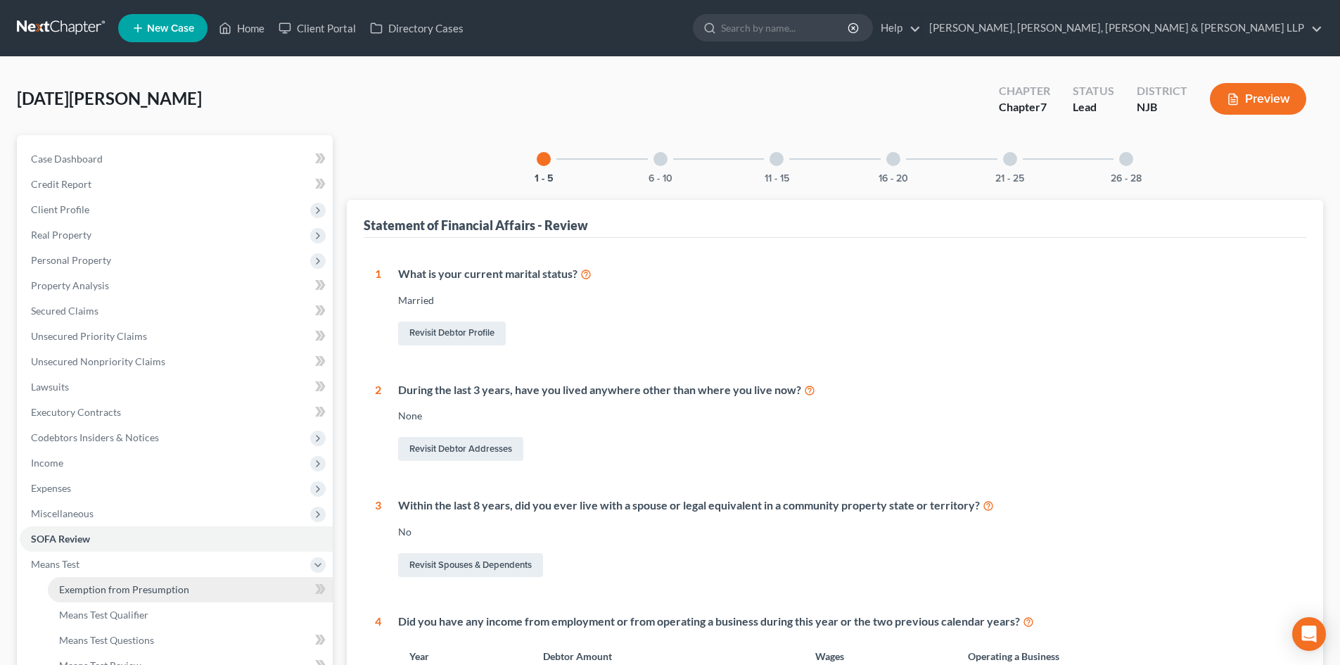
click at [99, 580] on link "Exemption from Presumption" at bounding box center [190, 589] width 285 height 25
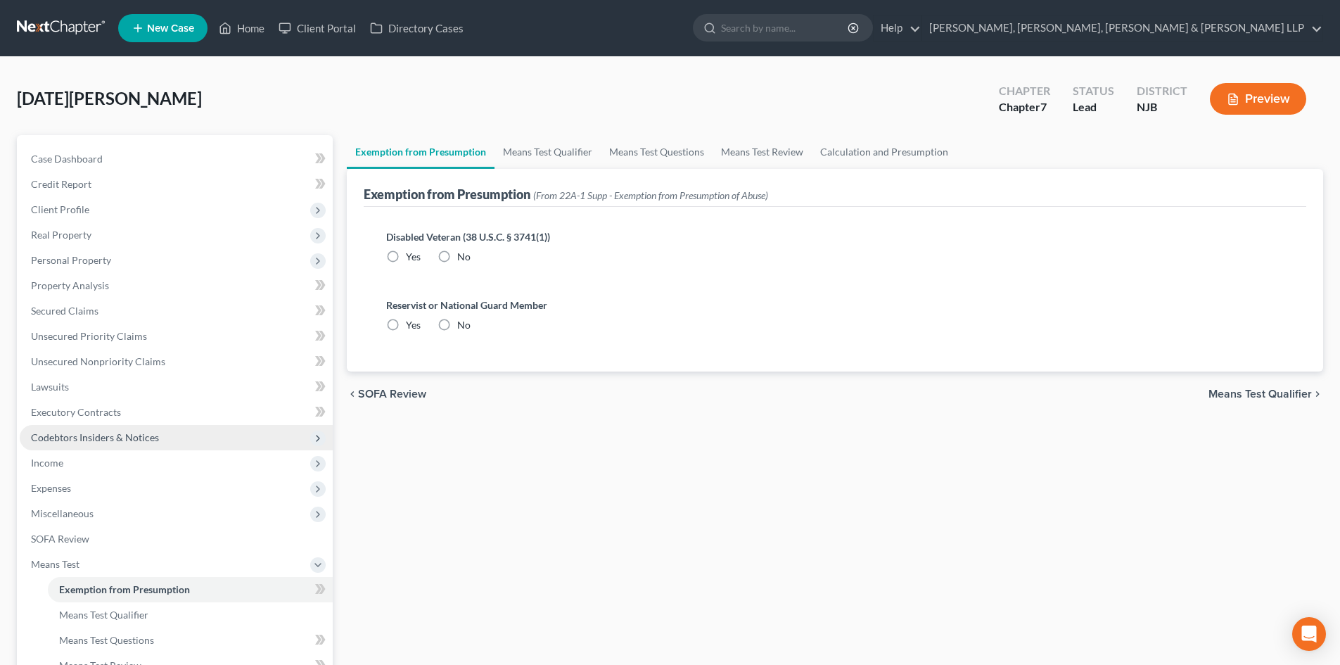
radio input "true"
click at [519, 136] on link "Means Test Qualifier" at bounding box center [548, 152] width 106 height 34
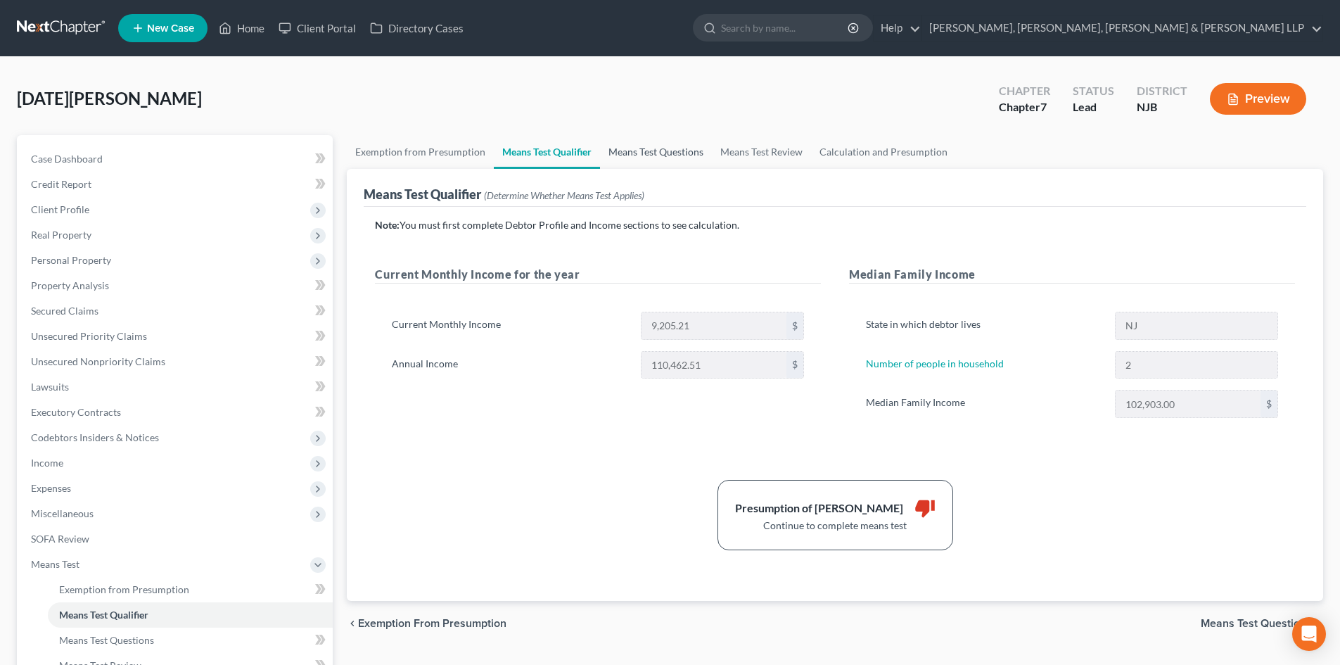
click at [645, 153] on link "Means Test Questions" at bounding box center [656, 152] width 112 height 34
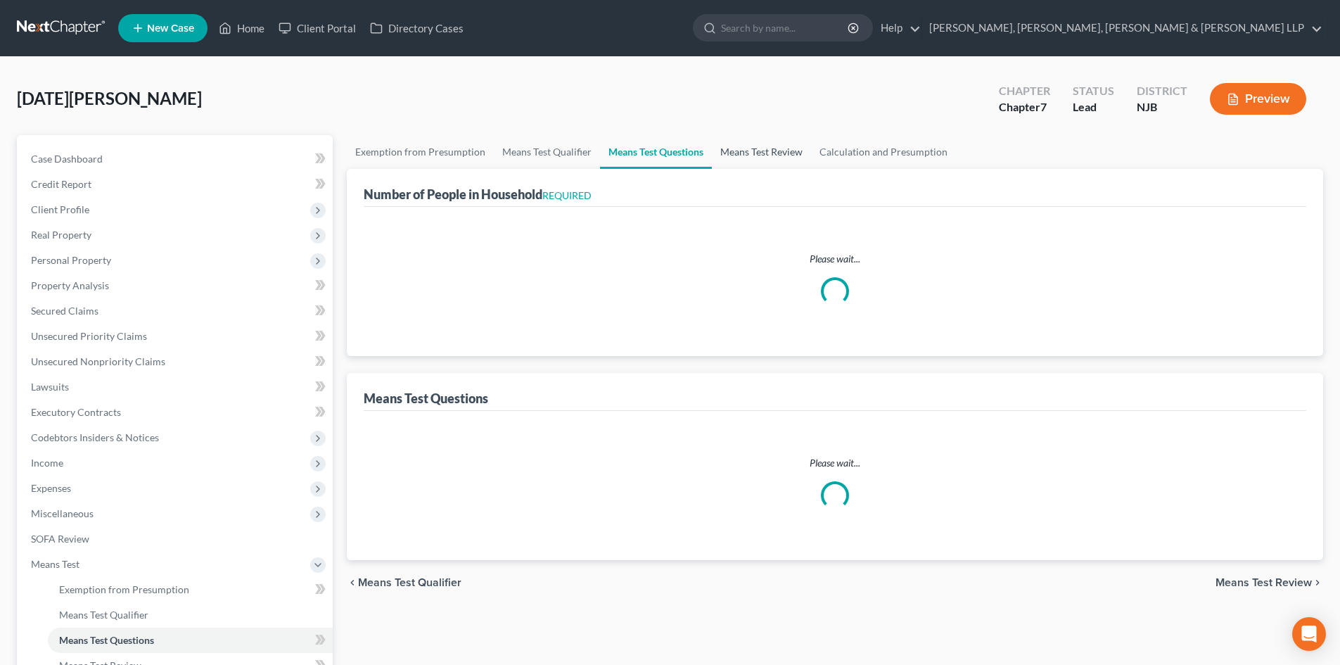
select select "0"
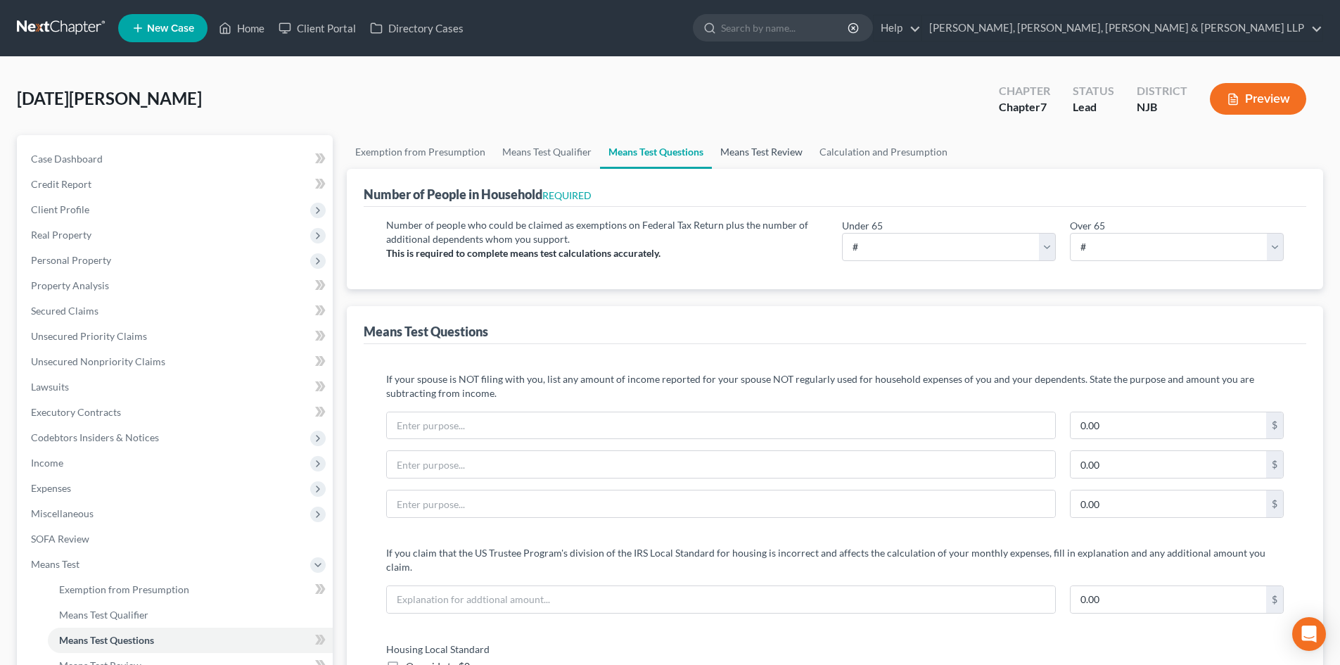
click at [770, 152] on link "Means Test Review" at bounding box center [761, 152] width 99 height 34
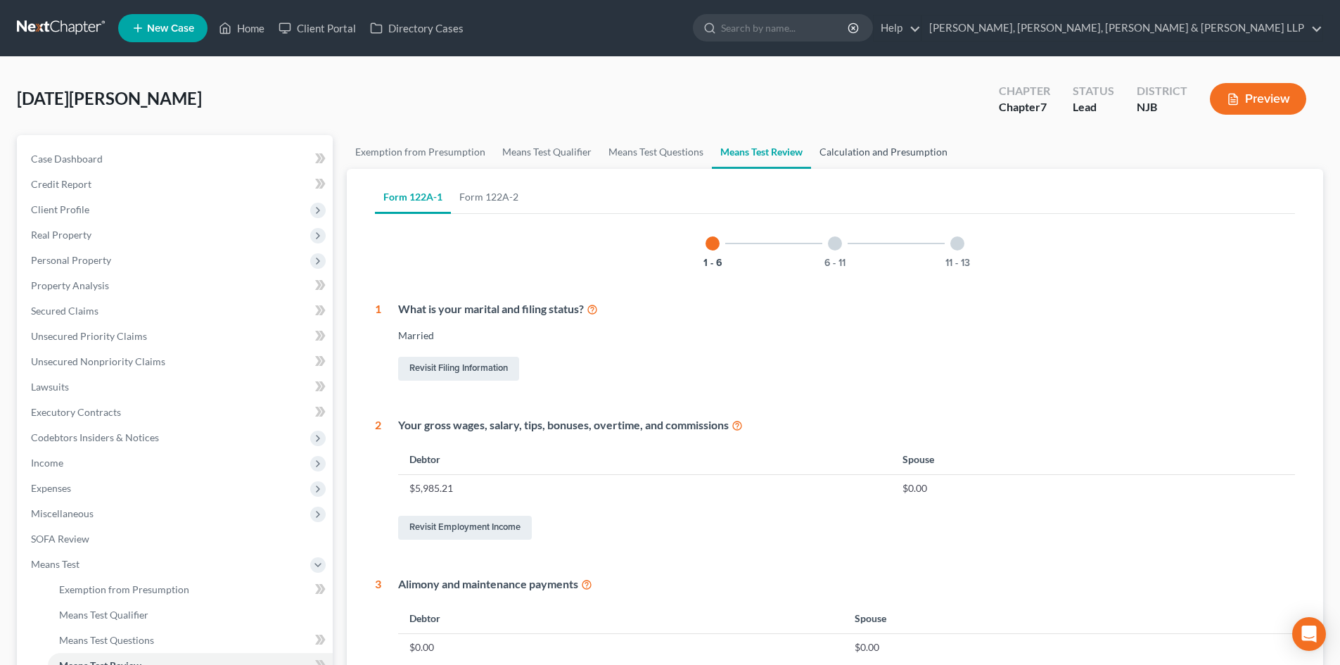
click at [844, 149] on link "Calculation and Presumption" at bounding box center [883, 152] width 145 height 34
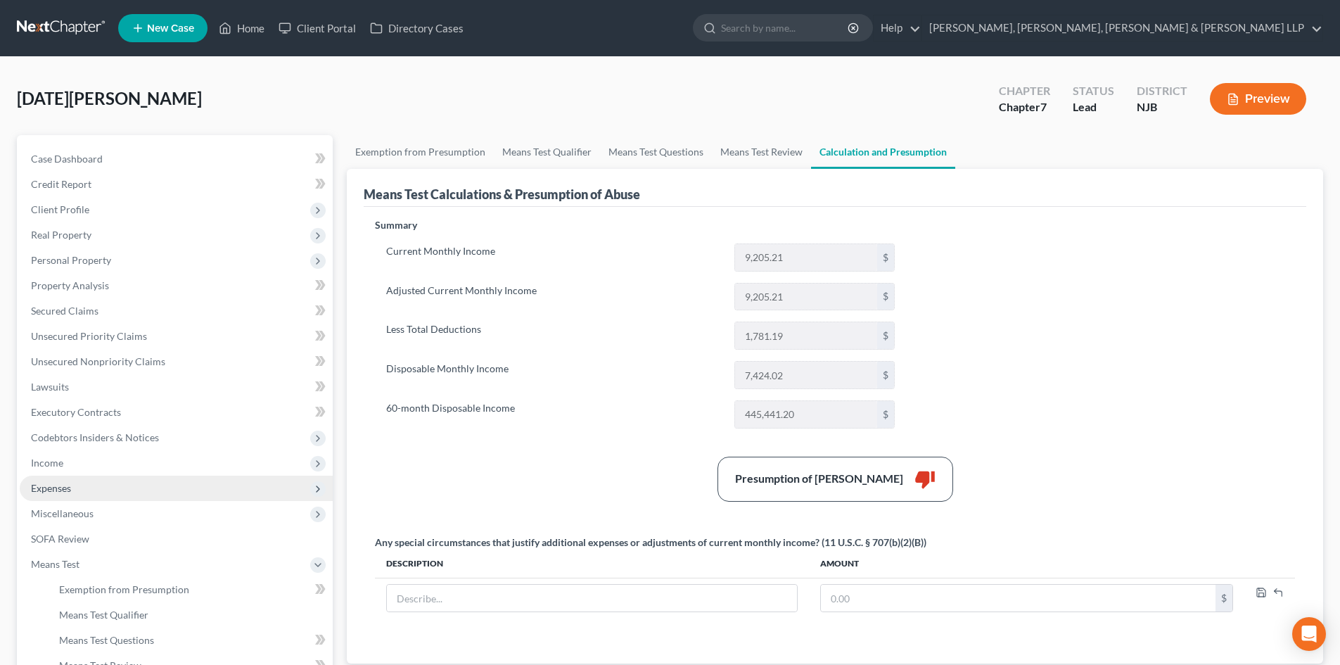
drag, startPoint x: 91, startPoint y: 480, endPoint x: 87, endPoint y: 486, distance: 8.0
click at [91, 480] on span "Expenses" at bounding box center [176, 488] width 313 height 25
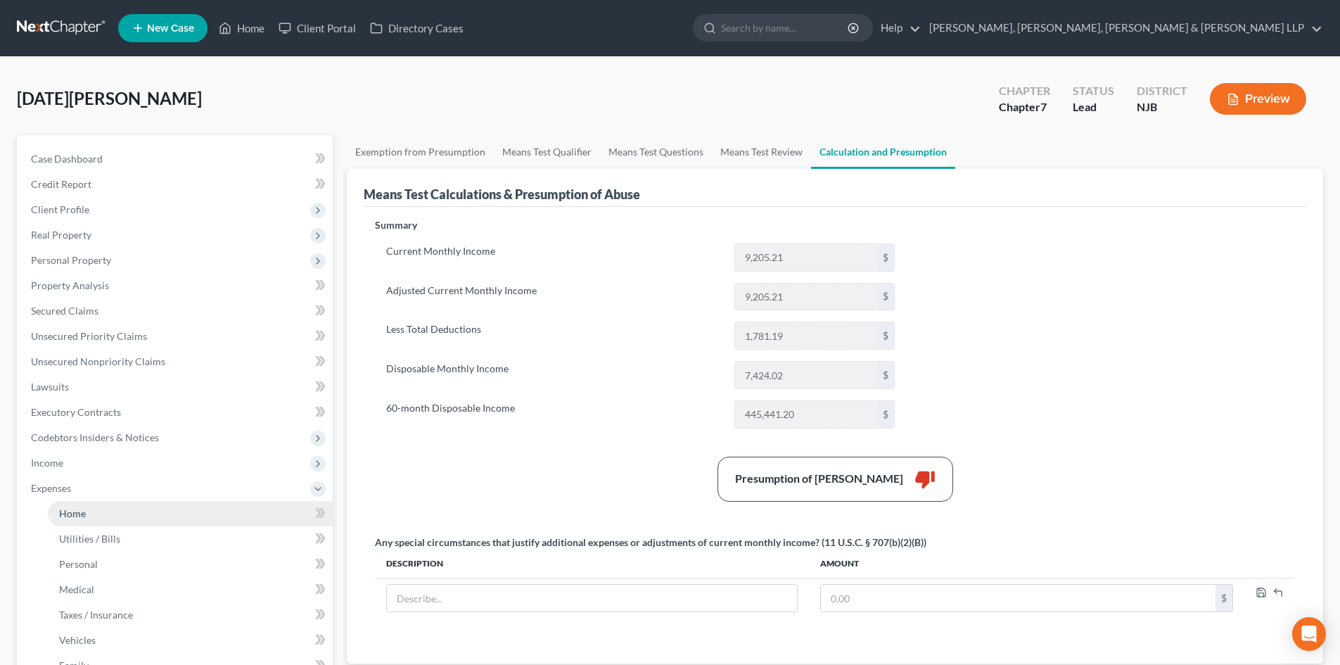
drag, startPoint x: 51, startPoint y: 514, endPoint x: 61, endPoint y: 518, distance: 10.5
click at [51, 515] on link "Home" at bounding box center [190, 513] width 285 height 25
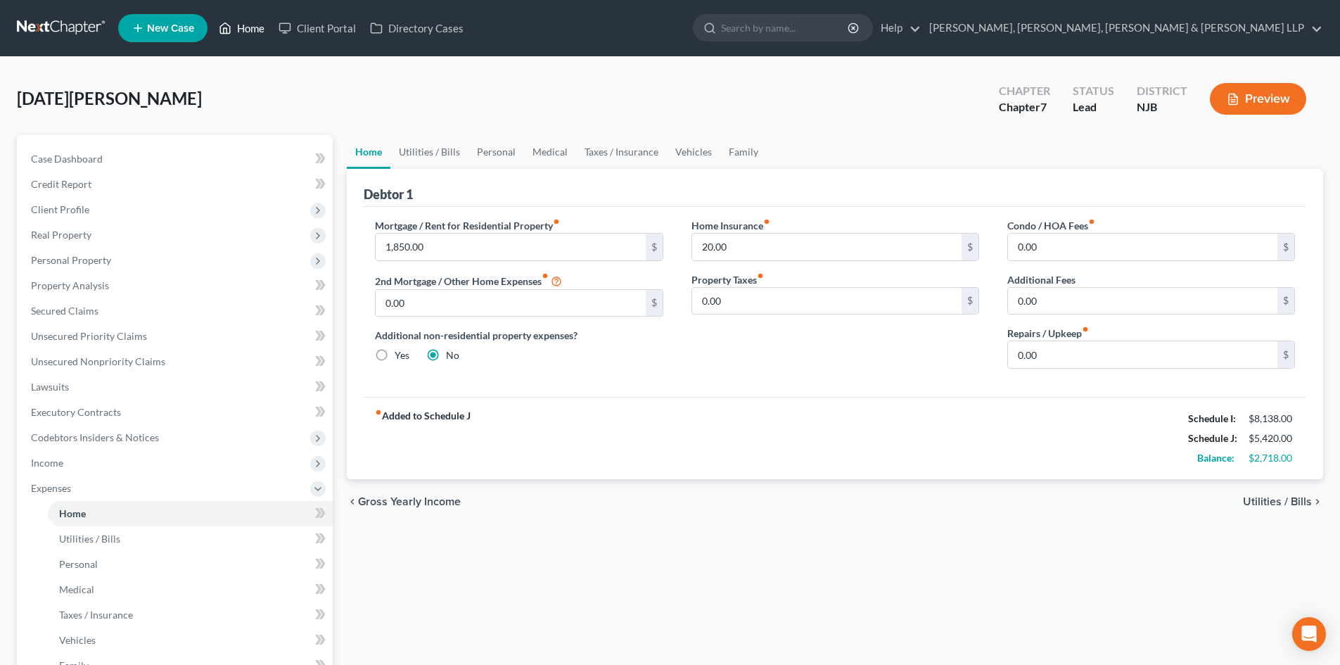
click at [257, 27] on link "Home" at bounding box center [242, 27] width 60 height 25
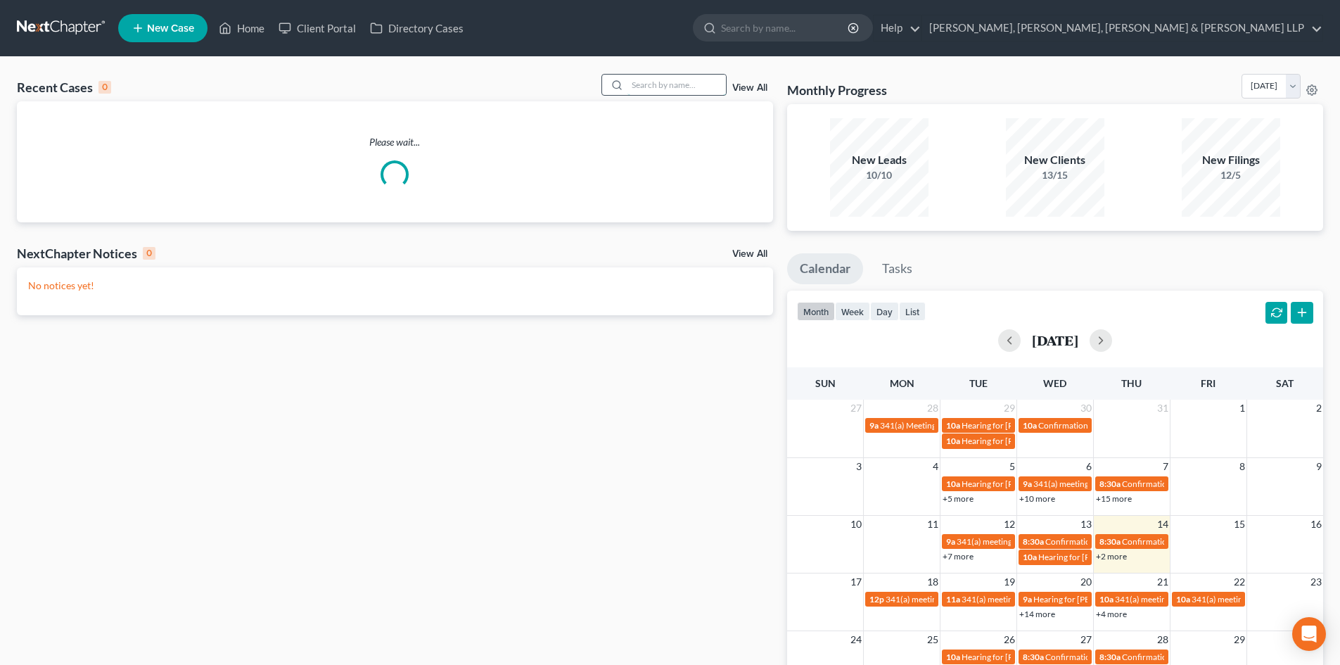
click at [671, 89] on input "search" at bounding box center [676, 85] width 98 height 20
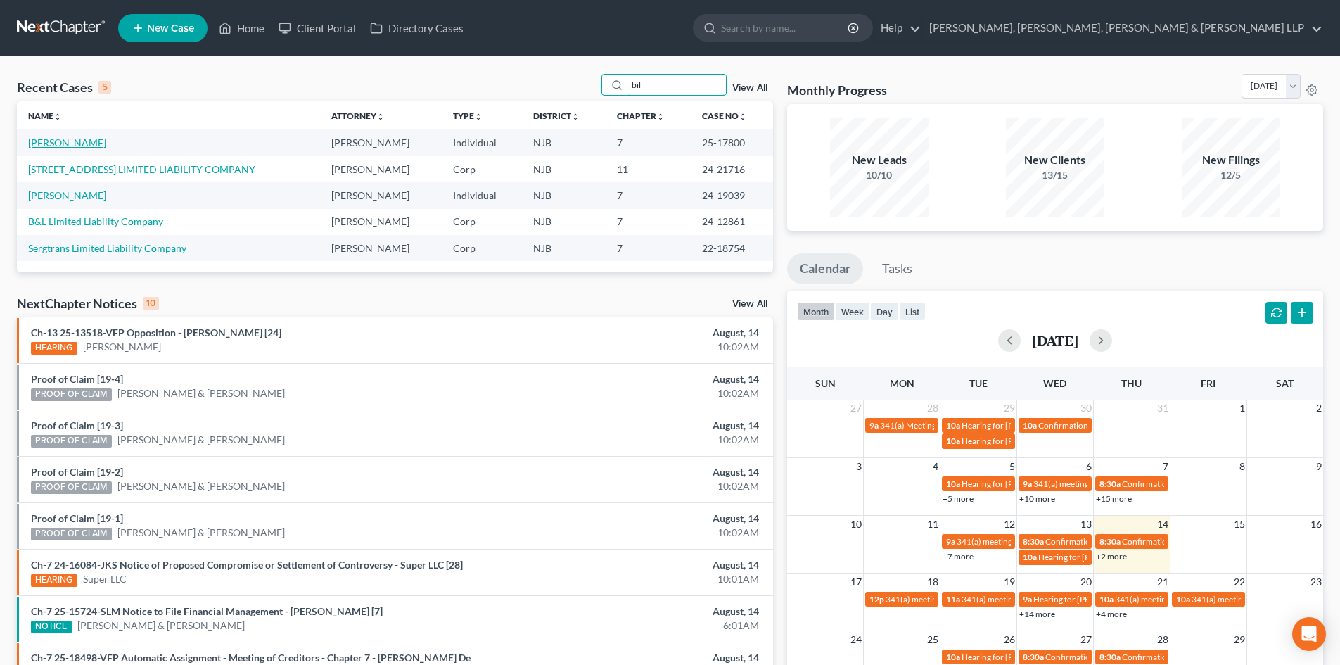
type input "bil"
click at [66, 145] on link "[PERSON_NAME]" at bounding box center [67, 142] width 78 height 12
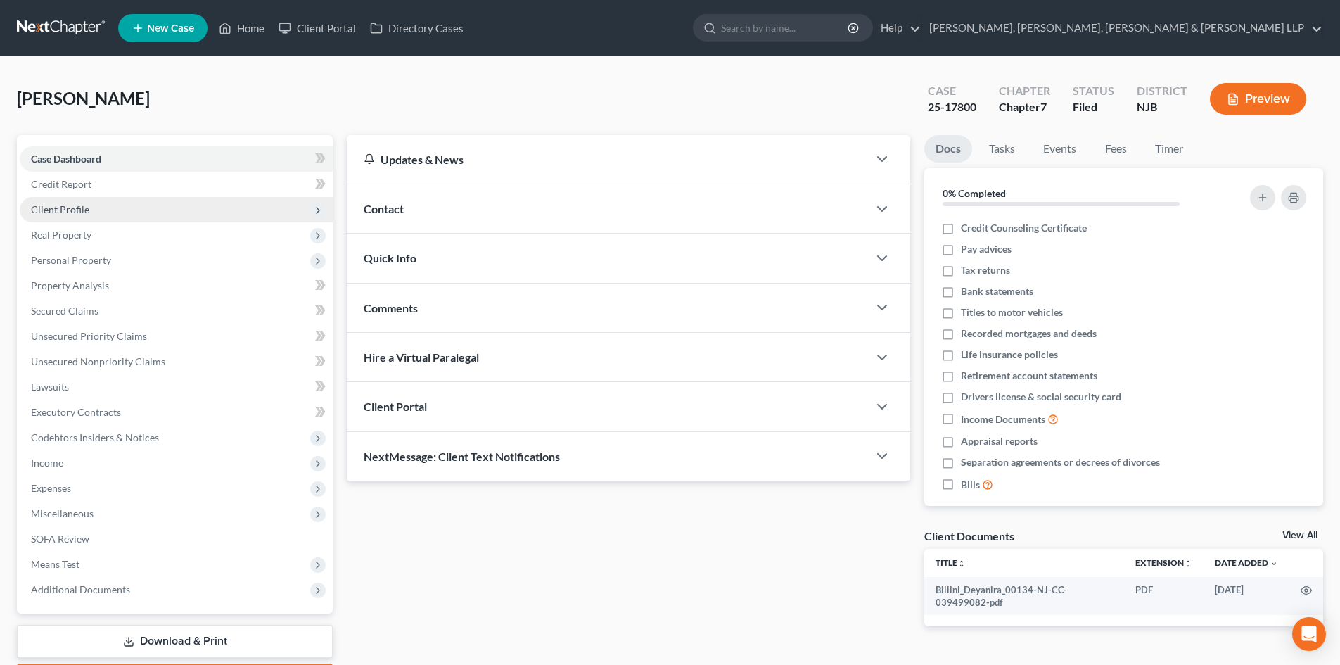
click at [73, 206] on span "Client Profile" at bounding box center [60, 209] width 58 height 12
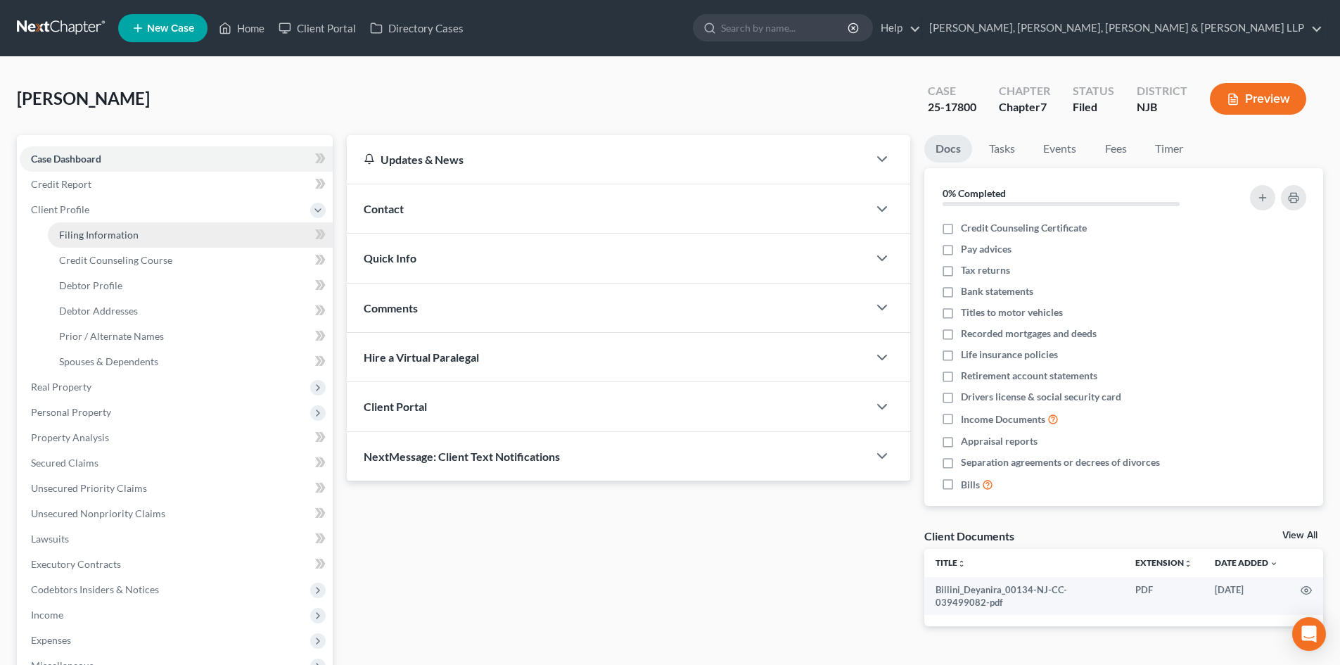
click at [110, 231] on span "Filing Information" at bounding box center [98, 235] width 79 height 12
select select "1"
select select "0"
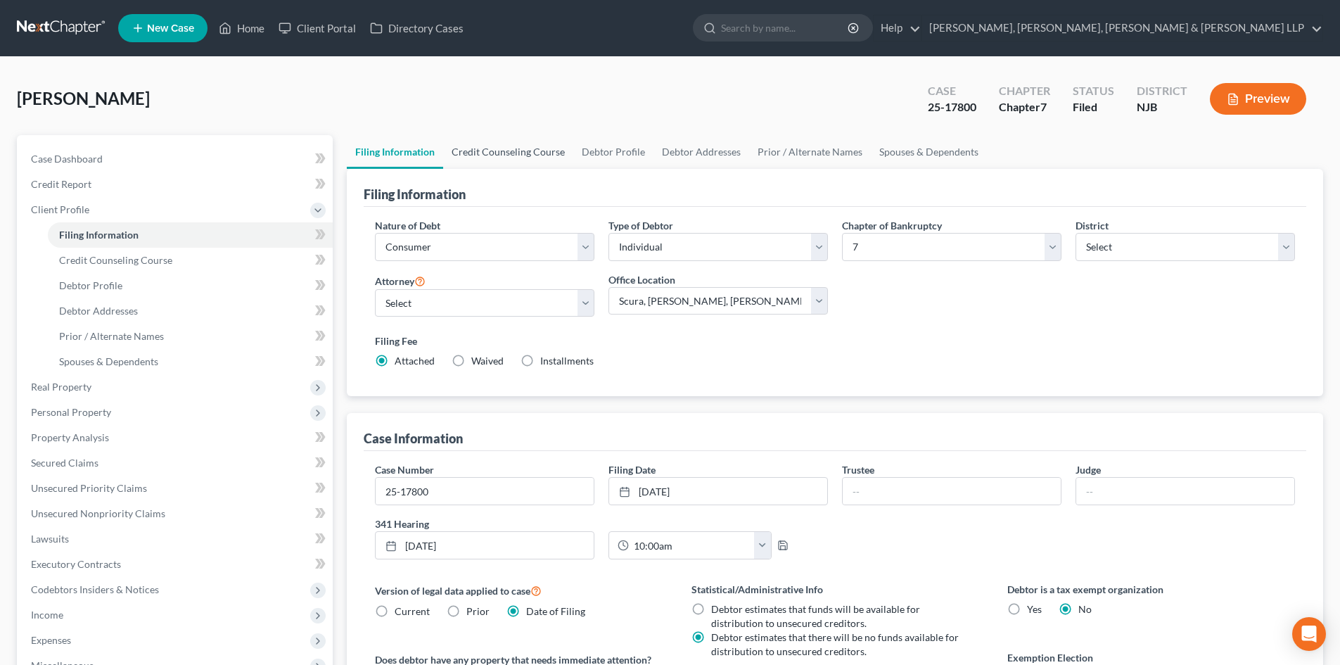
click at [501, 161] on link "Credit Counseling Course" at bounding box center [508, 152] width 130 height 34
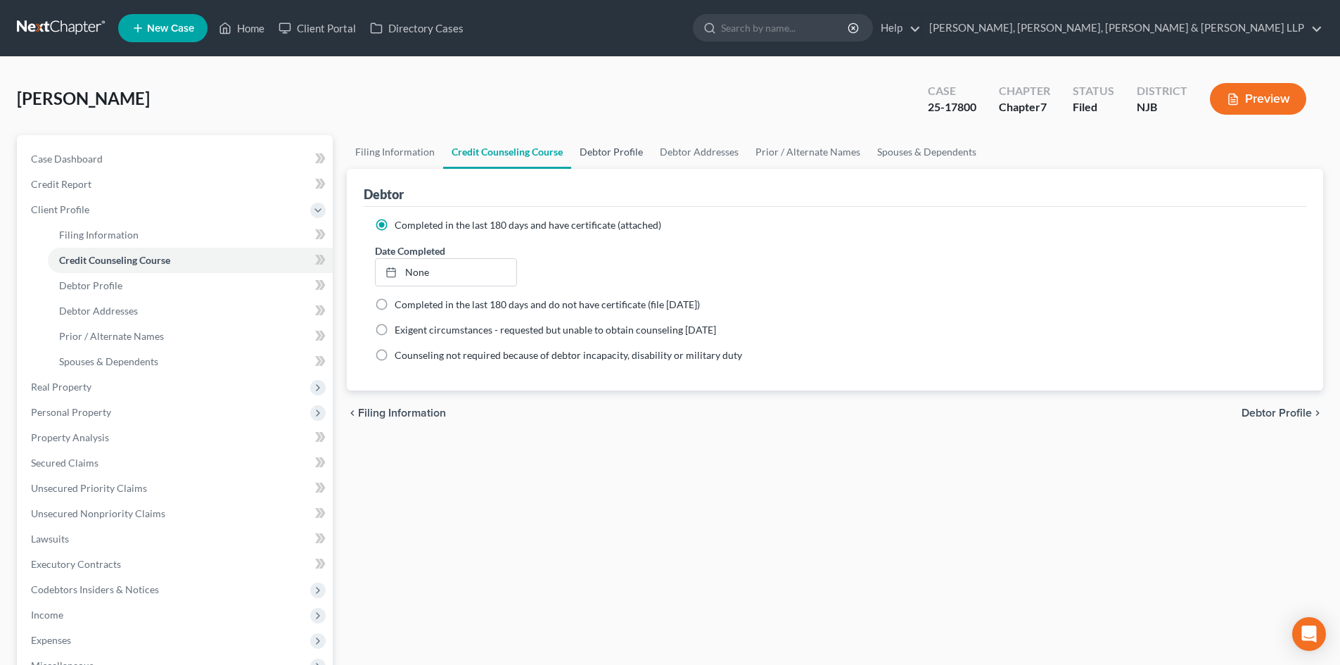
click at [615, 164] on link "Debtor Profile" at bounding box center [611, 152] width 80 height 34
select select "1"
select select "3"
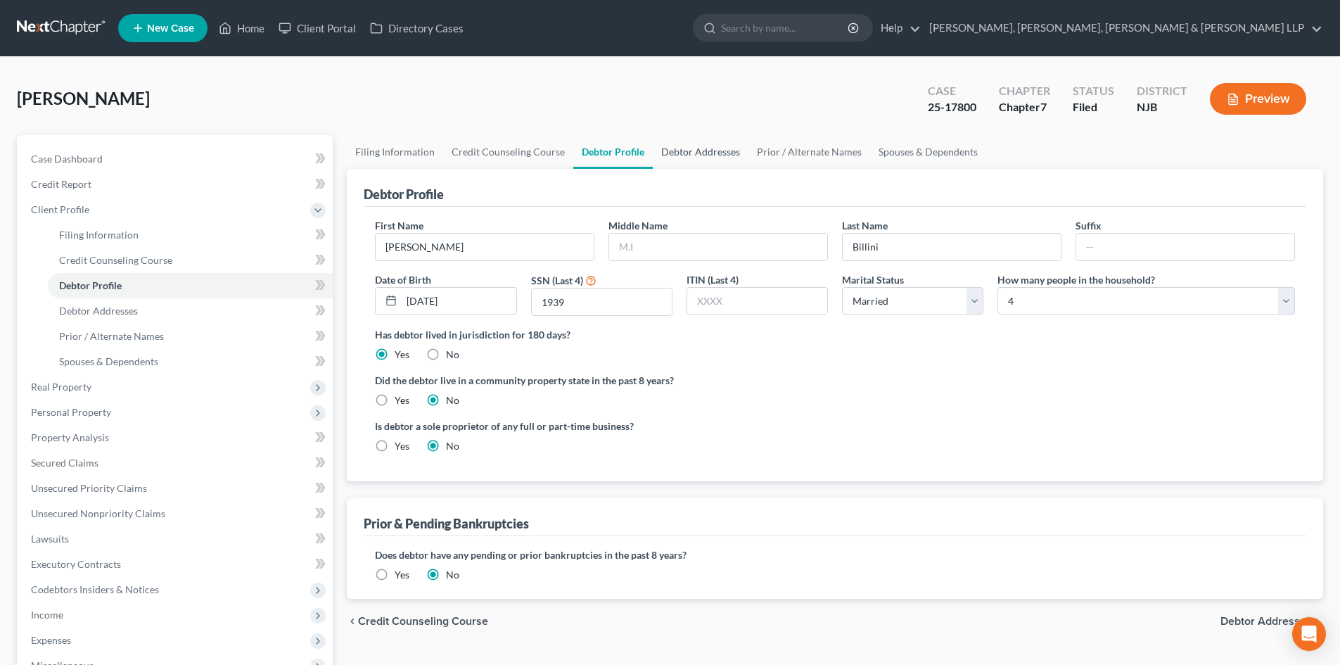
click at [668, 155] on link "Debtor Addresses" at bounding box center [701, 152] width 96 height 34
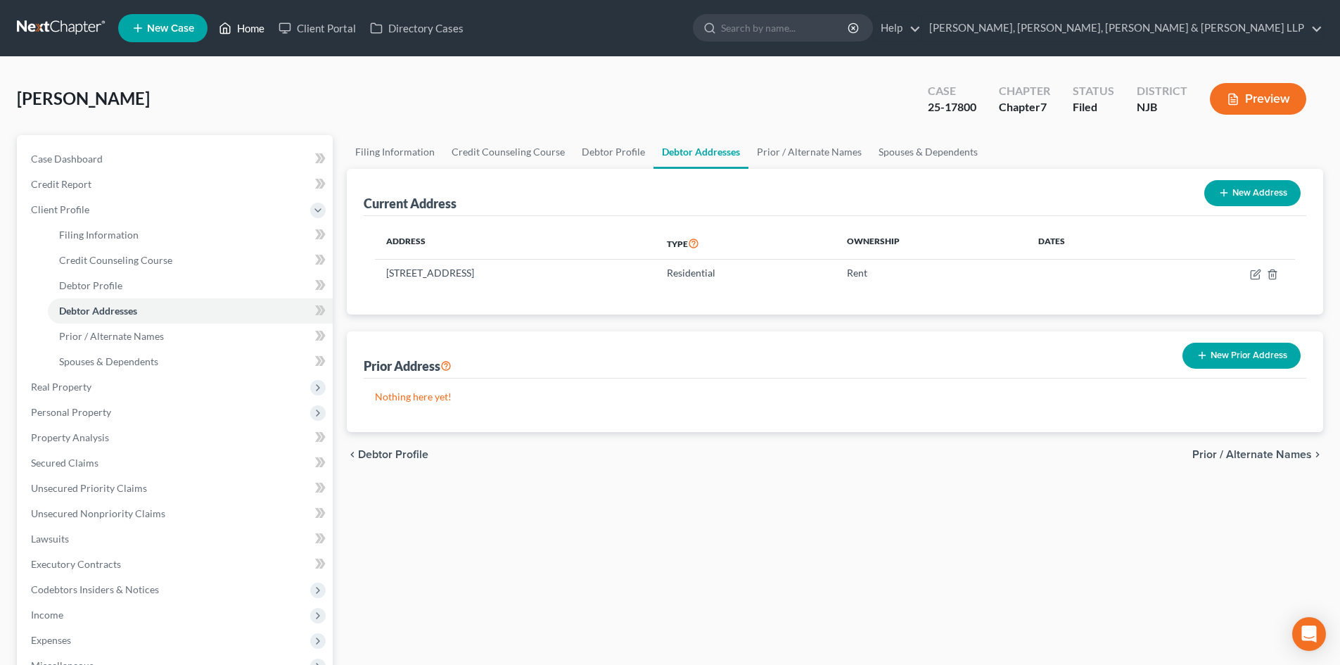
click at [248, 29] on link "Home" at bounding box center [242, 27] width 60 height 25
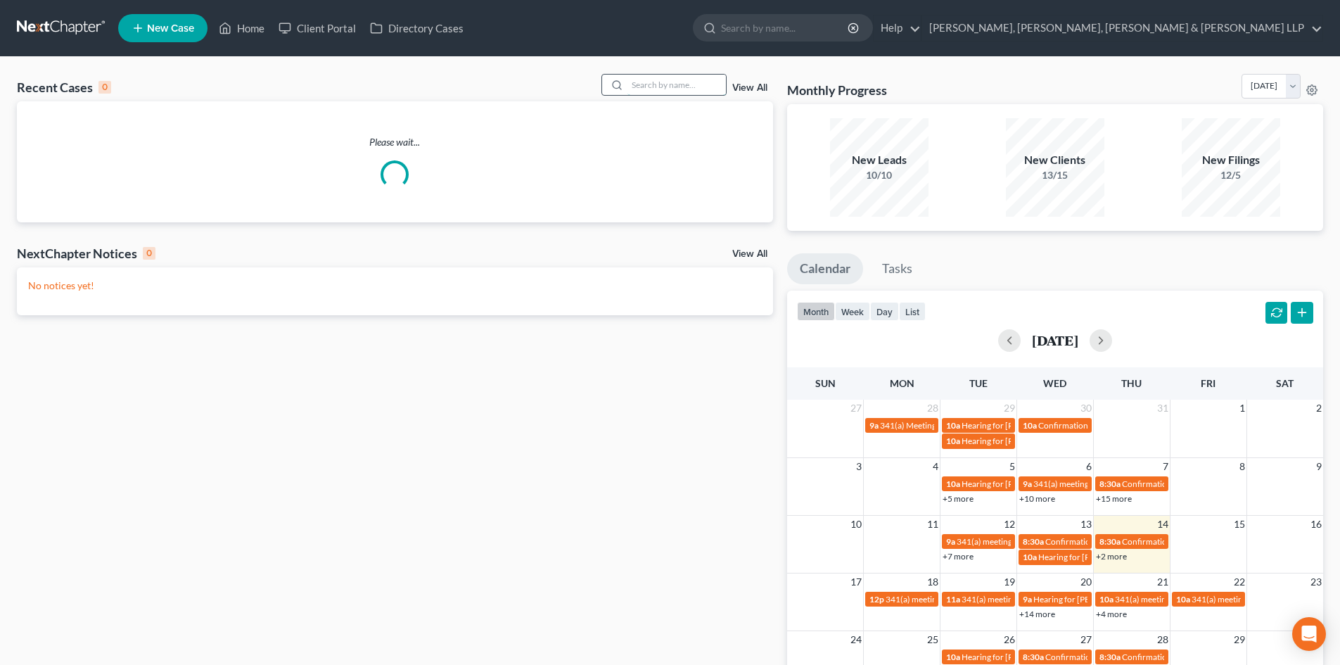
click at [654, 86] on input "search" at bounding box center [676, 85] width 98 height 20
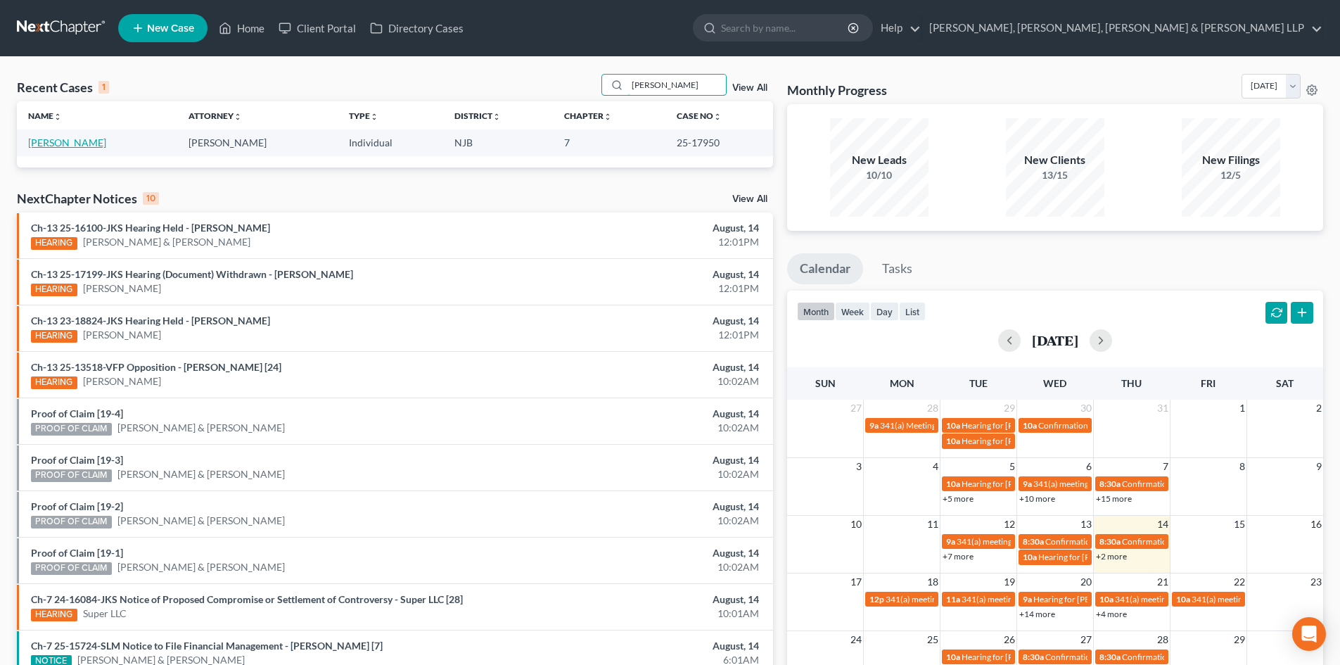
type input "[PERSON_NAME]"
click at [79, 148] on link "[PERSON_NAME]" at bounding box center [67, 142] width 78 height 12
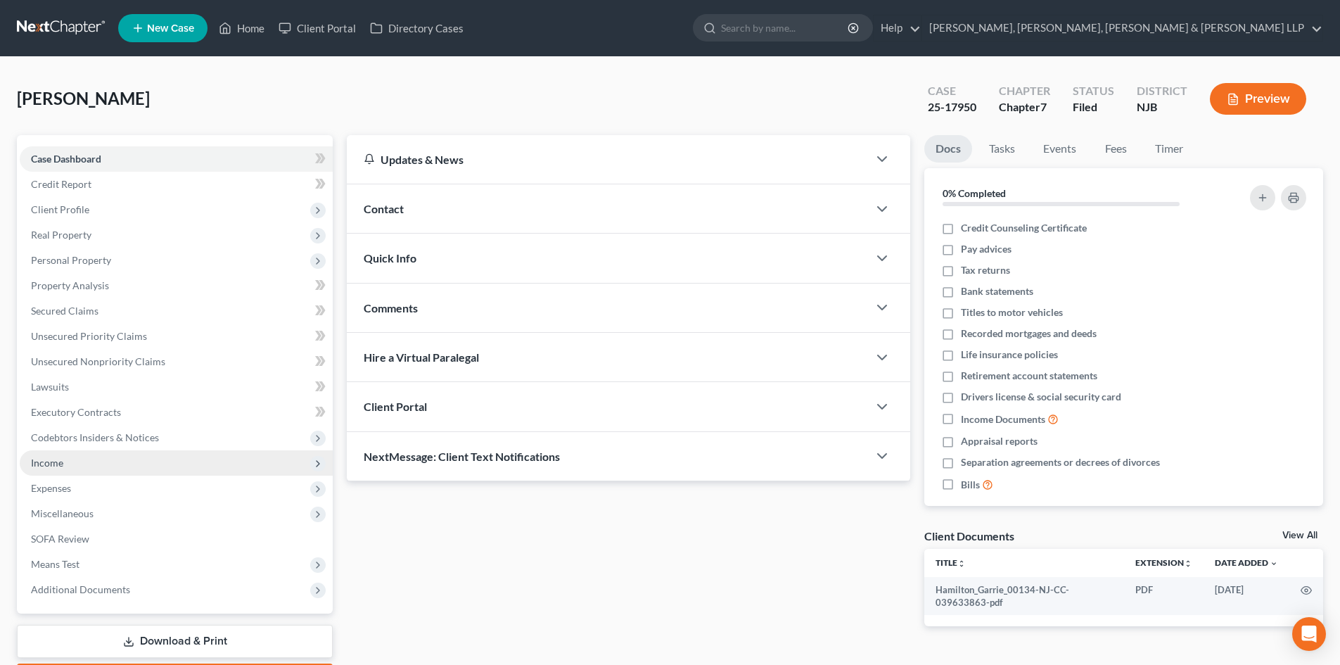
click at [80, 464] on span "Income" at bounding box center [176, 462] width 313 height 25
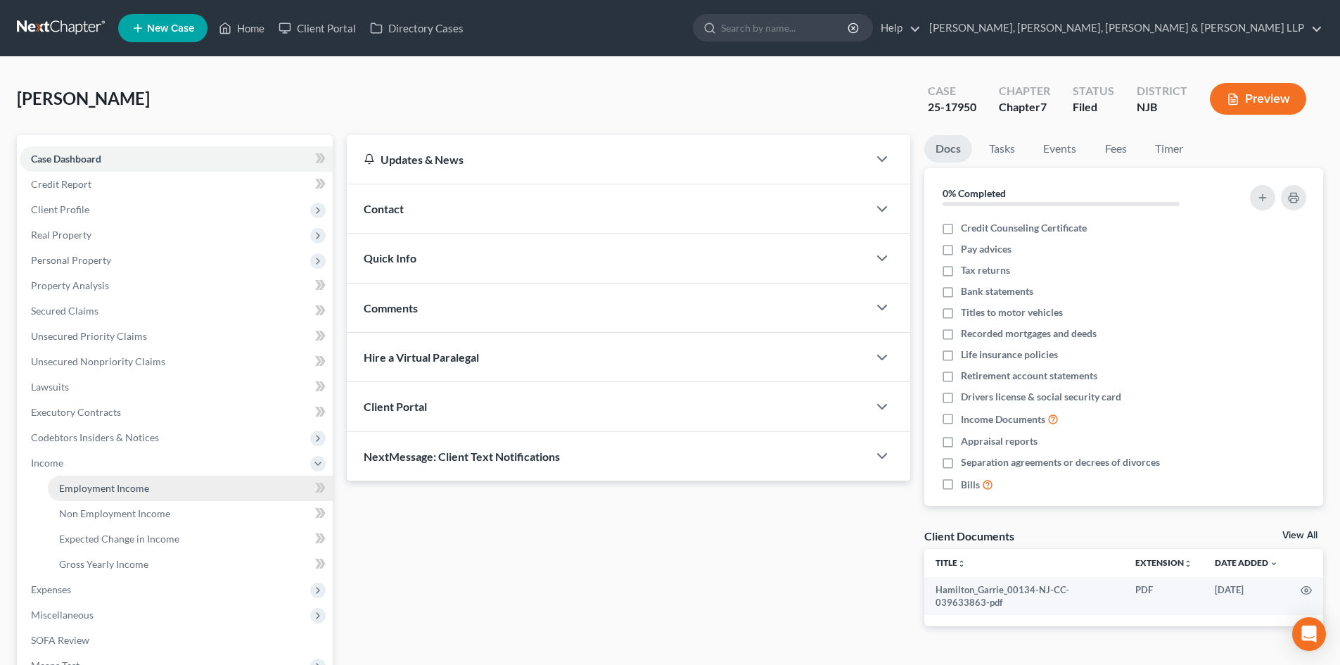
drag, startPoint x: 86, startPoint y: 487, endPoint x: 98, endPoint y: 484, distance: 13.1
click at [87, 488] on span "Employment Income" at bounding box center [104, 488] width 90 height 12
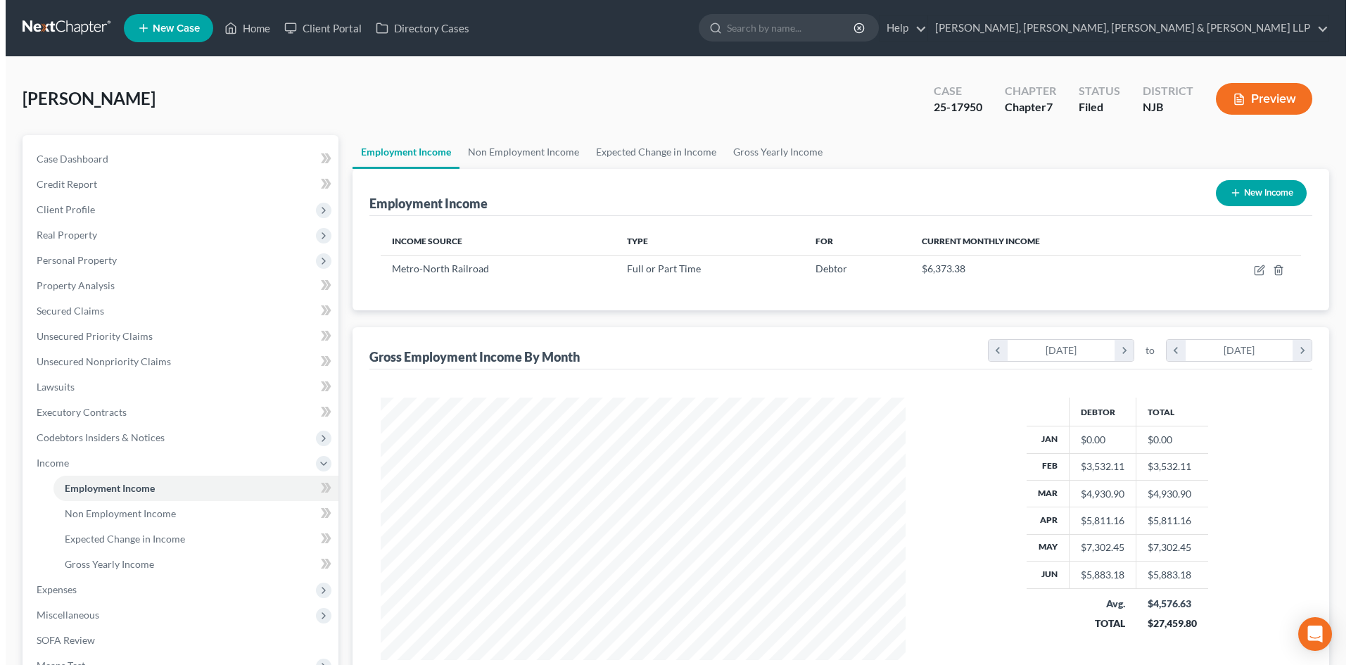
scroll to position [262, 553]
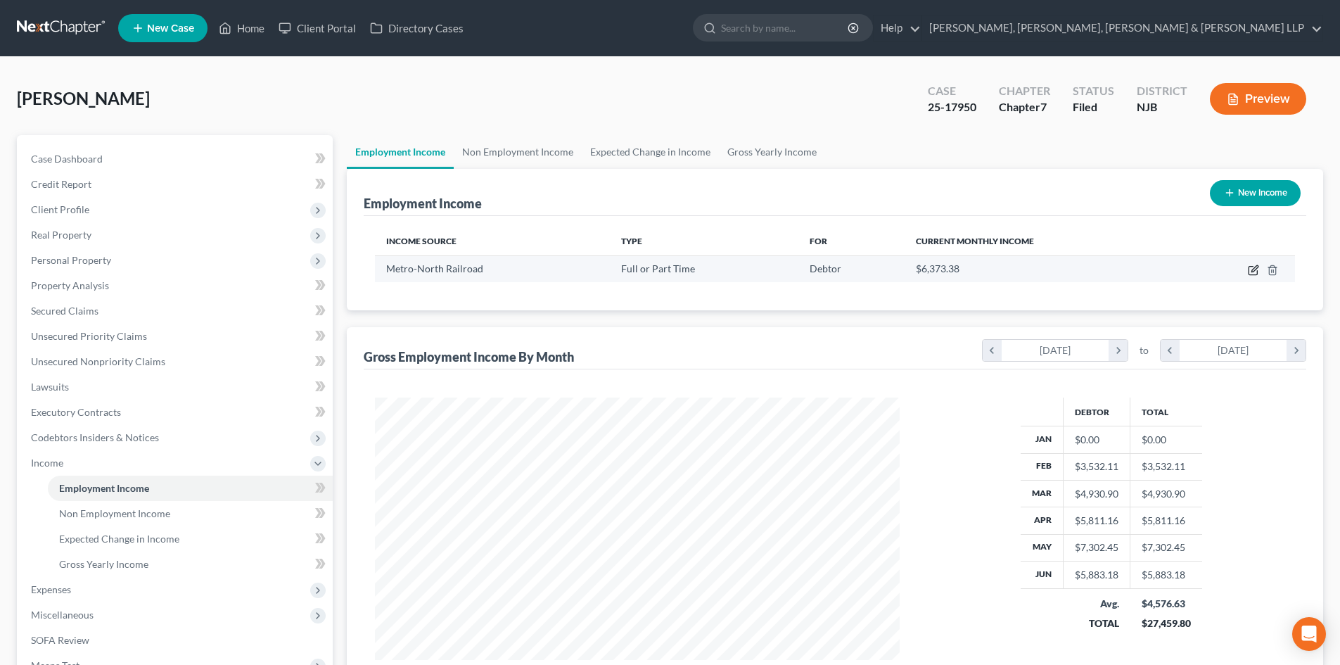
click at [1253, 269] on icon "button" at bounding box center [1254, 268] width 6 height 6
select select "0"
select select "35"
select select "3"
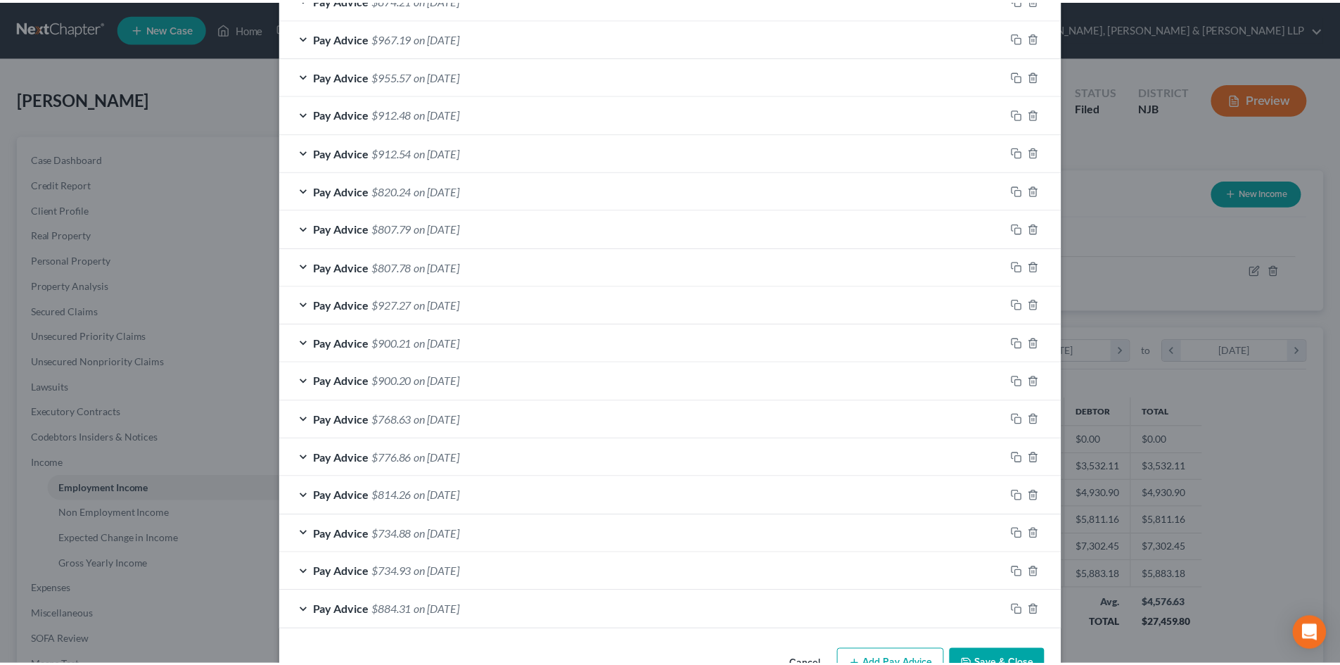
scroll to position [610, 0]
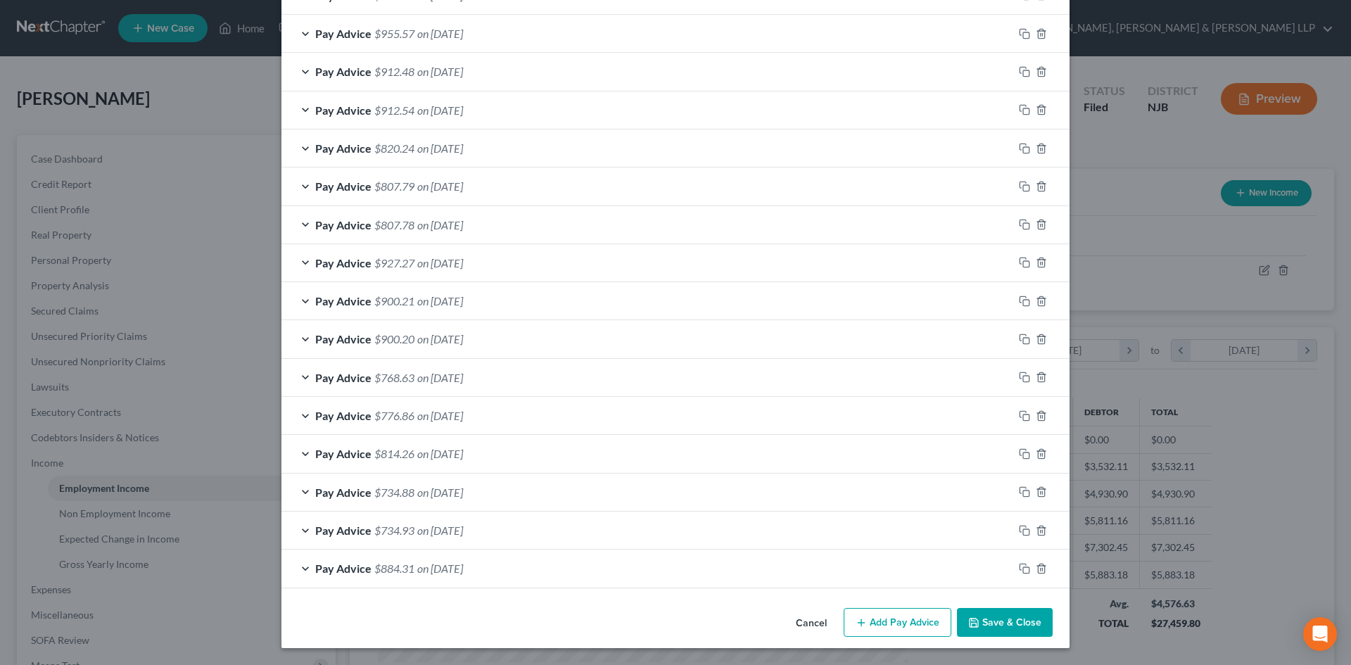
click at [998, 616] on button "Save & Close" at bounding box center [1005, 623] width 96 height 30
